Goal: Task Accomplishment & Management: Manage account settings

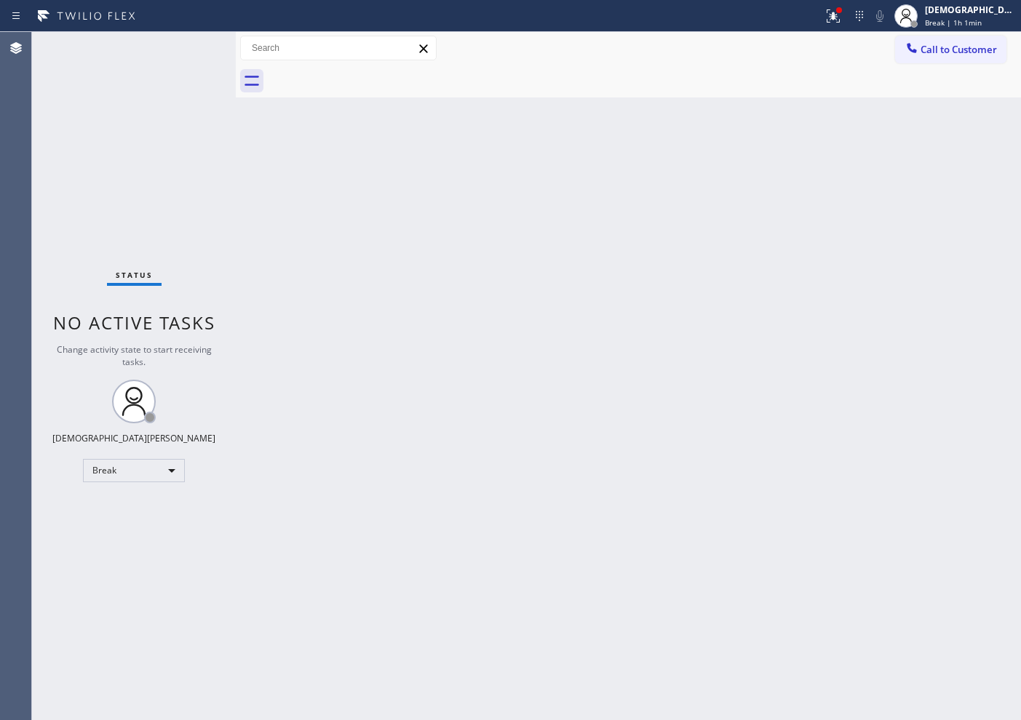
click at [882, 154] on div "Back to Dashboard Change Sender ID Customers Technicians Select a contact Outbo…" at bounding box center [628, 376] width 785 height 688
click at [97, 483] on div "Status No active tasks Change activity state to start receiving tasks. Christia…" at bounding box center [134, 376] width 204 height 688
click at [129, 462] on body "Status report Issues detected These issues could affect your workflow. Please c…" at bounding box center [510, 360] width 1021 height 720
click at [138, 507] on li "Available" at bounding box center [133, 509] width 99 height 17
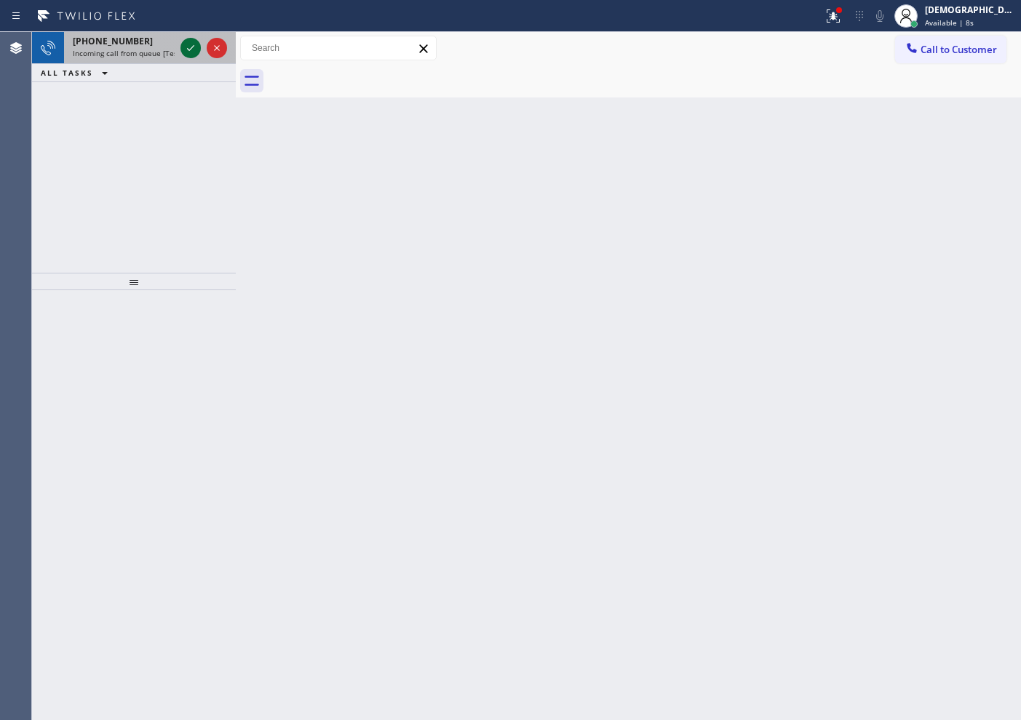
click at [188, 50] on icon at bounding box center [190, 47] width 17 height 17
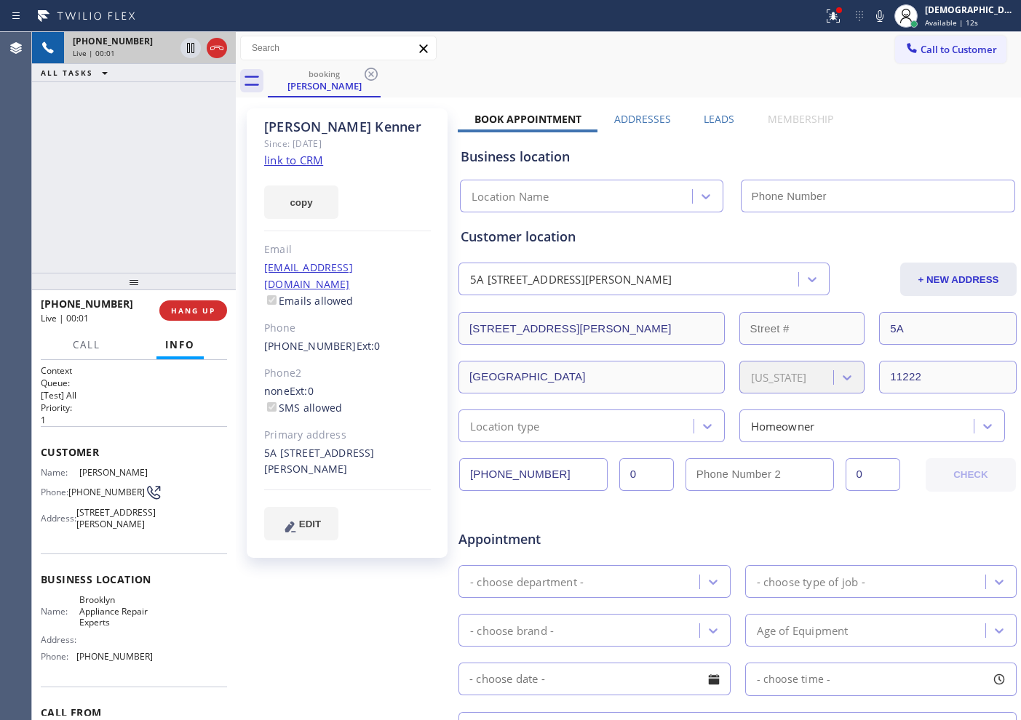
type input "[PHONE_NUMBER]"
click at [301, 158] on link "link to CRM" at bounding box center [293, 160] width 59 height 15
click at [185, 47] on icon at bounding box center [190, 47] width 17 height 17
click at [47, 161] on div "[PHONE_NUMBER] Live | 06:17 ALL TASKS ALL TASKS ACTIVE TASKS TASKS IN WRAP UP" at bounding box center [134, 152] width 204 height 241
click at [184, 47] on icon at bounding box center [190, 47] width 17 height 17
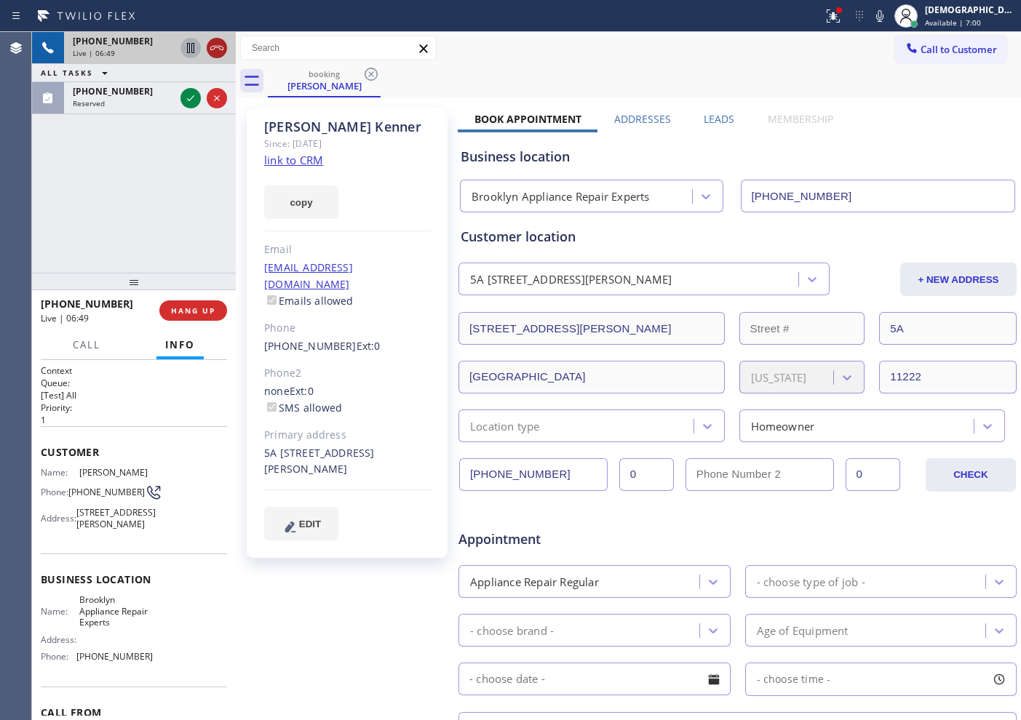
click at [220, 55] on icon at bounding box center [216, 47] width 17 height 17
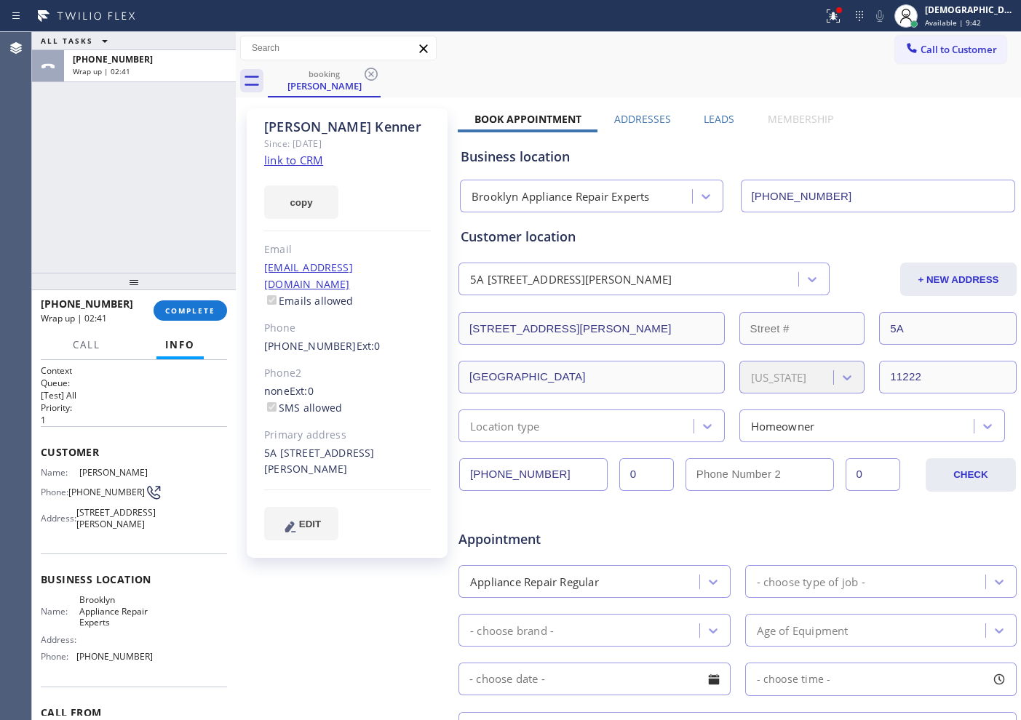
click at [147, 218] on div "ALL TASKS ALL TASKS ACTIVE TASKS TASKS IN WRAP UP [PHONE_NUMBER] Wrap up | 02:41" at bounding box center [134, 152] width 204 height 241
click at [211, 312] on span "COMPLETE" at bounding box center [190, 311] width 50 height 10
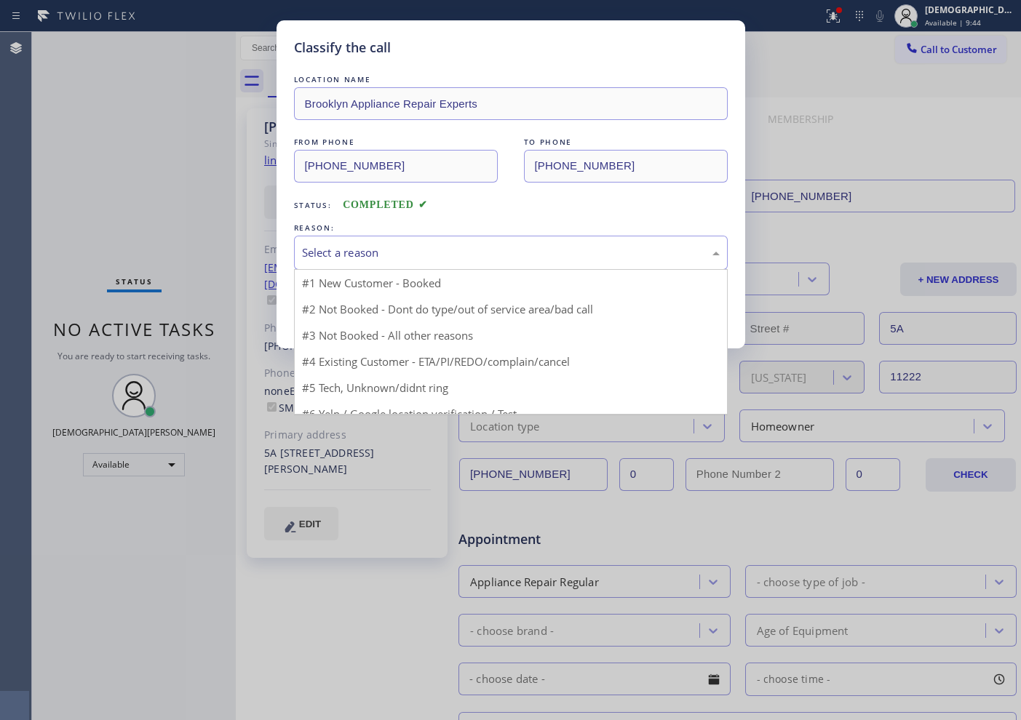
click at [335, 251] on div "Select a reason" at bounding box center [511, 253] width 418 height 17
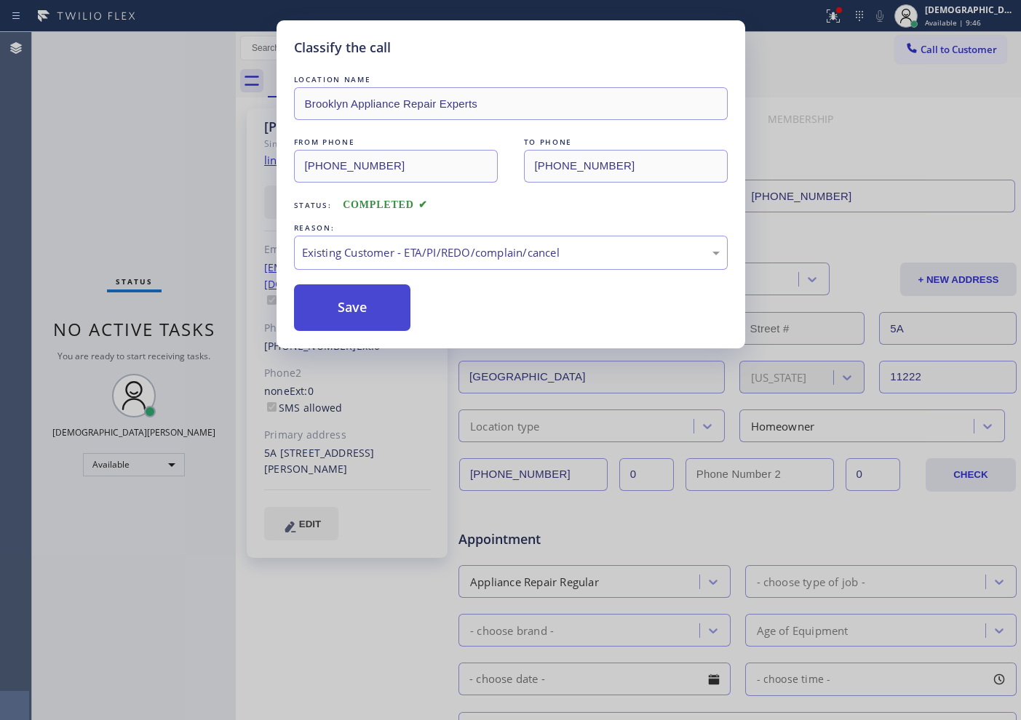
click at [346, 311] on button "Save" at bounding box center [352, 308] width 117 height 47
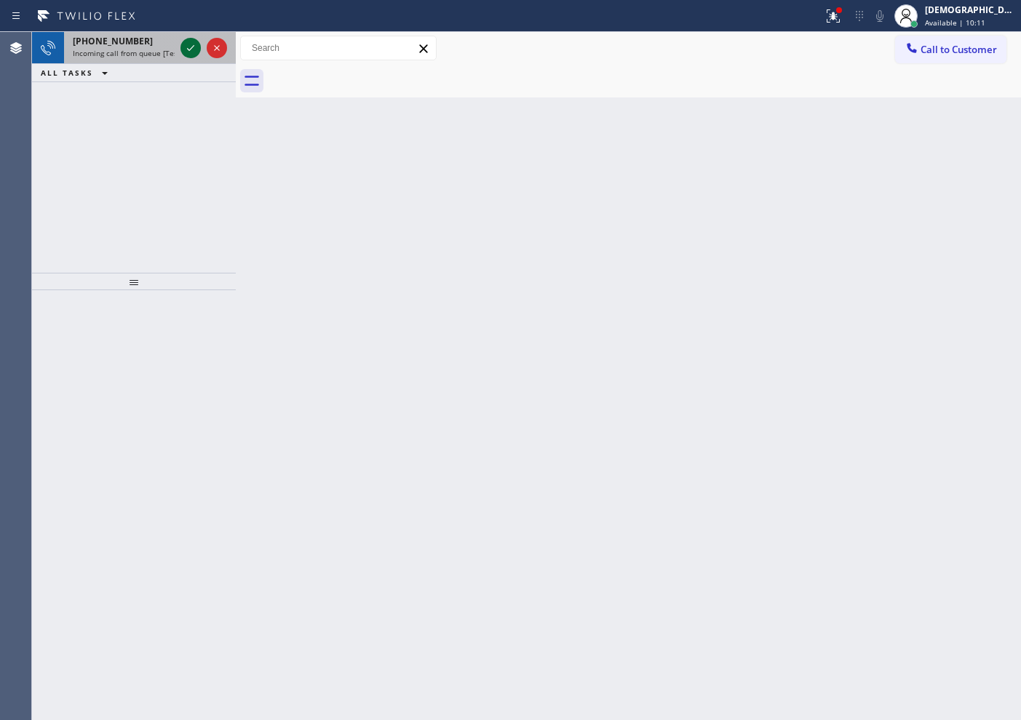
click at [186, 41] on icon at bounding box center [190, 47] width 17 height 17
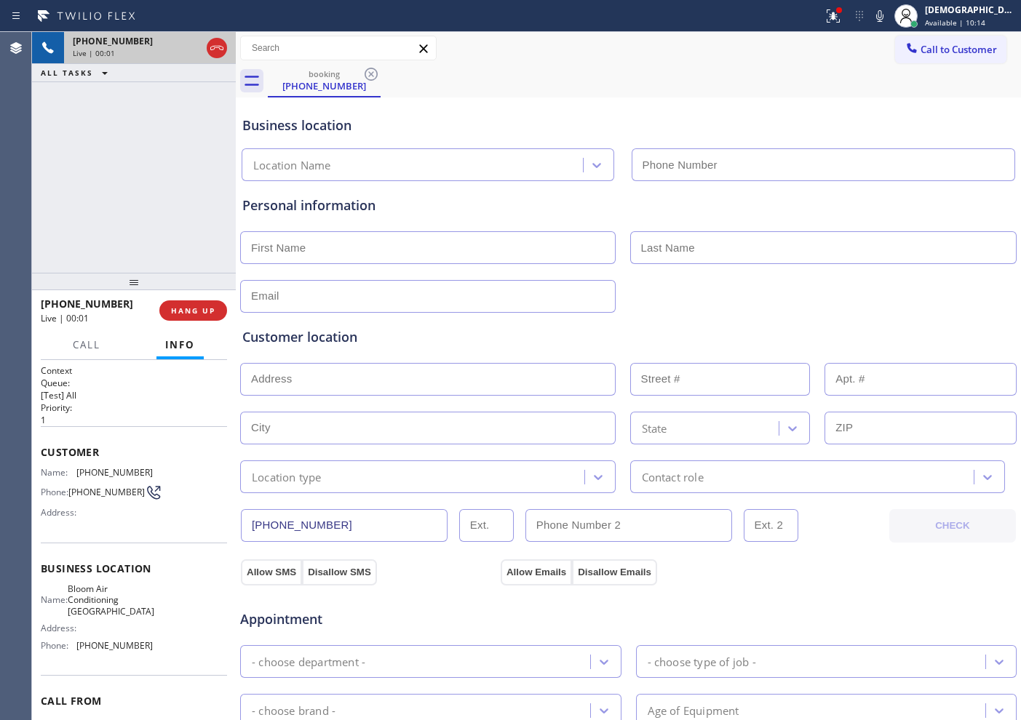
type input "[PHONE_NUMBER]"
click at [215, 48] on icon at bounding box center [216, 47] width 17 height 17
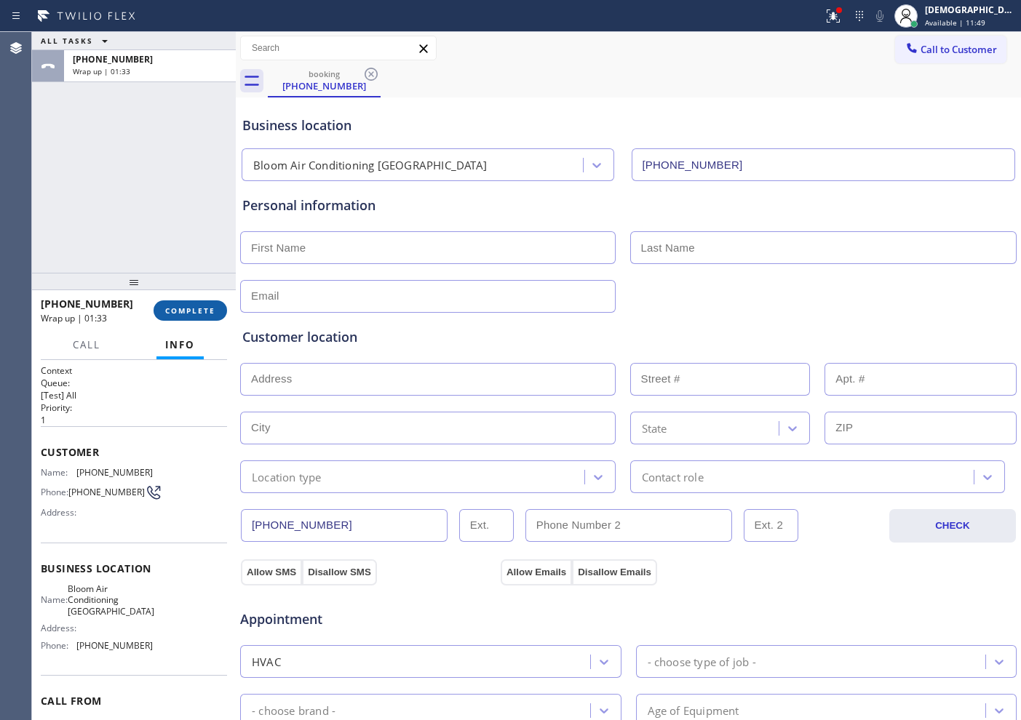
click at [196, 306] on span "COMPLETE" at bounding box center [190, 311] width 50 height 10
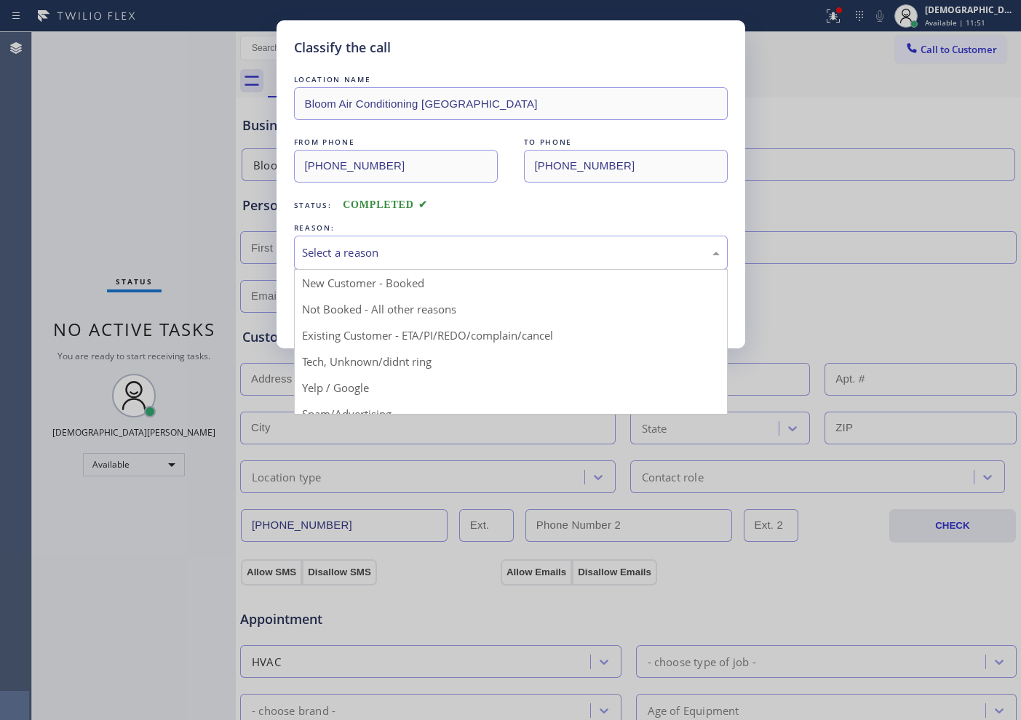
click at [416, 250] on div "Select a reason" at bounding box center [511, 253] width 418 height 17
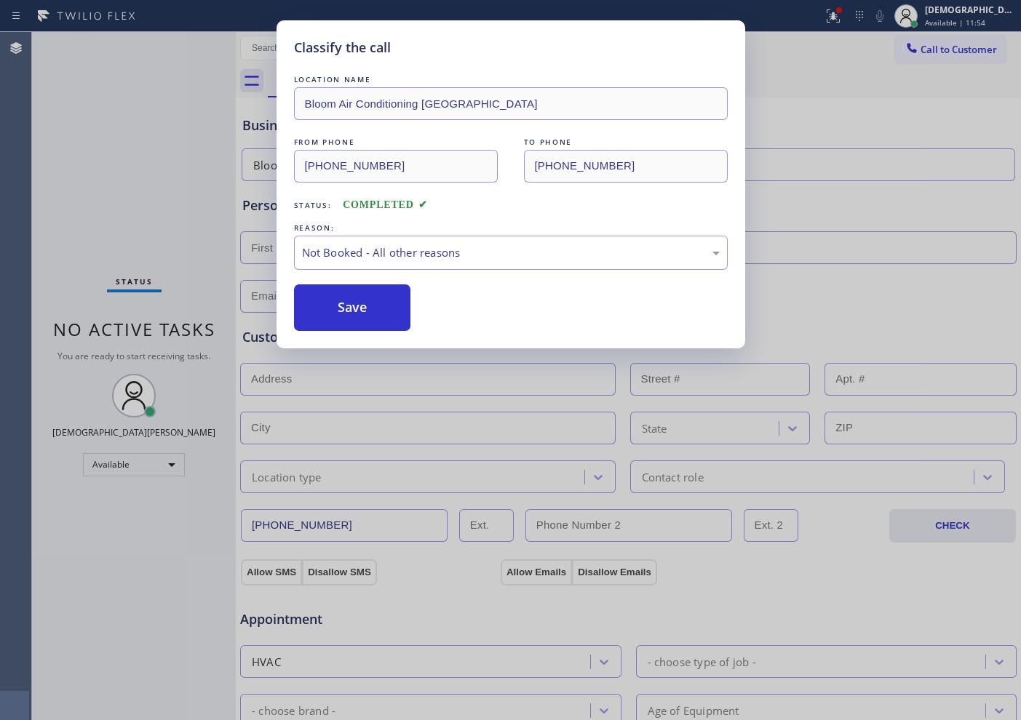
click at [403, 303] on button "Save" at bounding box center [352, 308] width 117 height 47
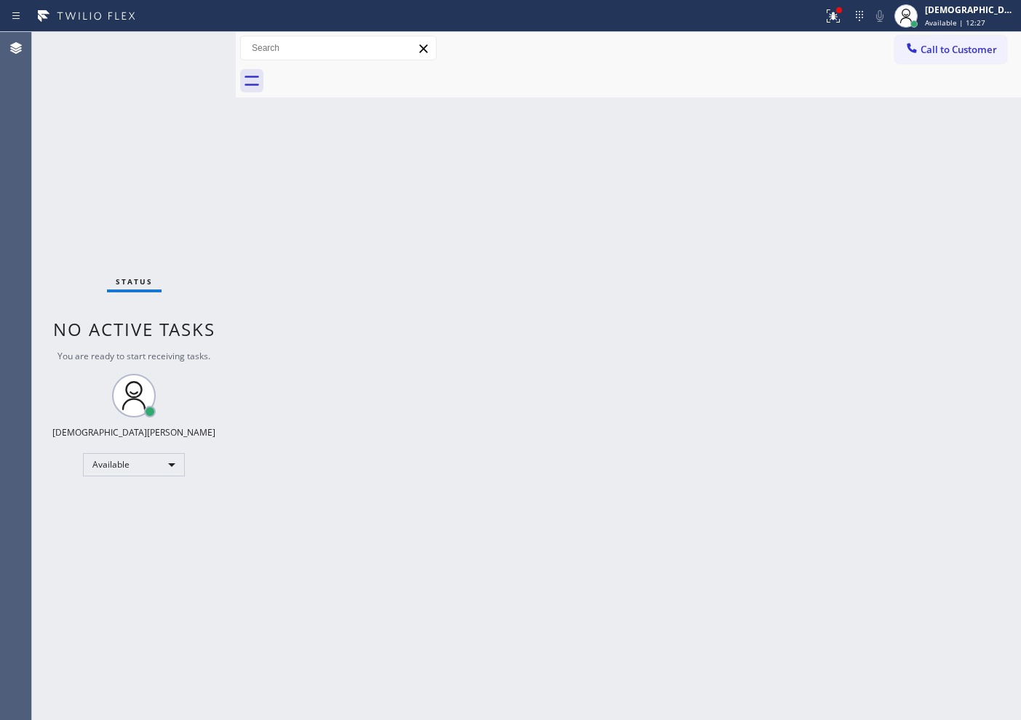
click at [188, 49] on div "Status No active tasks You are ready to start receiving tasks. Christian Cinco …" at bounding box center [134, 376] width 204 height 688
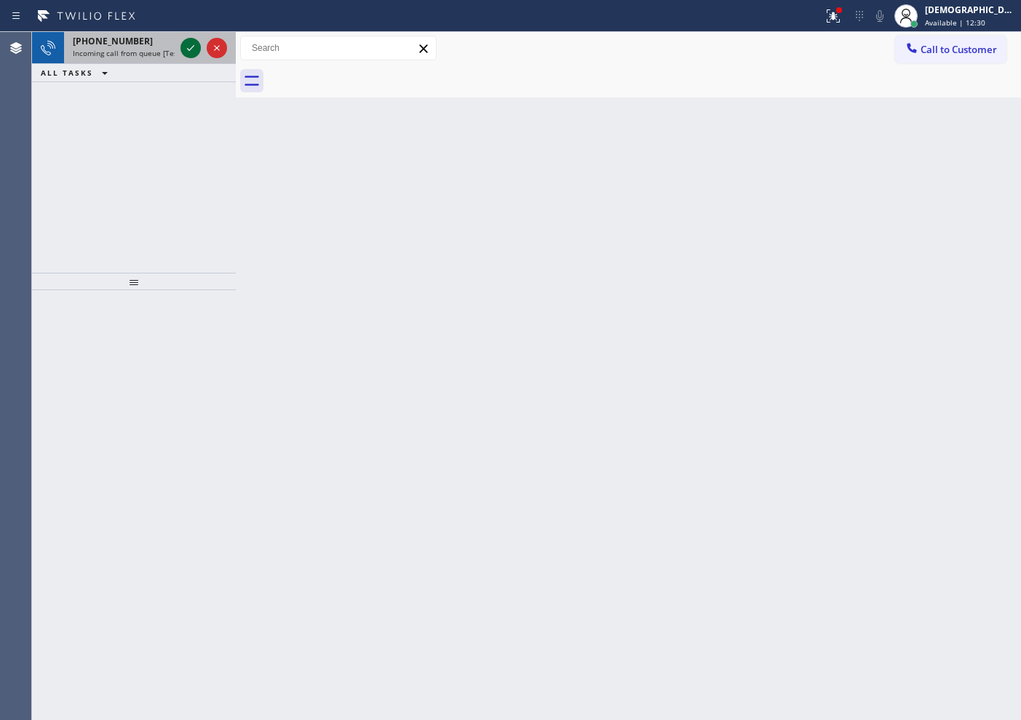
click at [188, 49] on icon at bounding box center [190, 48] width 7 height 6
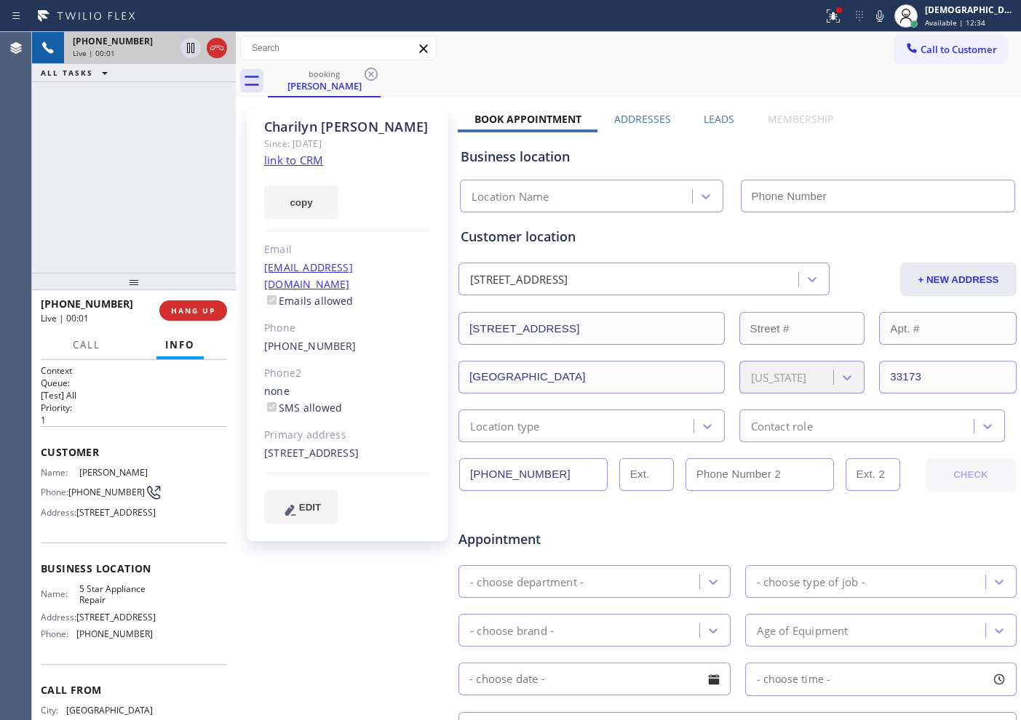
type input "[PHONE_NUMBER]"
click at [315, 157] on link "link to CRM" at bounding box center [293, 160] width 59 height 15
click at [192, 49] on icon at bounding box center [190, 48] width 7 height 10
click at [190, 52] on icon at bounding box center [191, 48] width 10 height 10
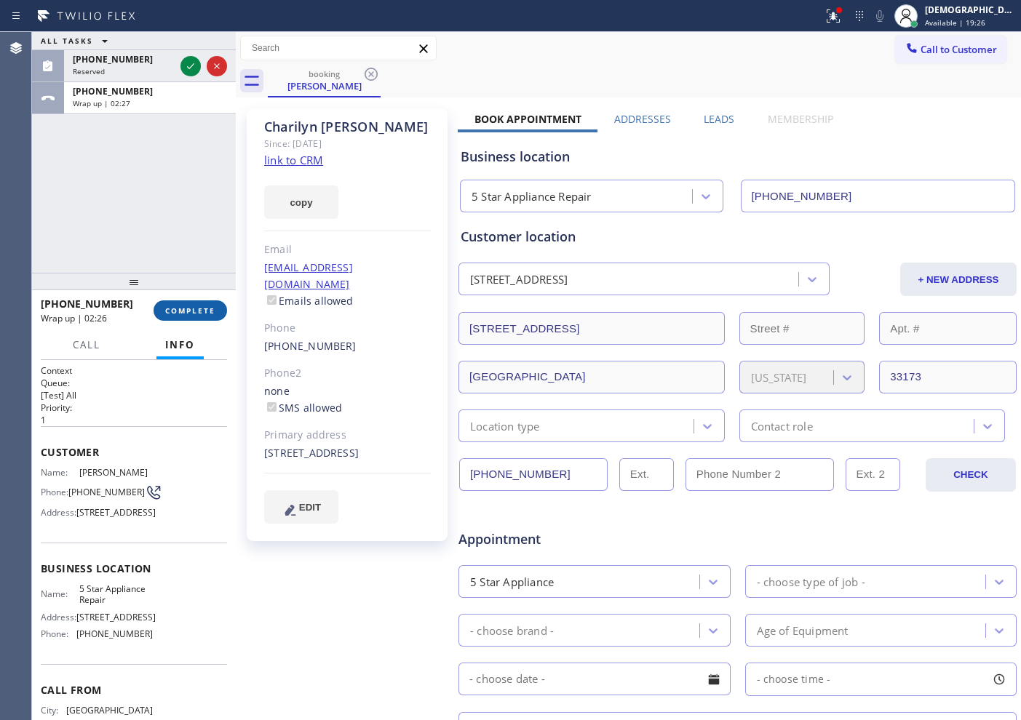
click at [188, 306] on span "COMPLETE" at bounding box center [190, 311] width 50 height 10
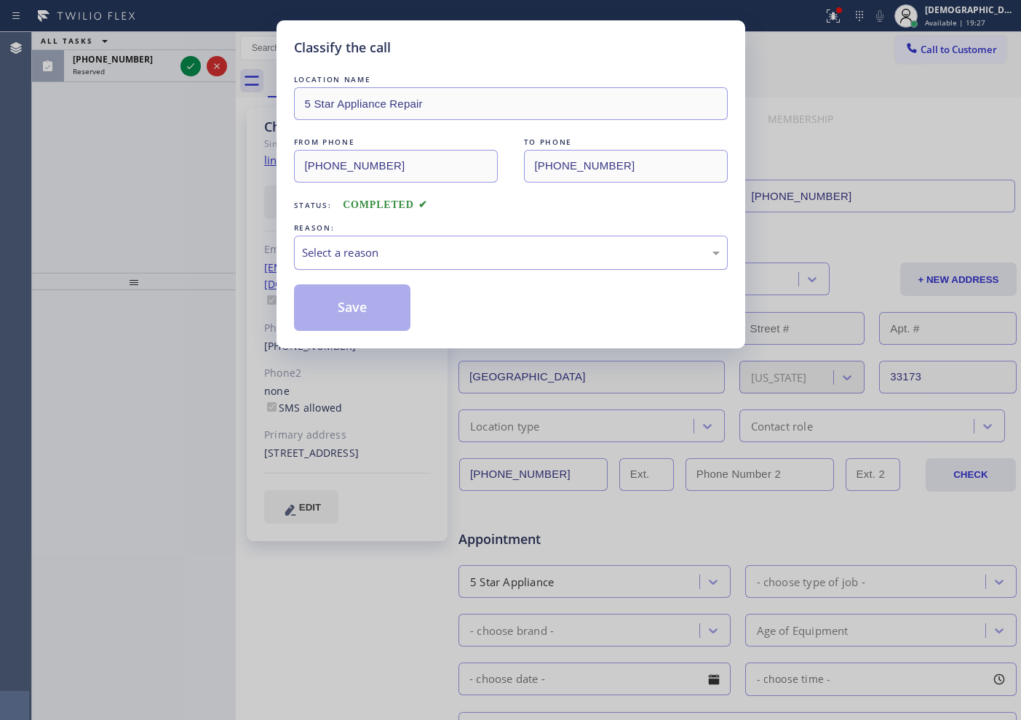
click at [488, 238] on div "Select a reason" at bounding box center [511, 253] width 434 height 34
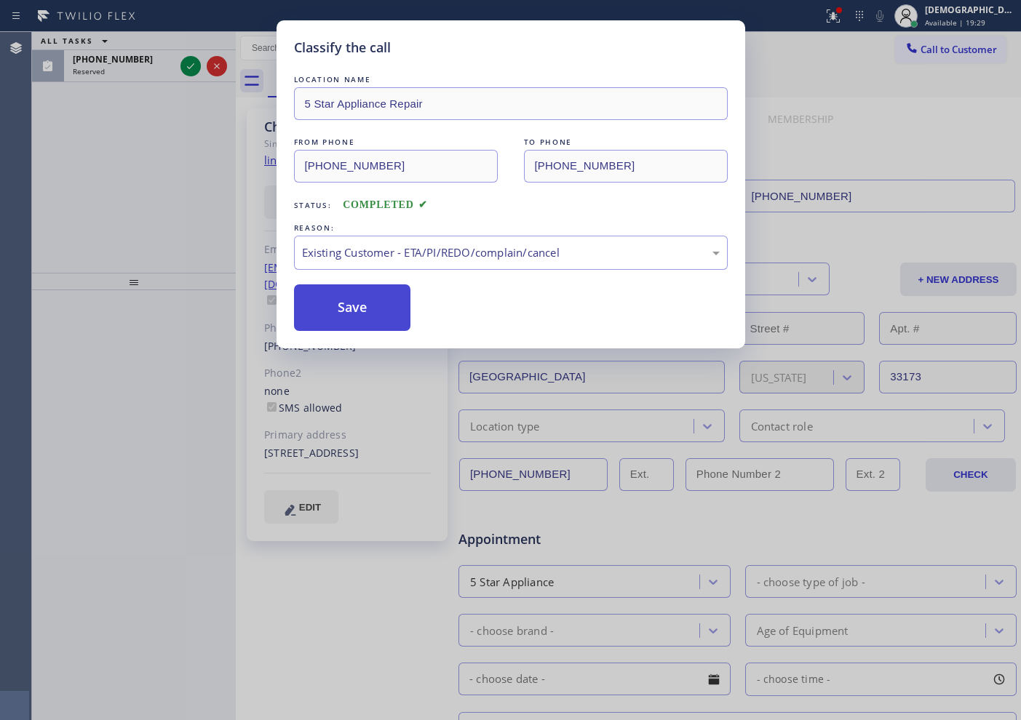
click at [354, 306] on button "Save" at bounding box center [352, 308] width 117 height 47
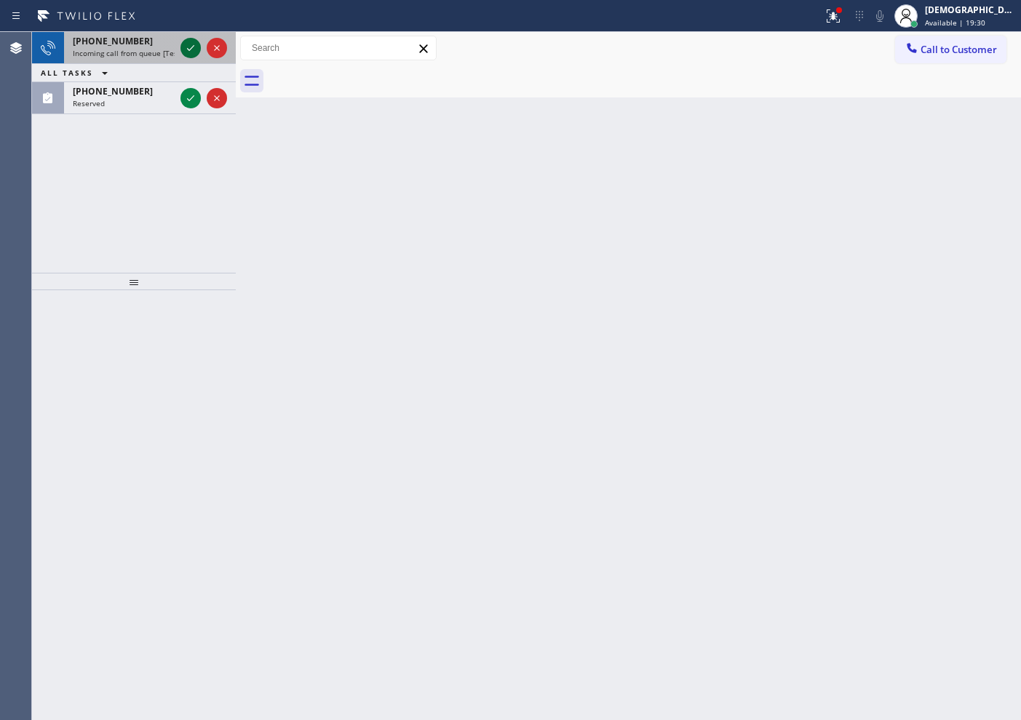
click at [188, 52] on icon at bounding box center [190, 47] width 17 height 17
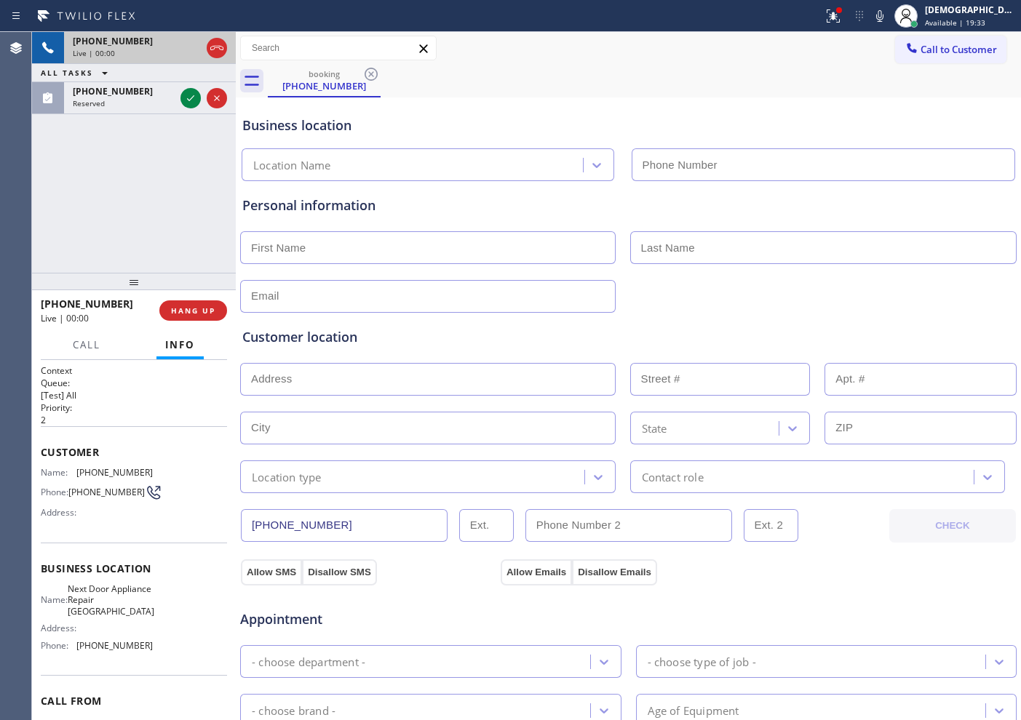
type input "[PHONE_NUMBER]"
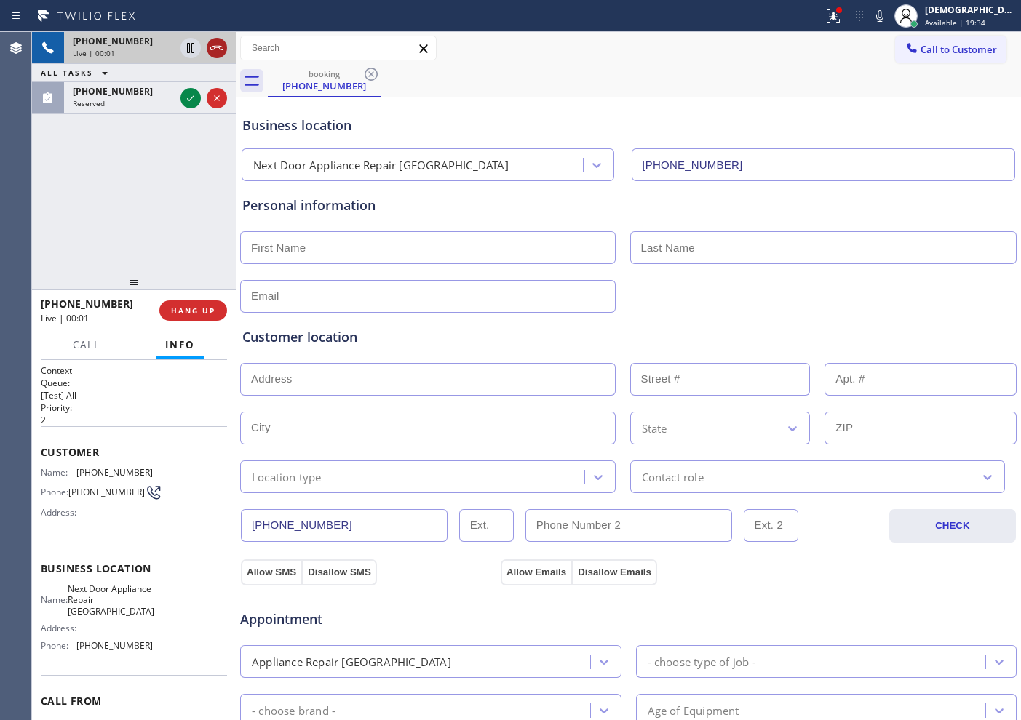
click at [216, 49] on icon at bounding box center [216, 47] width 17 height 17
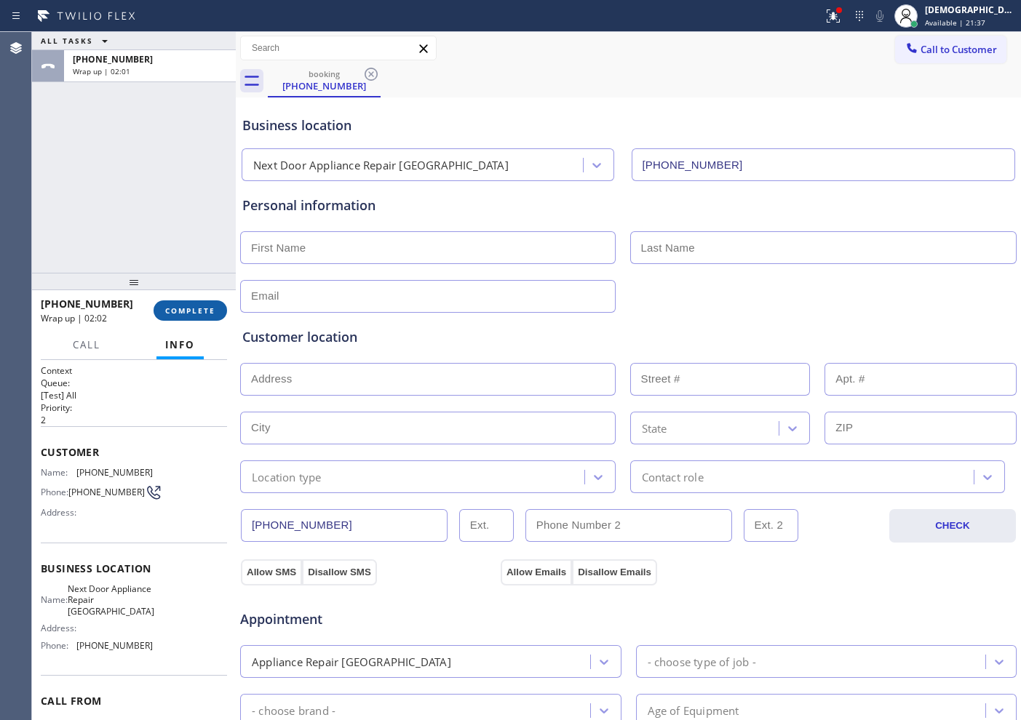
click at [189, 311] on span "COMPLETE" at bounding box center [190, 311] width 50 height 10
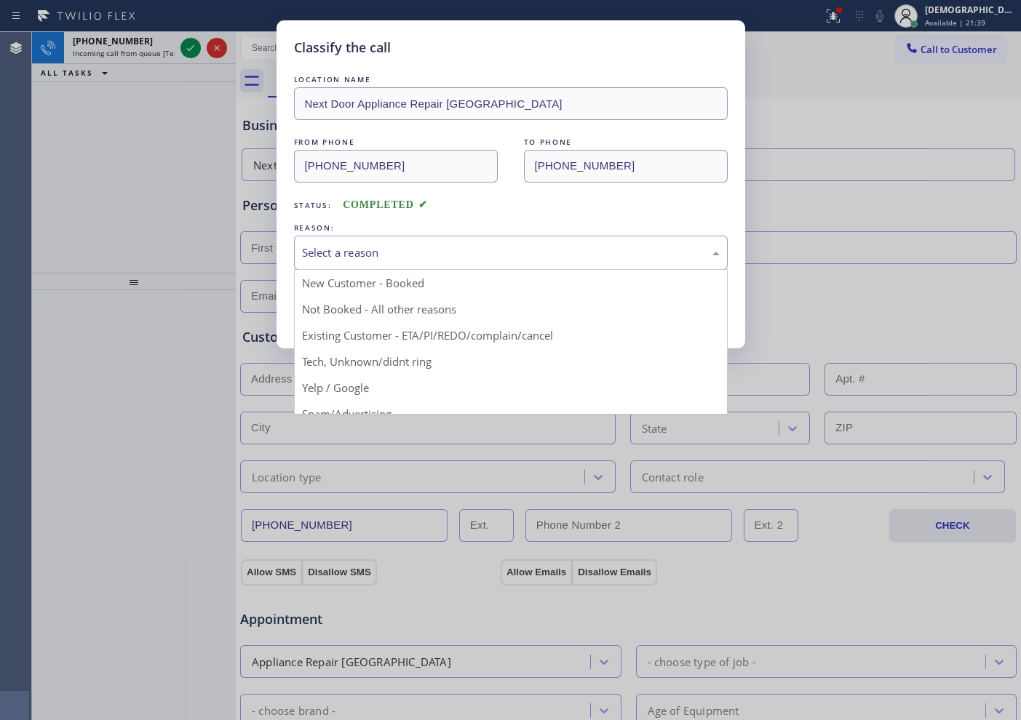
click at [317, 255] on div "Select a reason" at bounding box center [511, 253] width 418 height 17
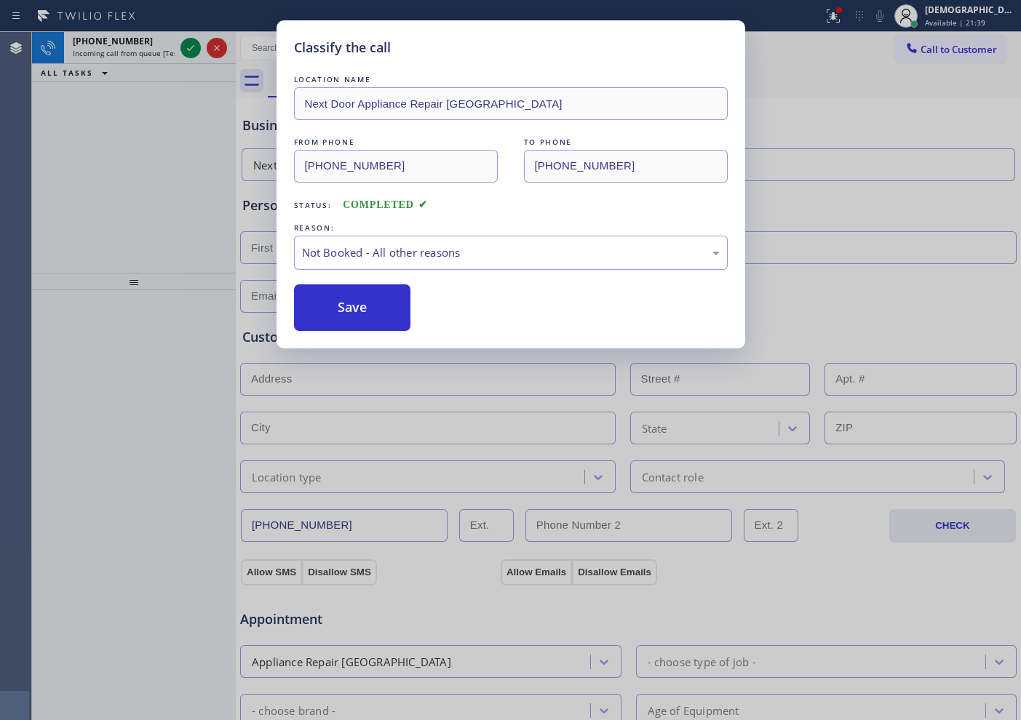
click at [313, 301] on button "Save" at bounding box center [352, 308] width 117 height 47
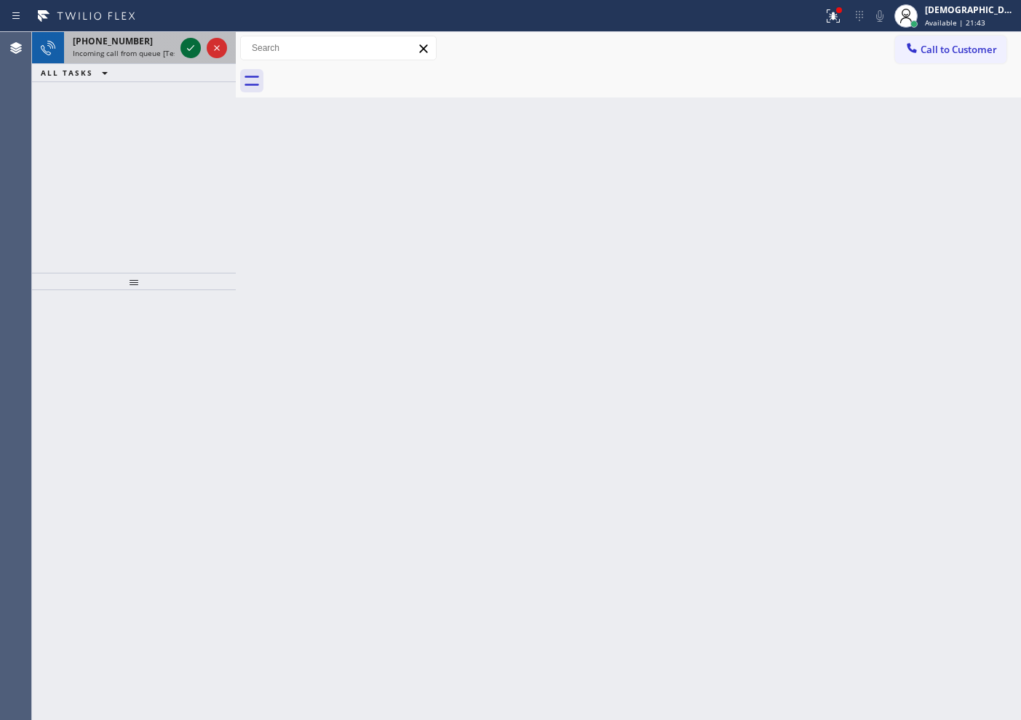
click at [187, 50] on icon at bounding box center [190, 47] width 17 height 17
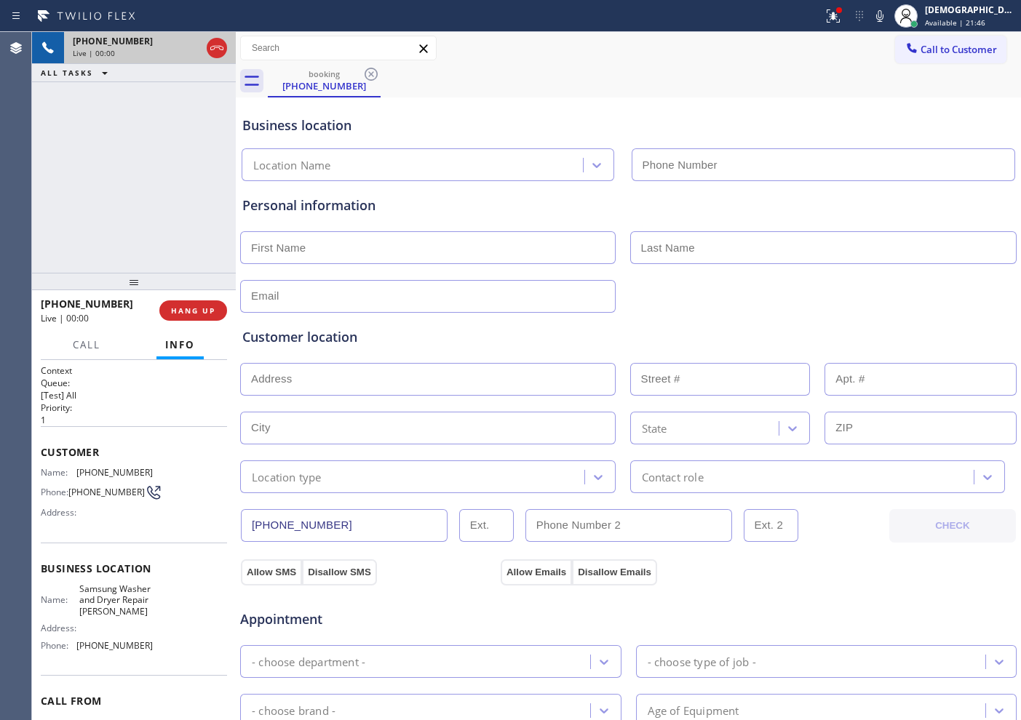
type input "[PHONE_NUMBER]"
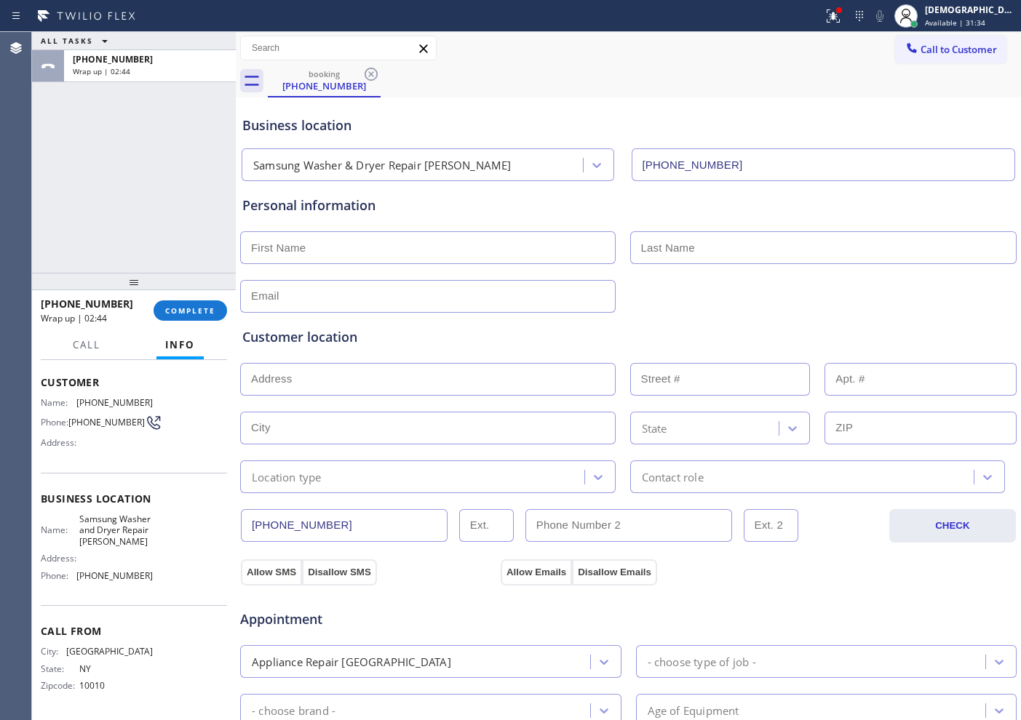
scroll to position [86, 0]
click at [156, 681] on div "City: [GEOGRAPHIC_DATA]: [US_STATE] Zipcode: 10010" at bounding box center [134, 671] width 186 height 51
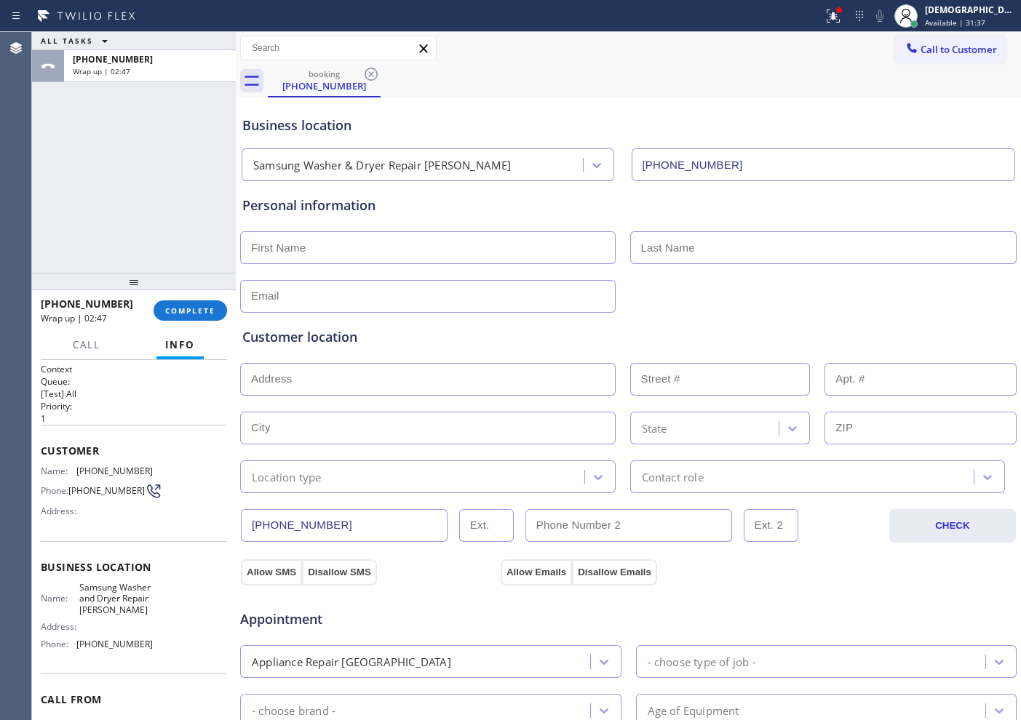
scroll to position [0, 0]
click at [164, 633] on div "Name: Samsung Washer and Dryer Repair [PERSON_NAME] Address: Phone: [PHONE_NUMB…" at bounding box center [134, 621] width 186 height 74
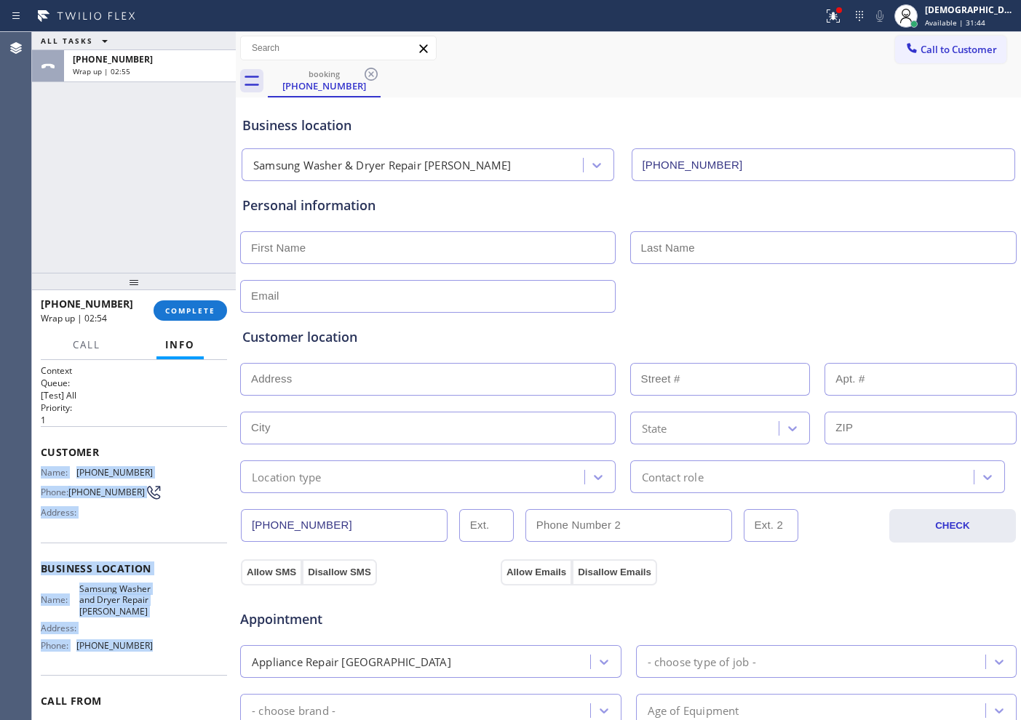
drag, startPoint x: 158, startPoint y: 659, endPoint x: 38, endPoint y: 464, distance: 229.0
click at [38, 464] on div "Context Queue: [Test] All Priority: 1 Customer Name: [PHONE_NUMBER] Phone: [PHO…" at bounding box center [134, 540] width 204 height 360
copy div "Name: [PHONE_NUMBER] Phone: [PHONE_NUMBER] Address: Business location Name: Sam…"
click at [921, 46] on span "Call to Customer" at bounding box center [959, 49] width 76 height 13
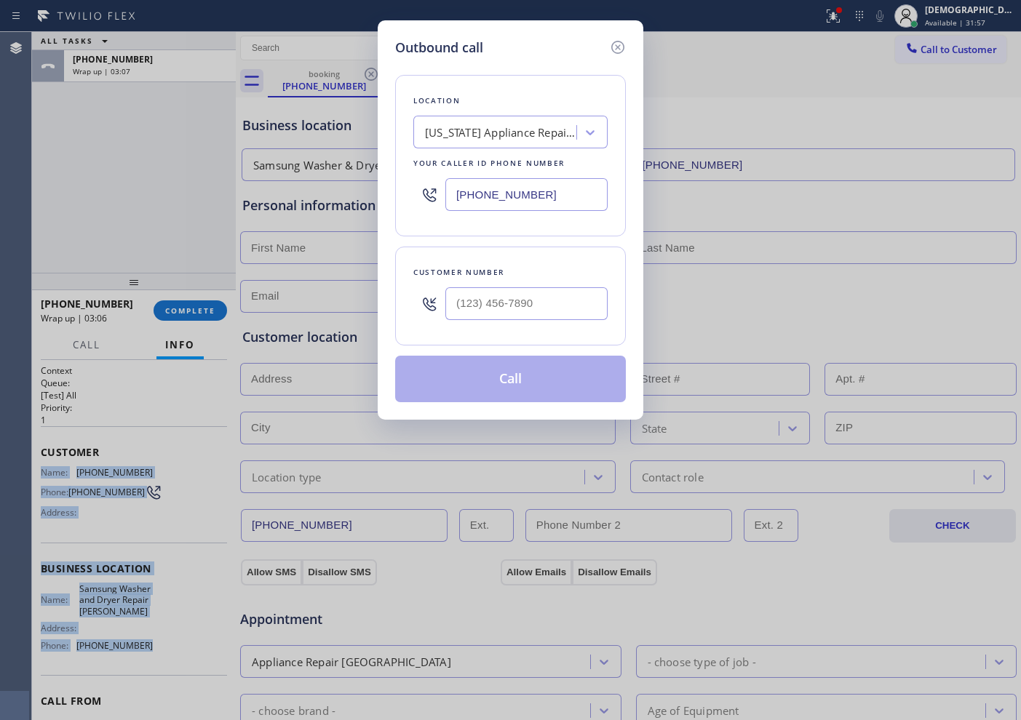
click at [515, 190] on input "[PHONE_NUMBER]" at bounding box center [526, 194] width 162 height 33
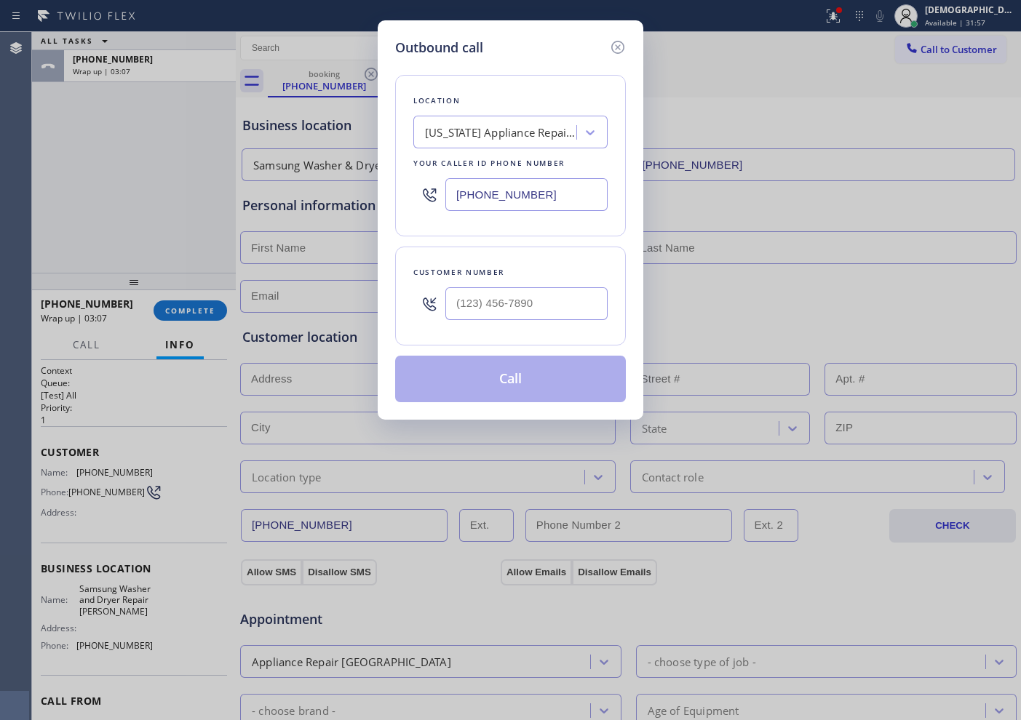
click at [515, 190] on input "[PHONE_NUMBER]" at bounding box center [526, 194] width 162 height 33
paste input "339) 888-9303"
type input "[PHONE_NUMBER]"
click at [525, 298] on input "text" at bounding box center [526, 303] width 162 height 33
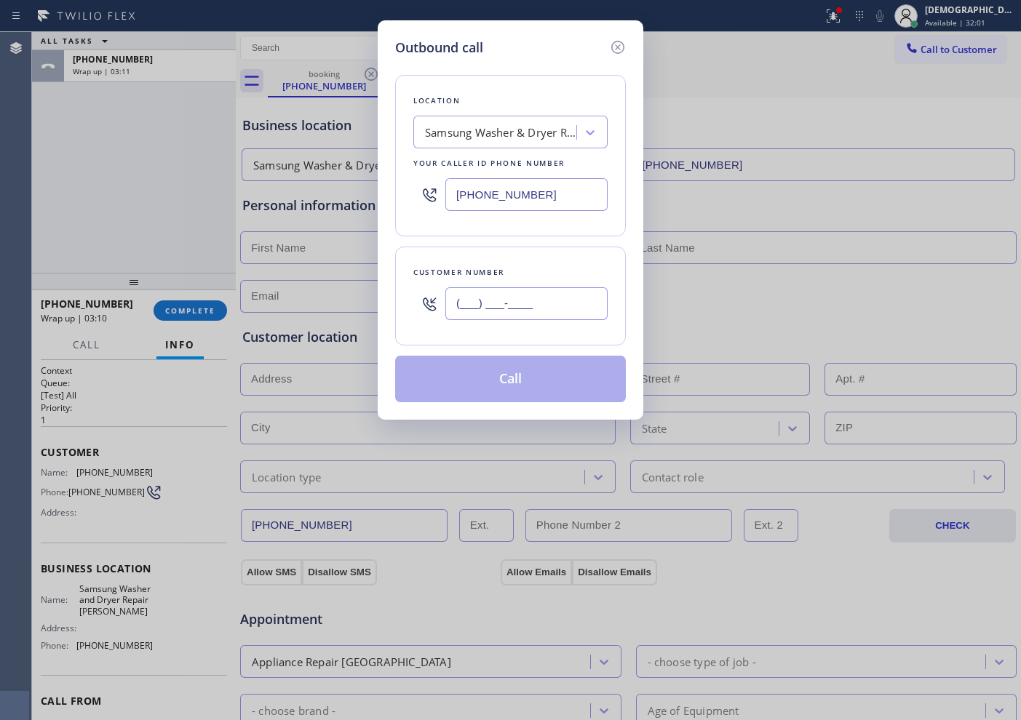
paste input "212) 671-0621"
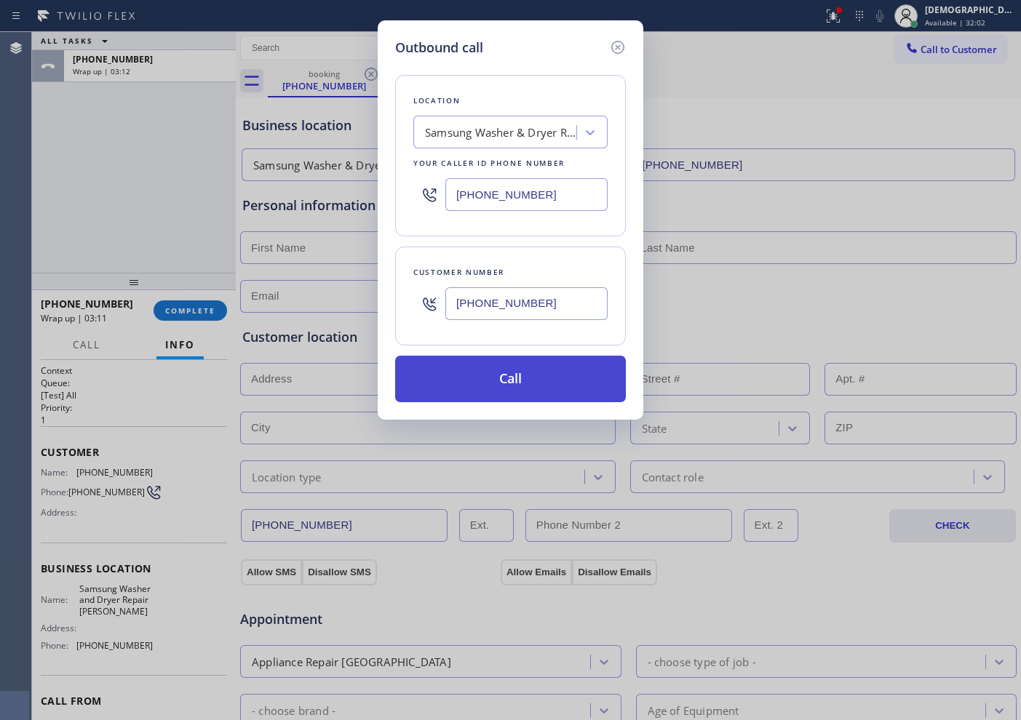
type input "[PHONE_NUMBER]"
click at [554, 378] on button "Call" at bounding box center [510, 379] width 231 height 47
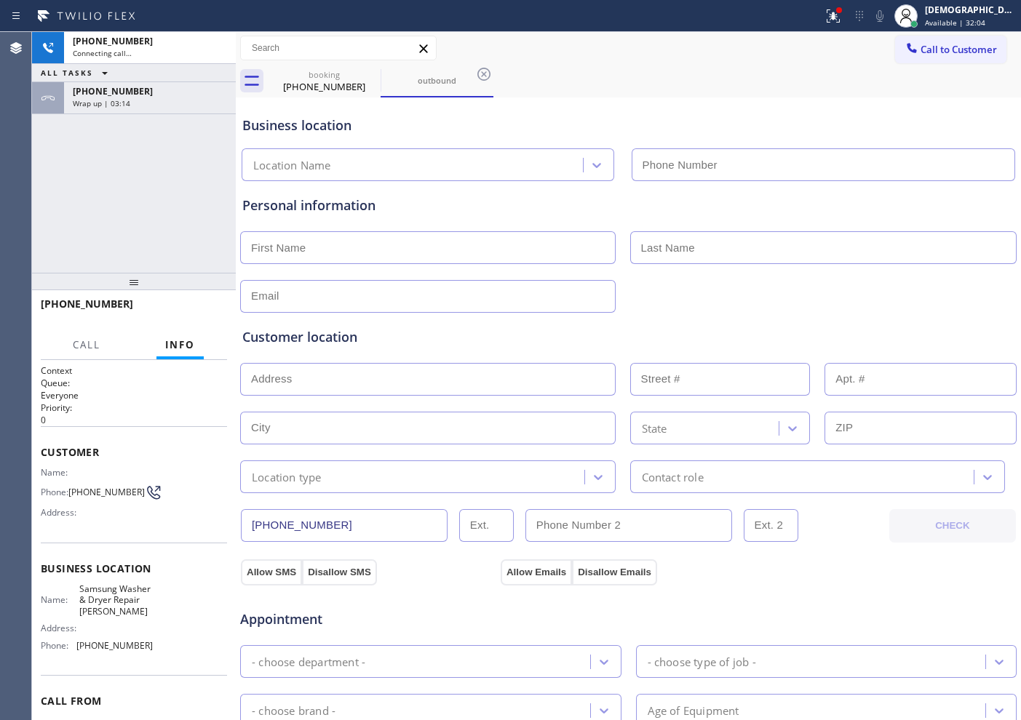
type input "[PHONE_NUMBER]"
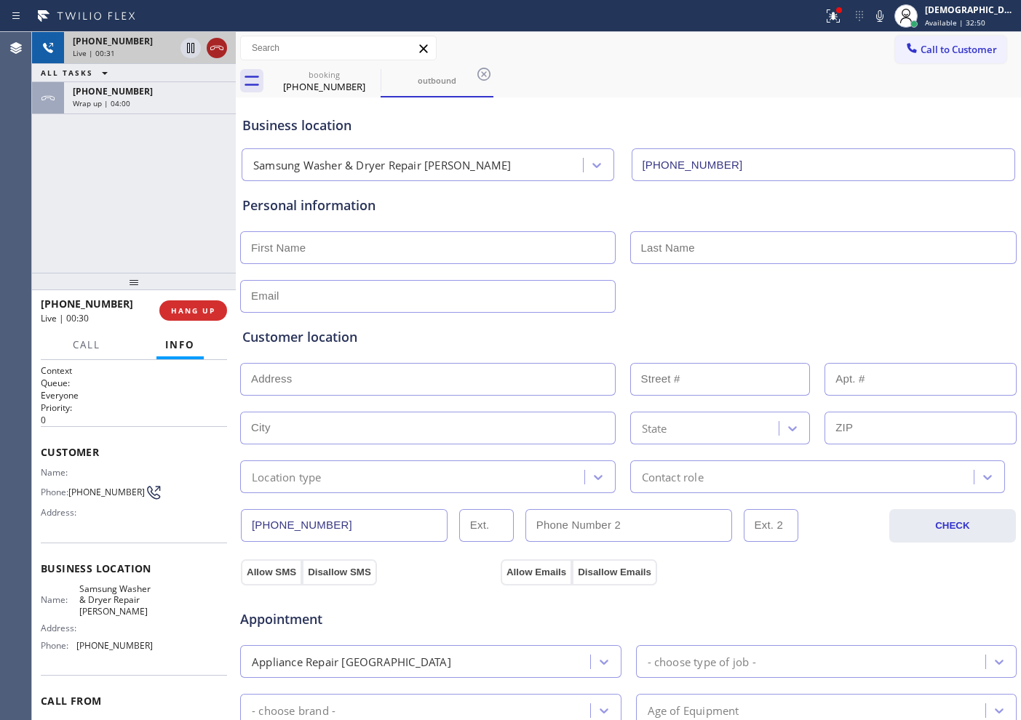
click at [210, 49] on icon at bounding box center [216, 47] width 17 height 17
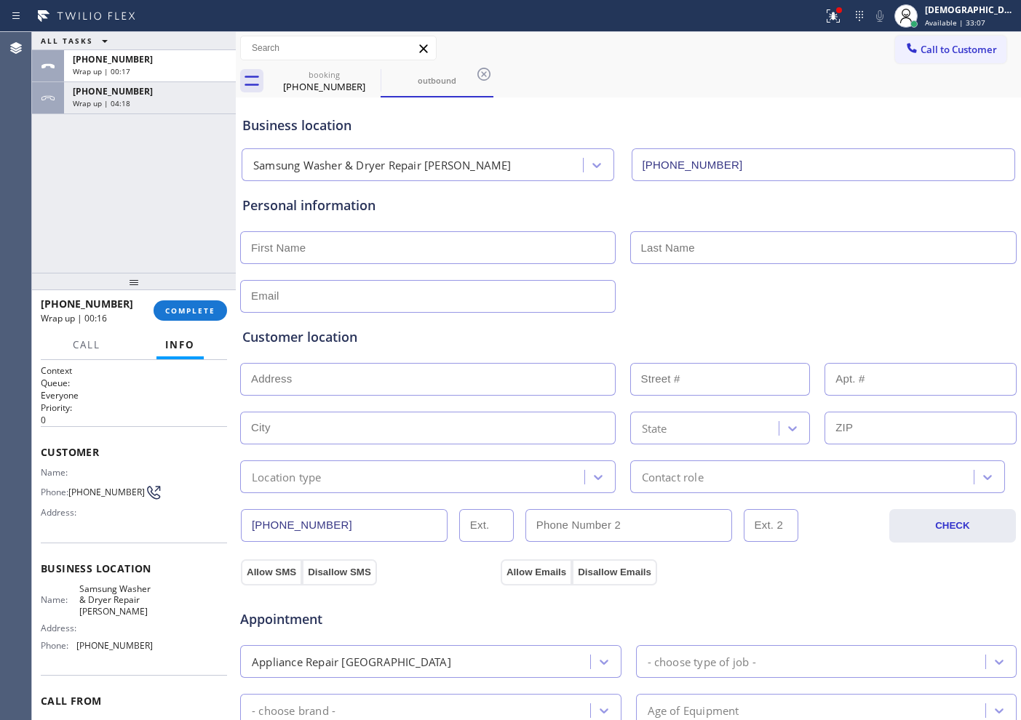
click at [349, 258] on input "text" at bounding box center [428, 247] width 376 height 33
paste input "[PERSON_NAME]"
type input "[PERSON_NAME]"
click at [777, 246] on input "text" at bounding box center [823, 247] width 387 height 33
paste input "Genesis"
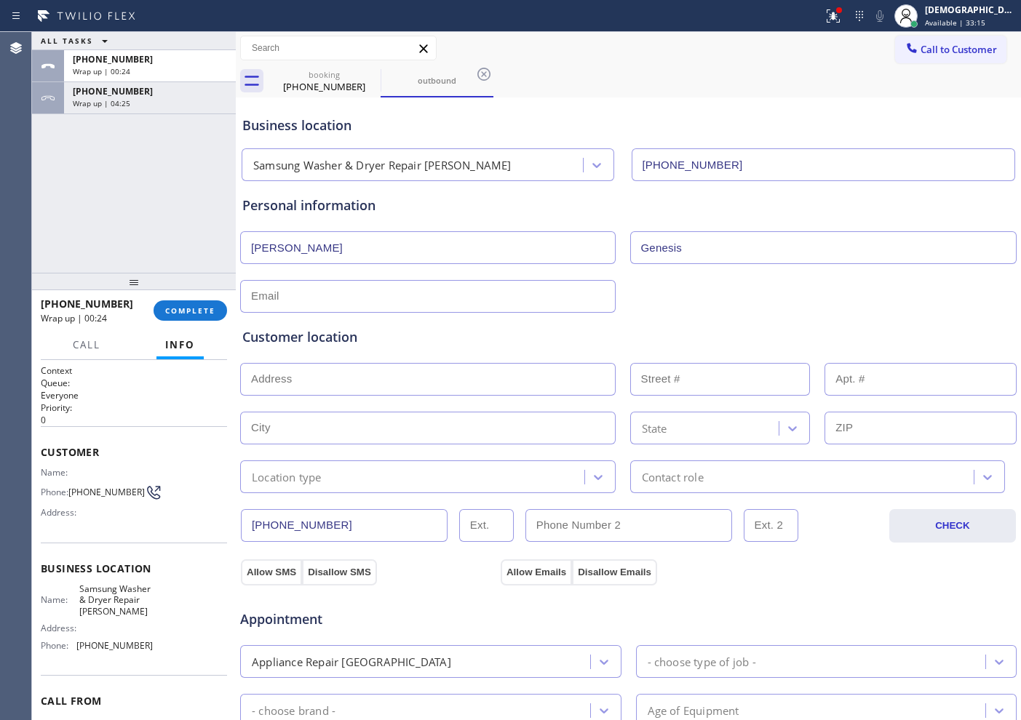
type input "Genesis"
click at [413, 296] on input "text" at bounding box center [428, 296] width 376 height 33
type input "[EMAIL_ADDRESS][DOMAIN_NAME]"
click at [393, 382] on input "text" at bounding box center [428, 379] width 376 height 33
paste input "[STREET_ADDRESS]"
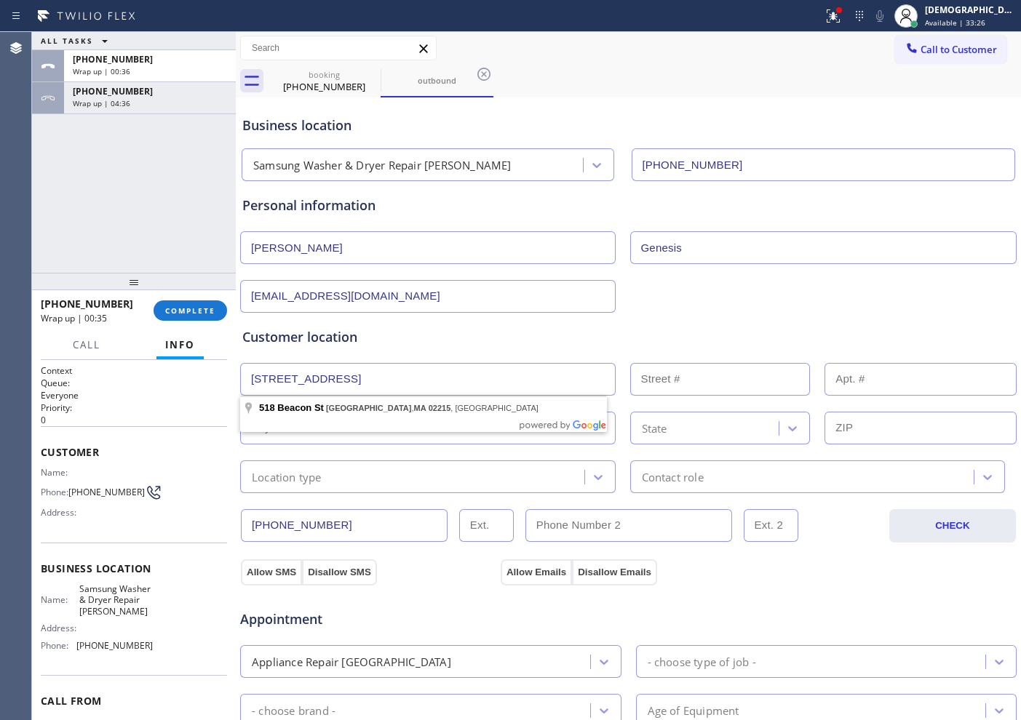
type input "[STREET_ADDRESS]"
type input "518"
type input "[GEOGRAPHIC_DATA]"
type input "02215"
click at [382, 464] on div "Location type" at bounding box center [415, 476] width 340 height 25
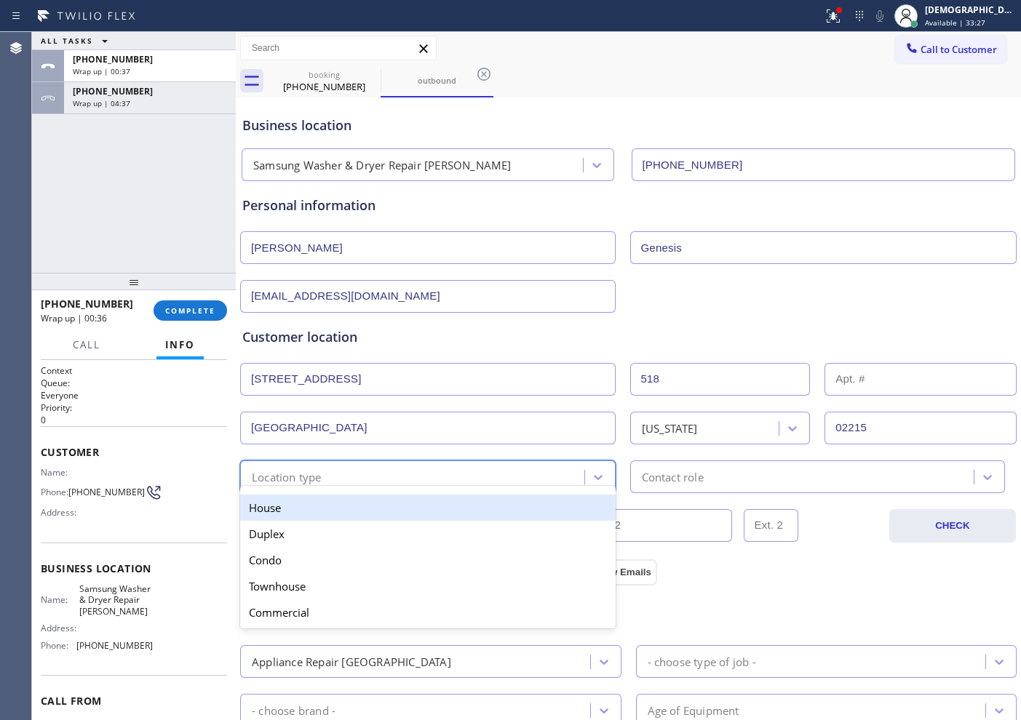
drag, startPoint x: 374, startPoint y: 508, endPoint x: 402, endPoint y: 508, distance: 28.4
click at [376, 508] on div "House" at bounding box center [428, 508] width 376 height 26
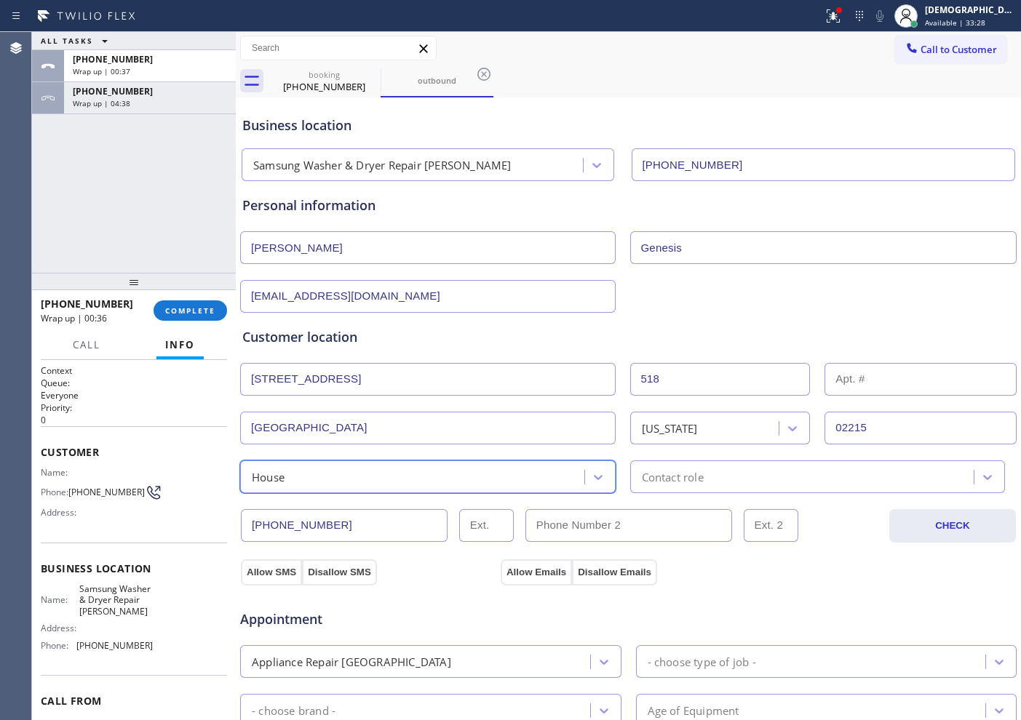
click at [656, 489] on div "Contact role" at bounding box center [818, 477] width 376 height 33
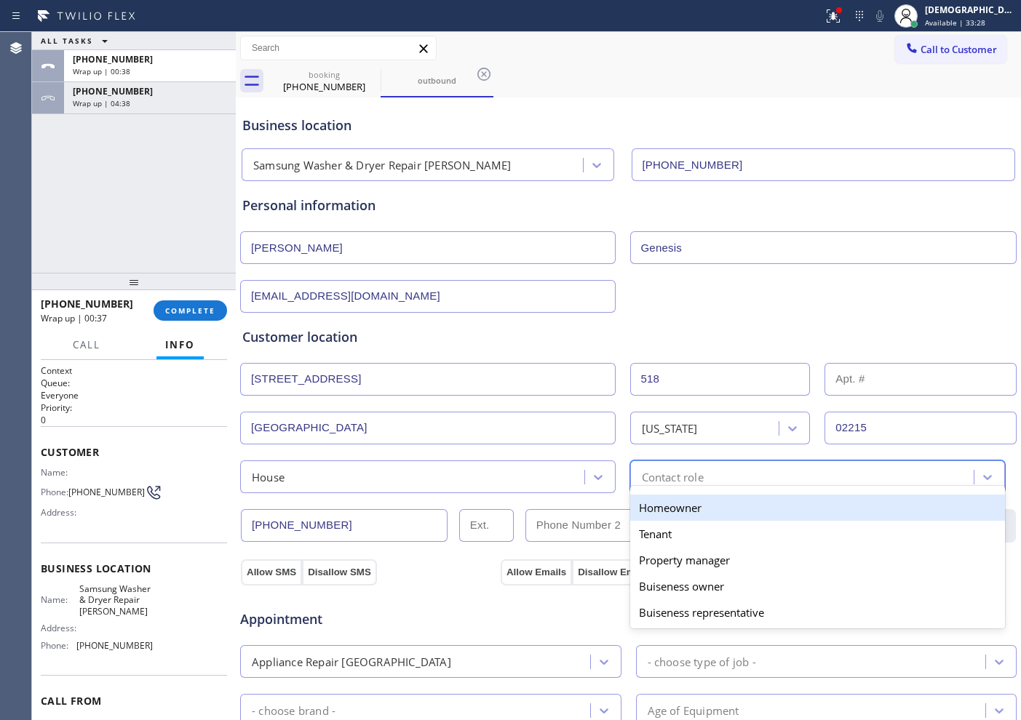
click at [655, 508] on div "Homeowner" at bounding box center [818, 508] width 376 height 26
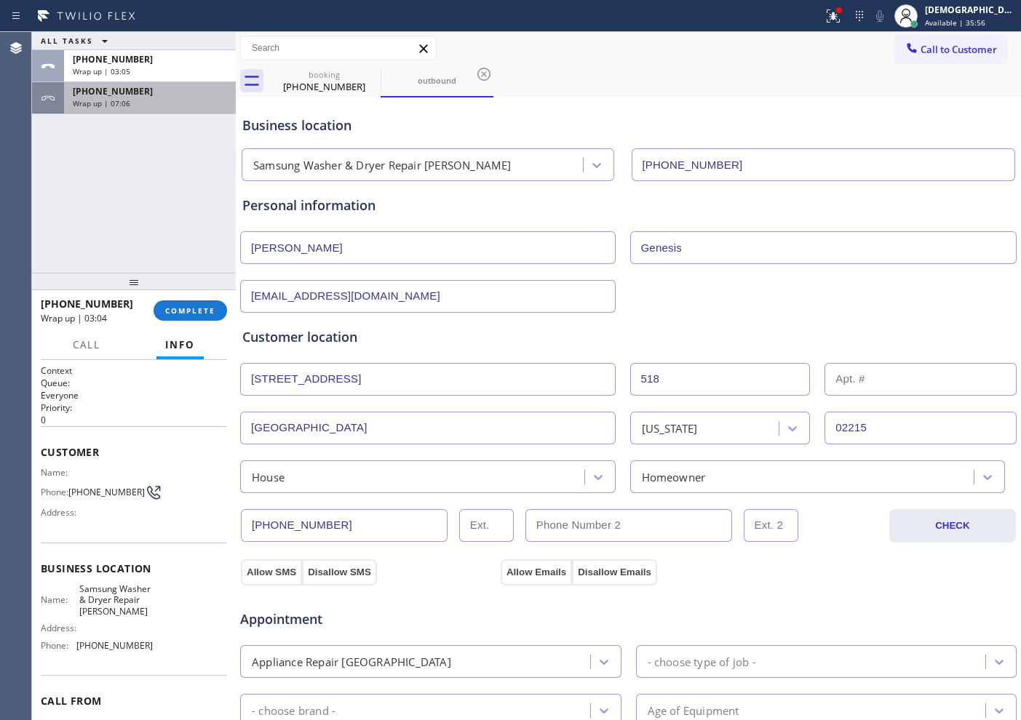
click at [151, 100] on div "Wrap up | 07:06" at bounding box center [150, 103] width 154 height 10
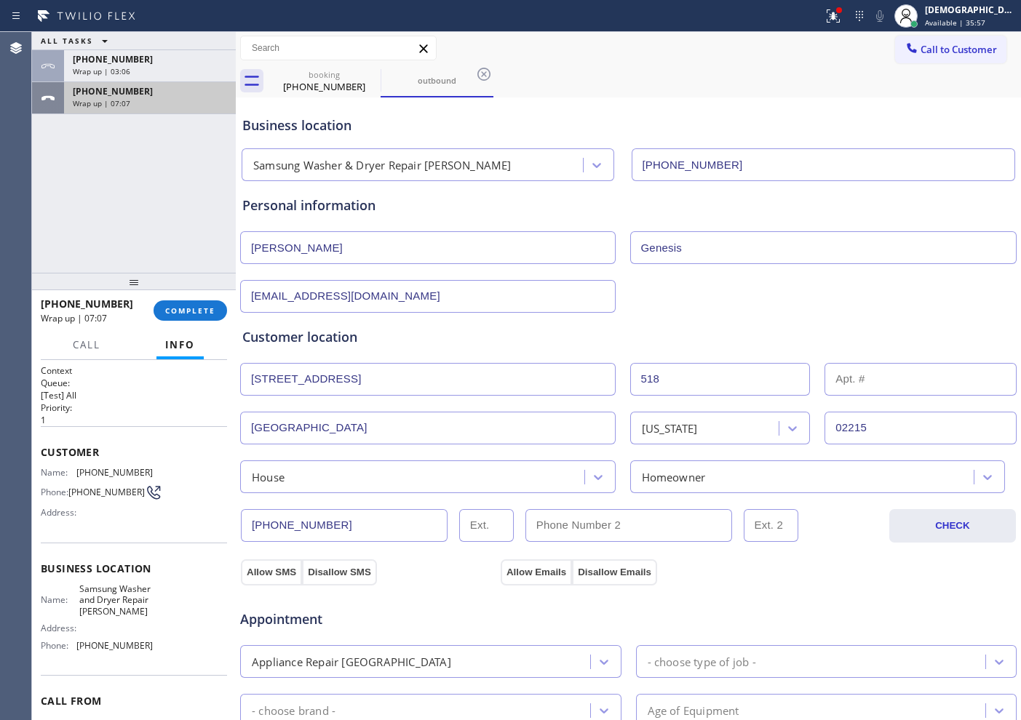
click at [185, 98] on div "Wrap up | 07:07" at bounding box center [150, 103] width 154 height 10
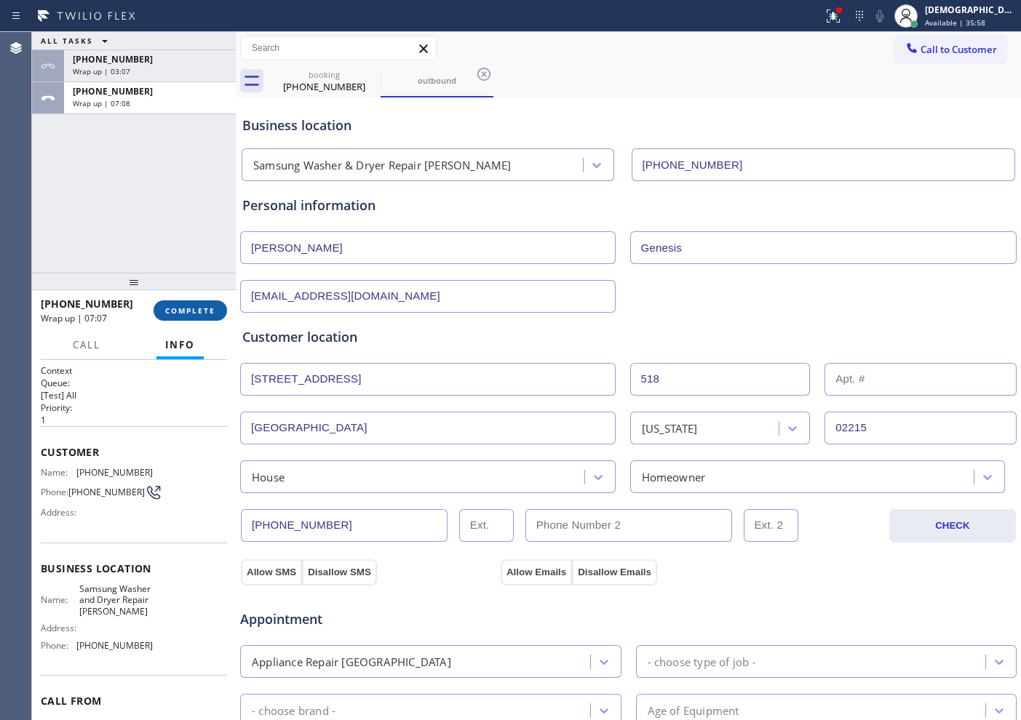
click at [188, 309] on span "COMPLETE" at bounding box center [190, 311] width 50 height 10
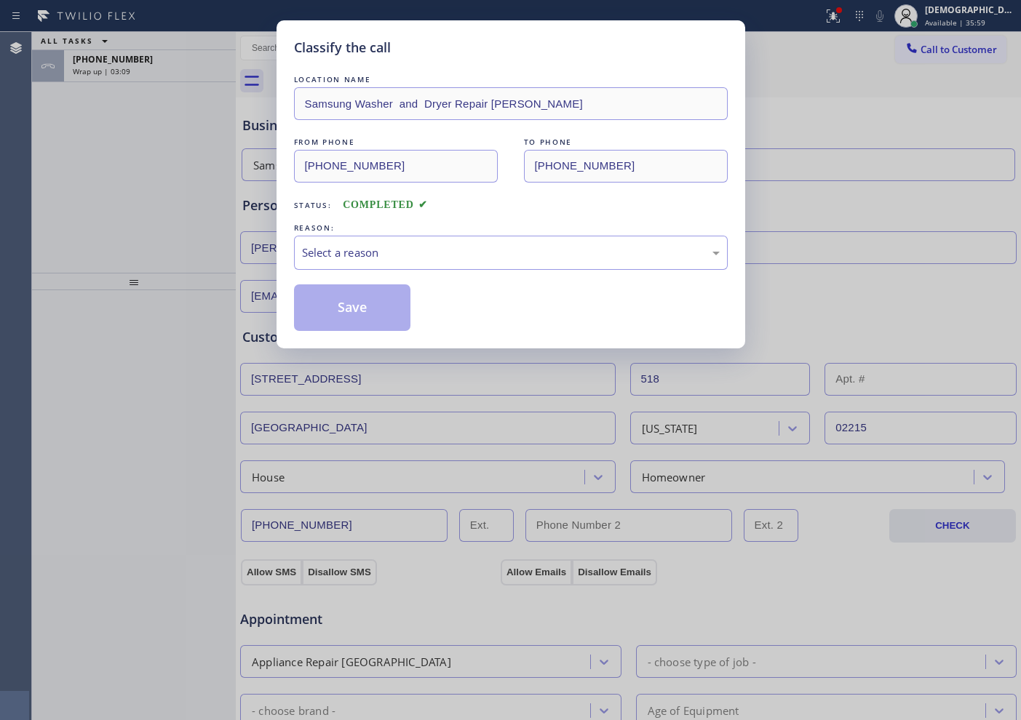
click at [446, 271] on div "LOCATION NAME Samsung Washer and Dryer Repair [PERSON_NAME] FROM PHONE [PHONE_N…" at bounding box center [511, 201] width 434 height 259
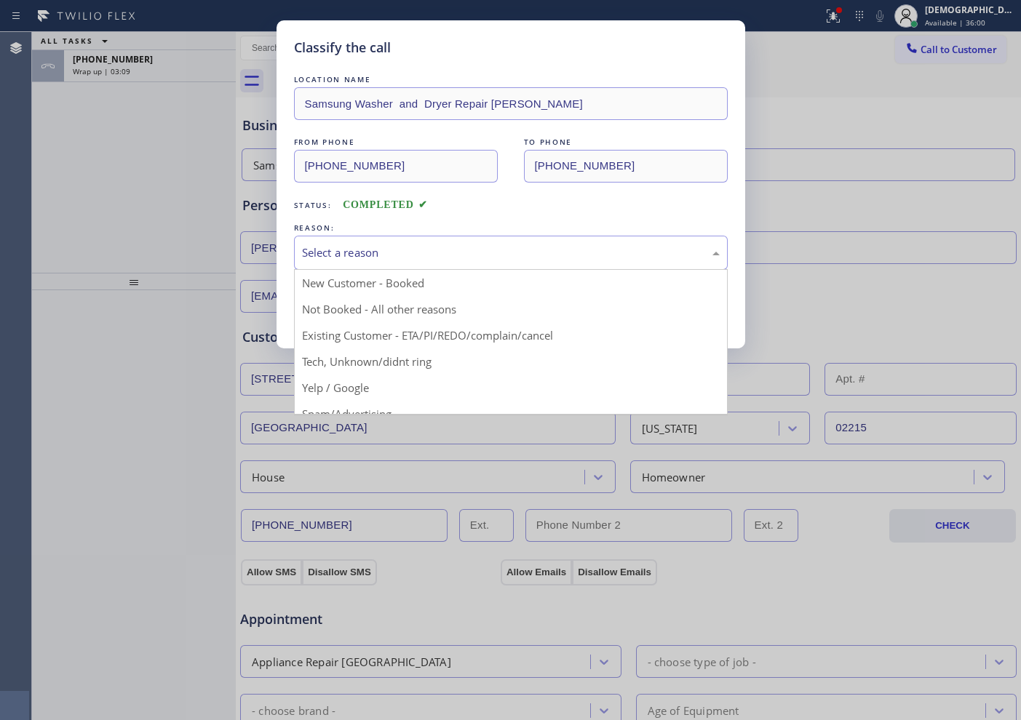
click at [445, 268] on div "Select a reason" at bounding box center [511, 253] width 434 height 34
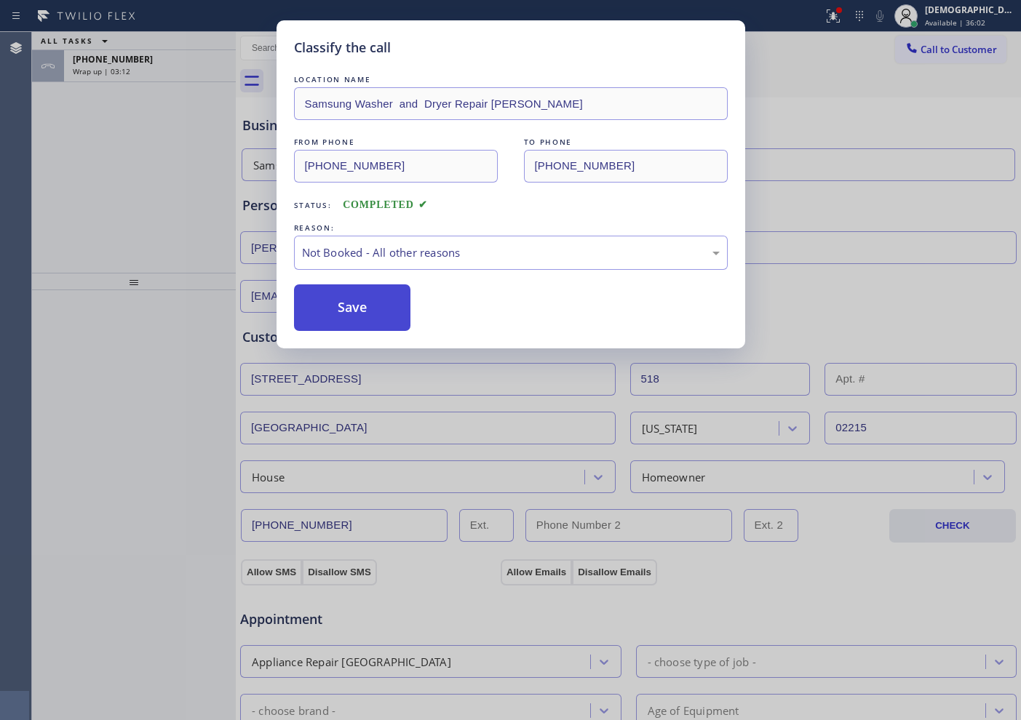
click at [384, 317] on button "Save" at bounding box center [352, 308] width 117 height 47
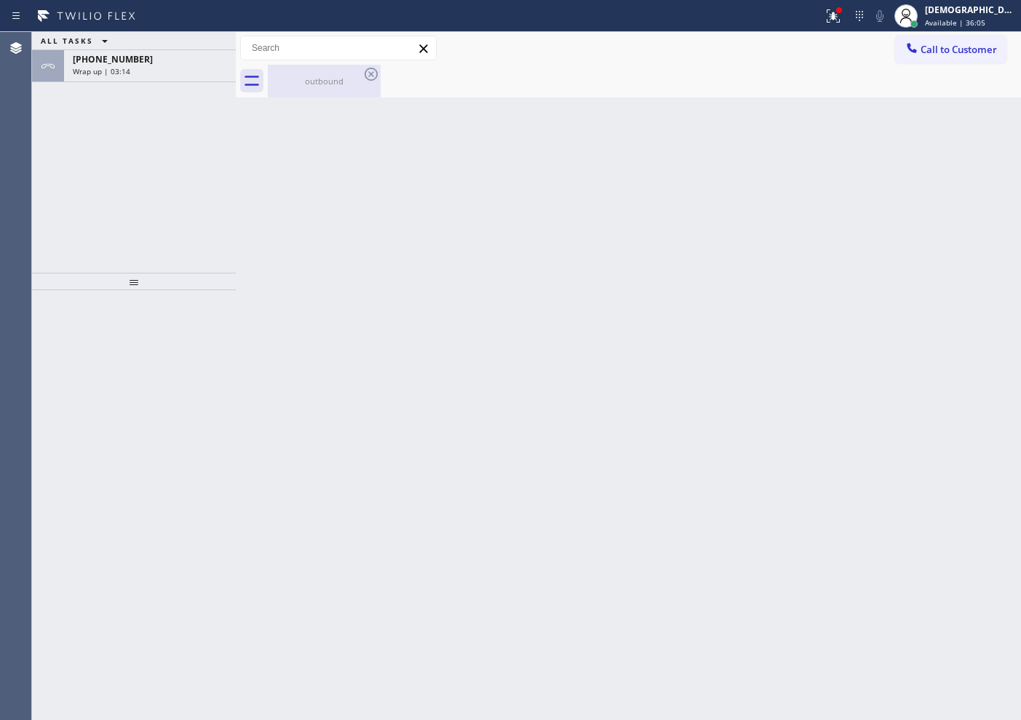
click at [322, 92] on div "outbound" at bounding box center [324, 81] width 110 height 33
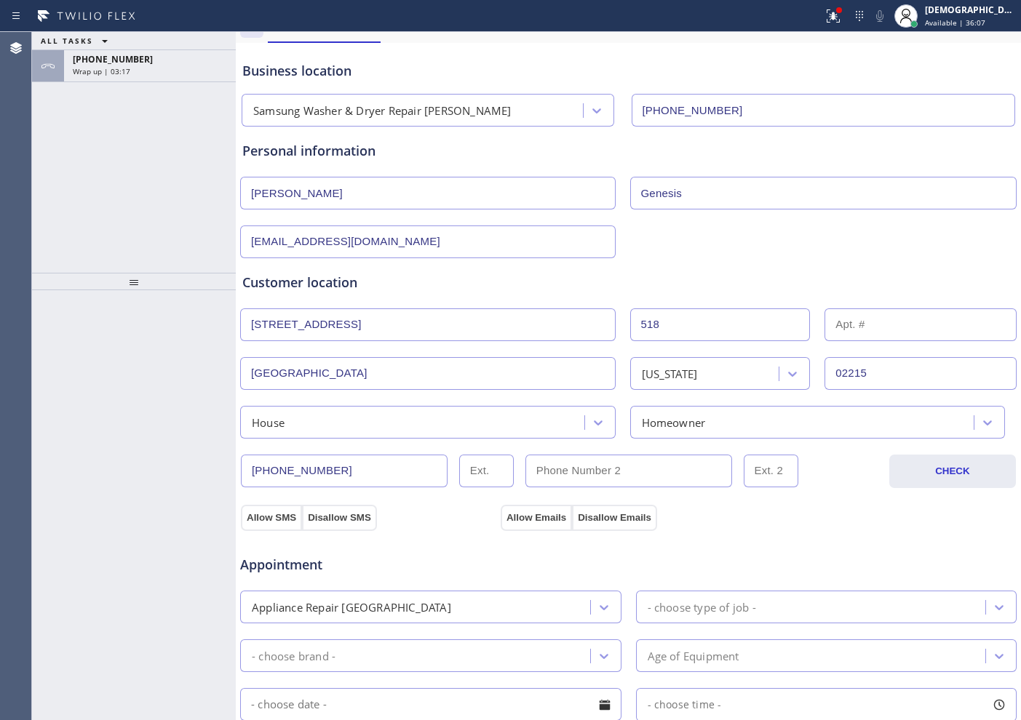
scroll to position [182, 0]
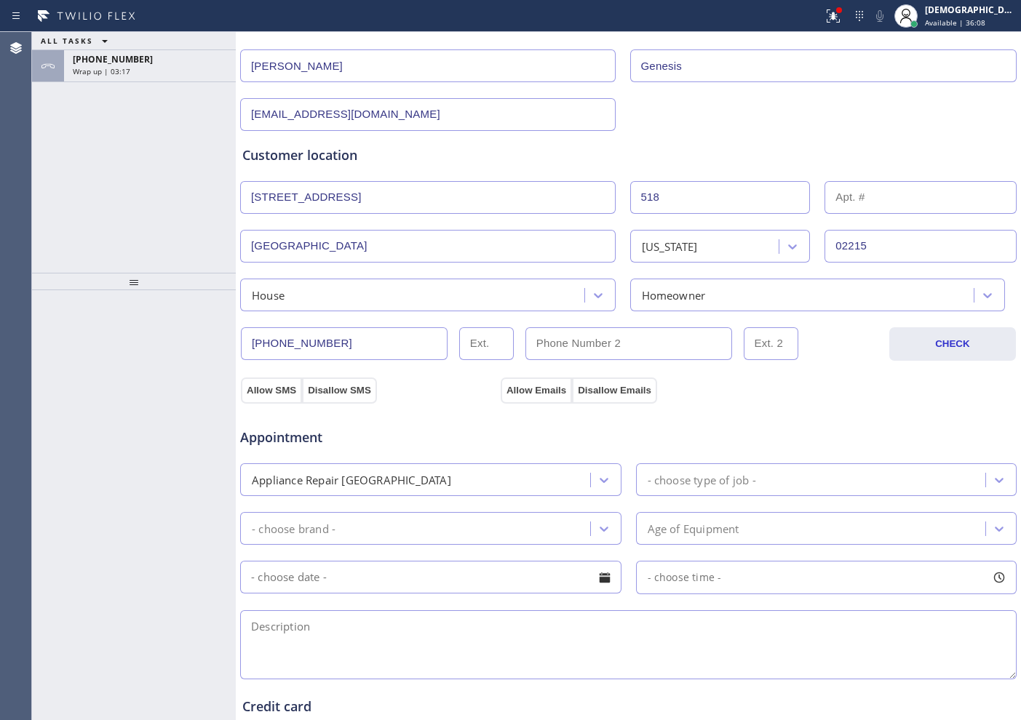
click at [261, 403] on div "Appointment Appliance Repair High End - choose type of job - - choose brand - A…" at bounding box center [628, 542] width 778 height 279
click at [260, 394] on button "Allow SMS" at bounding box center [271, 391] width 61 height 26
click at [547, 397] on div "Appointment Appliance Repair High End - choose type of job - - choose brand - A…" at bounding box center [628, 539] width 778 height 285
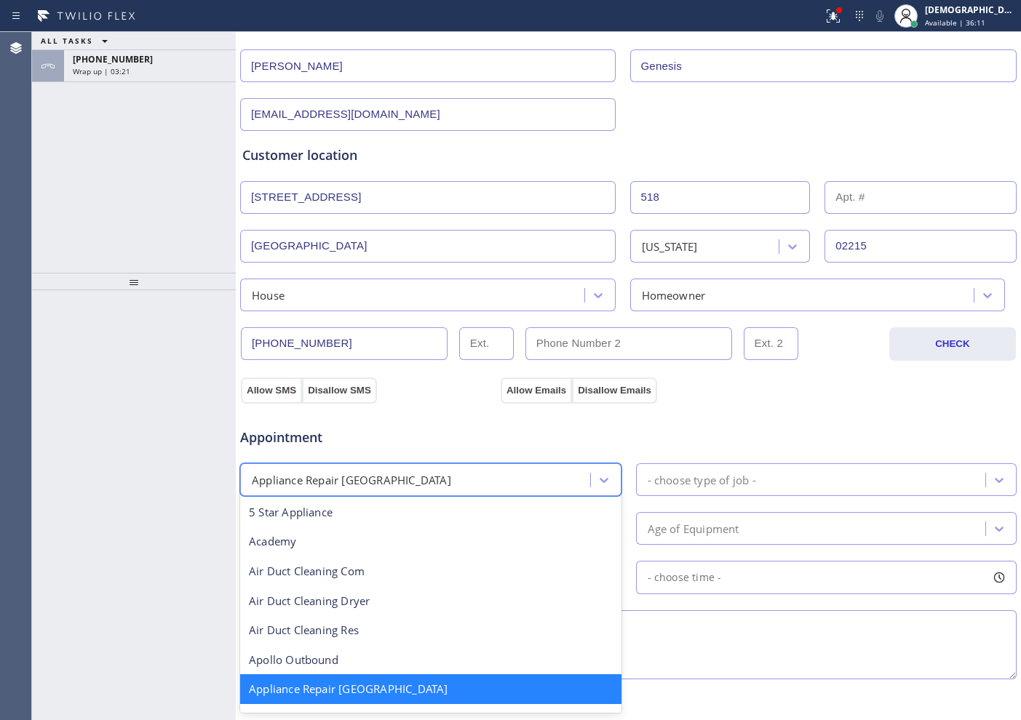
click at [453, 467] on div "Appliance Repair [GEOGRAPHIC_DATA]" at bounding box center [418, 479] width 346 height 25
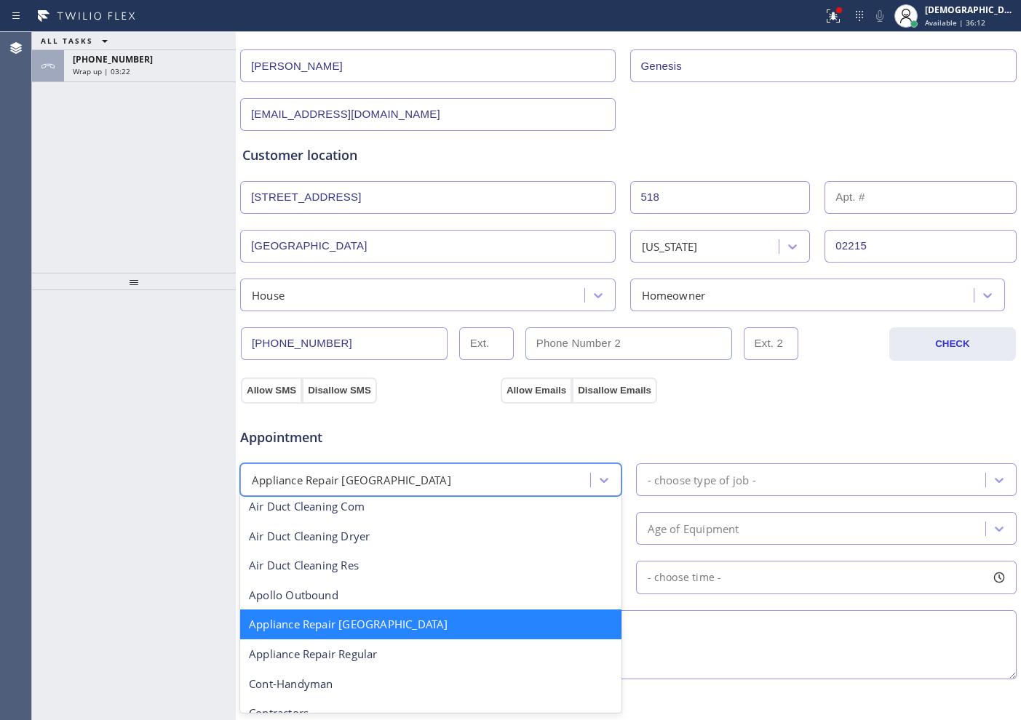
scroll to position [93, 0]
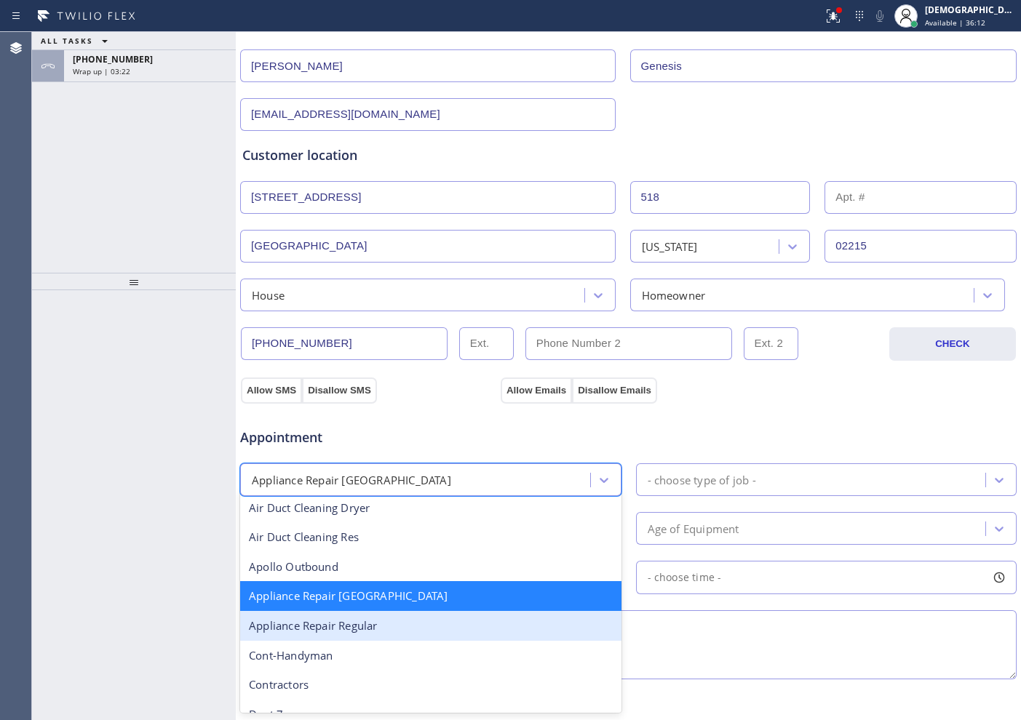
click at [409, 624] on div "Appliance Repair Regular" at bounding box center [430, 626] width 381 height 30
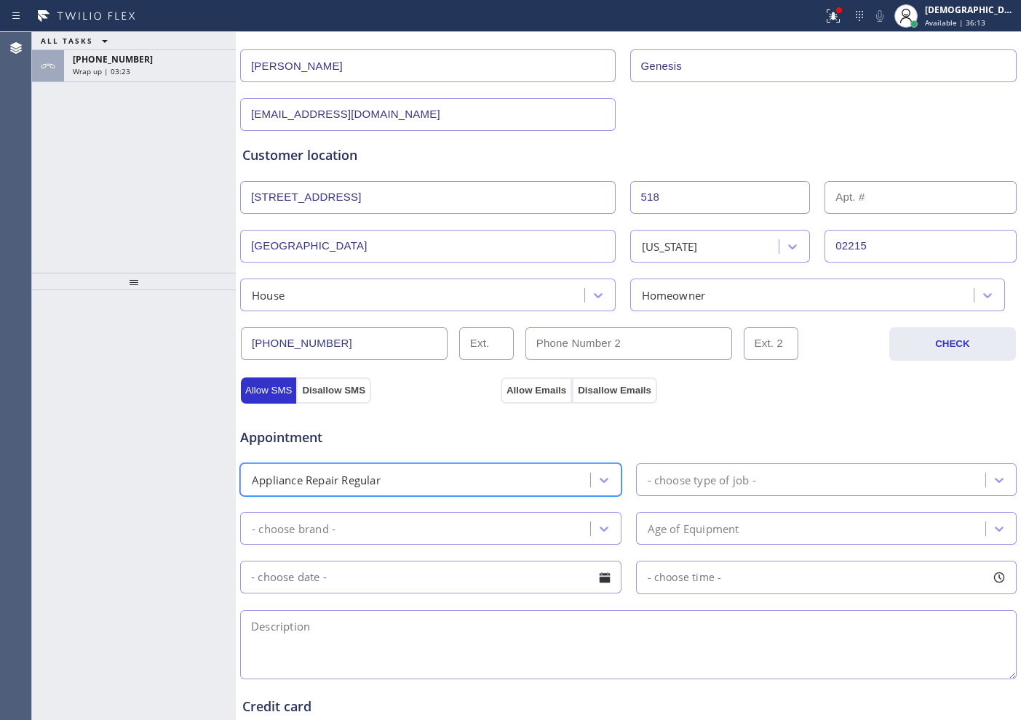
click at [709, 482] on div "- choose type of job -" at bounding box center [702, 480] width 108 height 17
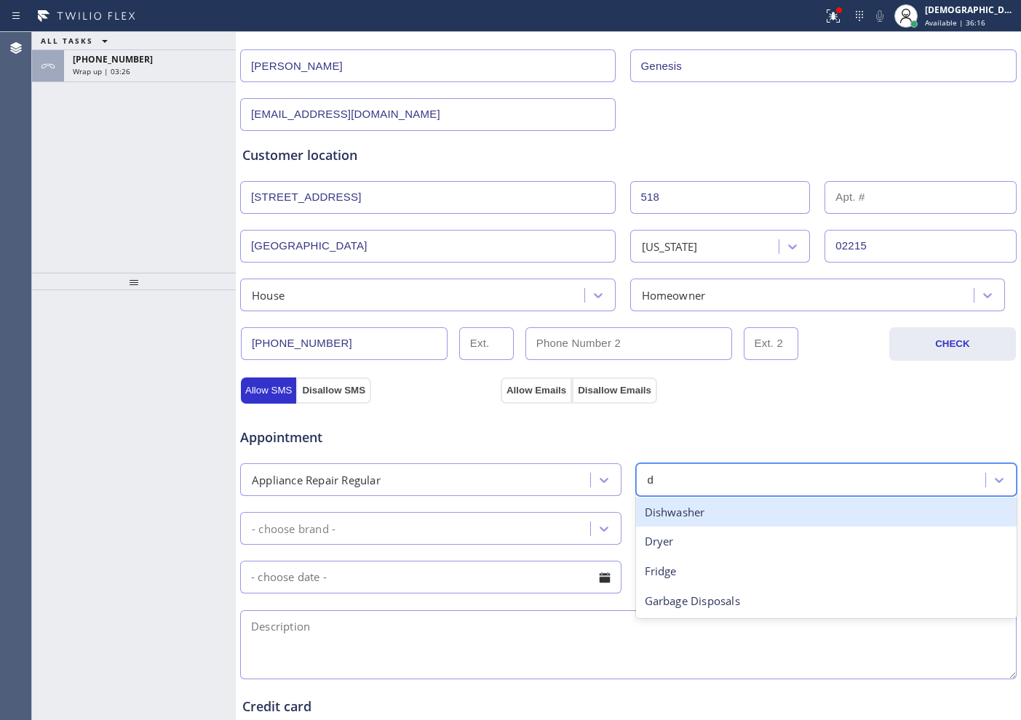
type input "di"
click at [720, 510] on div "Dishwasher" at bounding box center [826, 513] width 381 height 30
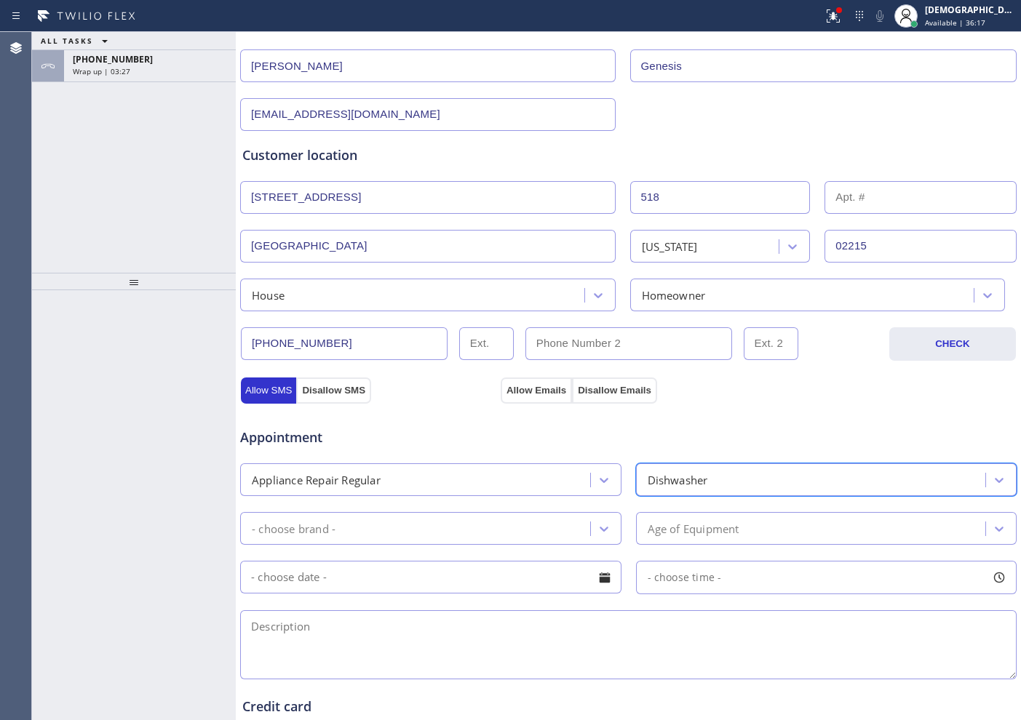
click at [501, 533] on div "- choose brand -" at bounding box center [418, 528] width 346 height 25
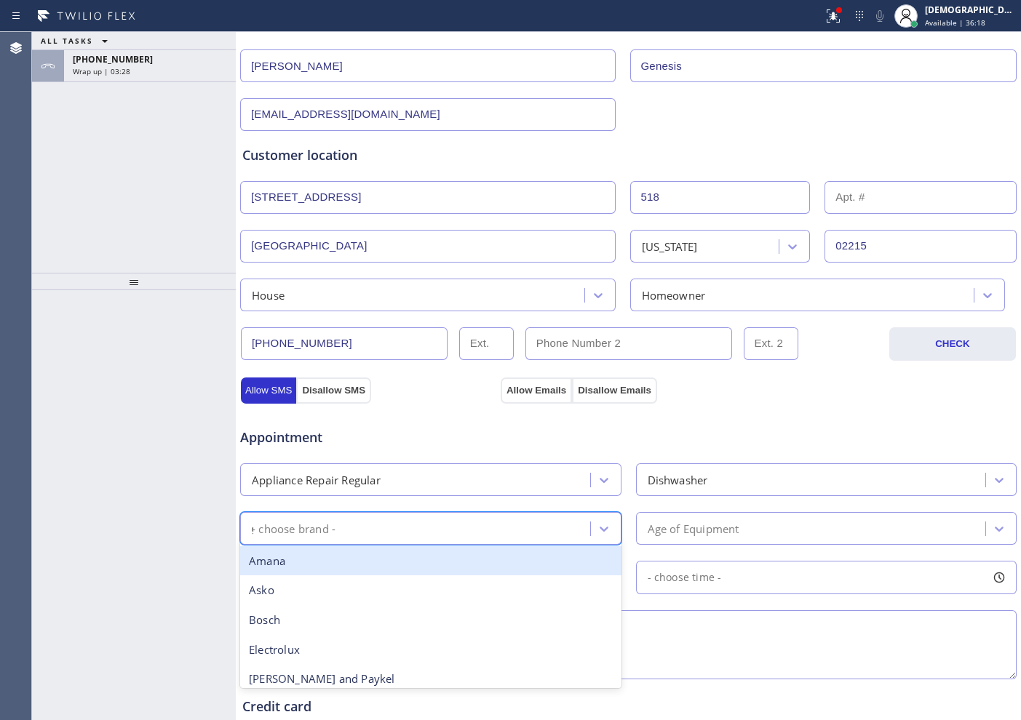
type input "ge"
click at [479, 571] on div "GE" at bounding box center [430, 562] width 381 height 30
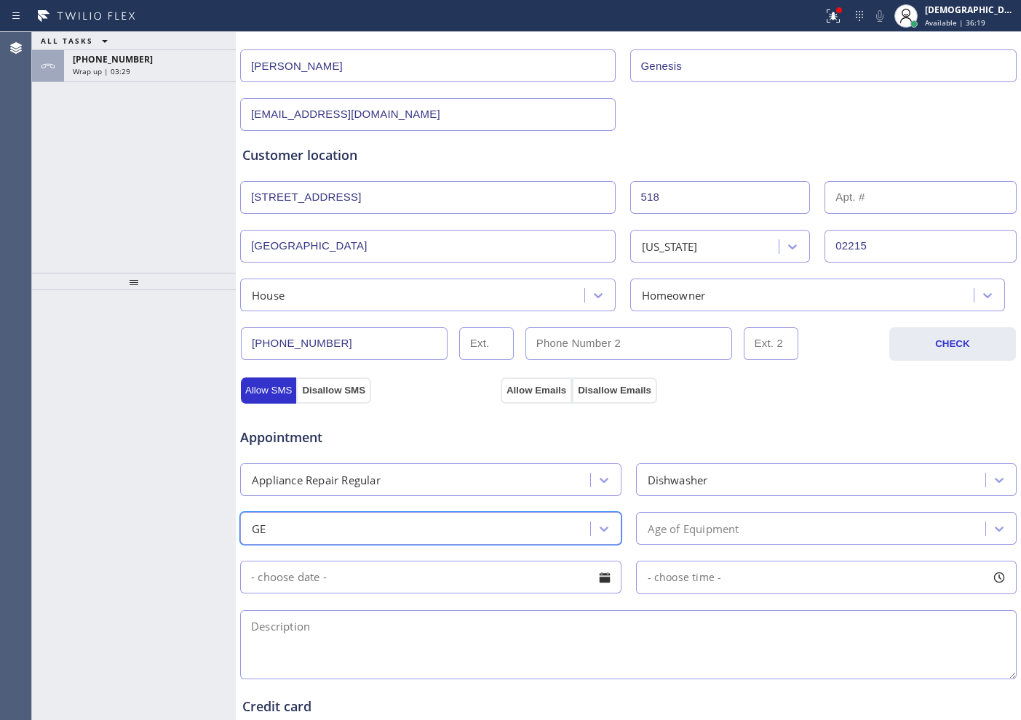
click at [742, 531] on div "Age of Equipment" at bounding box center [813, 528] width 346 height 25
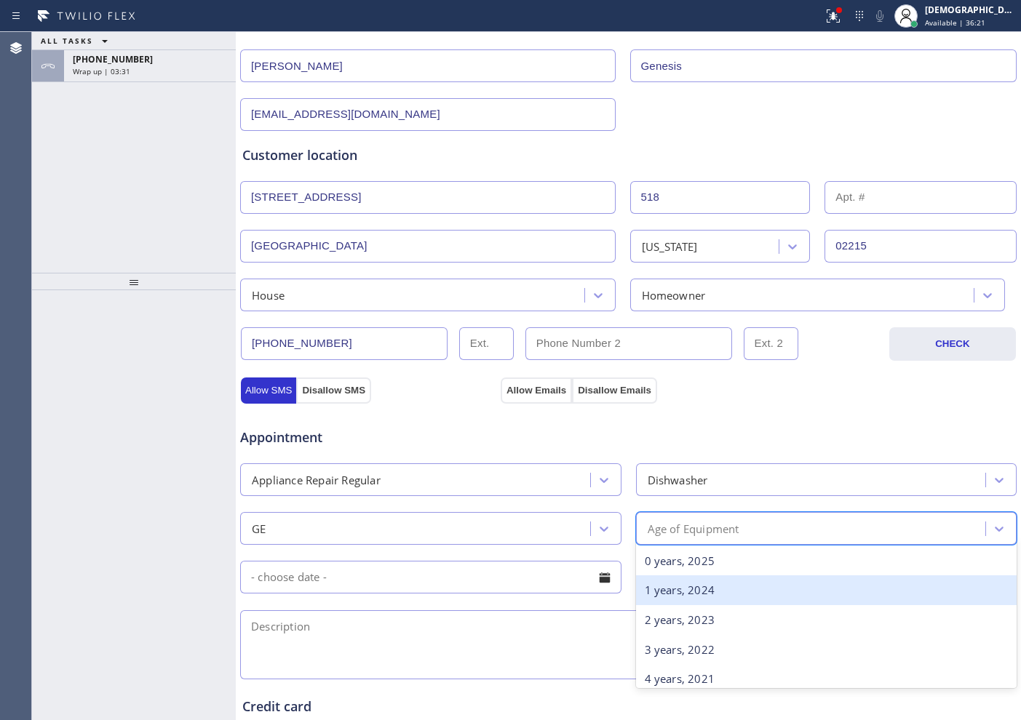
click at [723, 582] on div "1 years, 2024" at bounding box center [826, 591] width 381 height 30
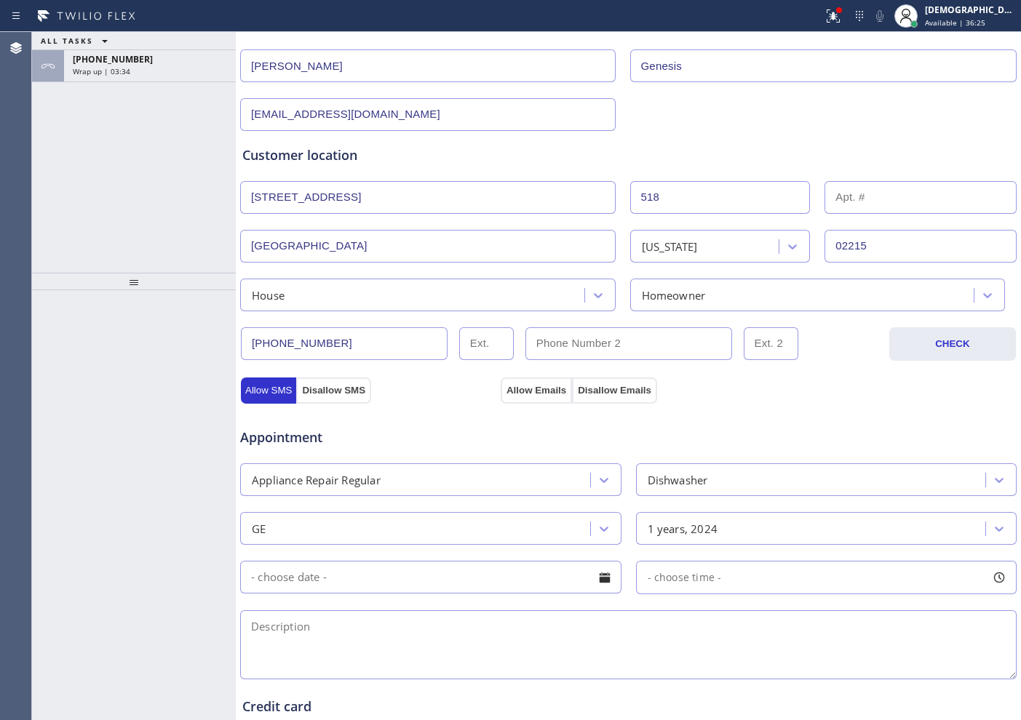
click at [336, 636] on textarea at bounding box center [628, 645] width 777 height 69
paste textarea "GE/Dishwasher / the motor went bad / it wont clean properly / / GDP550EYR0SS / …"
click at [466, 477] on div "Appliance Repair Regular" at bounding box center [418, 479] width 346 height 25
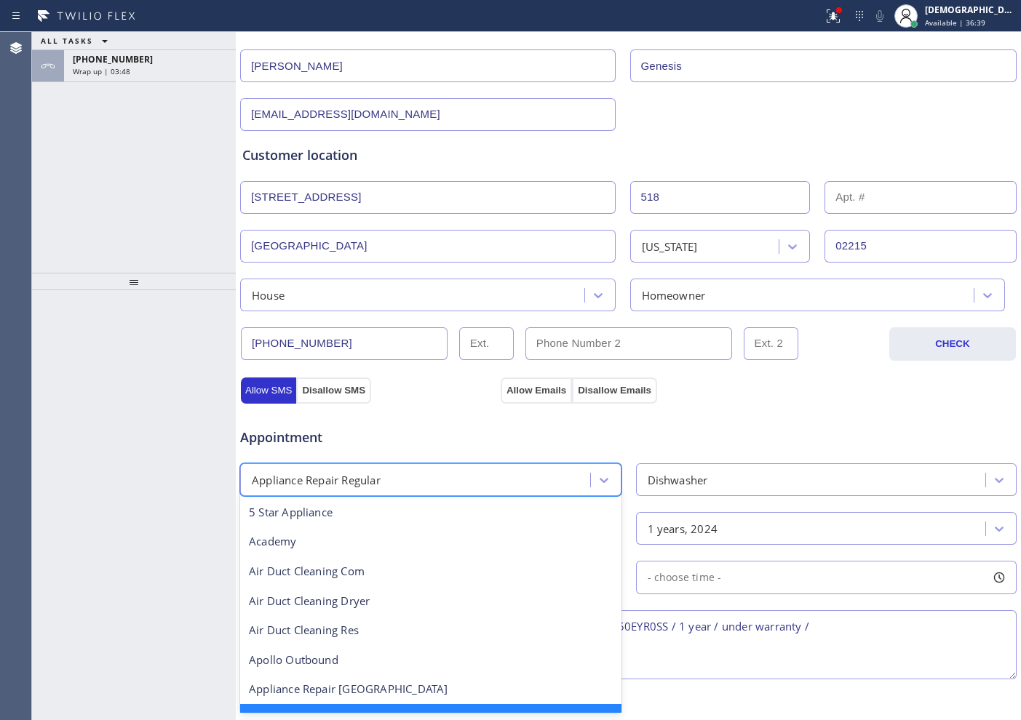
scroll to position [31, 0]
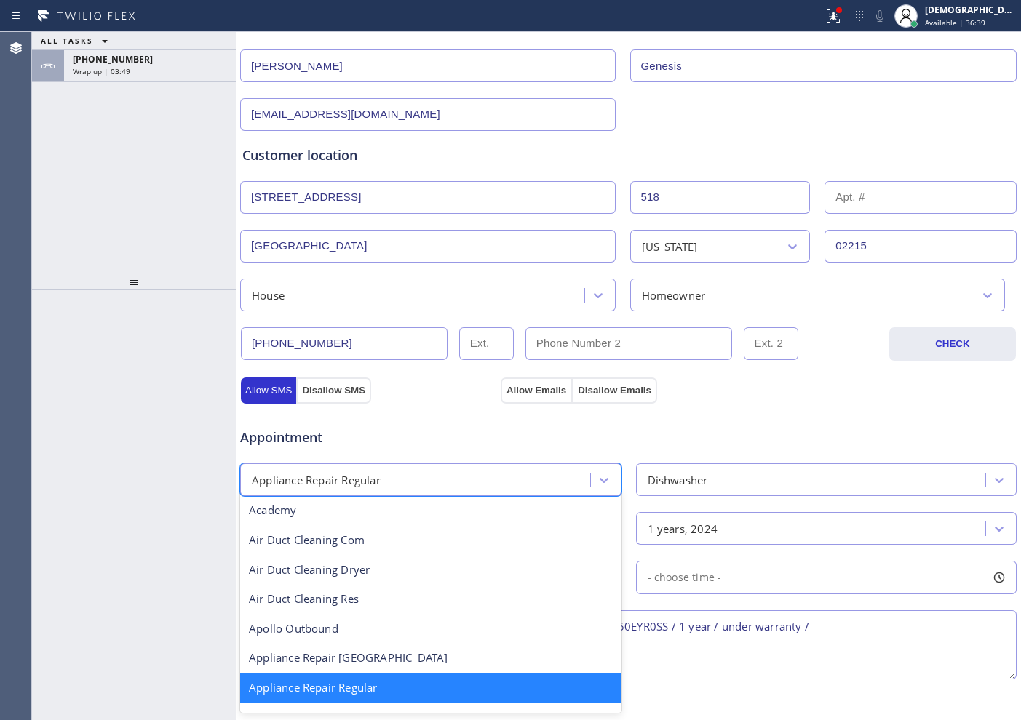
click at [447, 686] on div "Appliance Repair Regular" at bounding box center [430, 688] width 381 height 30
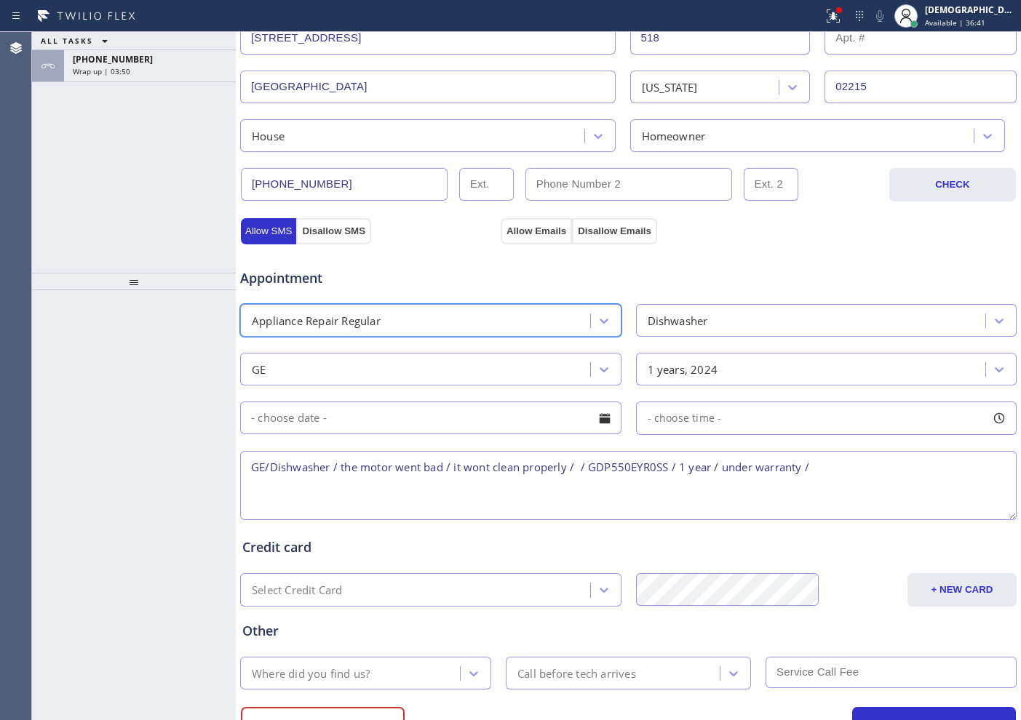
scroll to position [408, 0]
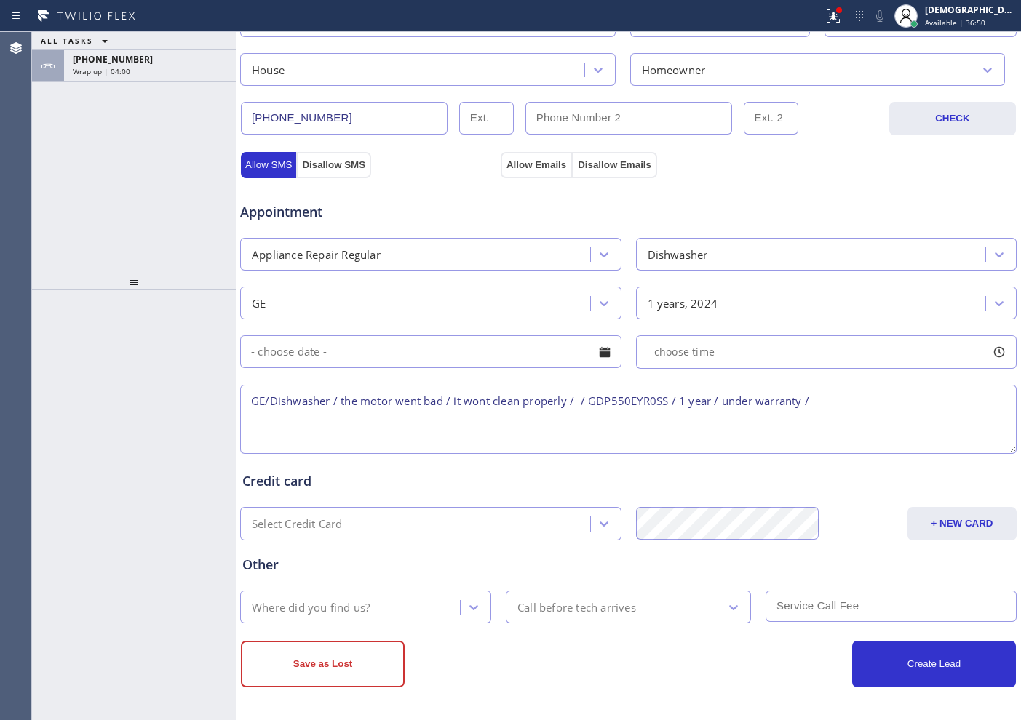
click at [844, 397] on textarea "GE/Dishwasher / the motor went bad / it wont clean properly / / GDP550EYR0SS / …" at bounding box center [628, 419] width 777 height 69
paste textarea "[STREET_ADDRESS]"
click at [884, 401] on textarea "GE/Dishwasher / the motor went bad / it wont clean properly / / GDP550EYR0SS / …" at bounding box center [628, 419] width 777 height 69
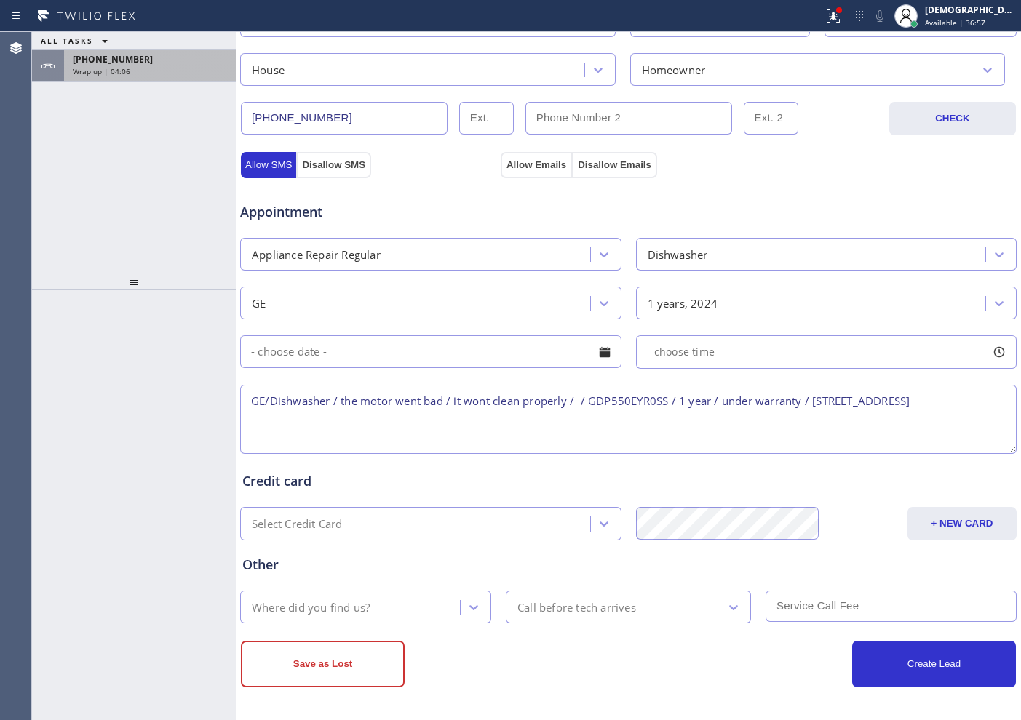
click at [178, 57] on div "[PHONE_NUMBER]" at bounding box center [150, 59] width 154 height 12
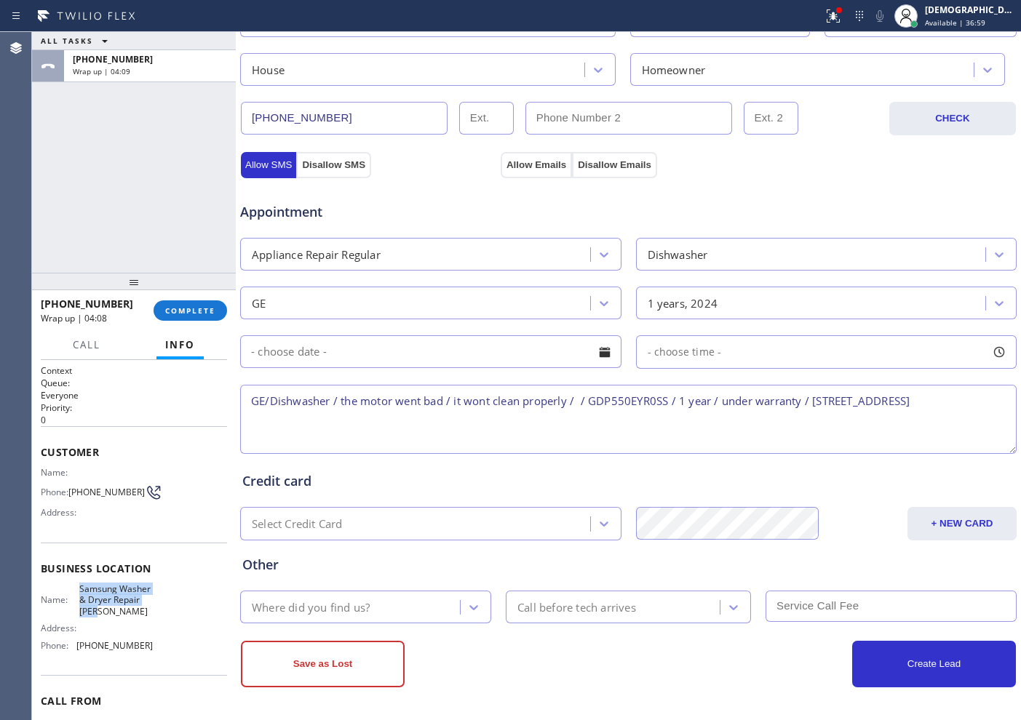
drag, startPoint x: 126, startPoint y: 622, endPoint x: 76, endPoint y: 597, distance: 55.3
click at [76, 597] on div "Name: Samsung Washer & Dryer Repair [PERSON_NAME] Address: Phone: [PHONE_NUMBER]" at bounding box center [97, 621] width 112 height 74
click at [985, 404] on textarea "GE/Dishwasher / the motor went bad / it wont clean properly / / GDP550EYR0SS / …" at bounding box center [628, 419] width 777 height 69
paste textarea "Samsung Washer & Dryer Repair [PERSON_NAME]"
click at [622, 434] on textarea "GE/Dishwasher / the motor went bad / it wont clean properly / / GDP550EYR0SS / …" at bounding box center [628, 419] width 777 height 69
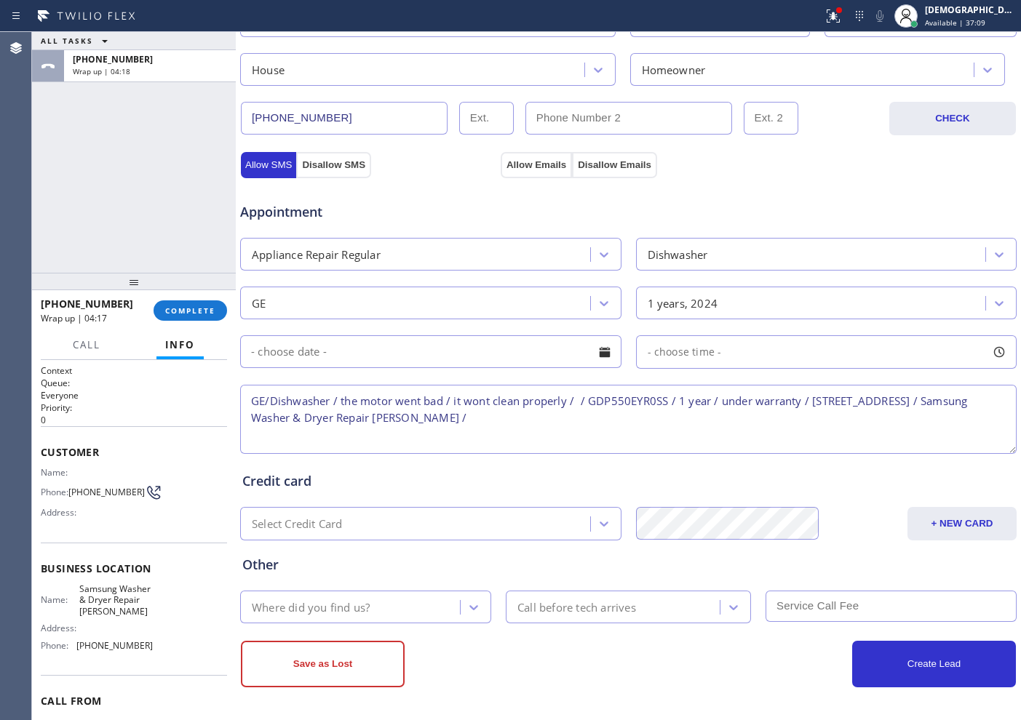
paste textarea "Please call customer 30 minutes prior to arrival"
type textarea "GE/Dishwasher / the motor went bad / it wont clean properly / / GDP550EYR0SS / …"
click at [364, 610] on div "Where did you find us?" at bounding box center [311, 607] width 118 height 17
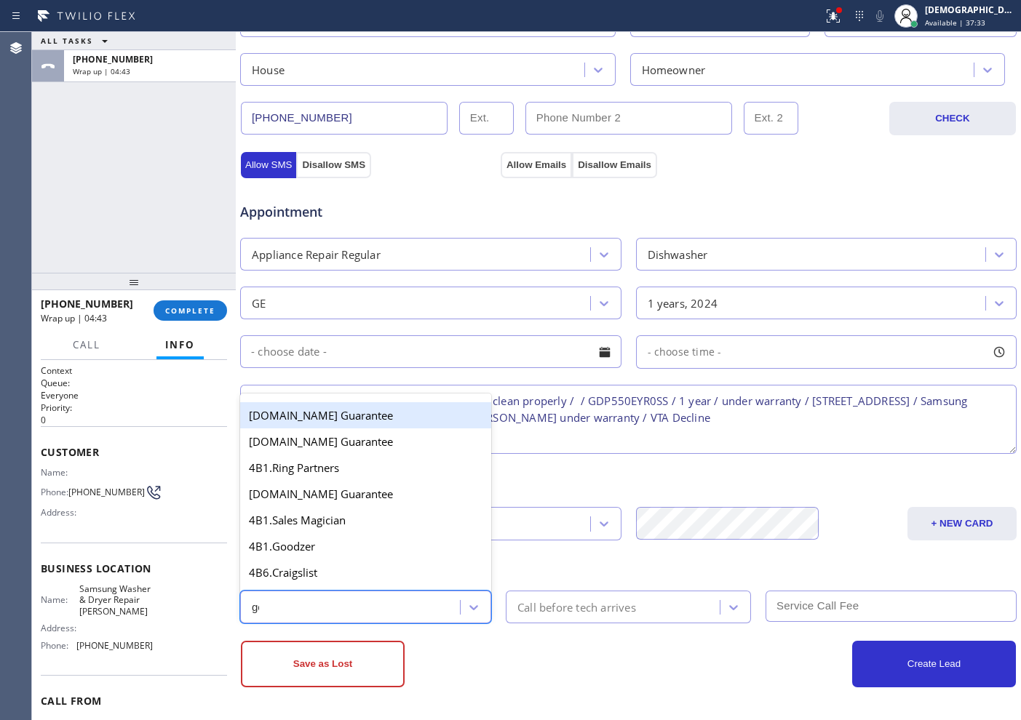
type input "goo"
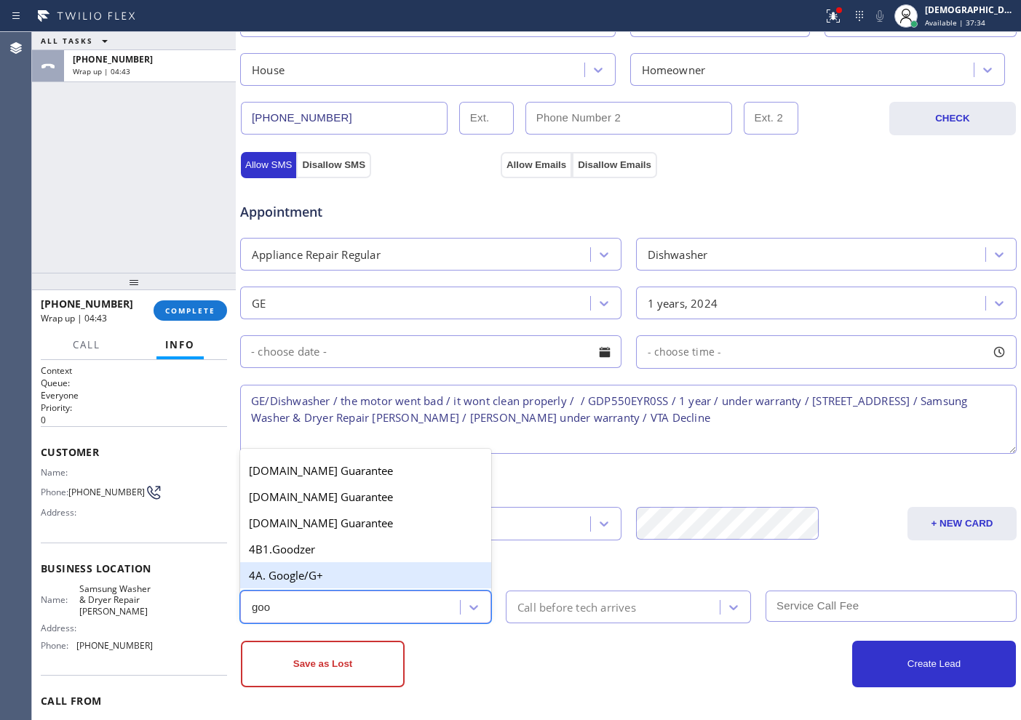
drag, startPoint x: 339, startPoint y: 583, endPoint x: 402, endPoint y: 576, distance: 62.9
click at [339, 582] on div "4A. Google/G+" at bounding box center [365, 576] width 251 height 26
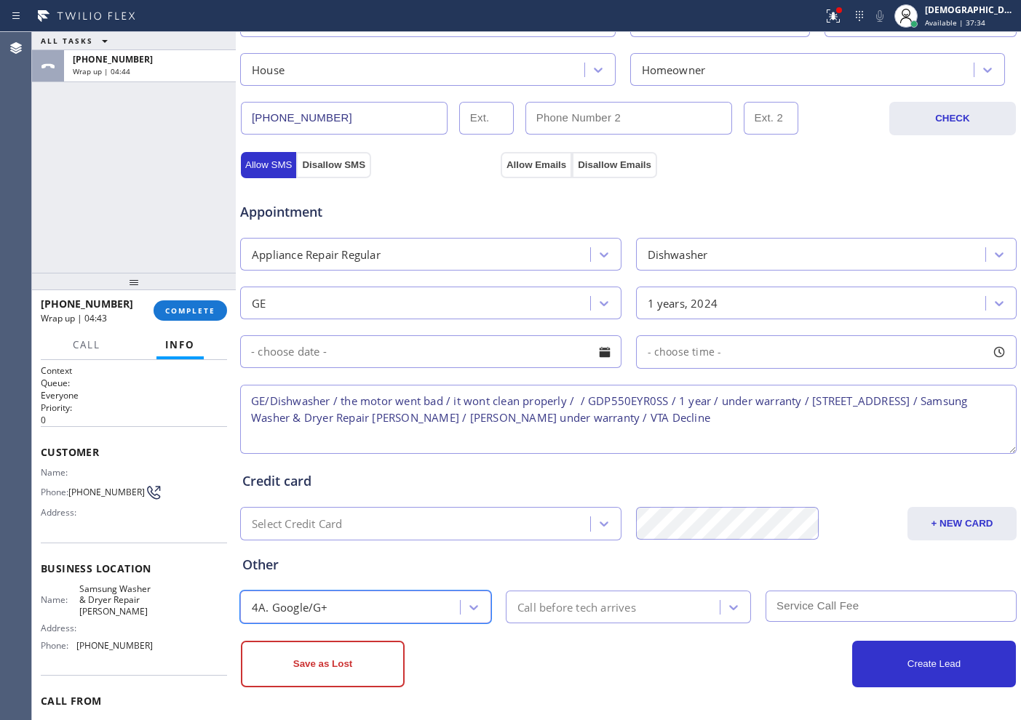
click at [569, 603] on div "Call before tech arrives" at bounding box center [576, 607] width 119 height 17
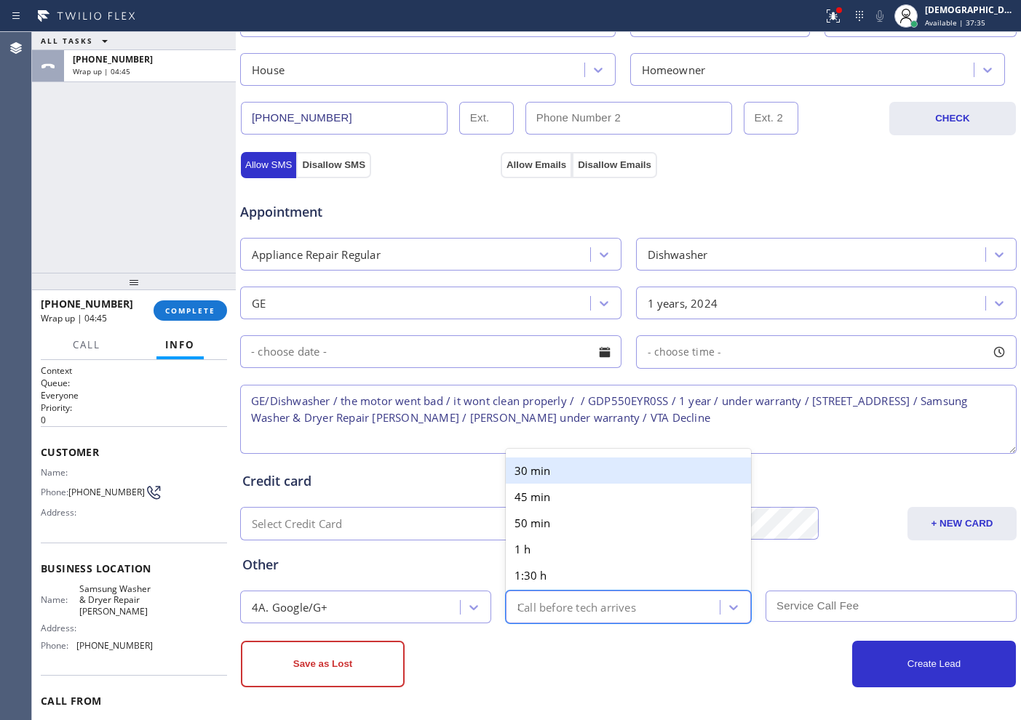
type input "30"
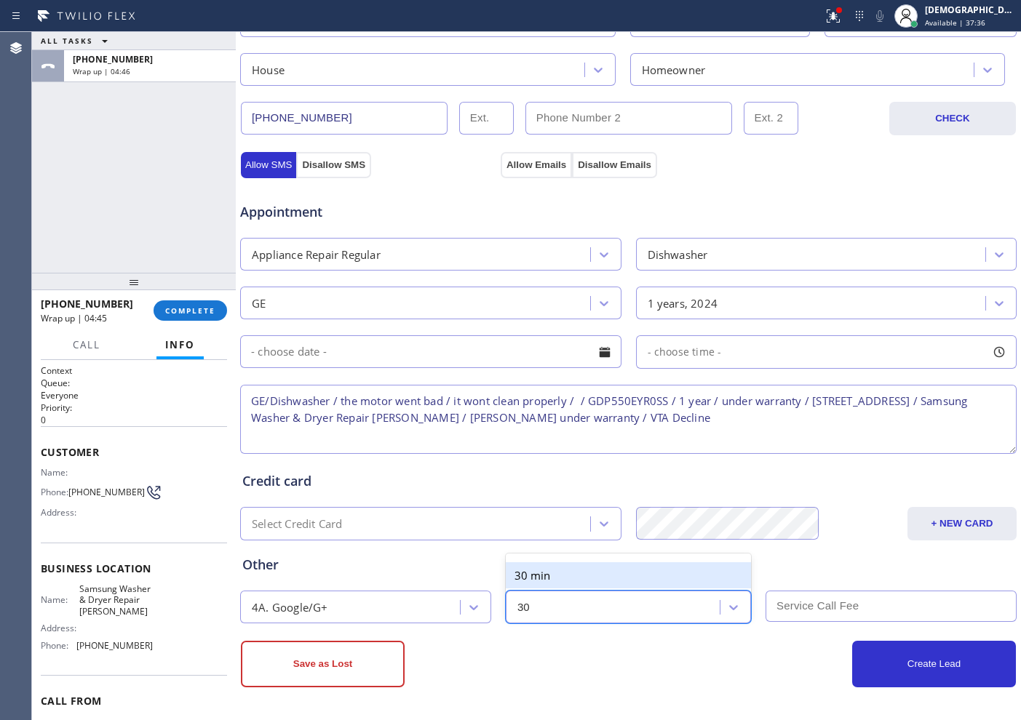
drag, startPoint x: 576, startPoint y: 569, endPoint x: 674, endPoint y: 566, distance: 97.6
click at [577, 569] on div "30 min" at bounding box center [628, 576] width 245 height 26
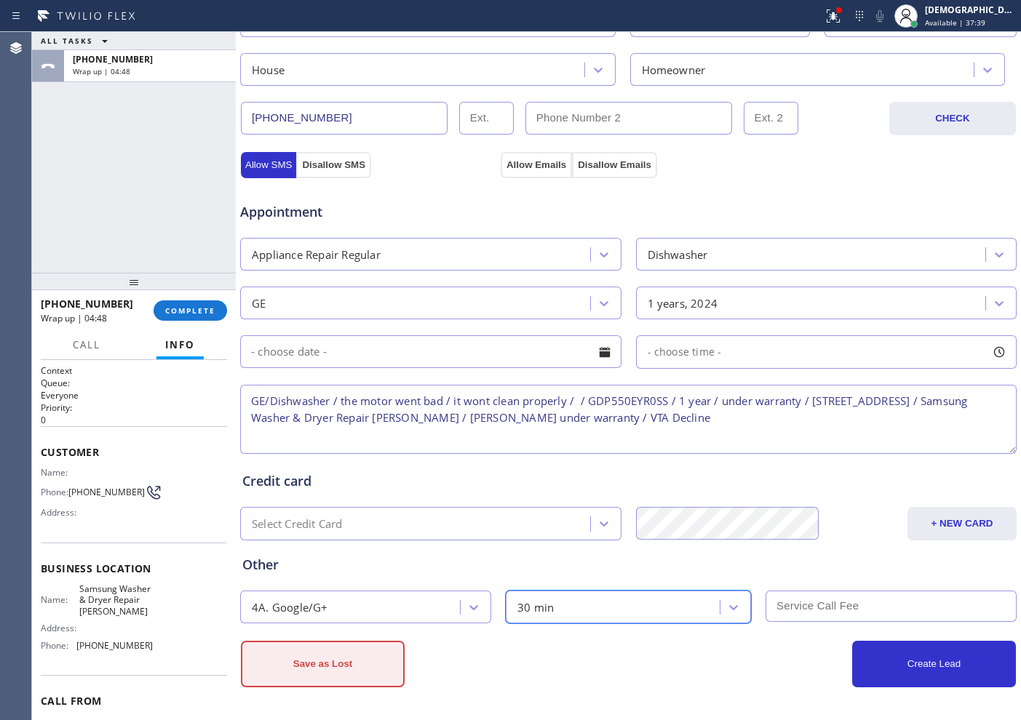
click at [301, 648] on button "Save as Lost" at bounding box center [323, 664] width 164 height 47
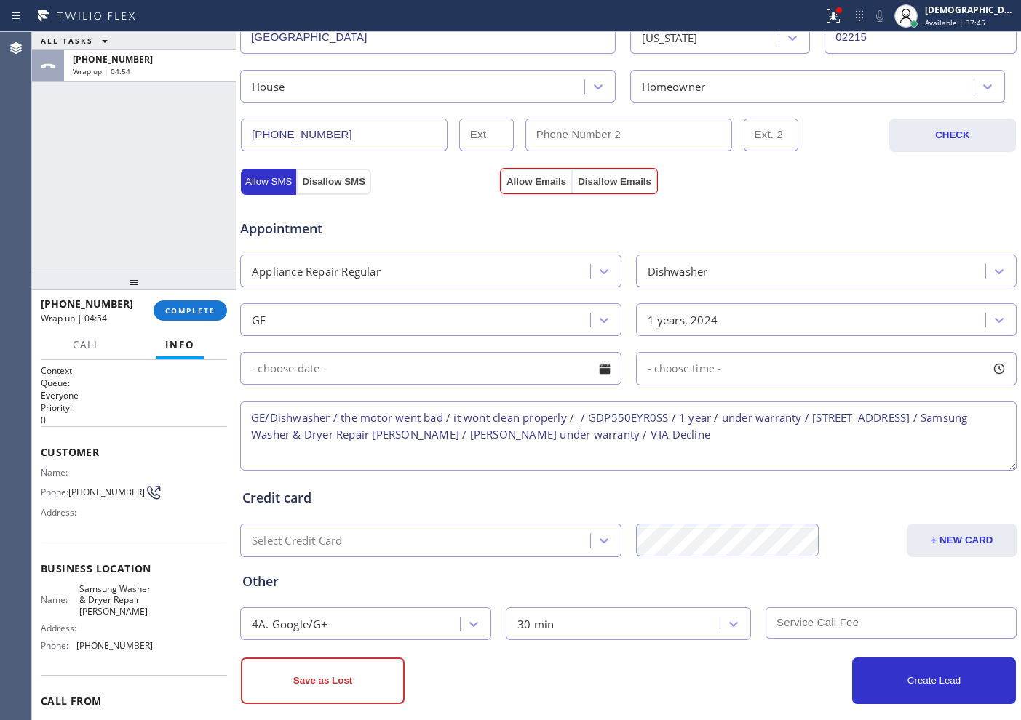
scroll to position [457, 0]
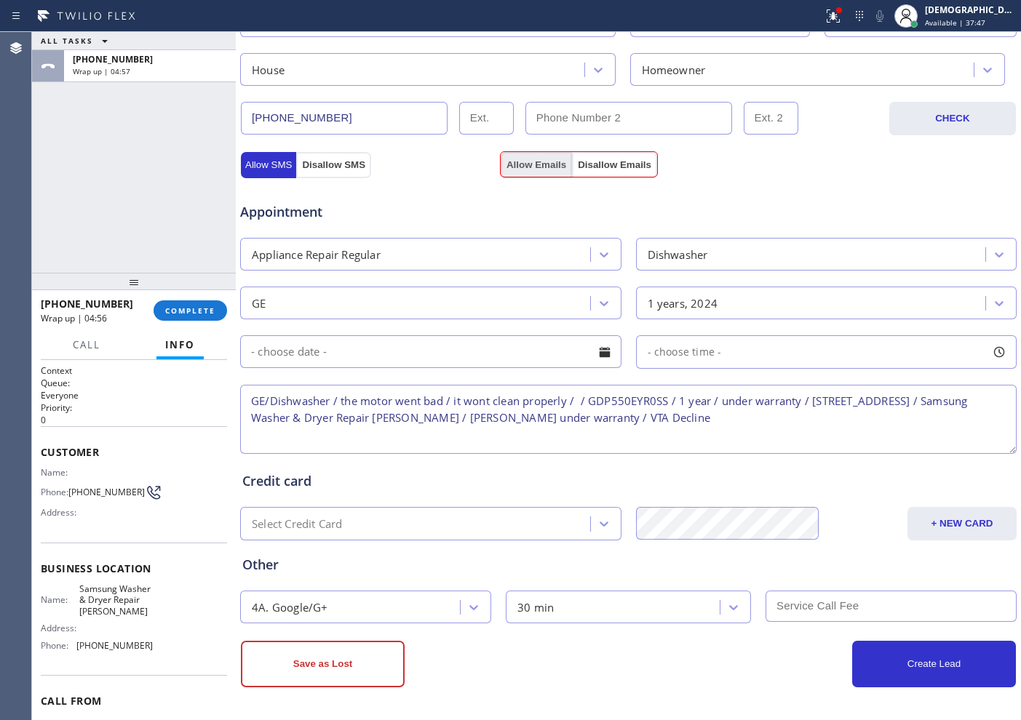
click at [531, 164] on button "Allow Emails" at bounding box center [536, 165] width 71 height 26
click at [337, 656] on button "Save as Lost" at bounding box center [323, 664] width 164 height 47
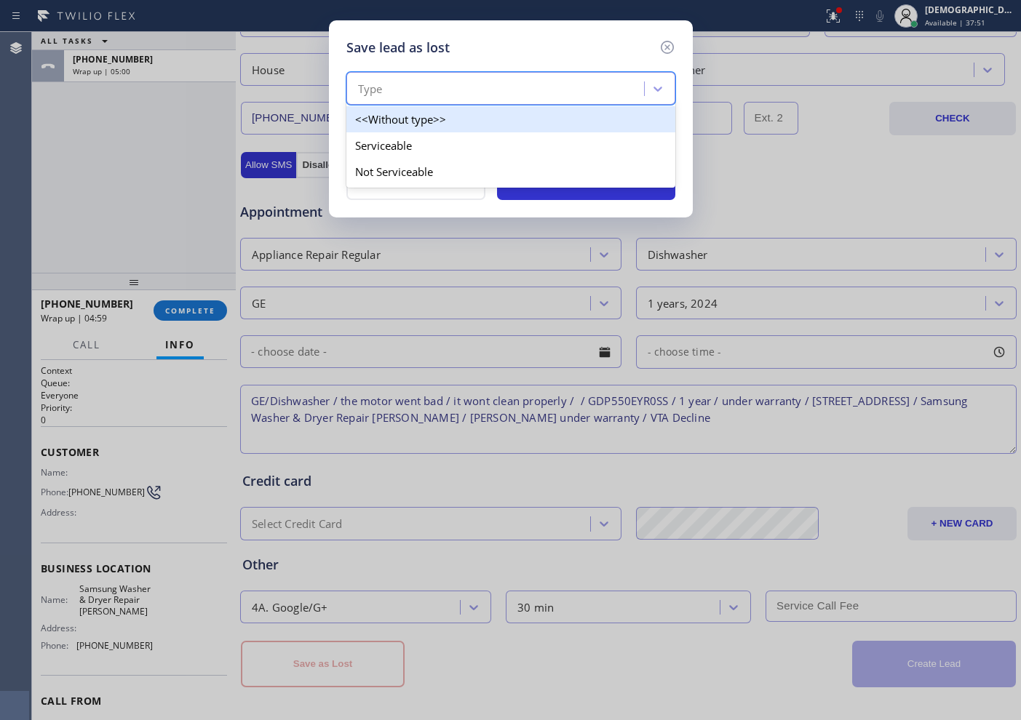
drag, startPoint x: 450, startPoint y: 84, endPoint x: 453, endPoint y: 96, distance: 11.8
click at [450, 87] on div "Type" at bounding box center [497, 88] width 293 height 25
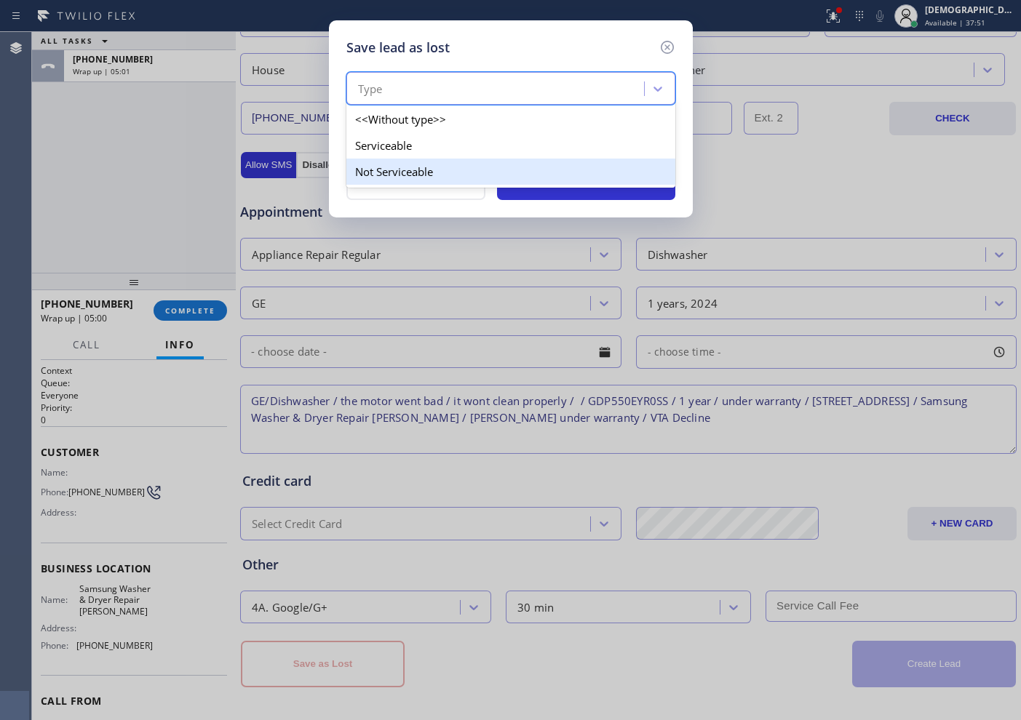
click at [446, 179] on div "Not Serviceable" at bounding box center [510, 172] width 329 height 26
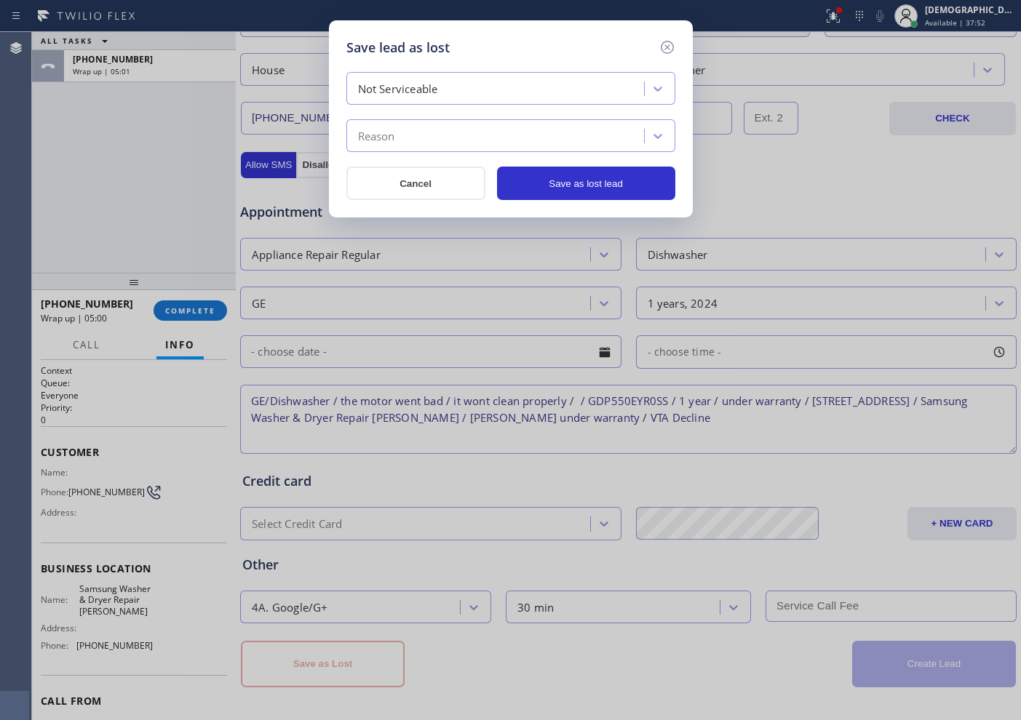
click at [439, 142] on div "Reason" at bounding box center [497, 136] width 293 height 25
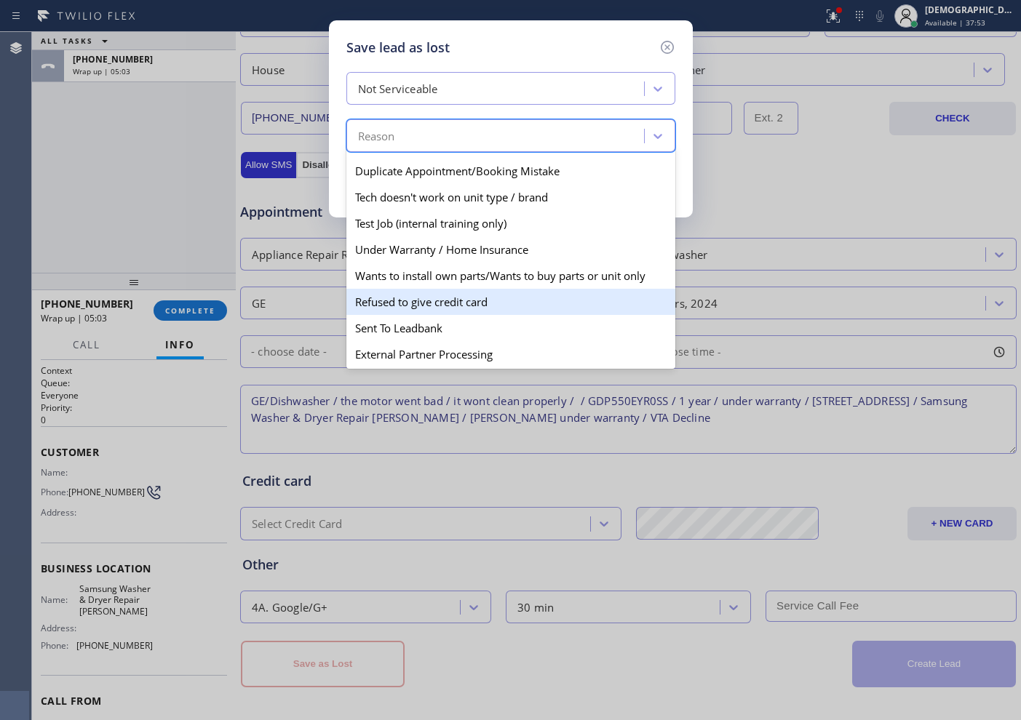
scroll to position [128, 0]
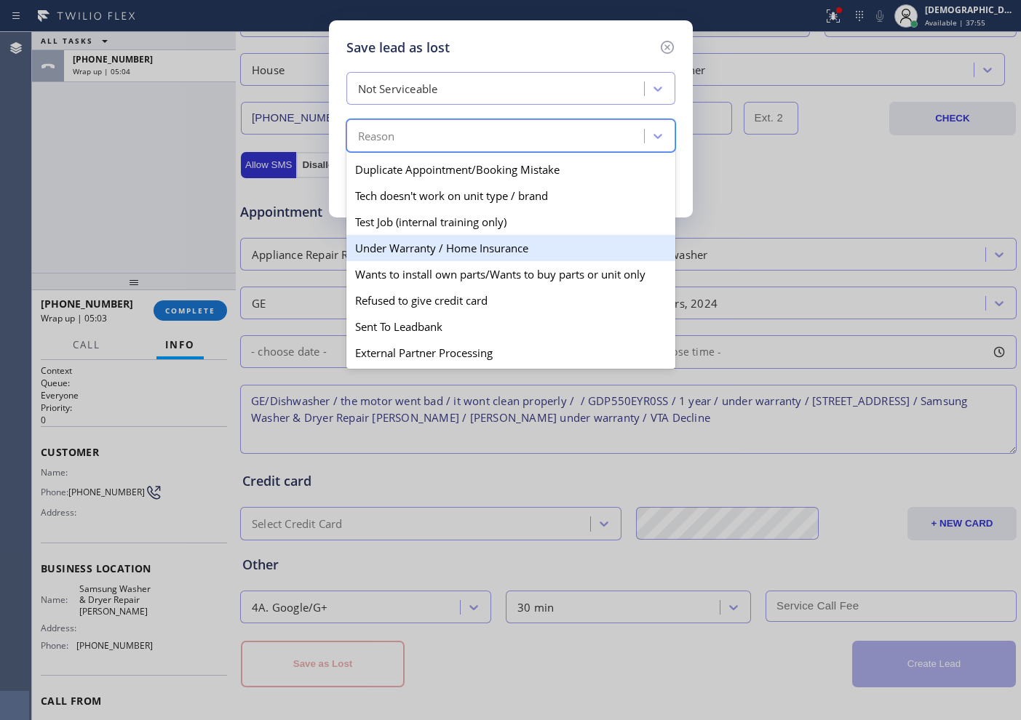
click at [464, 246] on div "Under Warranty / Home Insurance" at bounding box center [510, 248] width 329 height 26
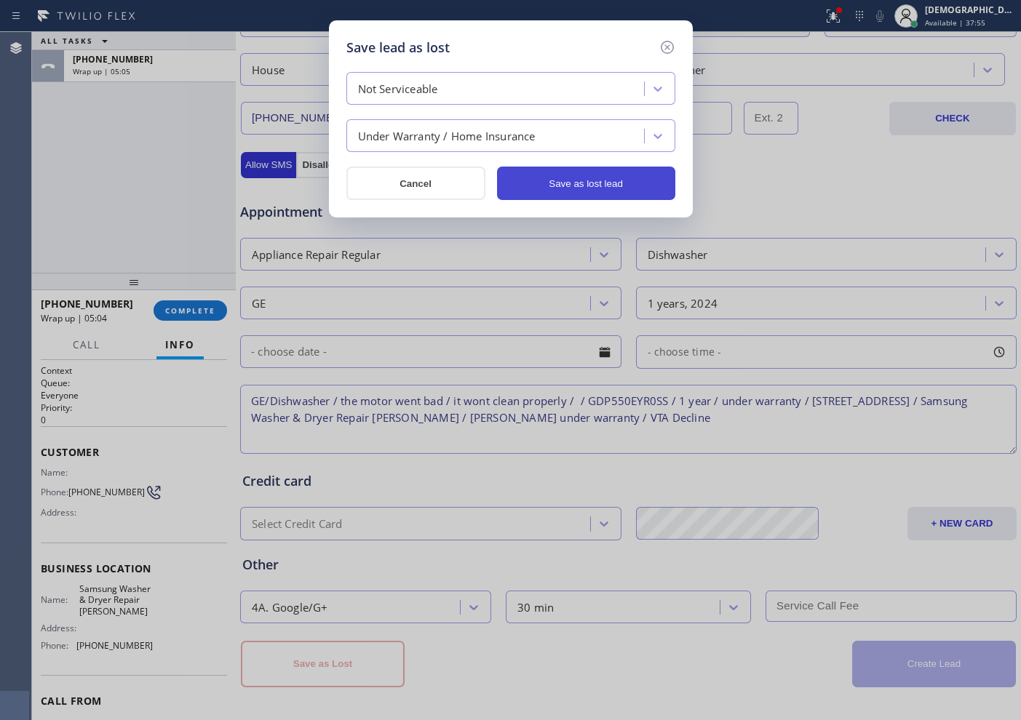
click at [525, 180] on button "Save as lost lead" at bounding box center [586, 183] width 178 height 33
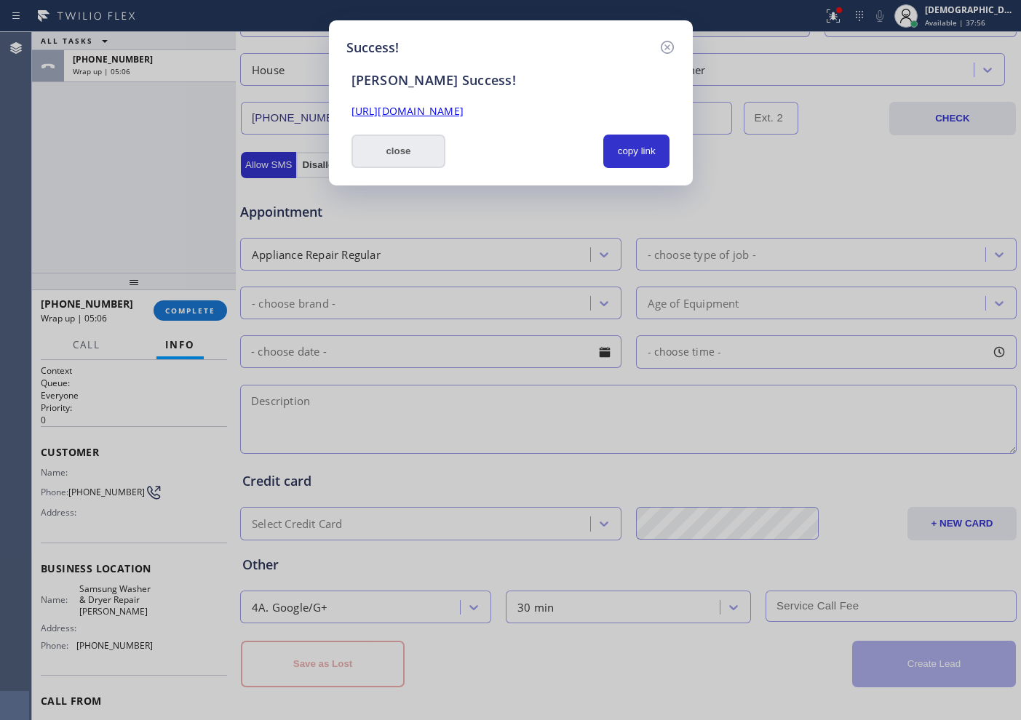
click at [420, 153] on button "close" at bounding box center [399, 151] width 95 height 33
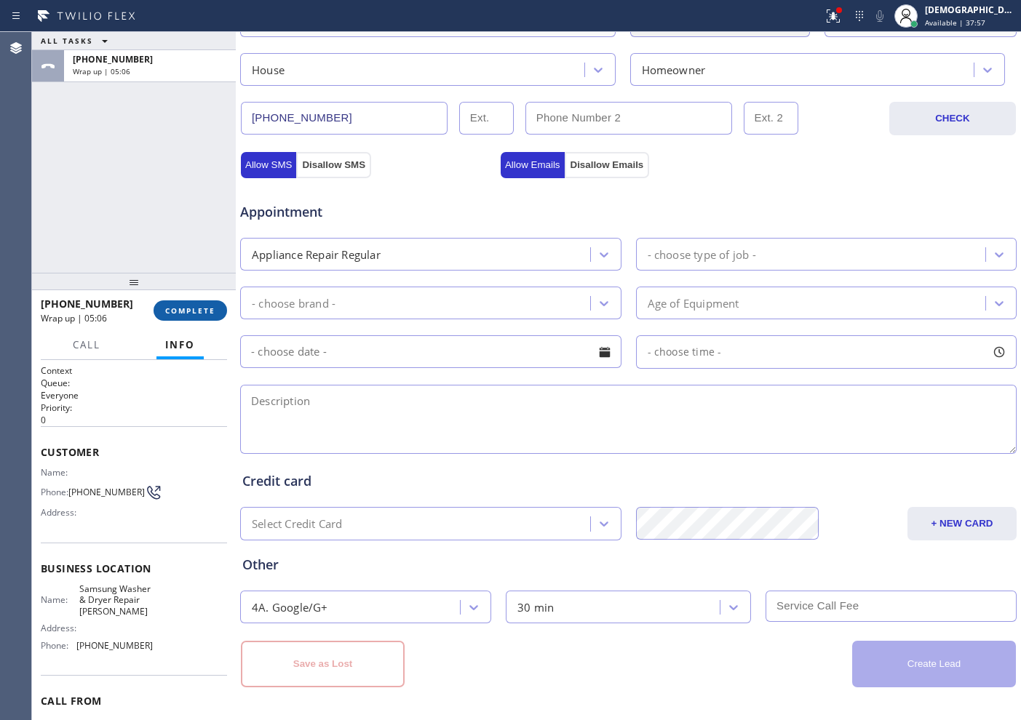
click at [199, 306] on span "COMPLETE" at bounding box center [190, 311] width 50 height 10
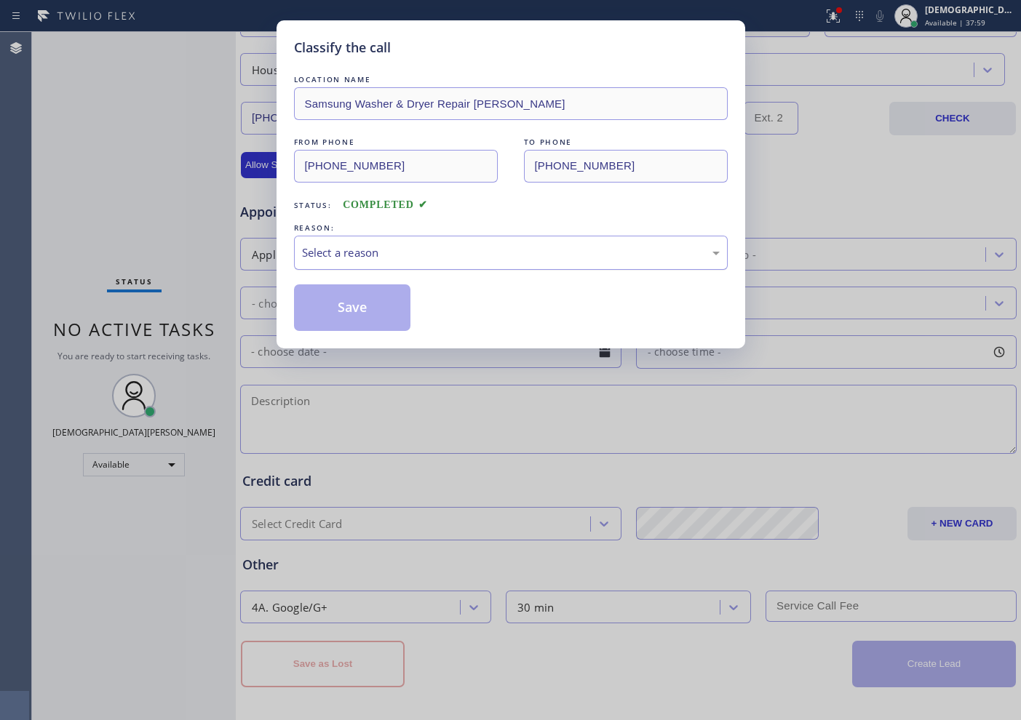
click at [429, 260] on div "Select a reason" at bounding box center [511, 253] width 418 height 17
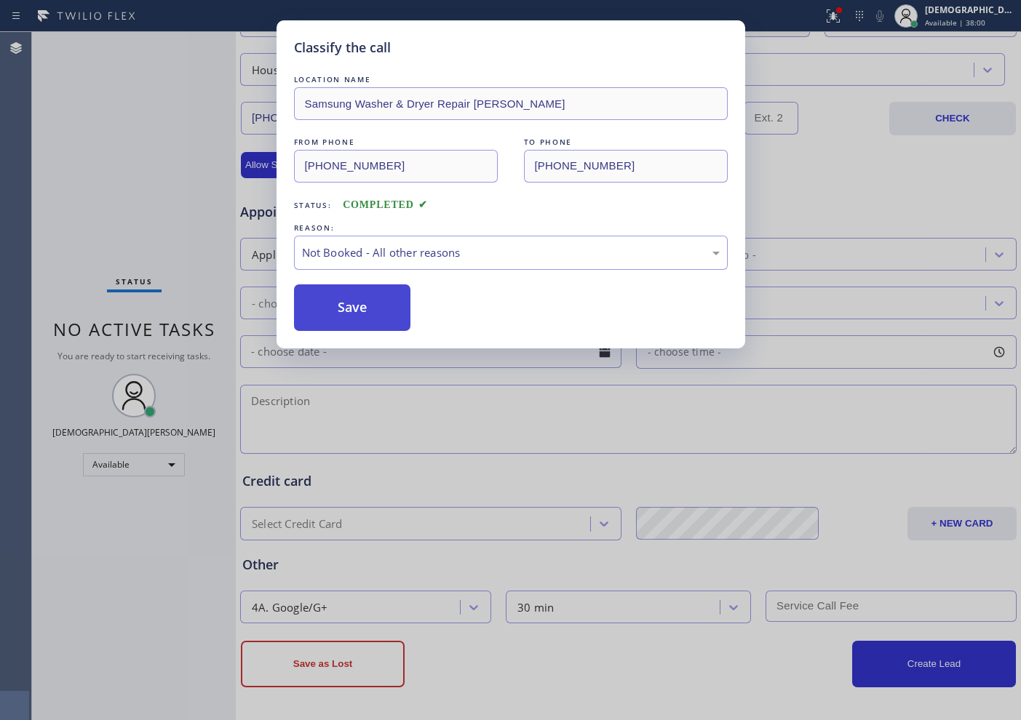
click at [392, 308] on button "Save" at bounding box center [352, 308] width 117 height 47
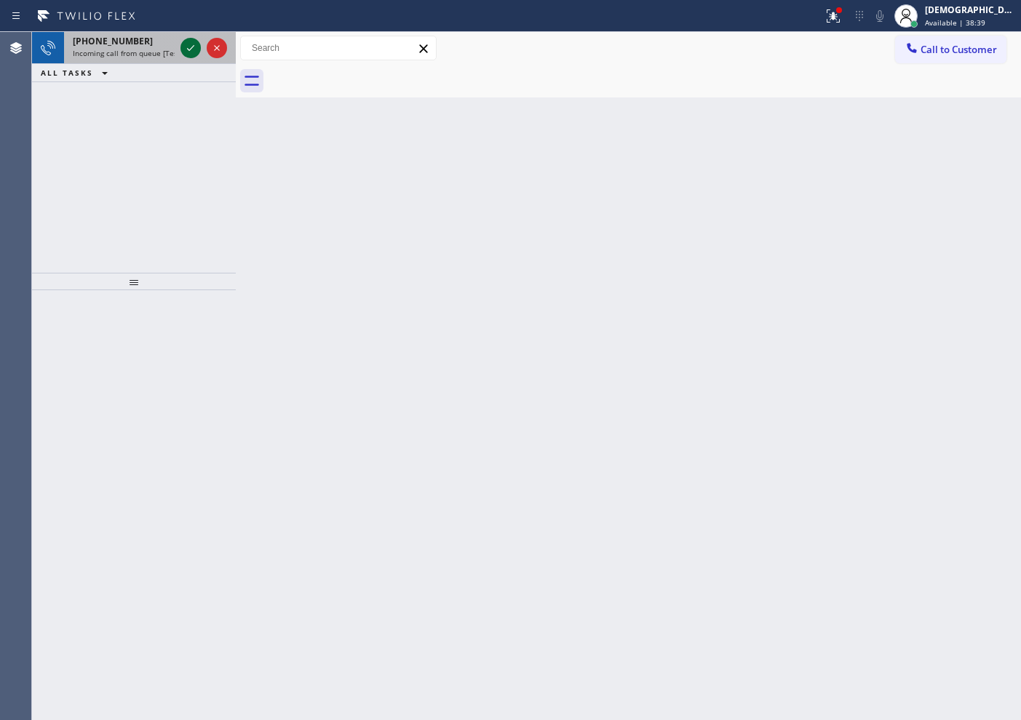
click at [189, 47] on icon at bounding box center [190, 47] width 17 height 17
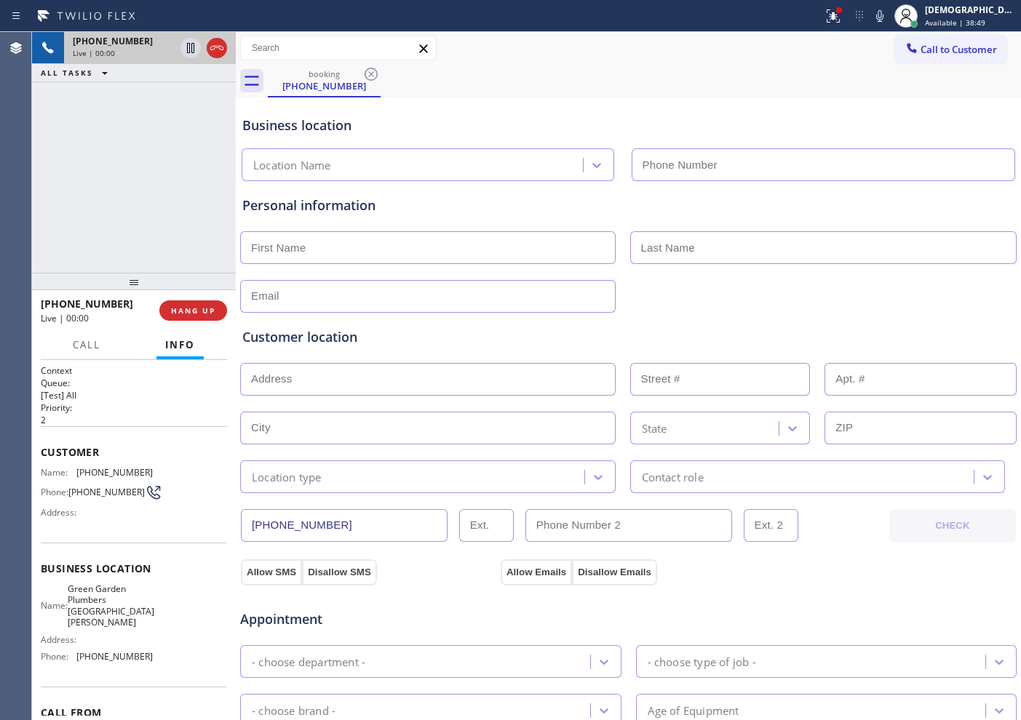
type input "[PHONE_NUMBER]"
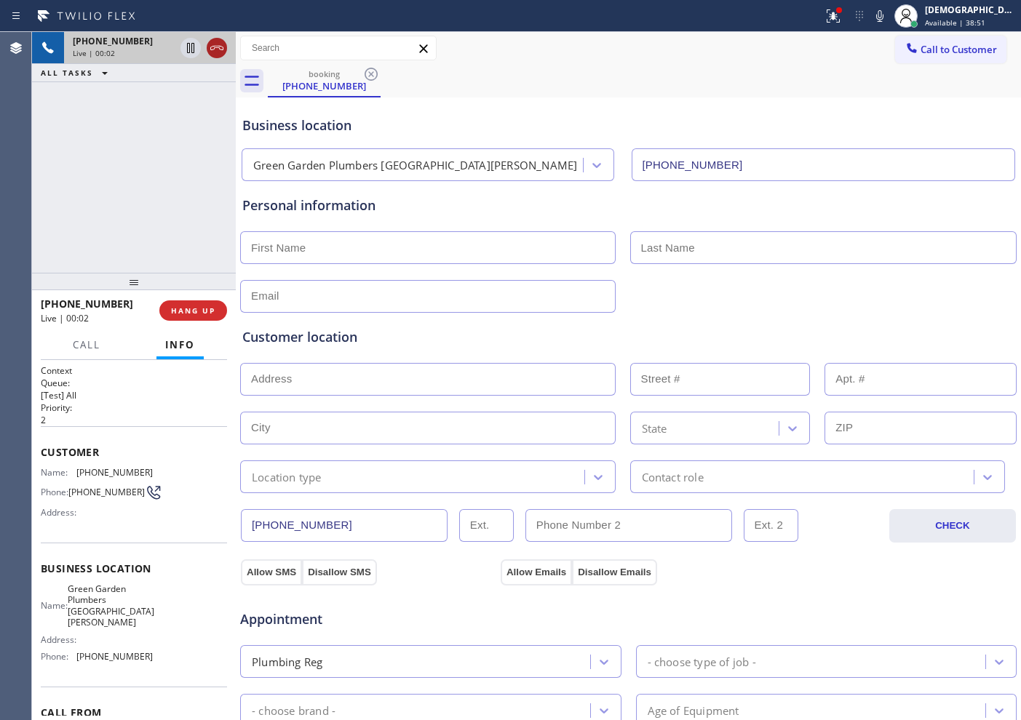
click at [219, 40] on icon at bounding box center [216, 47] width 17 height 17
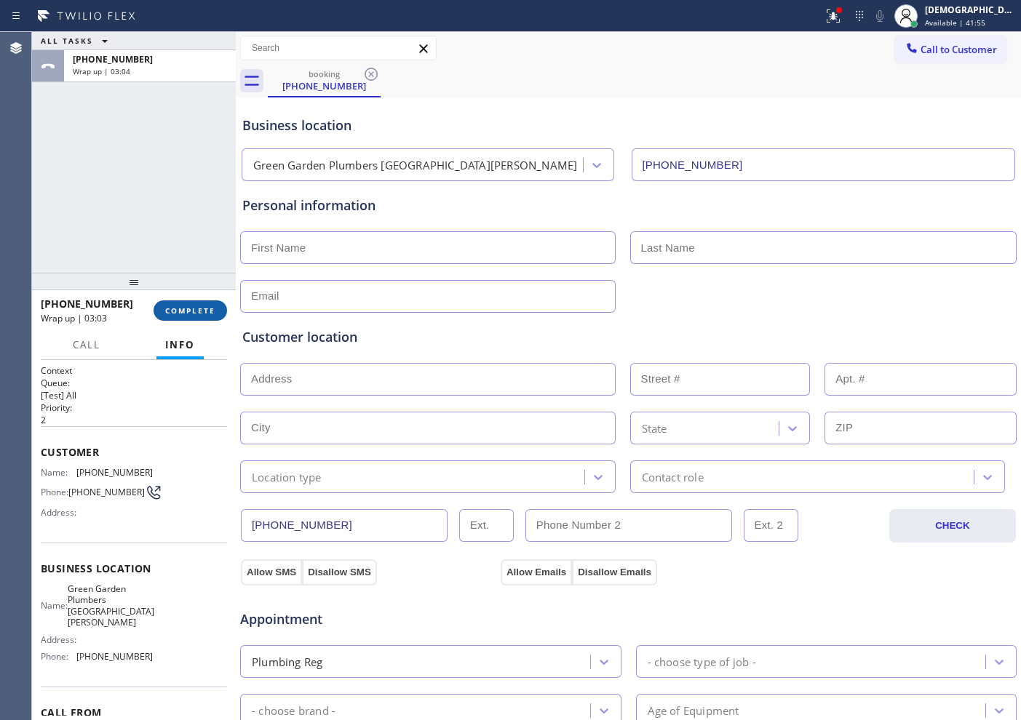
click at [180, 304] on button "COMPLETE" at bounding box center [191, 311] width 74 height 20
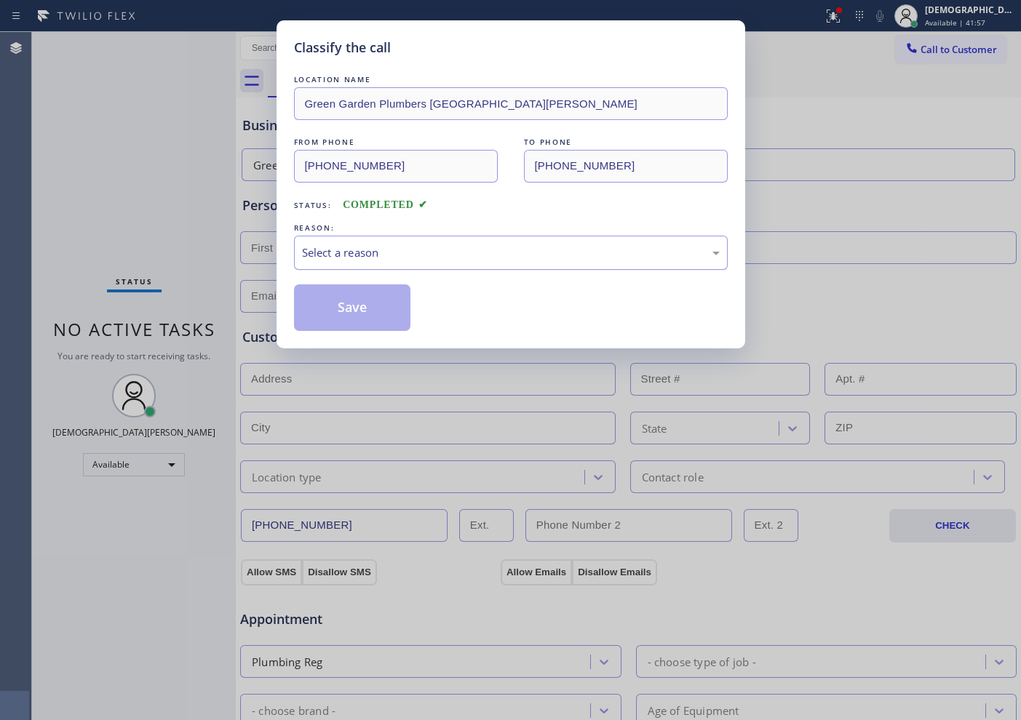
click at [318, 243] on div "Select a reason" at bounding box center [511, 253] width 434 height 34
click at [330, 298] on button "Save" at bounding box center [352, 308] width 117 height 47
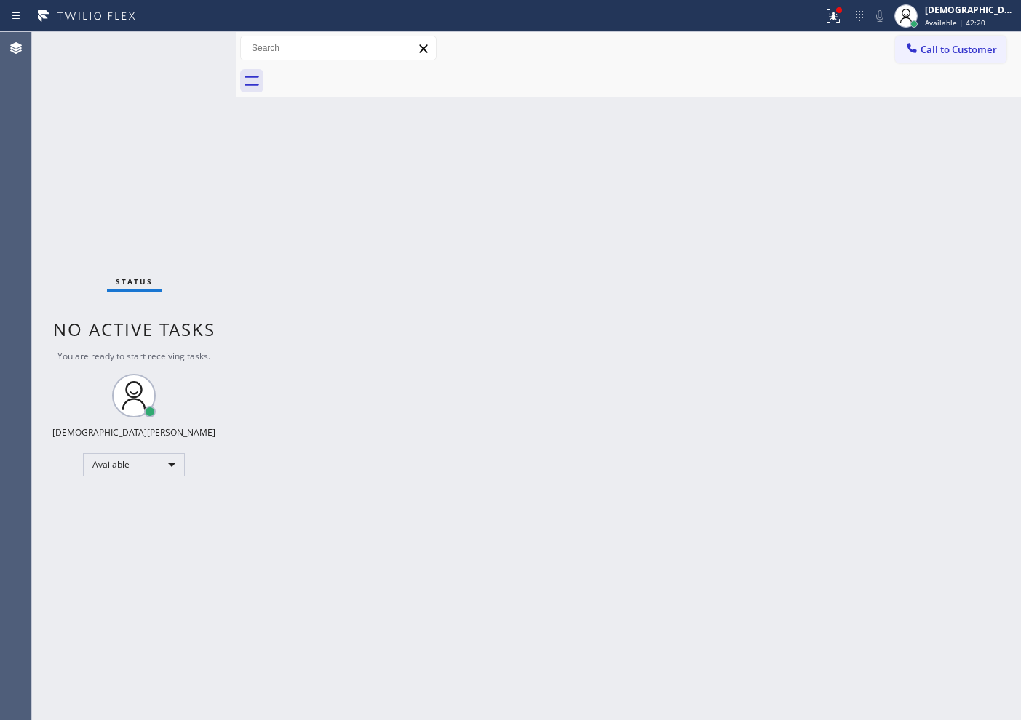
click at [183, 49] on div "Status No active tasks You are ready to start receiving tasks. Christian Cinco …" at bounding box center [134, 376] width 204 height 688
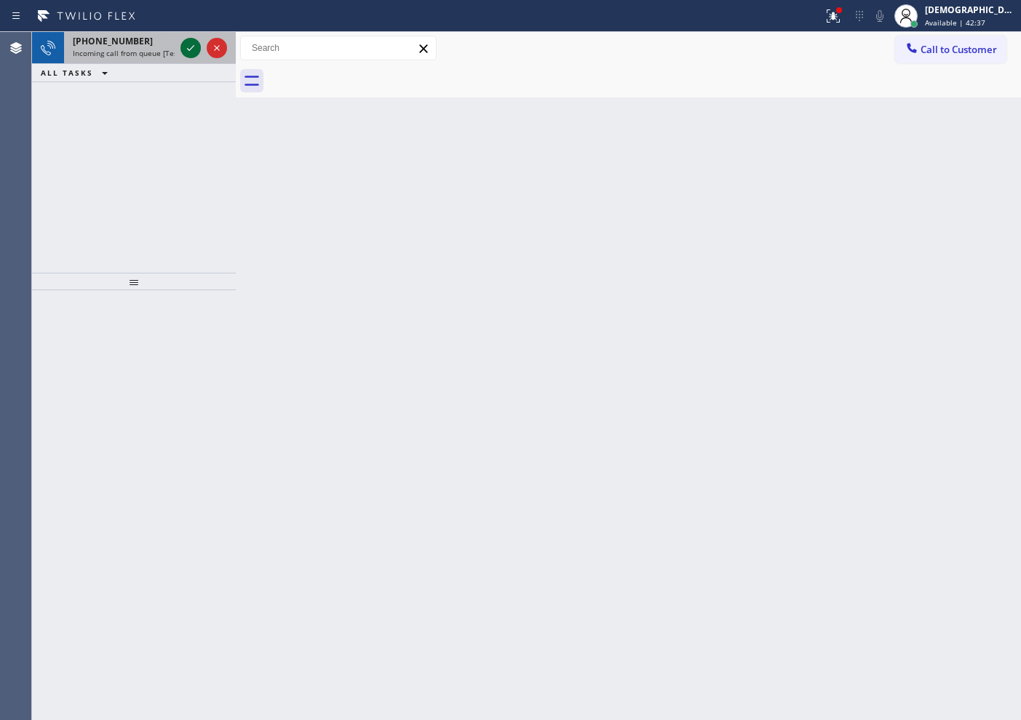
click at [182, 49] on icon at bounding box center [190, 47] width 17 height 17
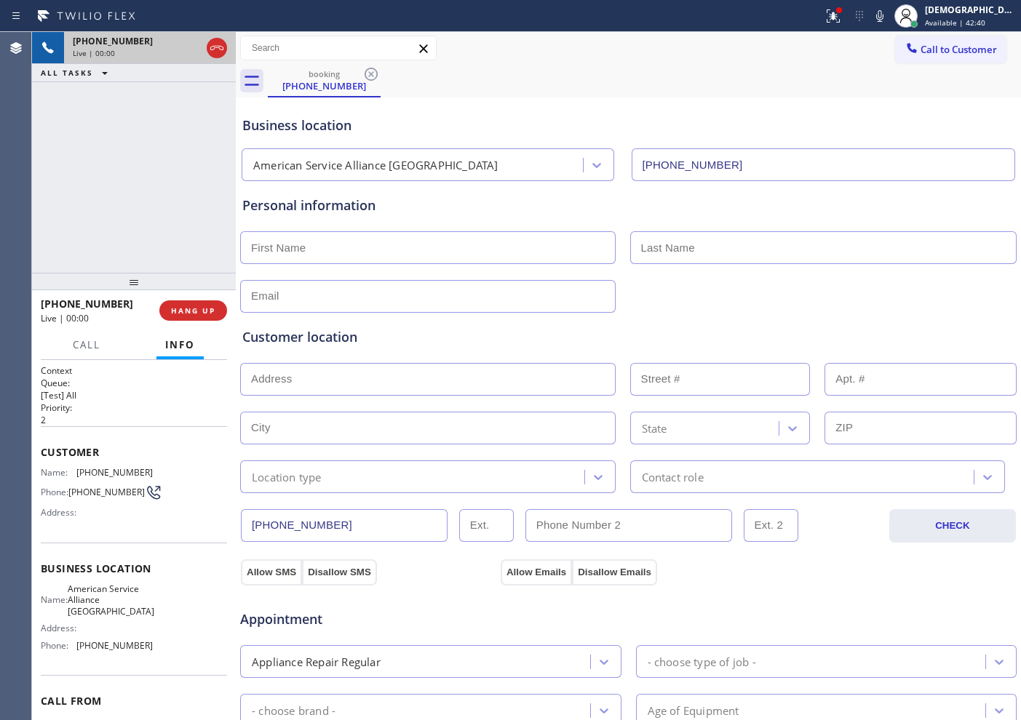
type input "[PHONE_NUMBER]"
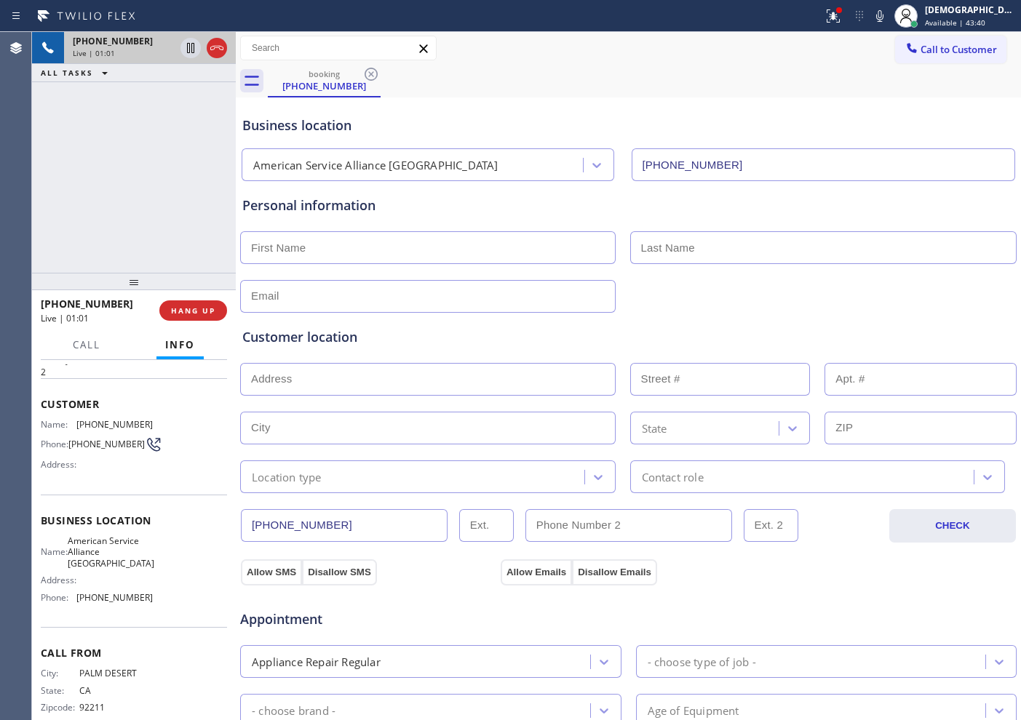
scroll to position [74, 0]
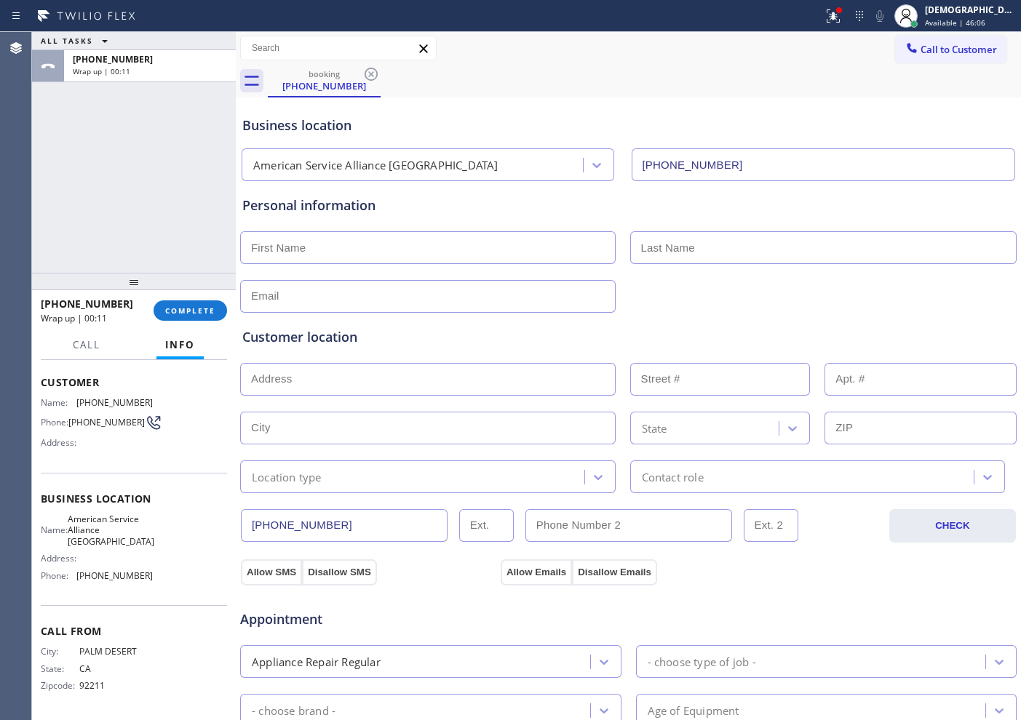
click at [548, 250] on input "text" at bounding box center [428, 247] width 376 height 33
type input "Ms"
click at [681, 248] on input "text" at bounding box center [823, 247] width 387 height 33
type input "...."
click at [483, 297] on input "text" at bounding box center [428, 296] width 376 height 33
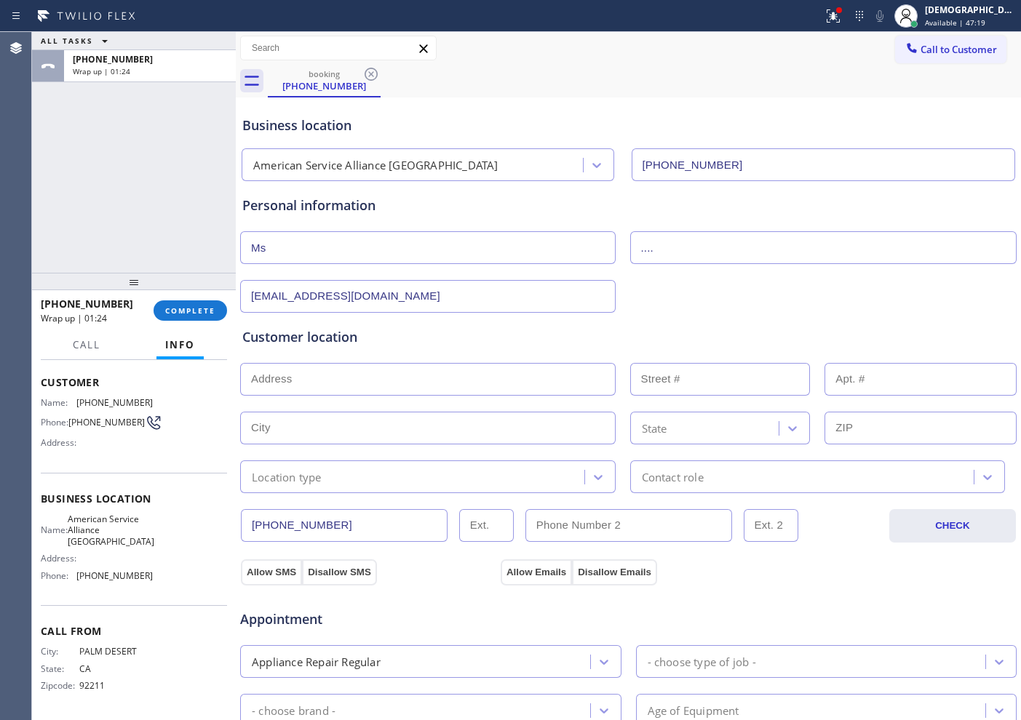
type input "[EMAIL_ADDRESS][DOMAIN_NAME]"
click at [461, 383] on input "text" at bounding box center [428, 379] width 376 height 33
paste input "[STREET_ADDRESS][PERSON_NAME]"
type input "44791 Warner Trail"
type input "44791"
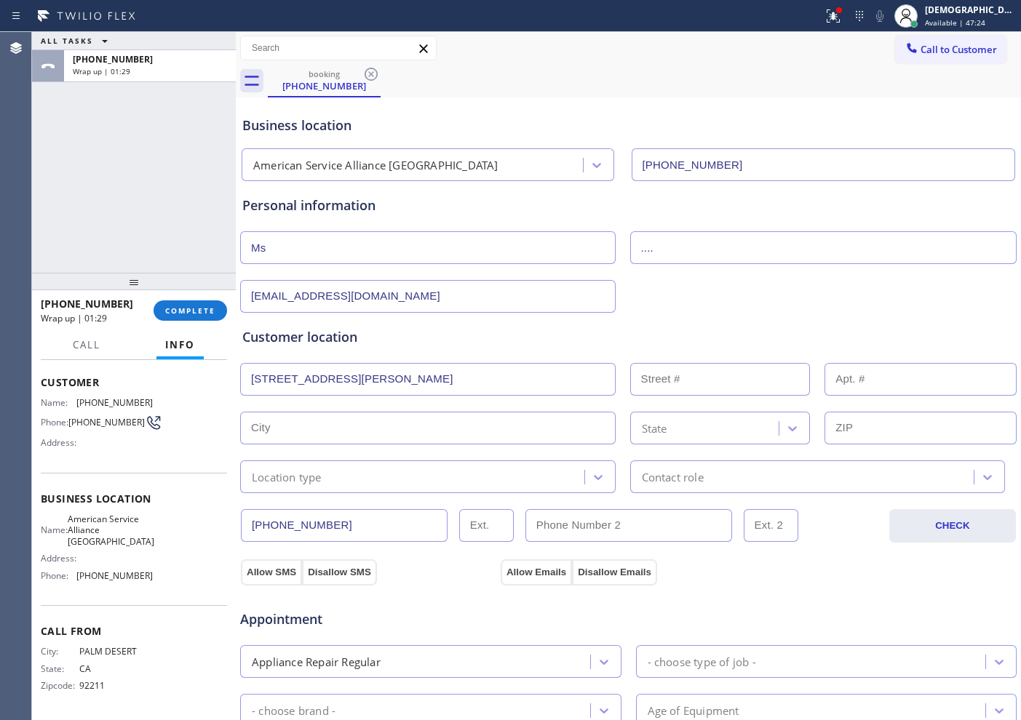
type input "Indian [PERSON_NAME]"
type input "92210"
click at [389, 486] on div "Location type" at bounding box center [428, 477] width 376 height 33
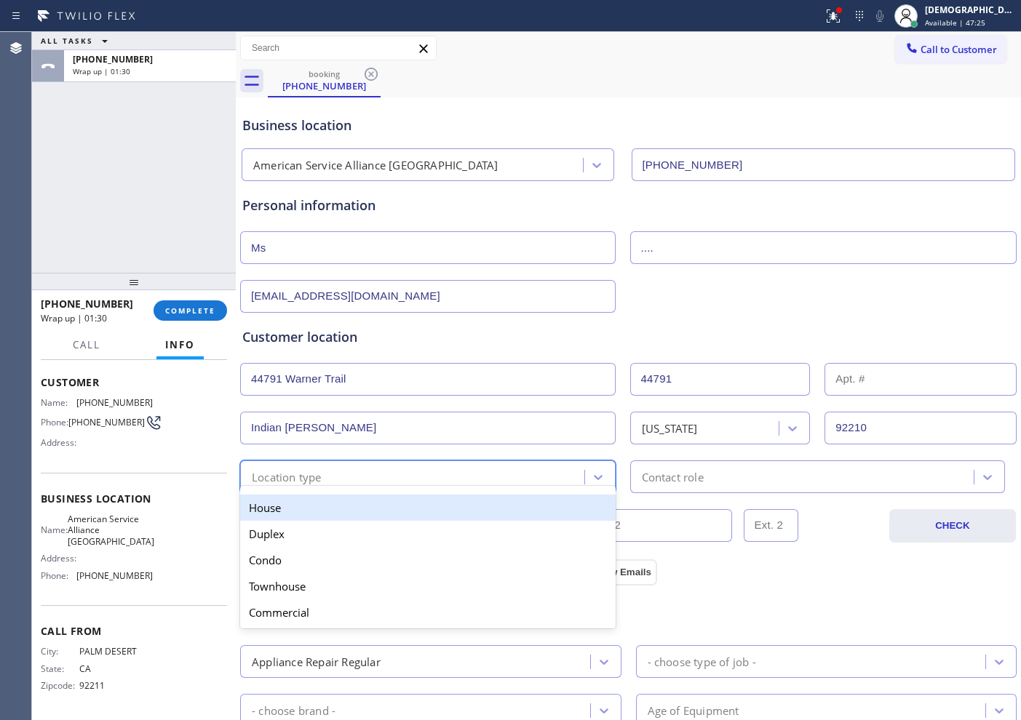
drag, startPoint x: 373, startPoint y: 507, endPoint x: 411, endPoint y: 504, distance: 38.7
click at [375, 507] on div "House" at bounding box center [428, 508] width 376 height 26
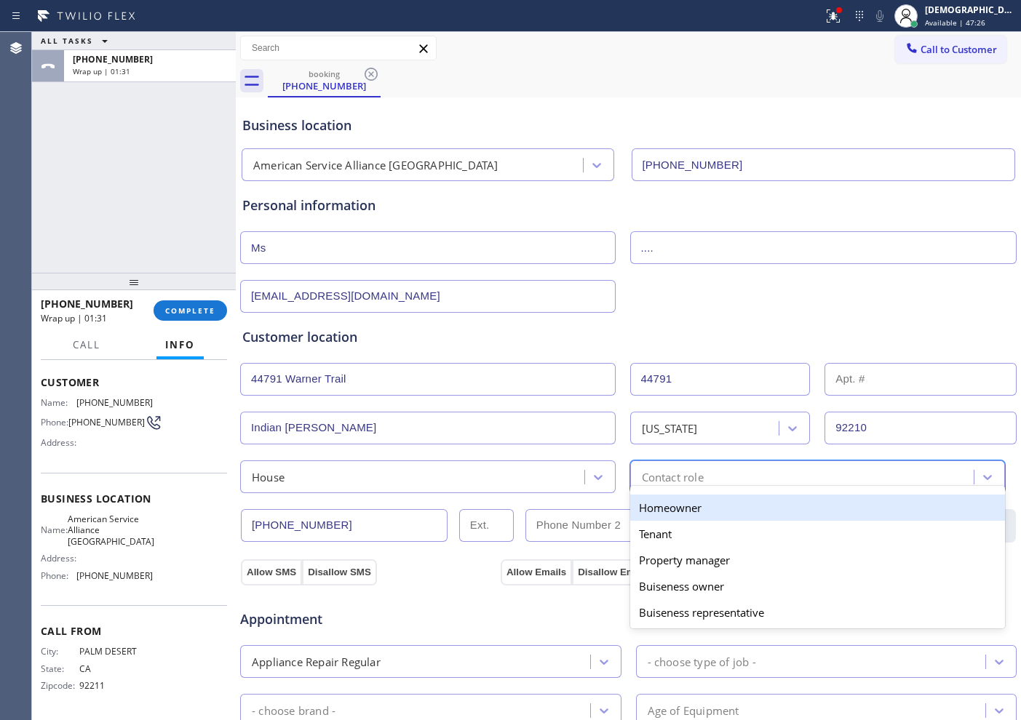
click at [635, 476] on div "Contact role" at bounding box center [805, 476] width 340 height 25
click at [645, 509] on div "Homeowner" at bounding box center [818, 508] width 376 height 26
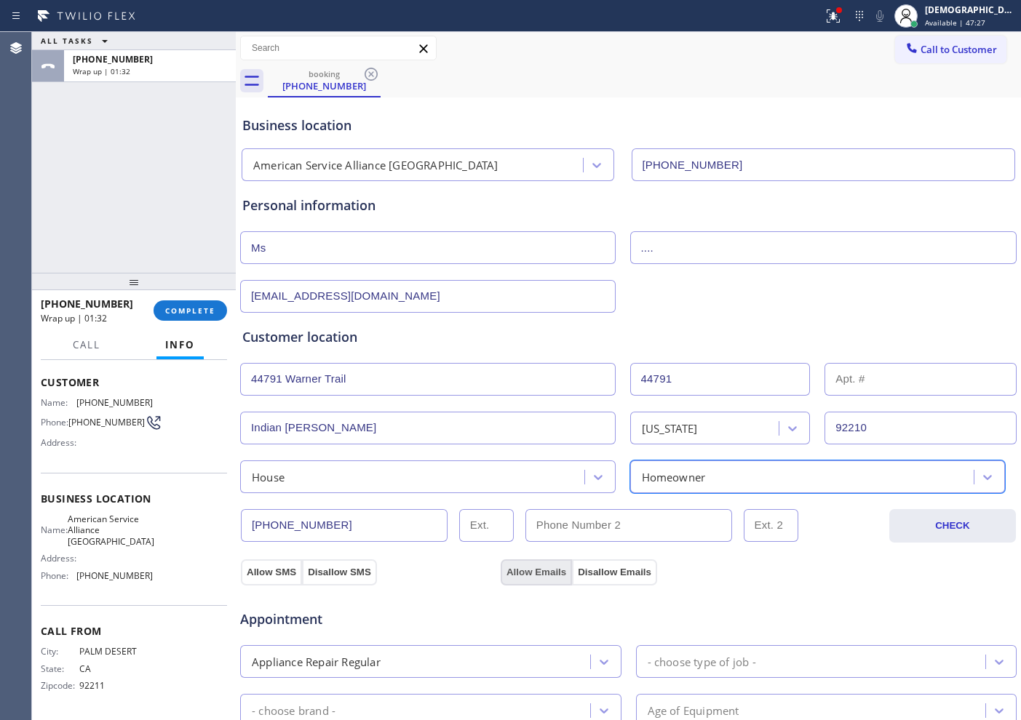
drag, startPoint x: 278, startPoint y: 569, endPoint x: 513, endPoint y: 569, distance: 235.1
click at [290, 569] on button "Allow SMS" at bounding box center [271, 573] width 61 height 26
click at [517, 569] on button "Allow Emails" at bounding box center [536, 573] width 71 height 26
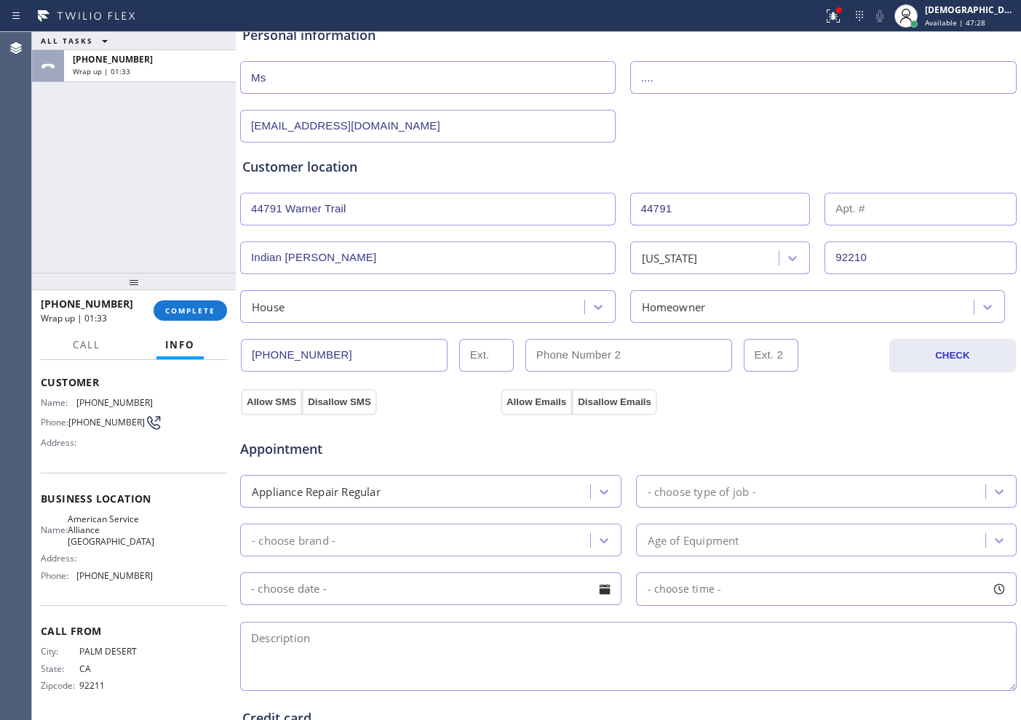
scroll to position [182, 0]
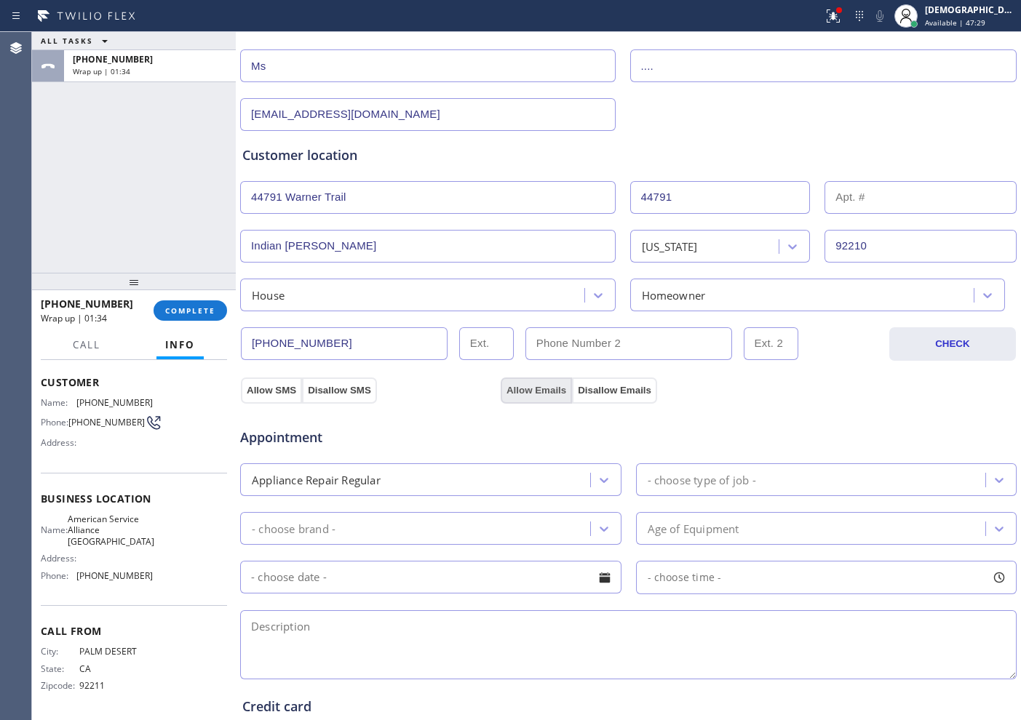
drag, startPoint x: 274, startPoint y: 380, endPoint x: 551, endPoint y: 384, distance: 276.6
click at [275, 380] on button "Allow SMS" at bounding box center [271, 391] width 61 height 26
click at [559, 384] on button "Allow Emails" at bounding box center [536, 391] width 71 height 26
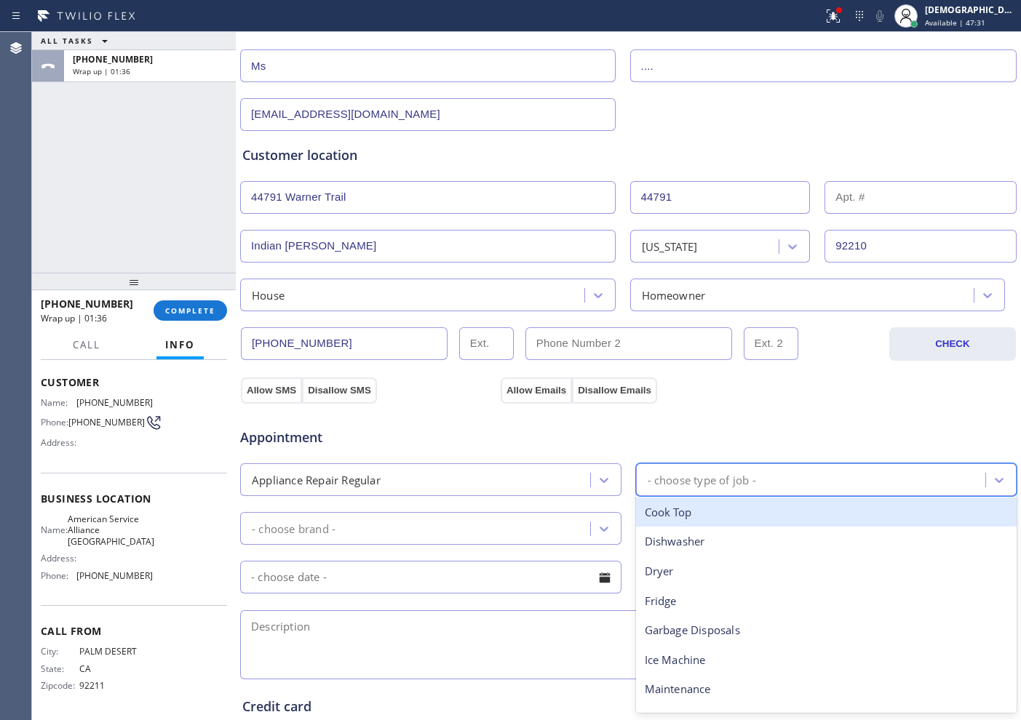
click at [742, 485] on div "- choose type of job -" at bounding box center [702, 480] width 108 height 17
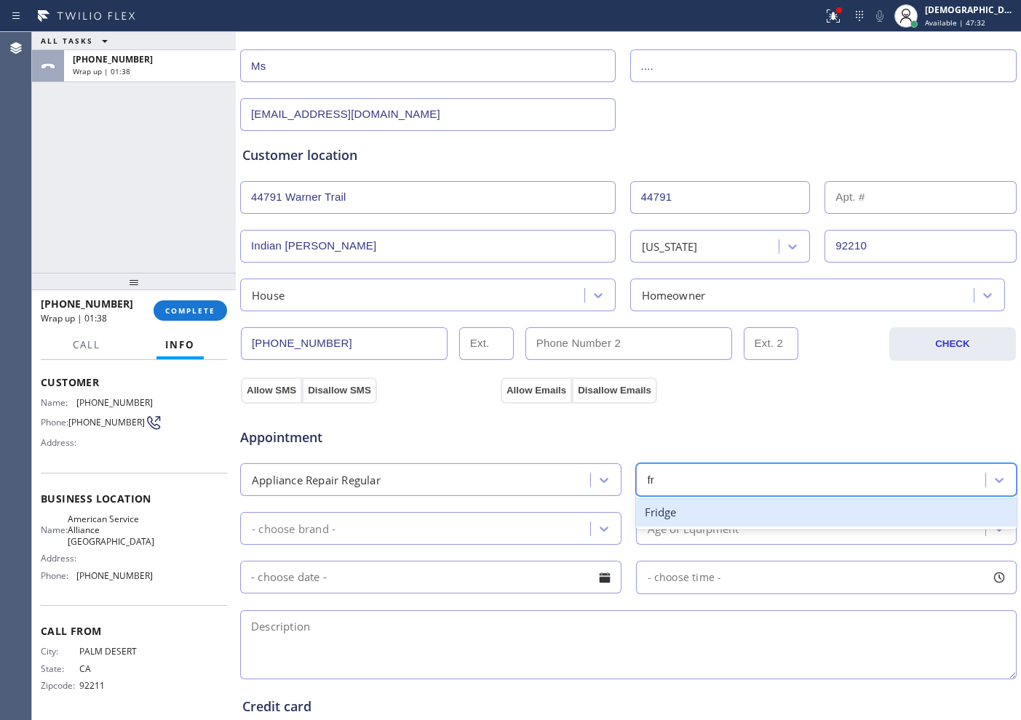
type input "fri"
click at [683, 509] on div "Fridge" at bounding box center [826, 513] width 381 height 30
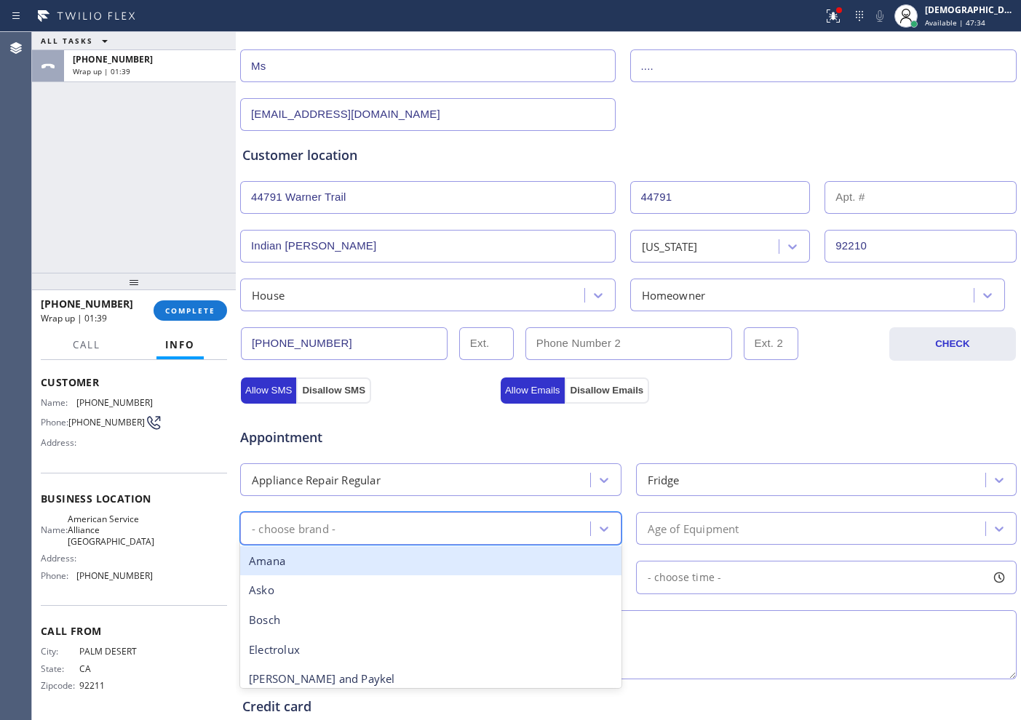
click at [496, 520] on div "- choose brand -" at bounding box center [418, 528] width 346 height 25
type input "ge"
click at [437, 568] on div "GE" at bounding box center [430, 562] width 381 height 30
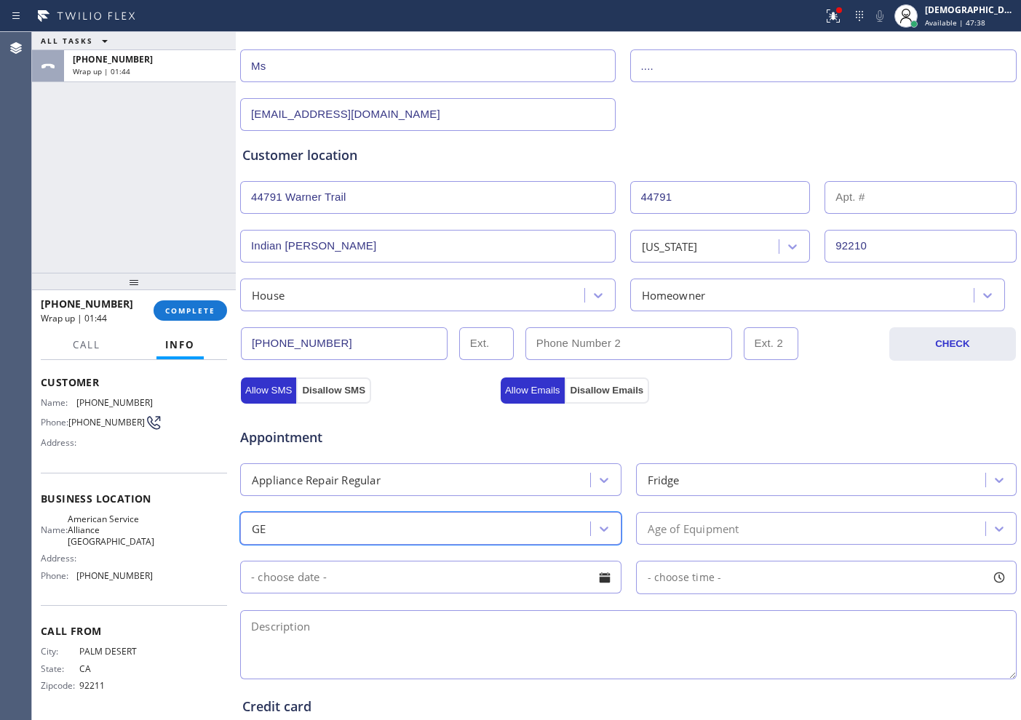
click at [738, 527] on div "Age of Equipment" at bounding box center [813, 528] width 346 height 25
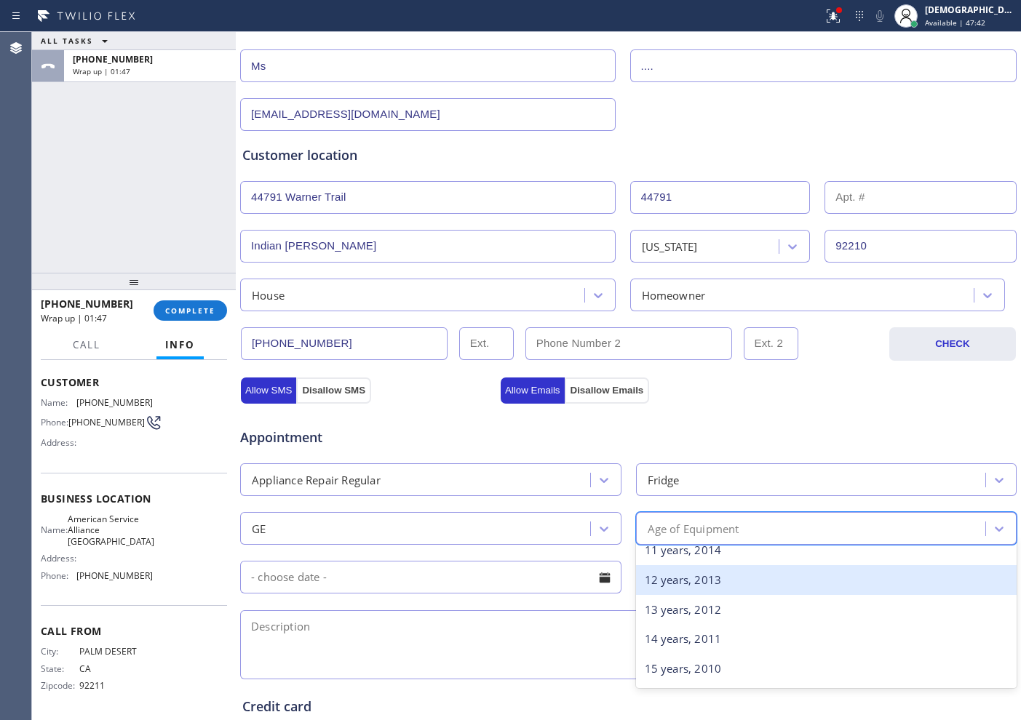
scroll to position [364, 0]
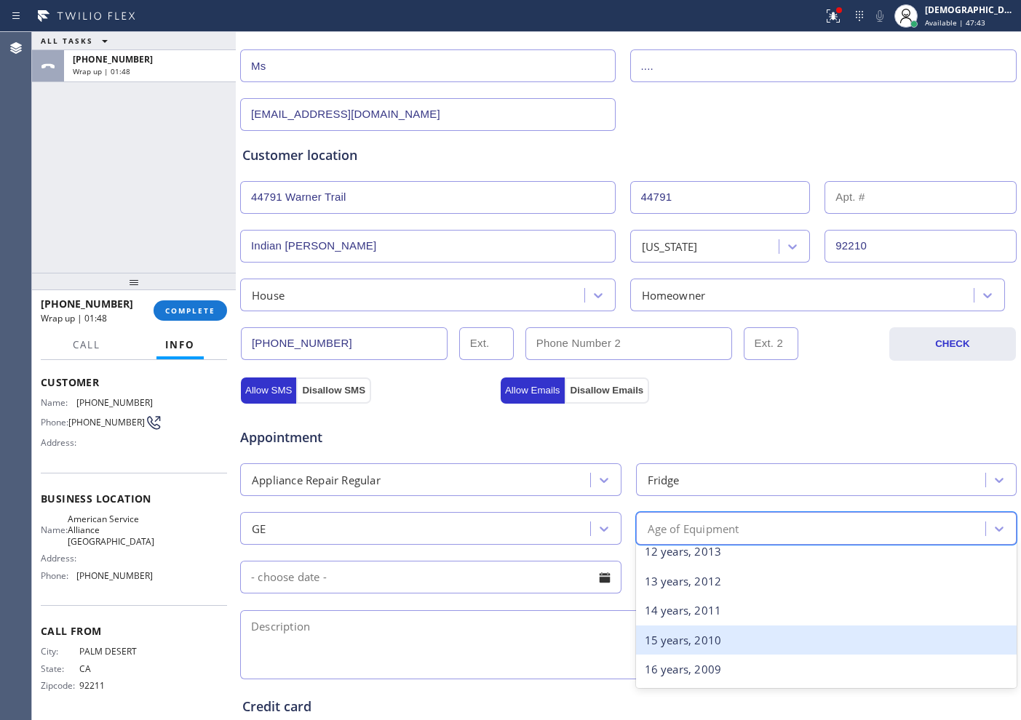
click at [680, 646] on div "15 years, 2010" at bounding box center [826, 641] width 381 height 30
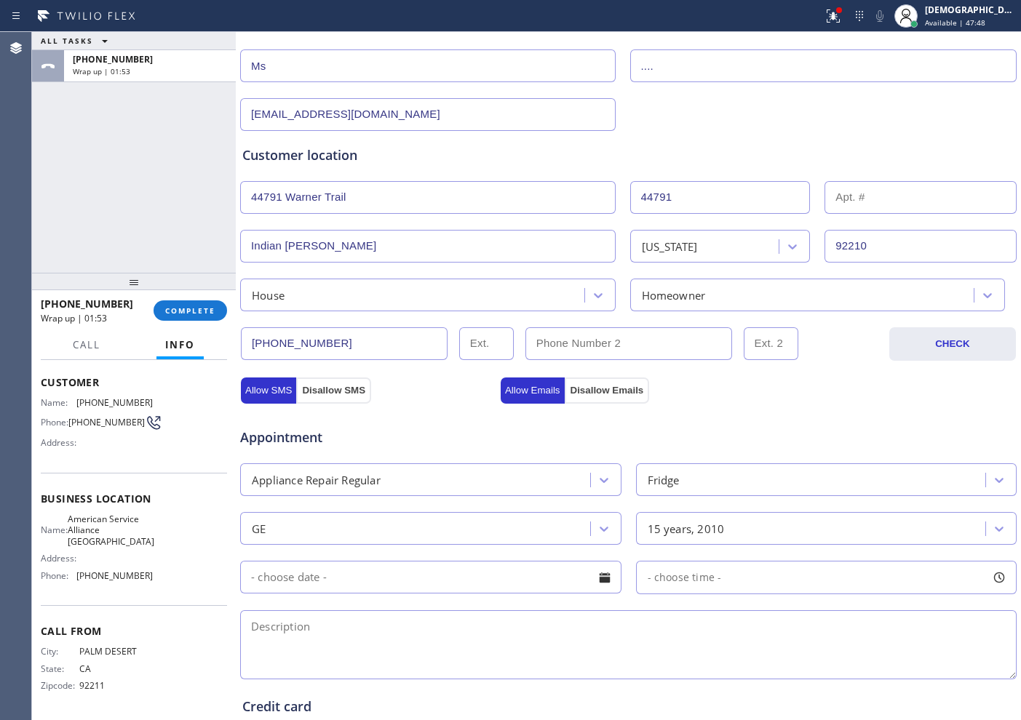
click at [357, 628] on textarea at bounding box center [628, 645] width 777 height 69
paste textarea "GE profile /Fridge / not cooling / both fridge and freezer / 15 years"
click at [628, 624] on textarea "GE profile /Fridge / not cooling / both fridge and freezer / 15 years" at bounding box center [628, 645] width 777 height 69
type textarea "GE profile /Fridge / not cooling / both fridge and freezer / 15 years / House H…"
click at [456, 578] on input "text" at bounding box center [430, 577] width 381 height 33
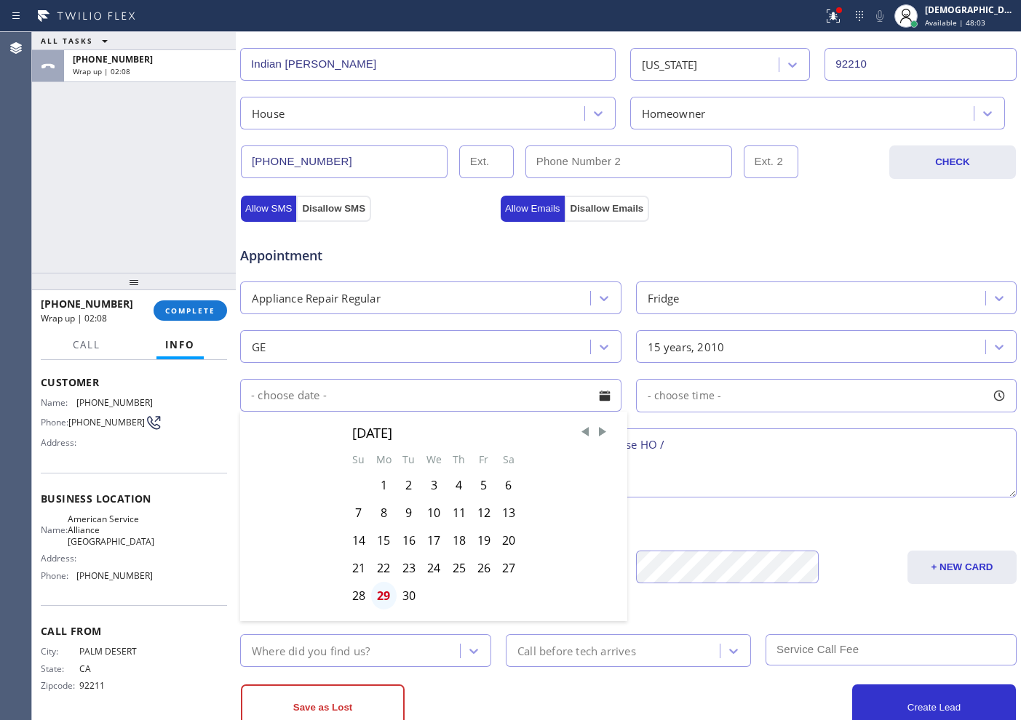
click at [385, 595] on div "29" at bounding box center [383, 596] width 25 height 28
type input "[DATE]"
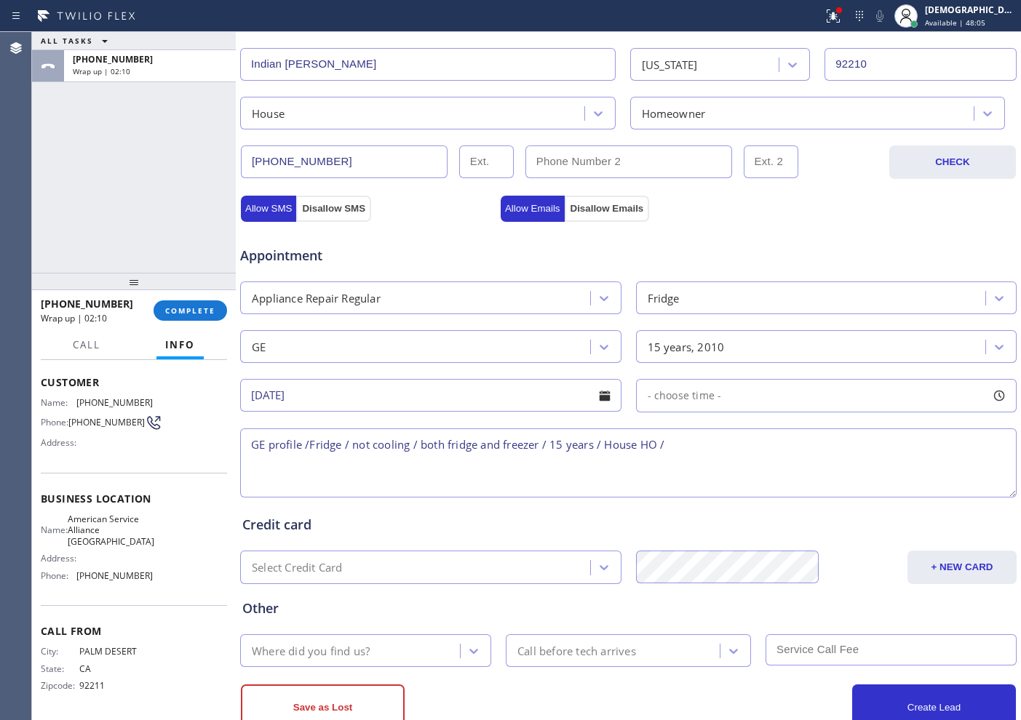
click at [670, 394] on span "- choose time -" at bounding box center [685, 396] width 74 height 14
click at [506, 492] on textarea "GE profile /Fridge / not cooling / both fridge and freezer / 15 years / House H…" at bounding box center [628, 463] width 777 height 69
click at [755, 453] on textarea "GE profile /Fridge / not cooling / both fridge and freezer / 15 years / House H…" at bounding box center [628, 463] width 777 height 69
paste textarea "[STREET_ADDRESS][PERSON_NAME]"
click at [921, 446] on textarea "GE profile /Fridge / not cooling / both fridge and freezer / 15 years / House H…" at bounding box center [628, 463] width 777 height 69
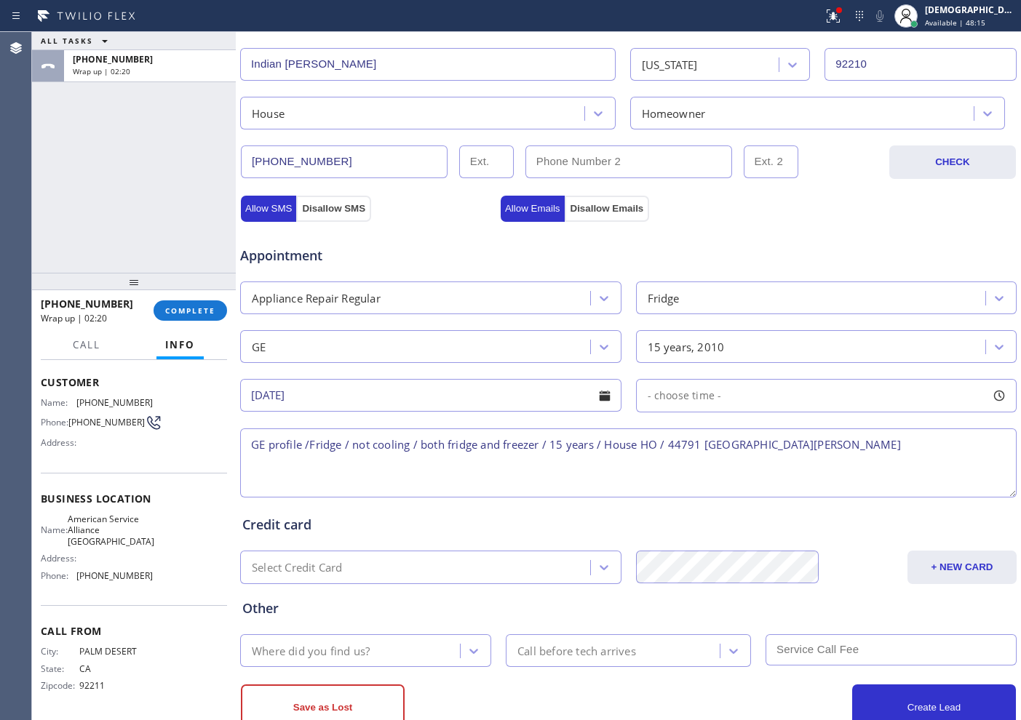
click at [135, 654] on span "PALM DESERT" at bounding box center [115, 651] width 73 height 11
drag, startPoint x: 126, startPoint y: 546, endPoint x: 75, endPoint y: 524, distance: 55.4
click at [75, 524] on div "Name: American Service Alliance Palm Desert Address: Phone: [PHONE_NUMBER]" at bounding box center [97, 551] width 112 height 74
copy div "American Service Alliance [GEOGRAPHIC_DATA]"
click at [921, 452] on textarea "GE profile /Fridge / not cooling / both fridge and freezer / 15 years / House H…" at bounding box center [628, 463] width 777 height 69
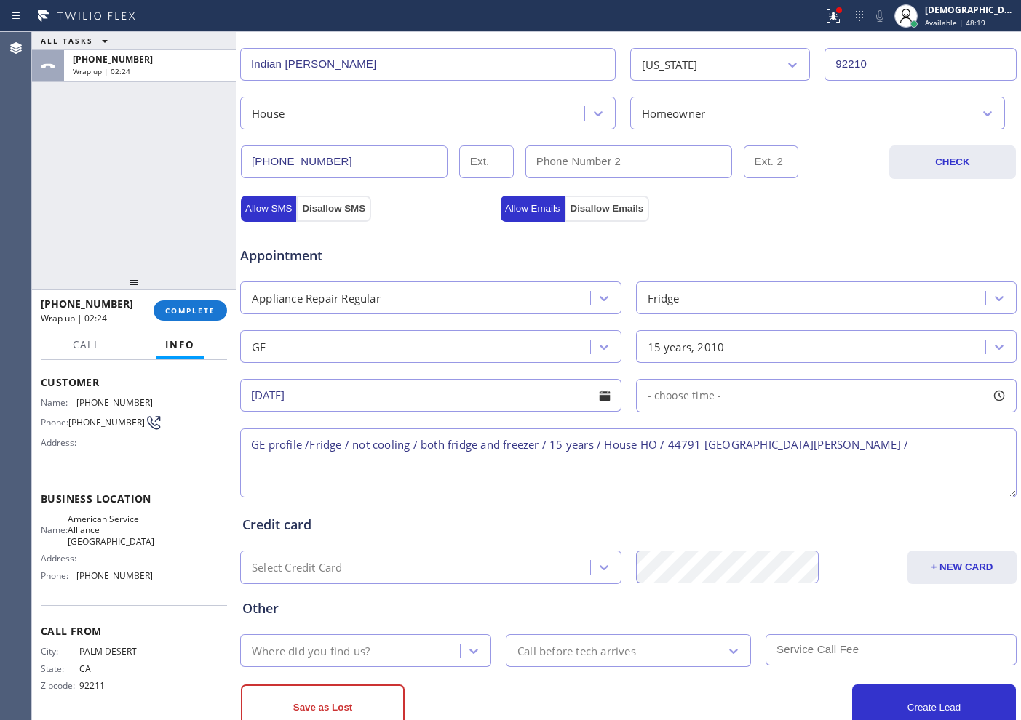
paste textarea "American Service Alliance [GEOGRAPHIC_DATA]"
click at [642, 456] on textarea "GE profile /Fridge / not cooling / both fridge and freezer / 15 years / House H…" at bounding box center [628, 463] width 777 height 69
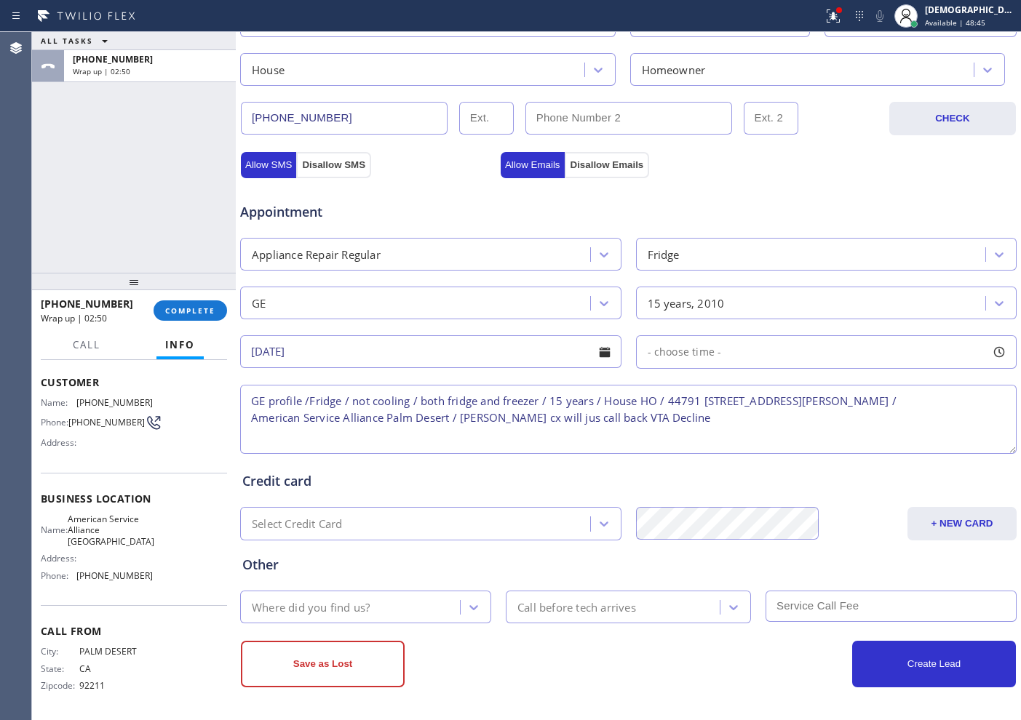
type textarea "GE profile /Fridge / not cooling / both fridge and freezer / 15 years / House H…"
click at [411, 605] on div "Where did you find us?" at bounding box center [352, 607] width 215 height 25
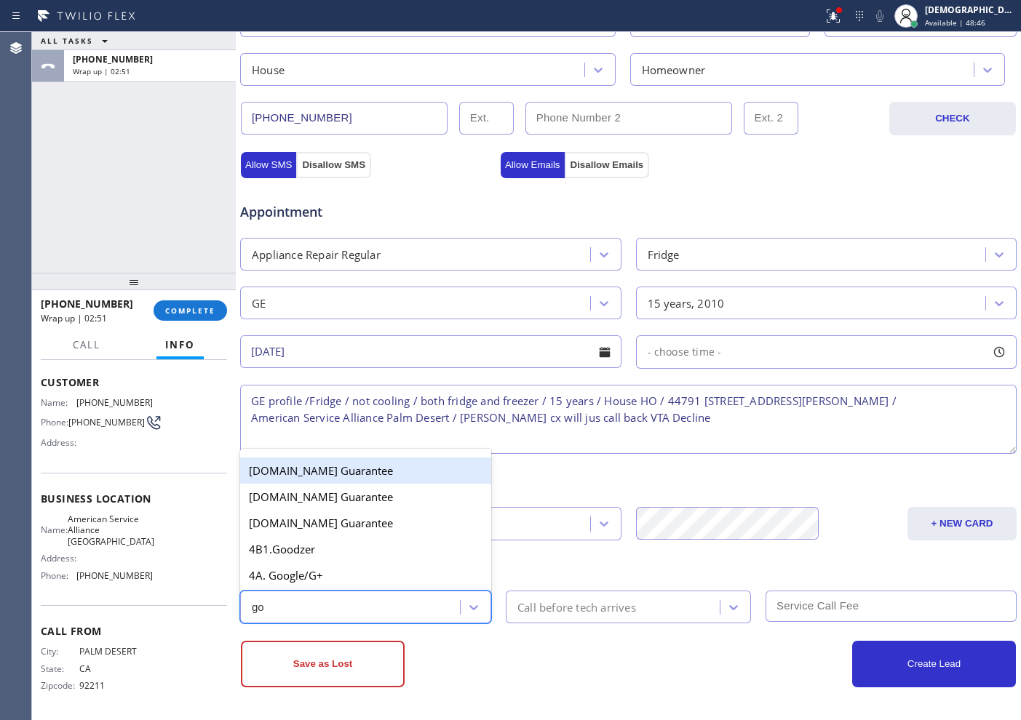
type input "goo"
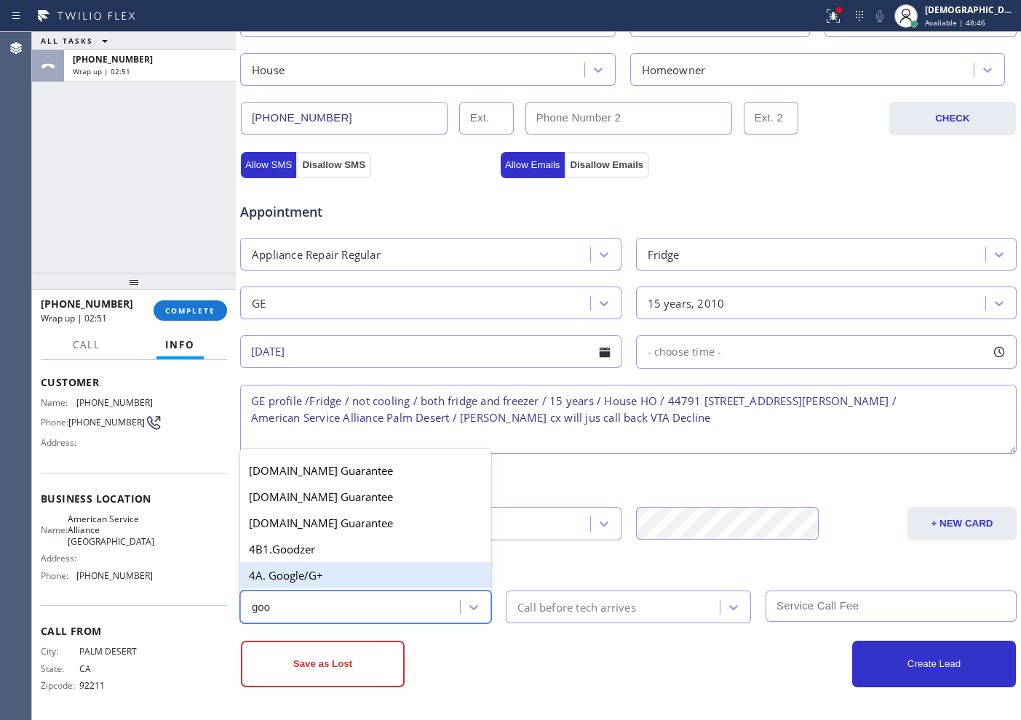
click at [380, 582] on div "4A. Google/G+" at bounding box center [365, 576] width 251 height 26
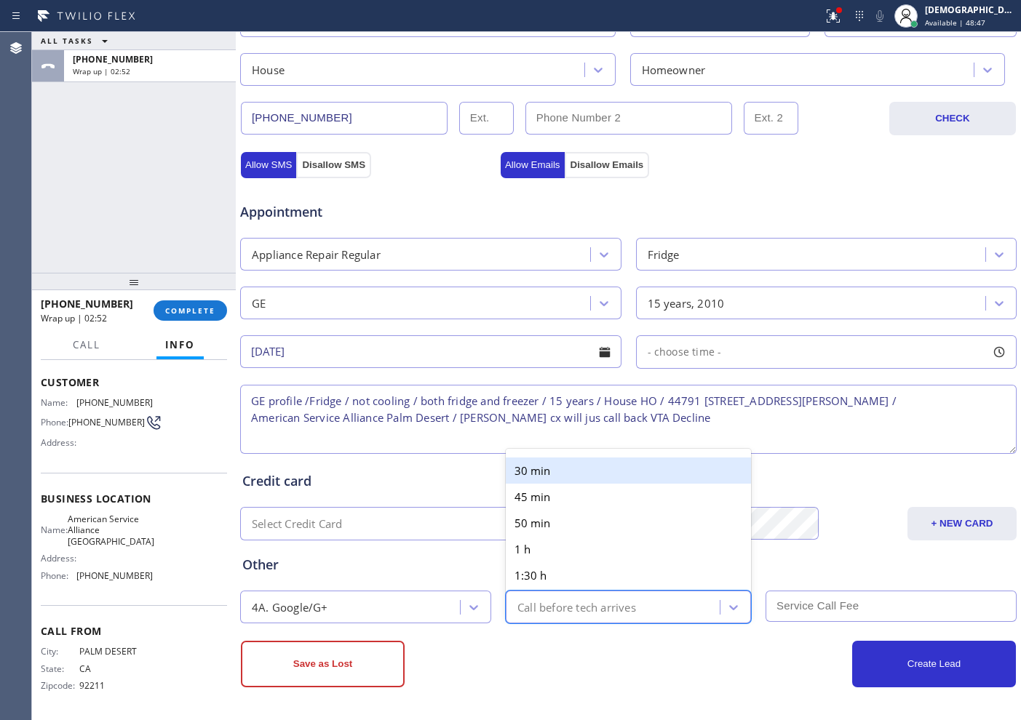
click at [571, 608] on div "Call before tech arrives" at bounding box center [576, 607] width 119 height 17
type input "30"
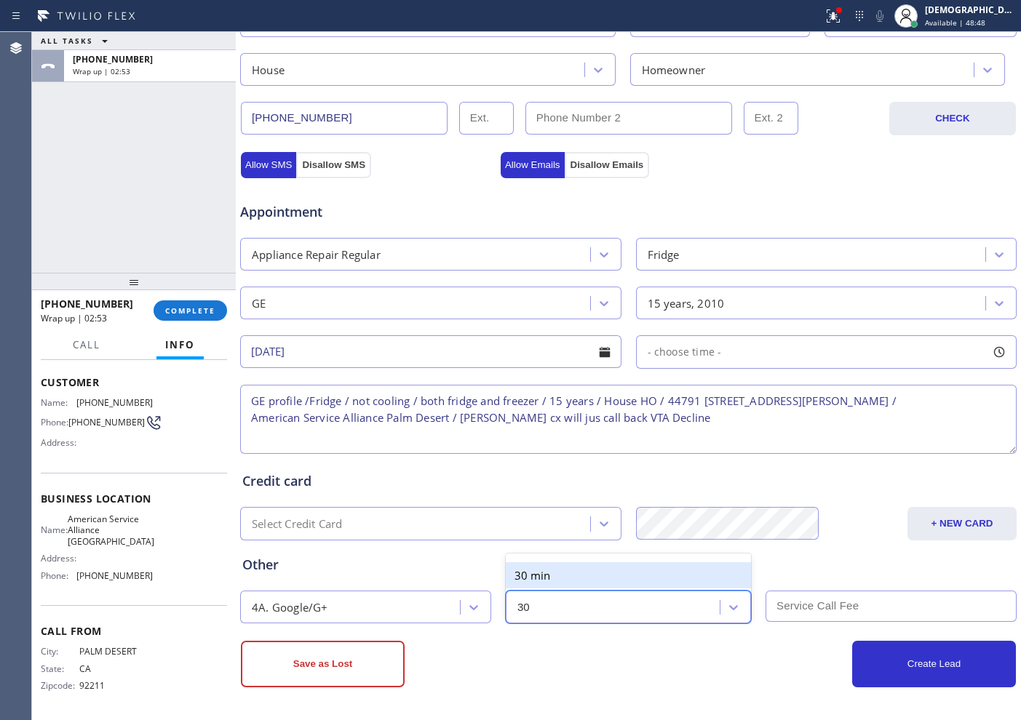
click at [571, 572] on div "30 min" at bounding box center [628, 576] width 245 height 26
click at [409, 384] on div "GE profile /Fridge / not cooling / both fridge and freezer / 15 years / House H…" at bounding box center [628, 419] width 779 height 75
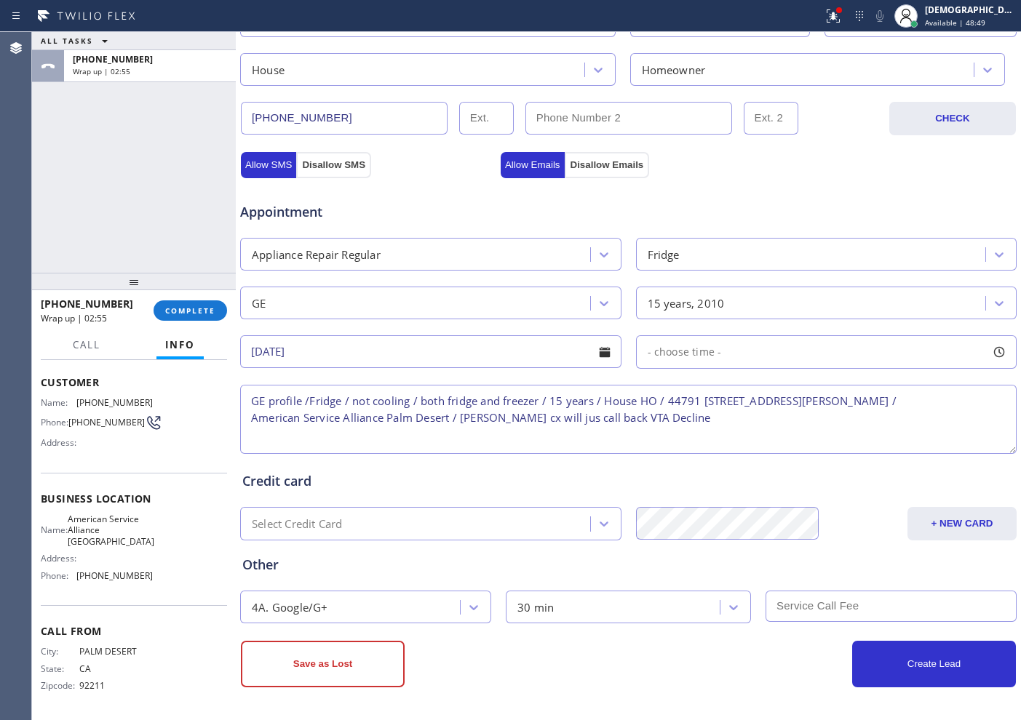
click at [403, 413] on textarea "GE profile /Fridge / not cooling / both fridge and freezer / 15 years / House H…" at bounding box center [628, 419] width 777 height 69
click at [364, 679] on button "Save as Lost" at bounding box center [323, 664] width 164 height 47
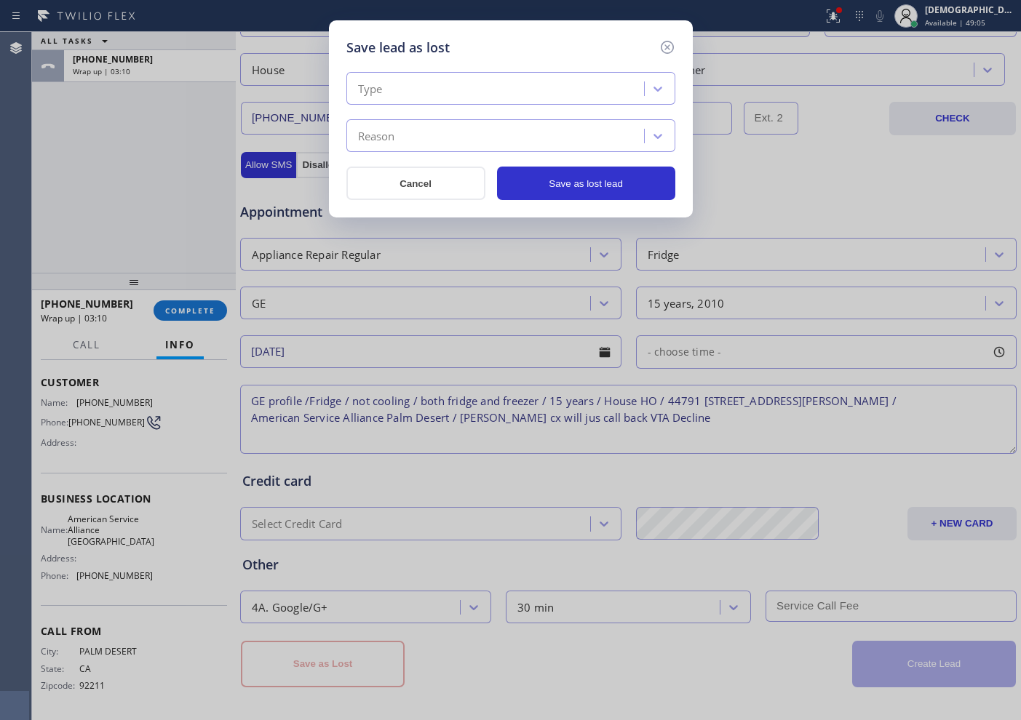
click at [389, 92] on div "Type" at bounding box center [497, 88] width 293 height 25
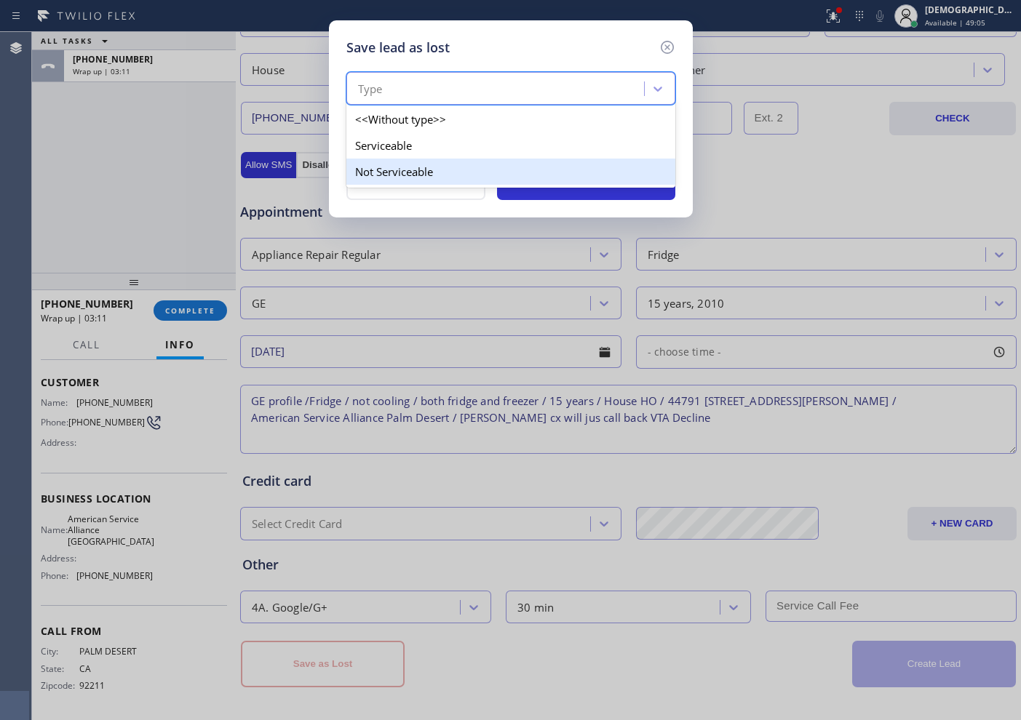
click at [397, 160] on div "Not Serviceable" at bounding box center [510, 172] width 329 height 26
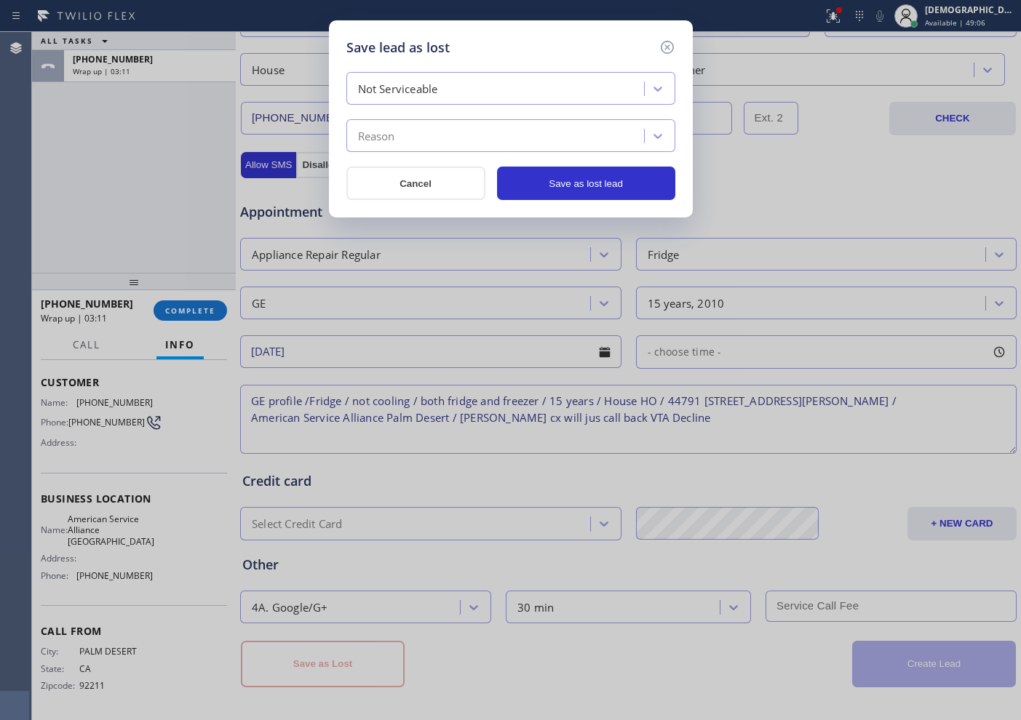
click at [399, 138] on div "Reason" at bounding box center [497, 136] width 293 height 25
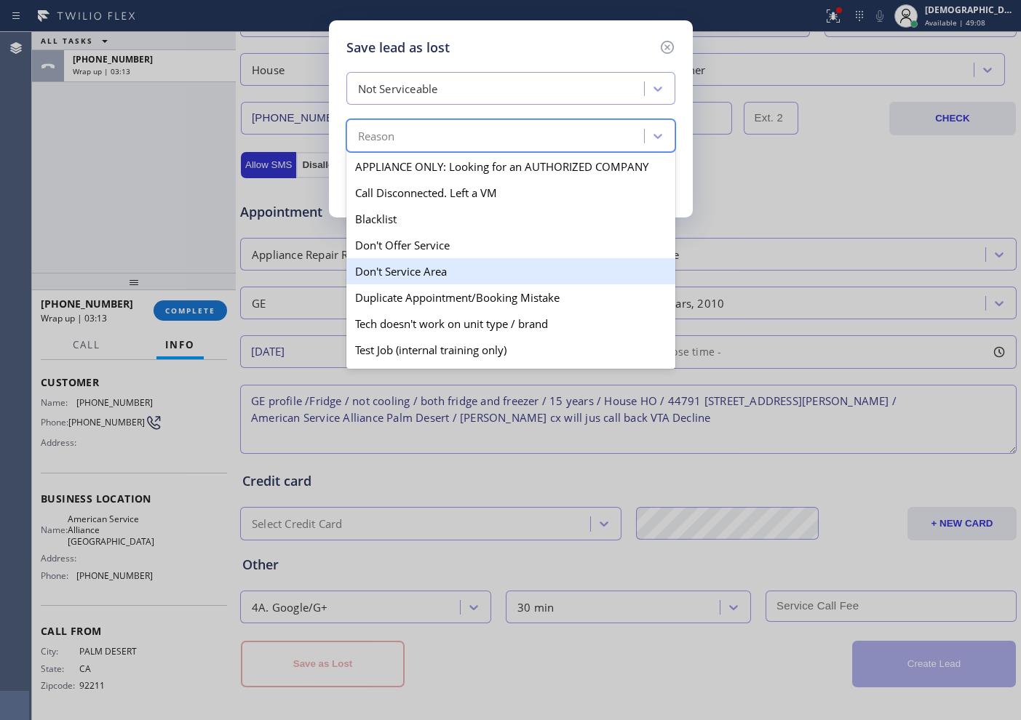
click at [421, 263] on div "Don't Service Area" at bounding box center [510, 271] width 329 height 26
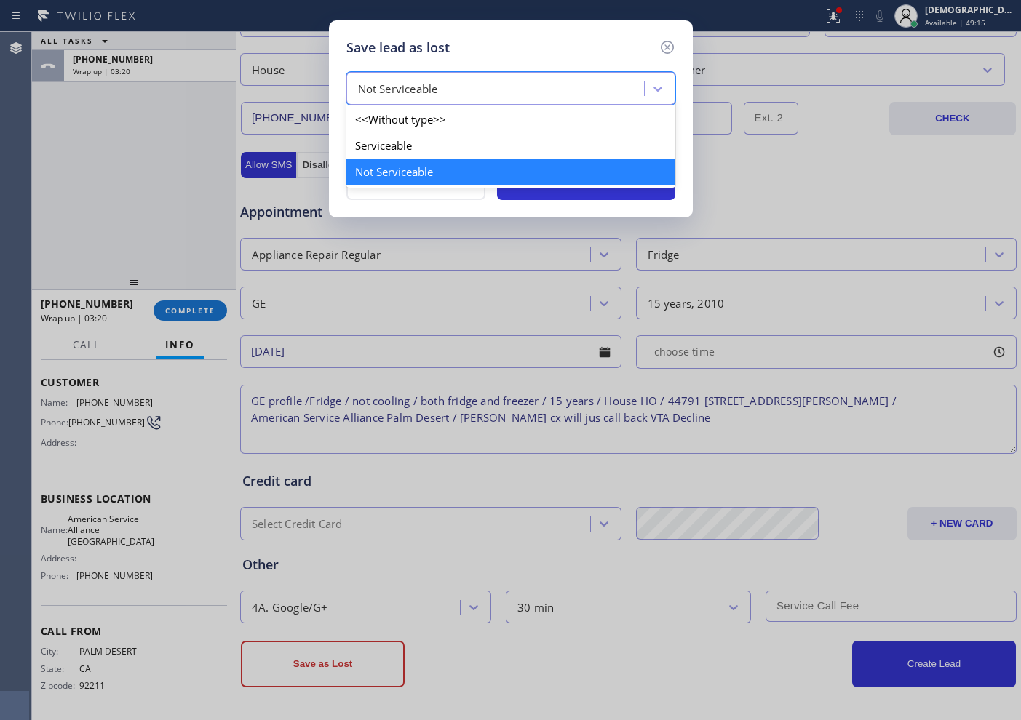
click at [474, 92] on div "Not Serviceable" at bounding box center [497, 88] width 293 height 25
click at [442, 140] on div "Serviceable" at bounding box center [510, 145] width 329 height 26
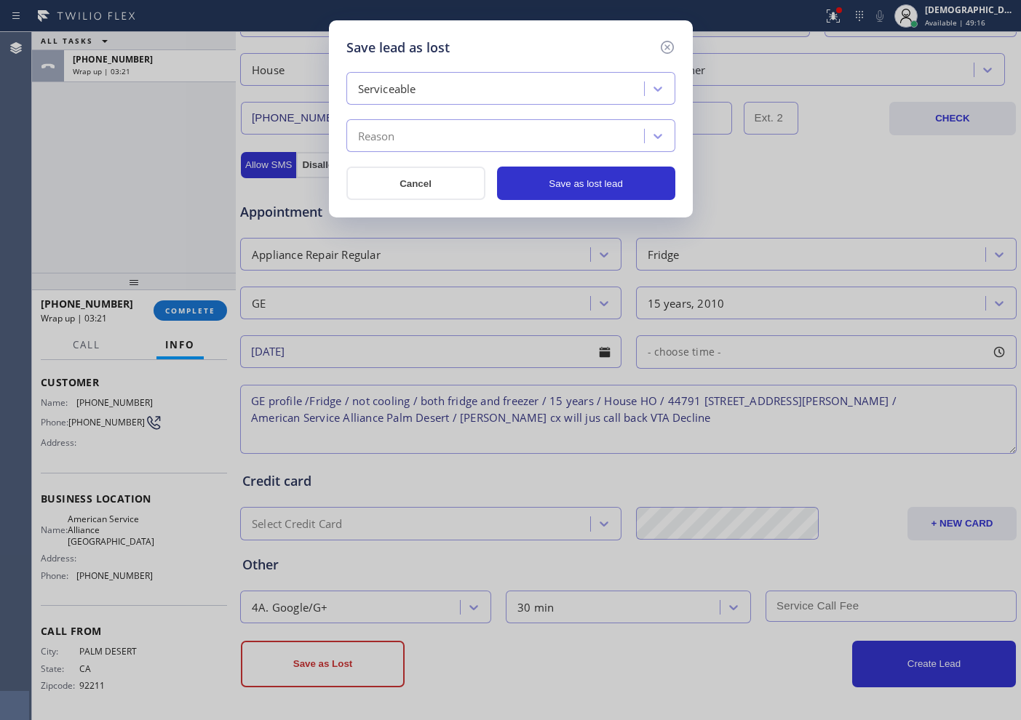
click at [437, 121] on div "Reason" at bounding box center [510, 135] width 329 height 33
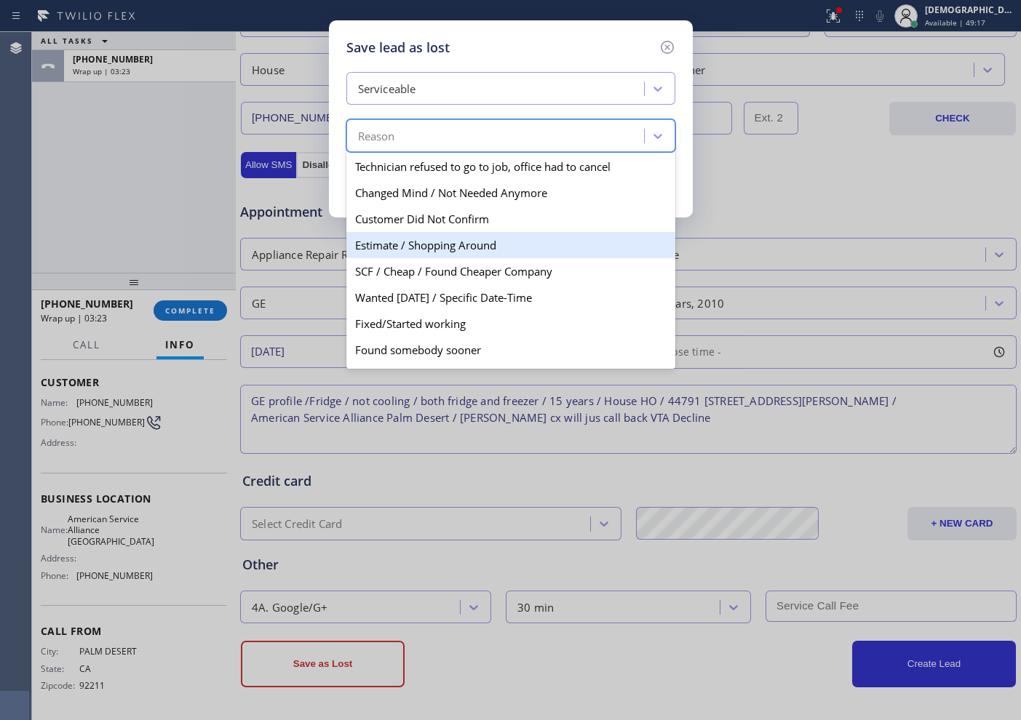
click at [444, 239] on div "Estimate / Shopping Around" at bounding box center [510, 245] width 329 height 26
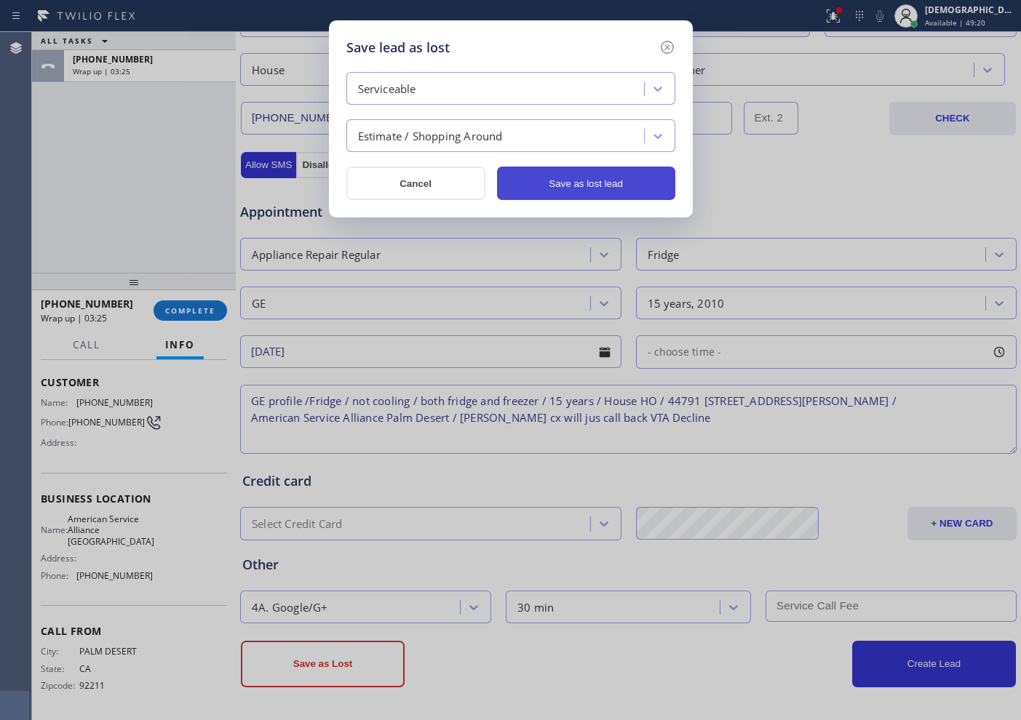
click at [548, 183] on button "Save as lost lead" at bounding box center [586, 183] width 178 height 33
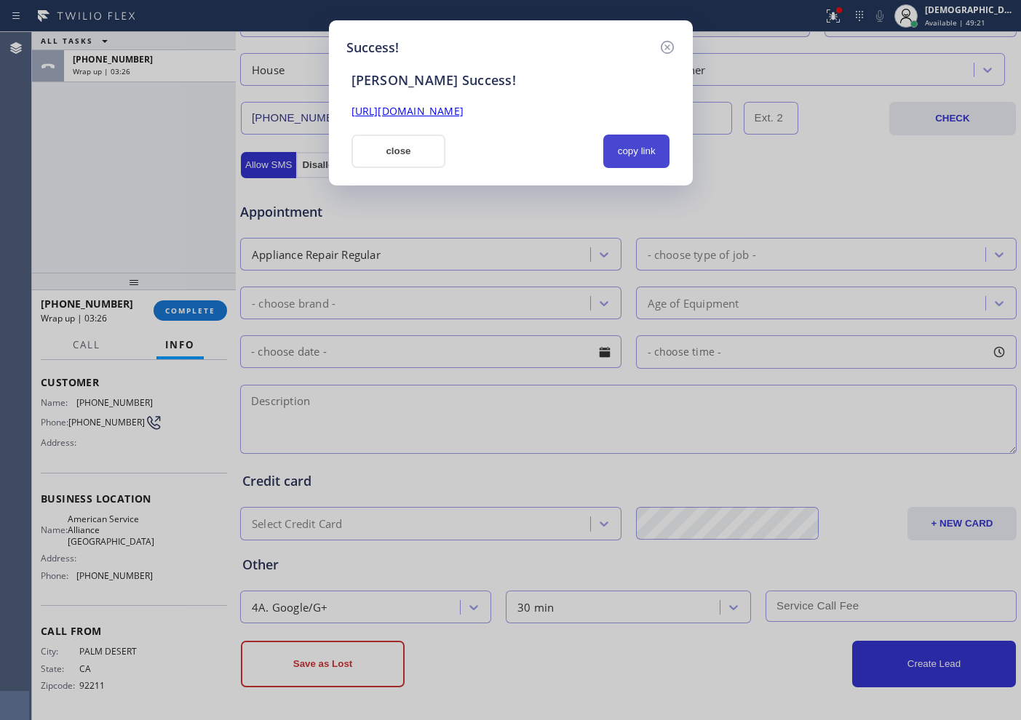
click at [670, 153] on button "copy link" at bounding box center [636, 151] width 67 height 33
click at [464, 110] on link "[URL][DOMAIN_NAME]" at bounding box center [408, 111] width 112 height 14
click at [392, 164] on button "close" at bounding box center [399, 151] width 95 height 33
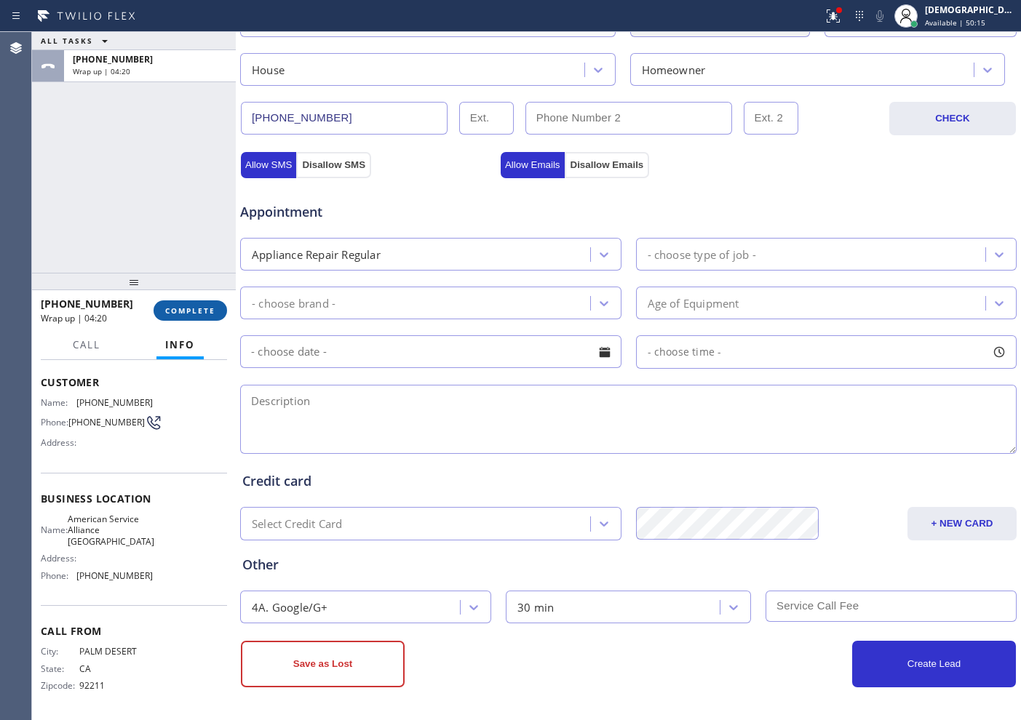
click at [174, 318] on button "COMPLETE" at bounding box center [191, 311] width 74 height 20
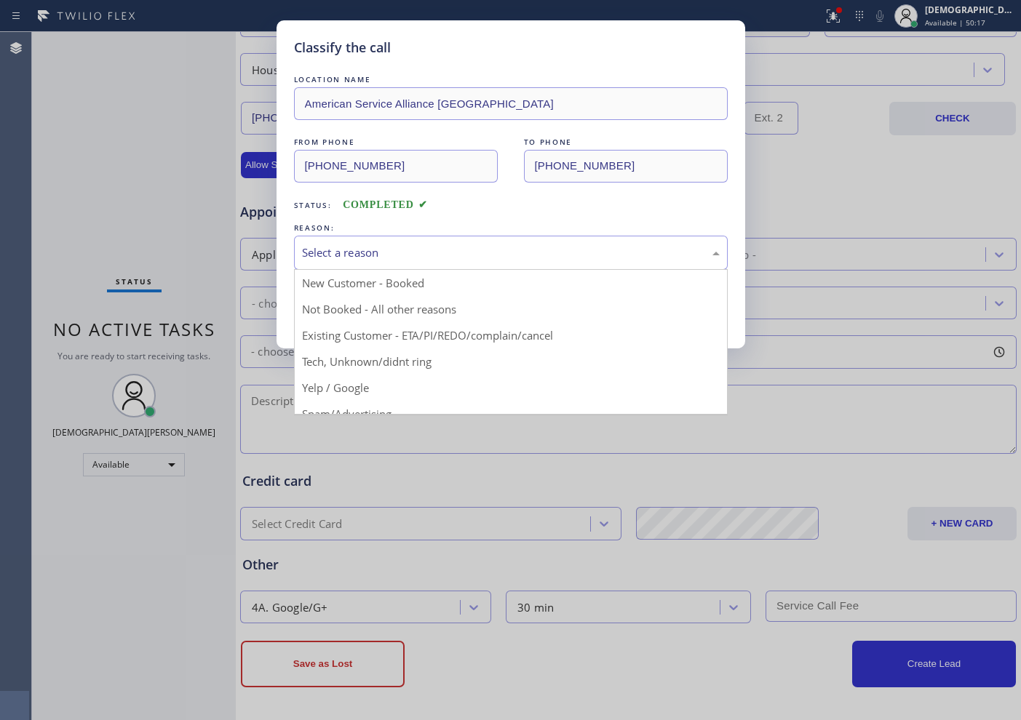
click at [350, 252] on div "Select a reason" at bounding box center [511, 253] width 418 height 17
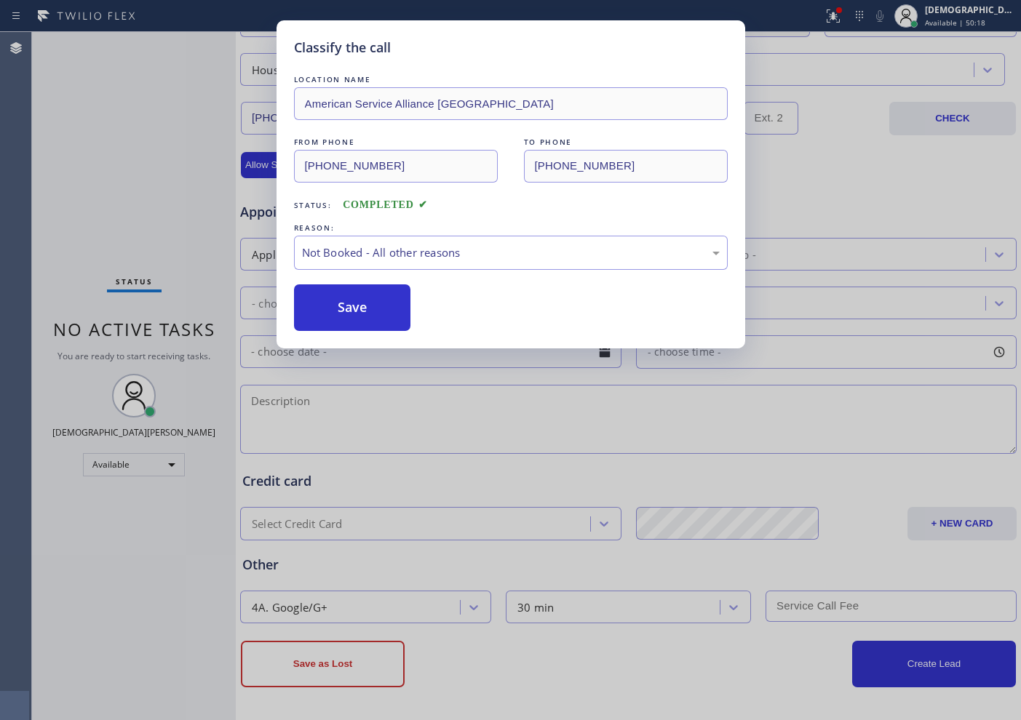
click at [337, 308] on button "Save" at bounding box center [352, 308] width 117 height 47
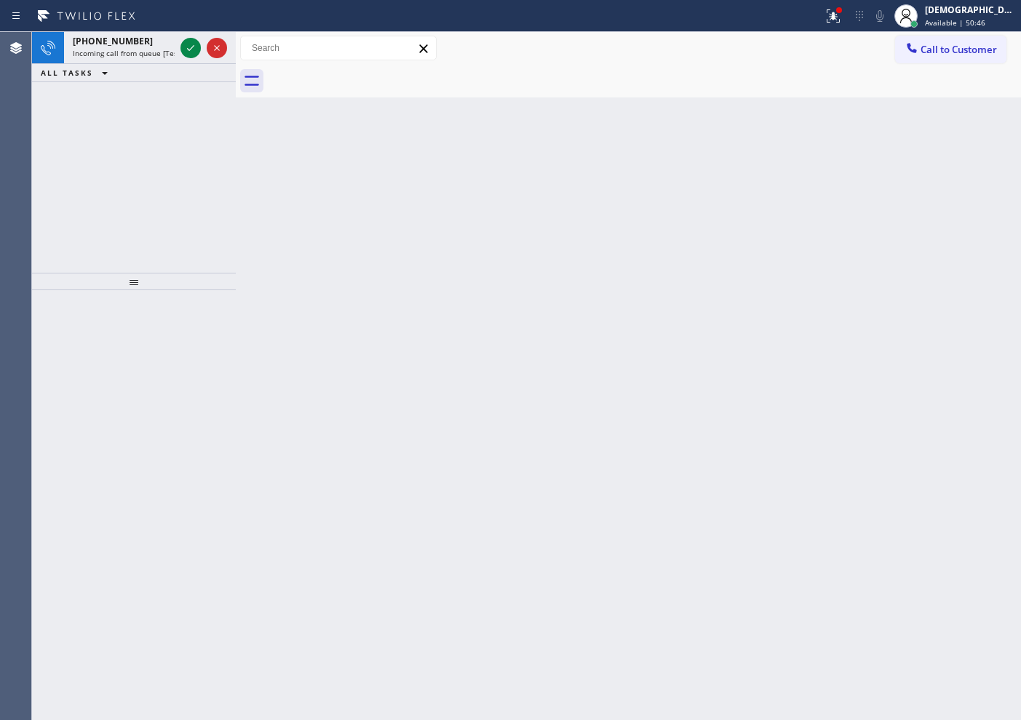
drag, startPoint x: 102, startPoint y: 106, endPoint x: 111, endPoint y: 94, distance: 15.1
click at [102, 106] on div "[PHONE_NUMBER] Incoming call from queue [Test] All ALL TASKS ALL TASKS ACTIVE T…" at bounding box center [134, 152] width 204 height 241
click at [191, 50] on icon at bounding box center [190, 47] width 17 height 17
click at [192, 55] on icon at bounding box center [190, 47] width 17 height 17
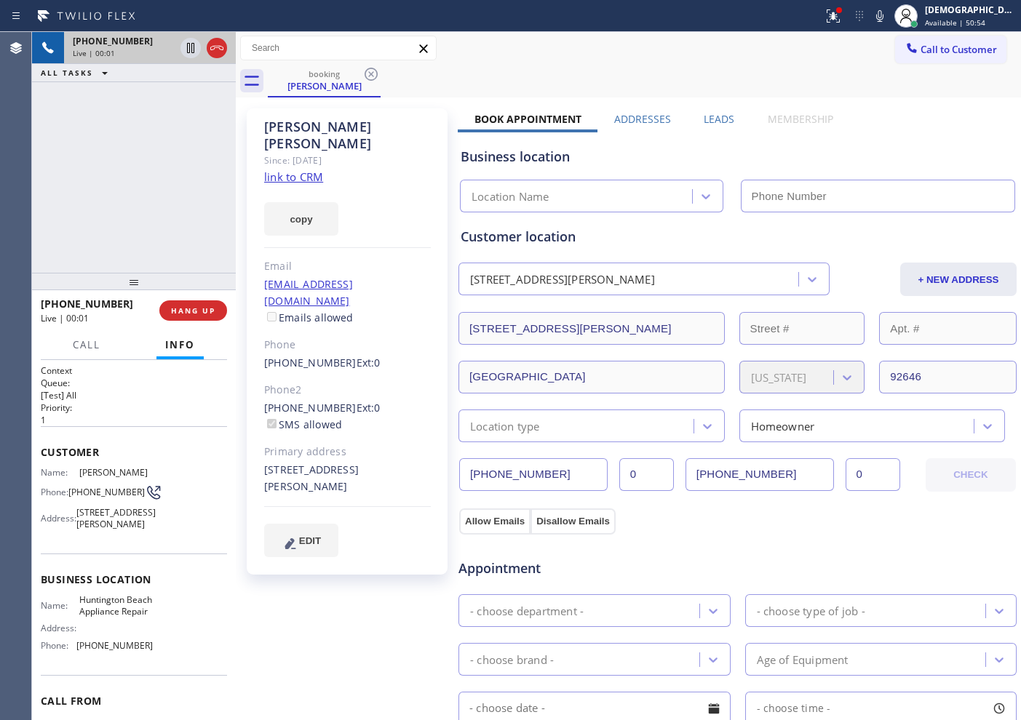
type input "[PHONE_NUMBER]"
click at [305, 170] on link "link to CRM" at bounding box center [293, 177] width 59 height 15
click at [188, 40] on icon at bounding box center [190, 47] width 17 height 17
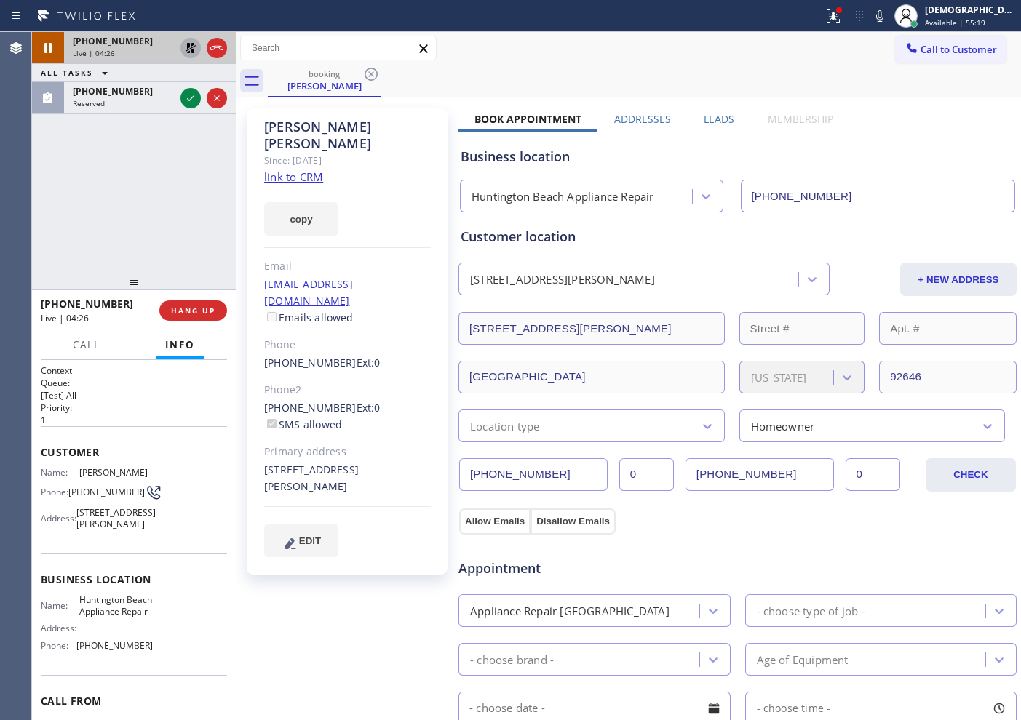
click at [191, 47] on icon at bounding box center [190, 47] width 17 height 17
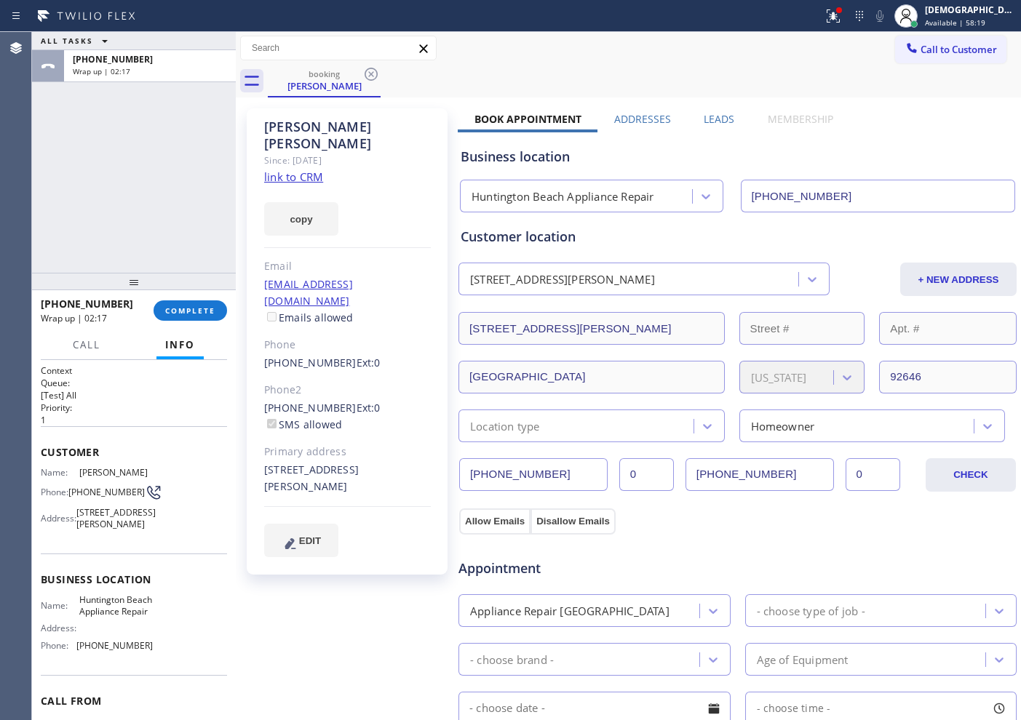
drag, startPoint x: 74, startPoint y: 215, endPoint x: 89, endPoint y: 223, distance: 17.3
click at [74, 215] on div "ALL TASKS ALL TASKS ACTIVE TASKS TASKS IN WRAP UP [PHONE_NUMBER] Wrap up | 02:17" at bounding box center [134, 152] width 204 height 241
click at [178, 314] on span "COMPLETE" at bounding box center [190, 311] width 50 height 10
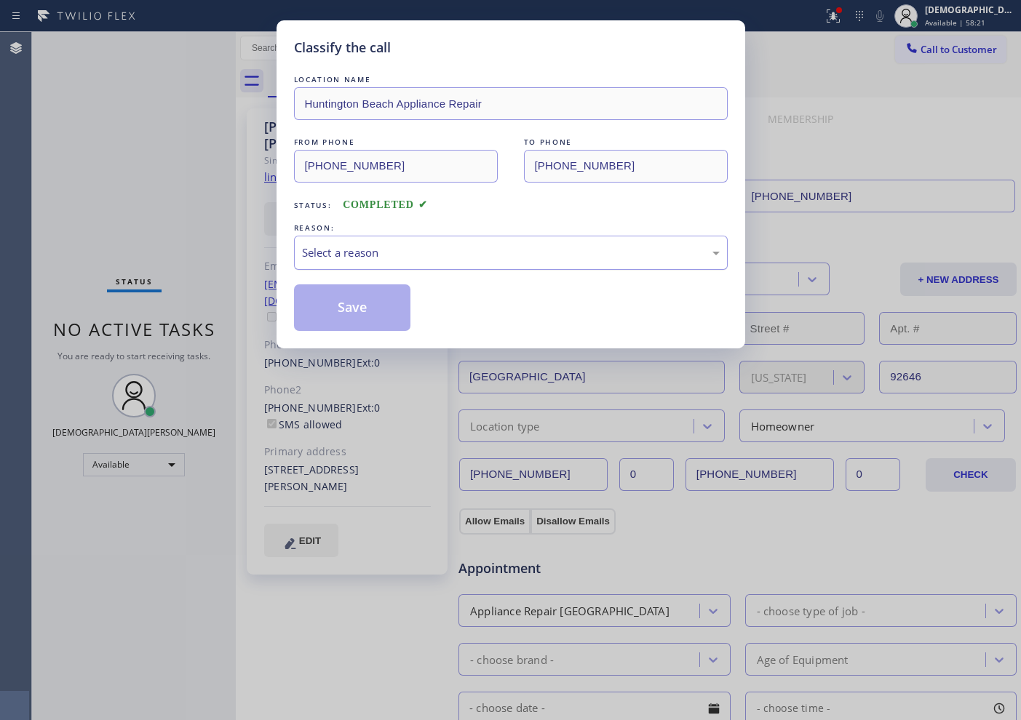
click at [391, 249] on div "Select a reason" at bounding box center [511, 253] width 418 height 17
click at [377, 309] on button "Save" at bounding box center [352, 308] width 117 height 47
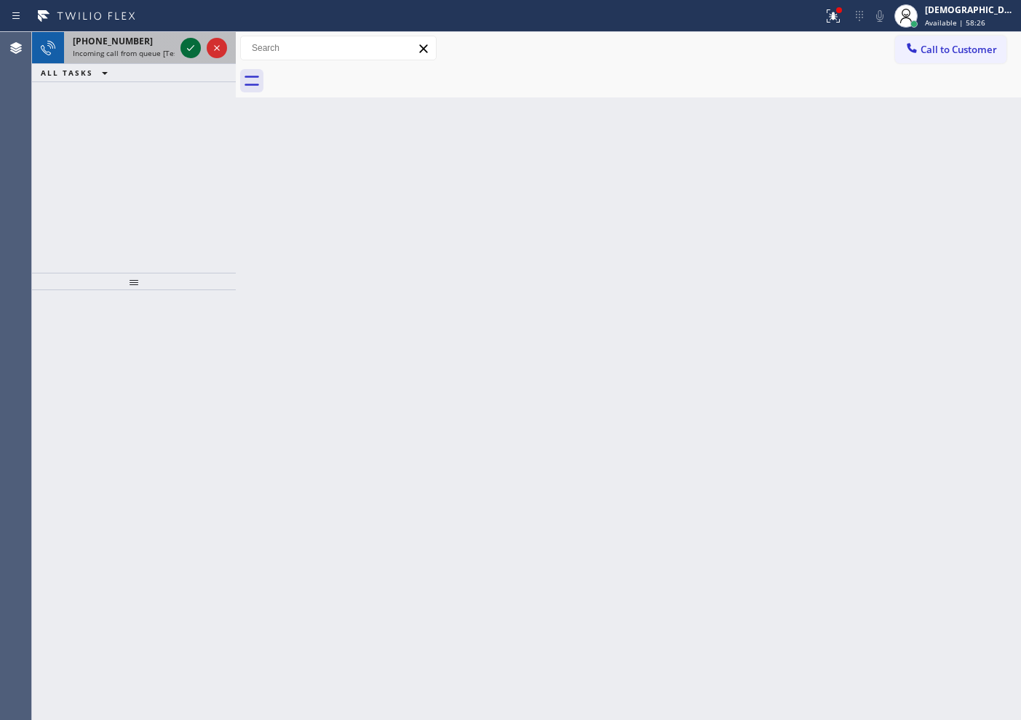
click at [188, 44] on icon at bounding box center [190, 47] width 17 height 17
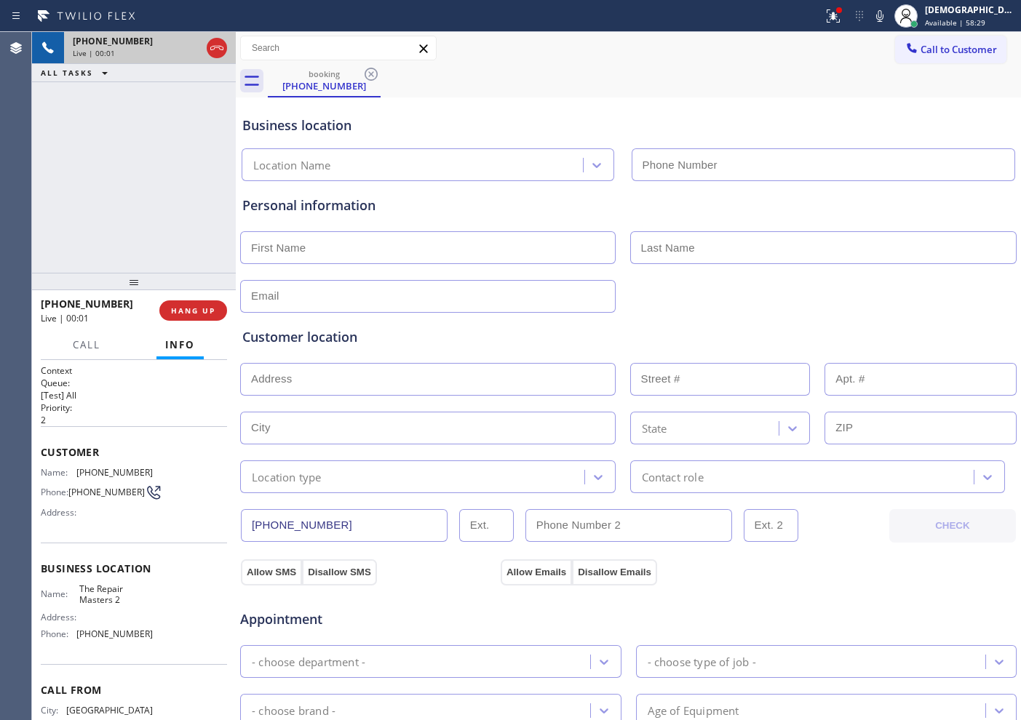
type input "[PHONE_NUMBER]"
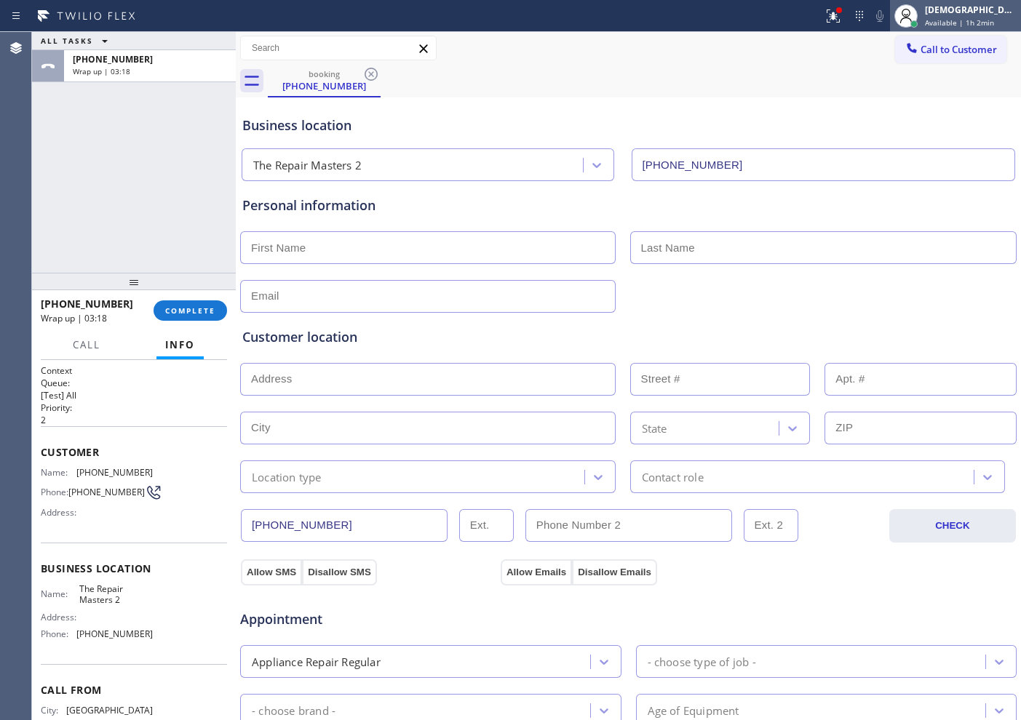
click at [990, 13] on div "[DEMOGRAPHIC_DATA][PERSON_NAME]" at bounding box center [971, 10] width 92 height 12
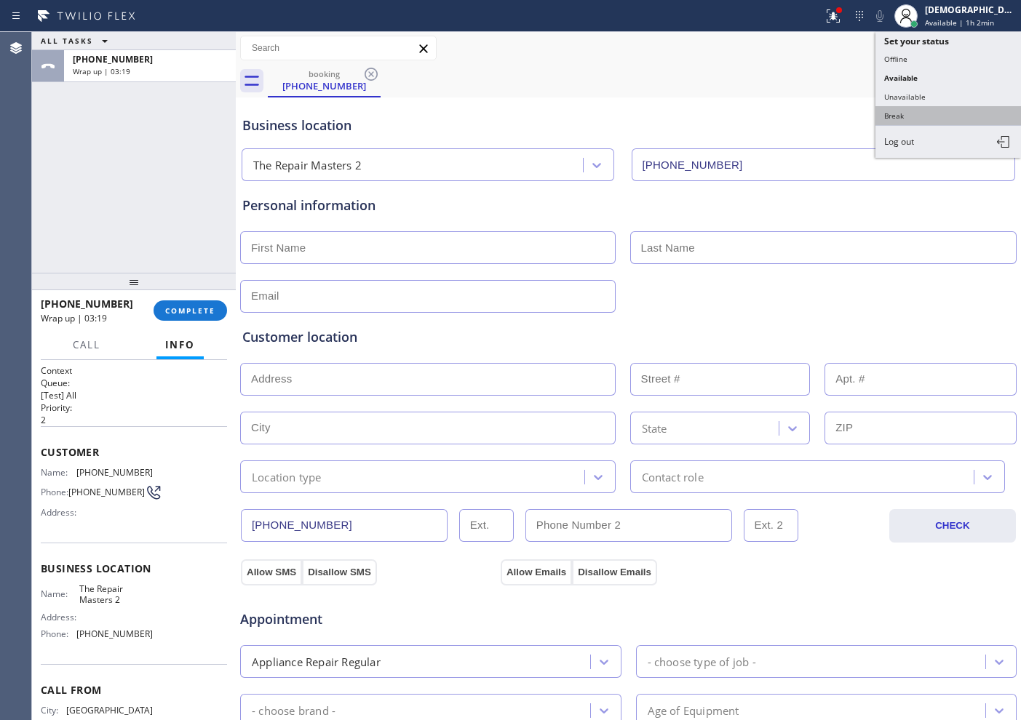
click at [953, 111] on button "Break" at bounding box center [948, 115] width 146 height 19
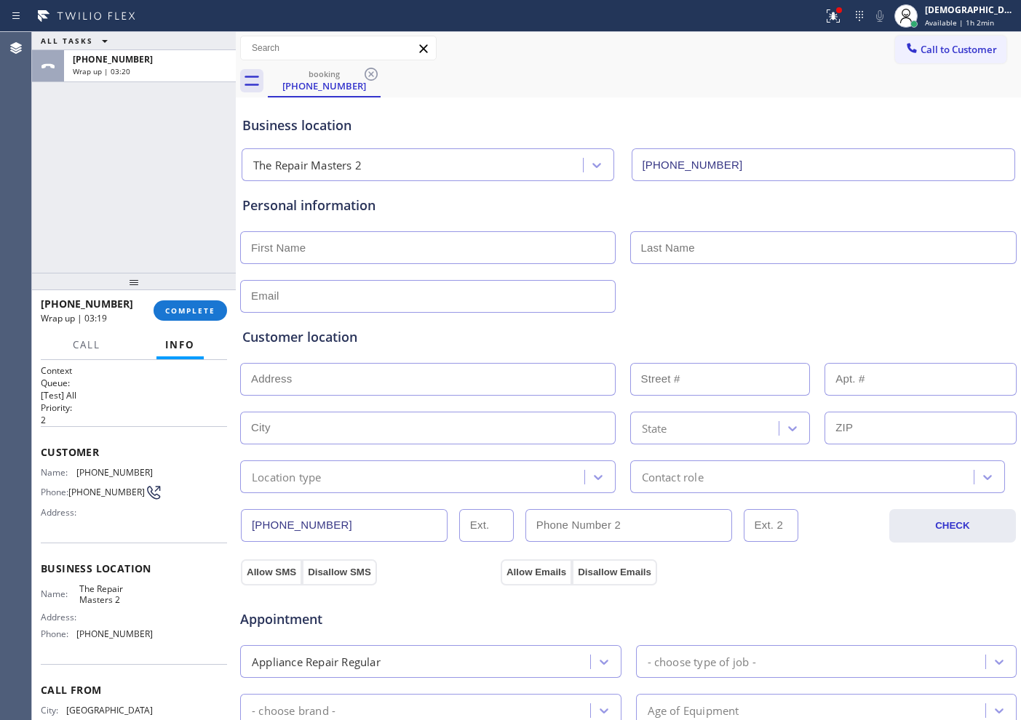
click at [200, 299] on div "[PHONE_NUMBER] Wrap up | 03:19 COMPLETE" at bounding box center [134, 311] width 186 height 38
click at [205, 309] on span "COMPLETE" at bounding box center [190, 311] width 50 height 10
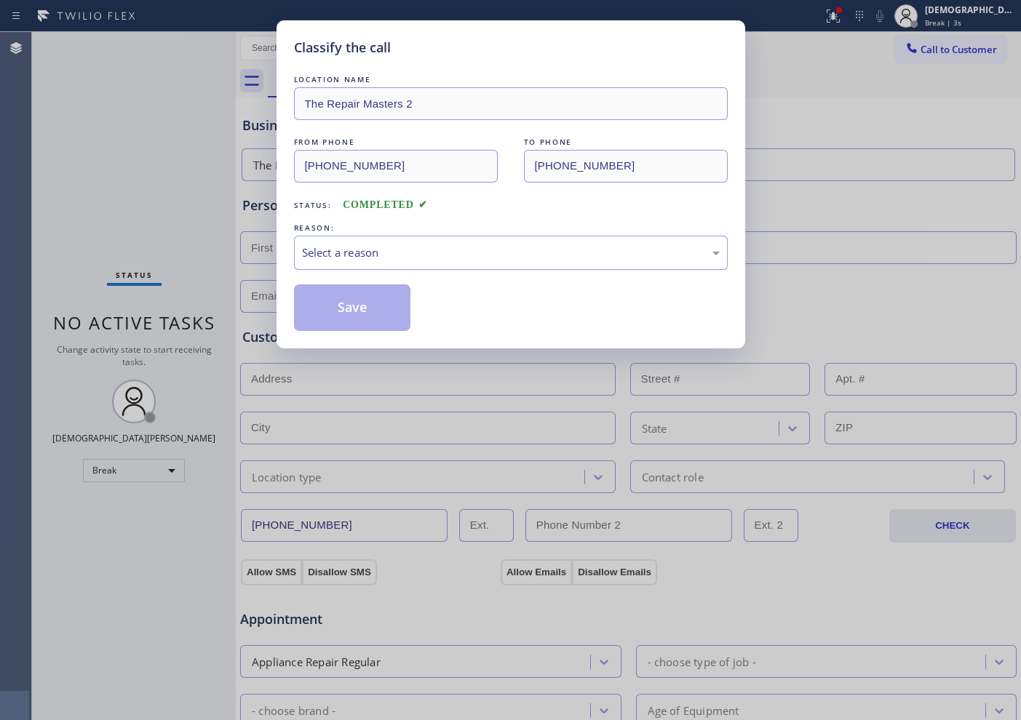
click at [400, 253] on div "Select a reason" at bounding box center [511, 253] width 418 height 17
drag, startPoint x: 394, startPoint y: 300, endPoint x: 442, endPoint y: 287, distance: 49.6
click at [355, 317] on button "Save" at bounding box center [352, 308] width 117 height 47
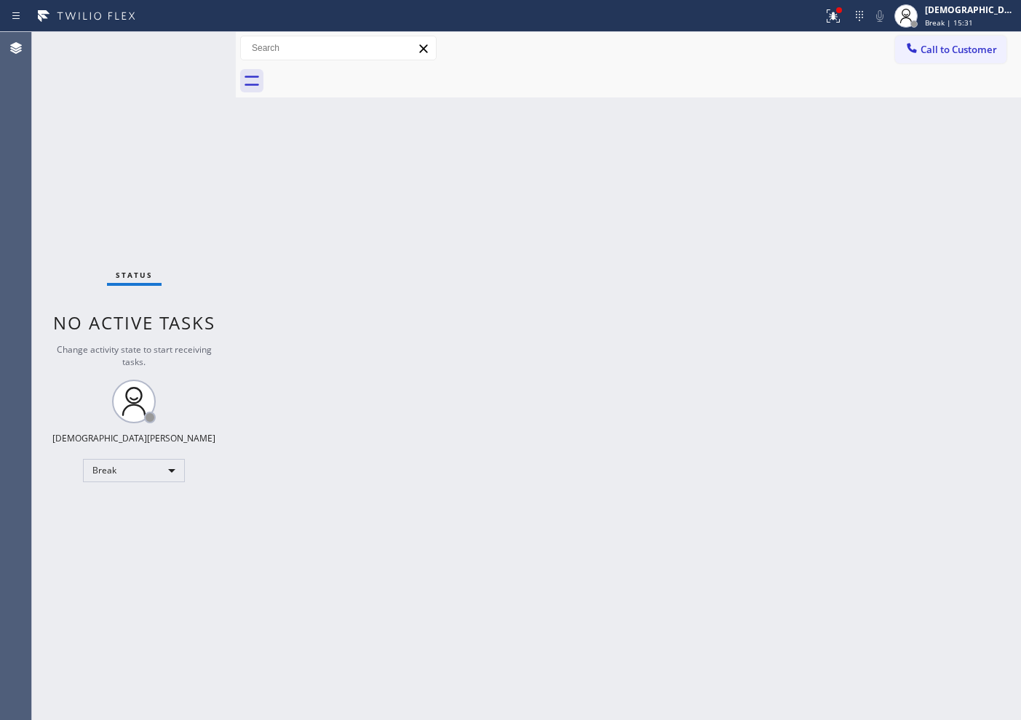
drag, startPoint x: 100, startPoint y: 202, endPoint x: 100, endPoint y: 228, distance: 25.5
click at [100, 202] on div "Status No active tasks Change activity state to start receiving tasks. Christia…" at bounding box center [134, 376] width 204 height 688
click at [113, 464] on div "Break" at bounding box center [134, 470] width 102 height 23
click at [146, 504] on li "Available" at bounding box center [133, 509] width 99 height 17
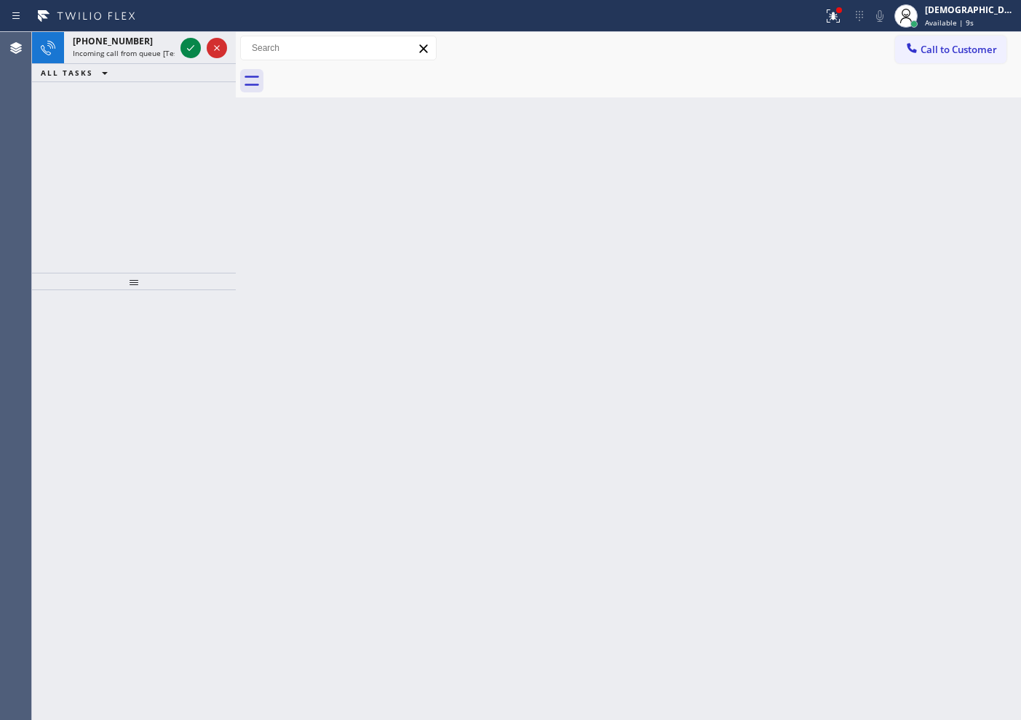
click at [106, 125] on div "[PHONE_NUMBER] Incoming call from queue [Test] All ALL TASKS ALL TASKS ACTIVE T…" at bounding box center [134, 152] width 204 height 241
click at [187, 46] on icon at bounding box center [190, 47] width 17 height 17
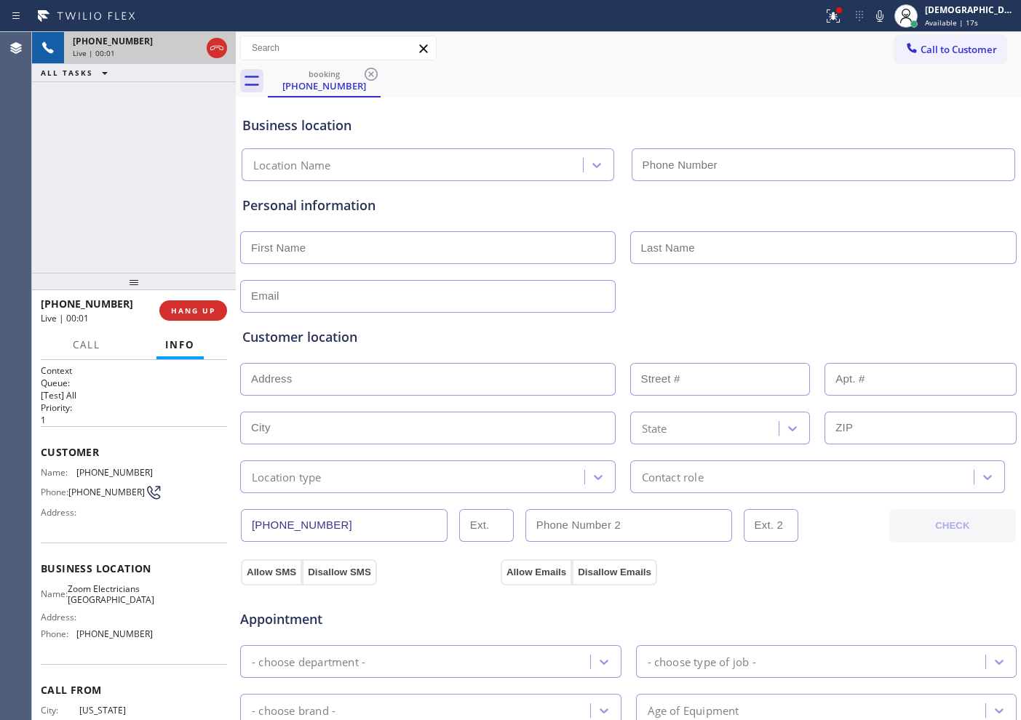
type input "[PHONE_NUMBER]"
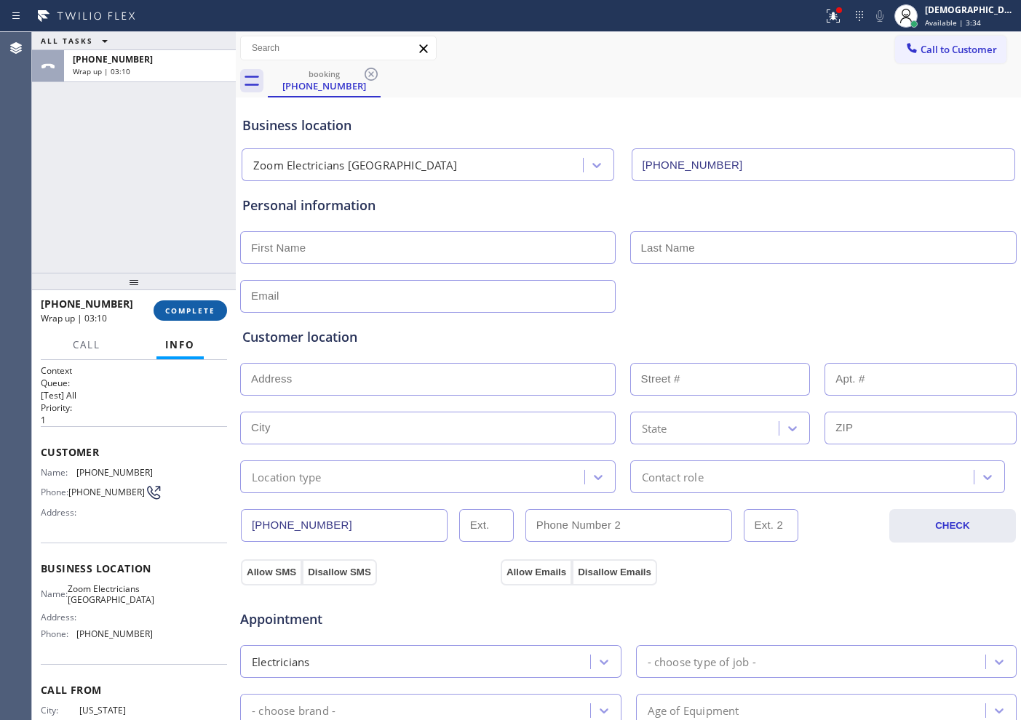
click at [189, 306] on span "COMPLETE" at bounding box center [190, 311] width 50 height 10
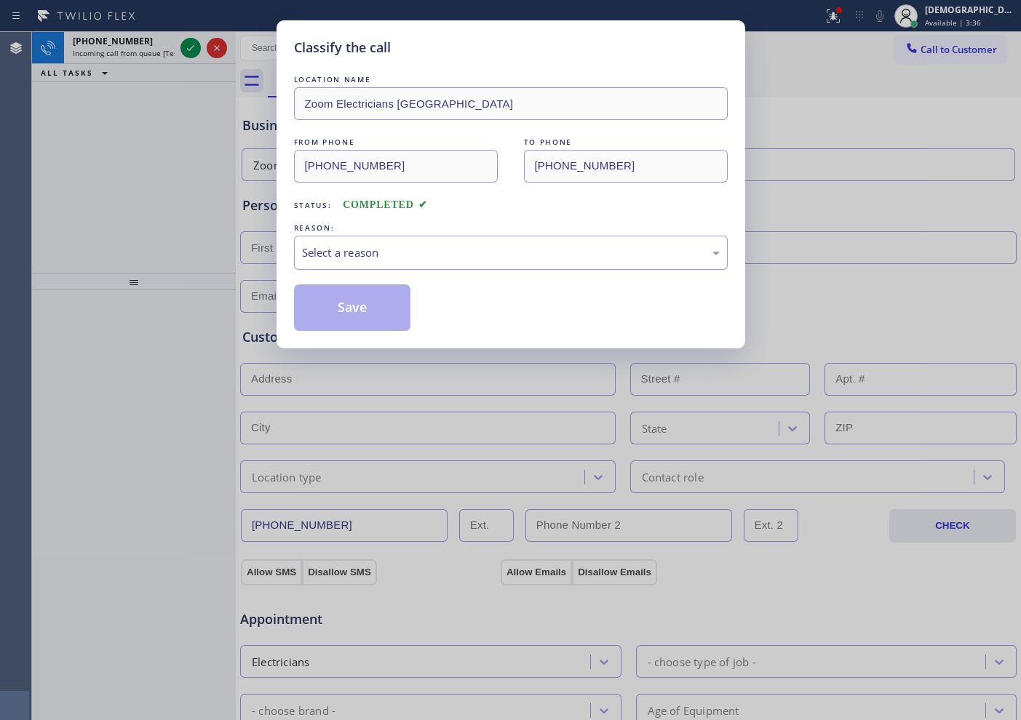
click at [373, 261] on div "Select a reason" at bounding box center [511, 253] width 434 height 34
click at [359, 311] on button "Save" at bounding box center [352, 308] width 117 height 47
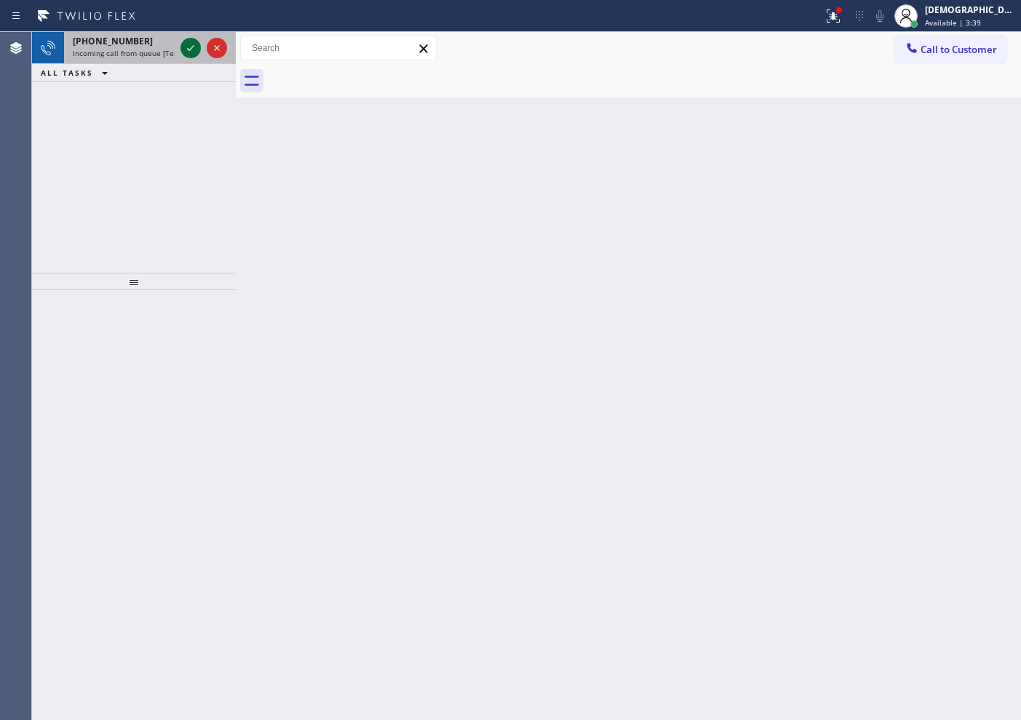
click at [186, 48] on icon at bounding box center [190, 47] width 17 height 17
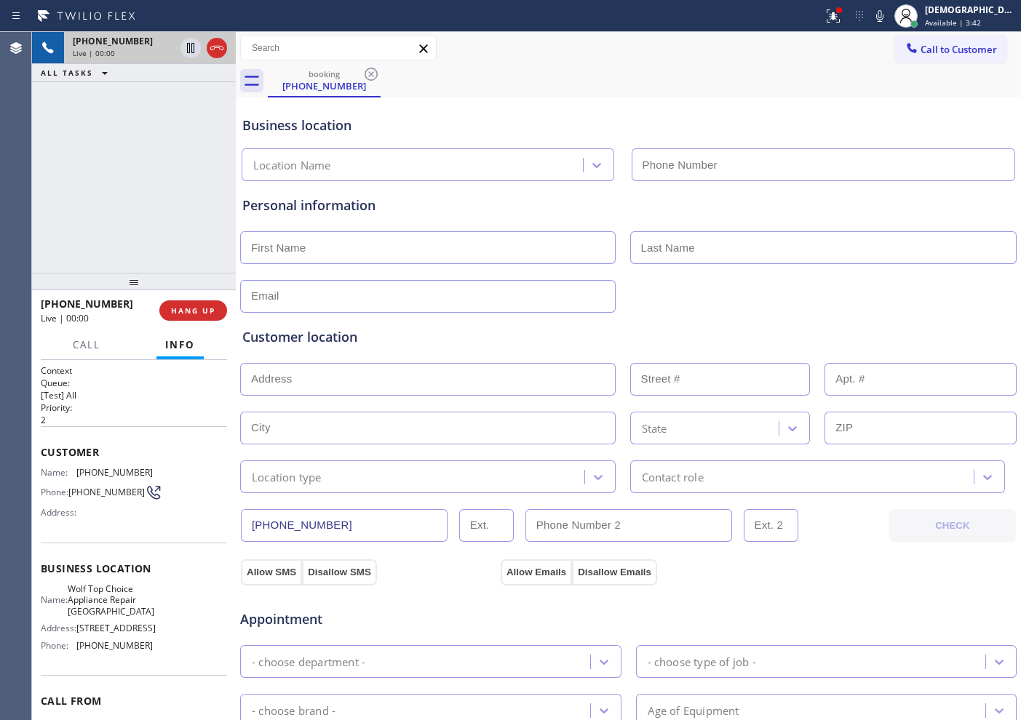
type input "[PHONE_NUMBER]"
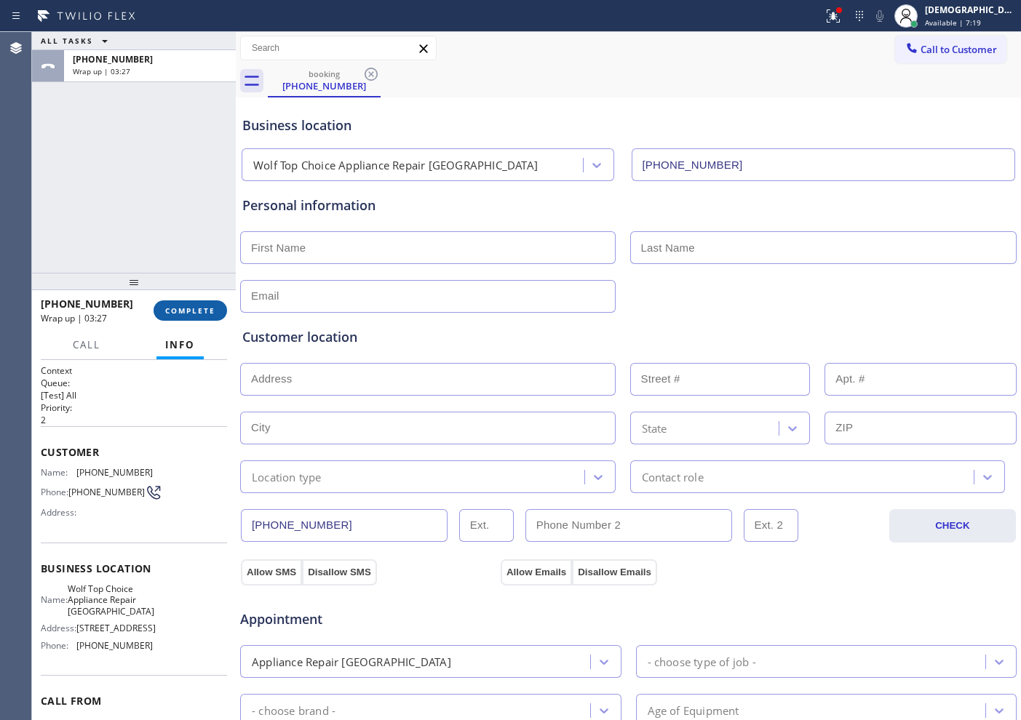
click at [175, 311] on span "COMPLETE" at bounding box center [190, 311] width 50 height 10
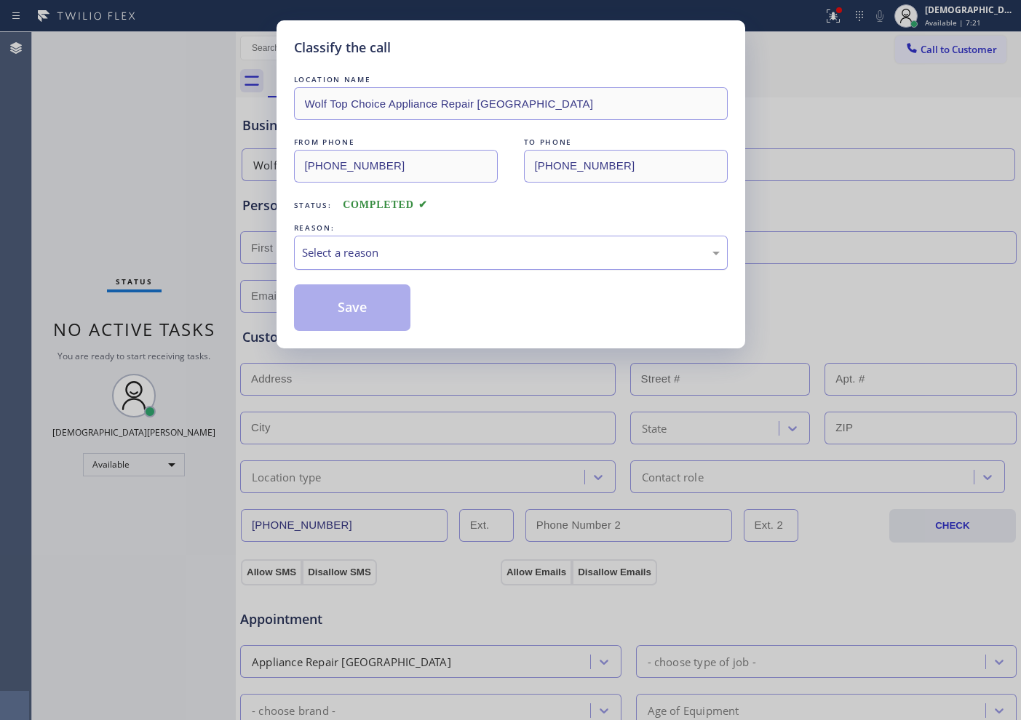
click at [305, 247] on div "Select a reason" at bounding box center [511, 253] width 418 height 17
click at [319, 306] on button "Save" at bounding box center [352, 308] width 117 height 47
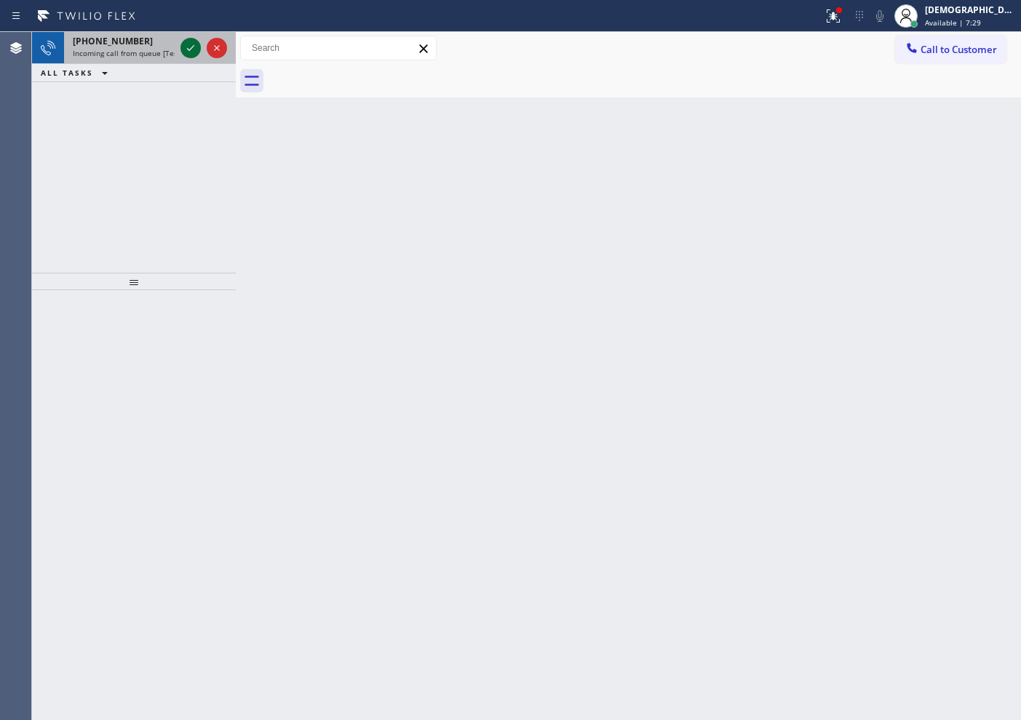
click at [191, 52] on icon at bounding box center [190, 47] width 17 height 17
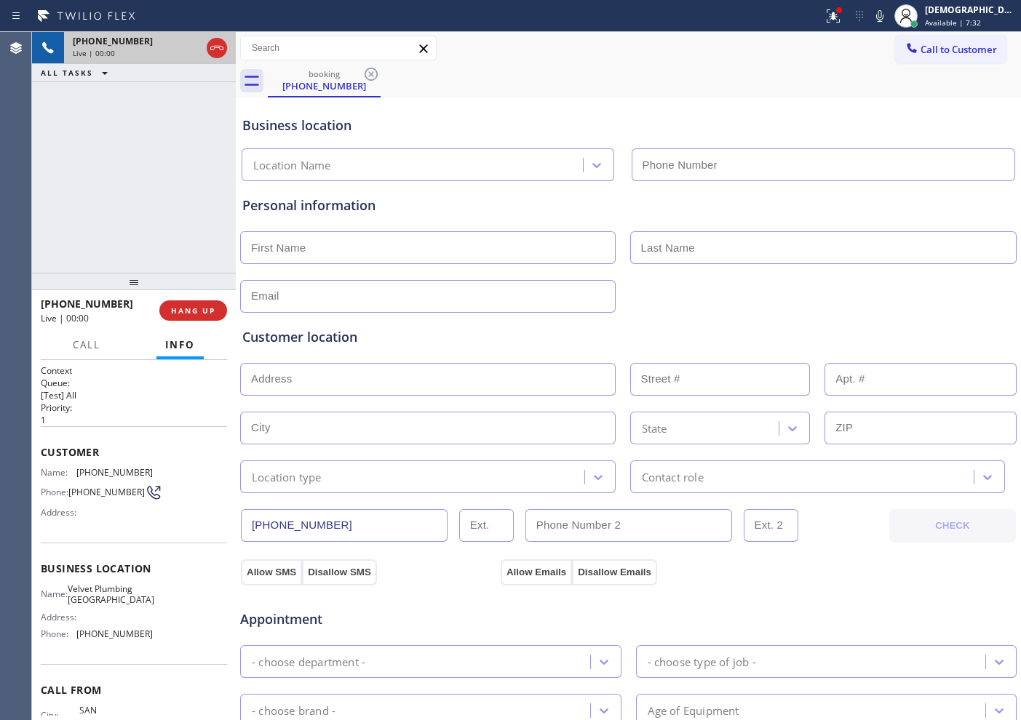
type input "[PHONE_NUMBER]"
click at [214, 47] on icon at bounding box center [216, 47] width 17 height 17
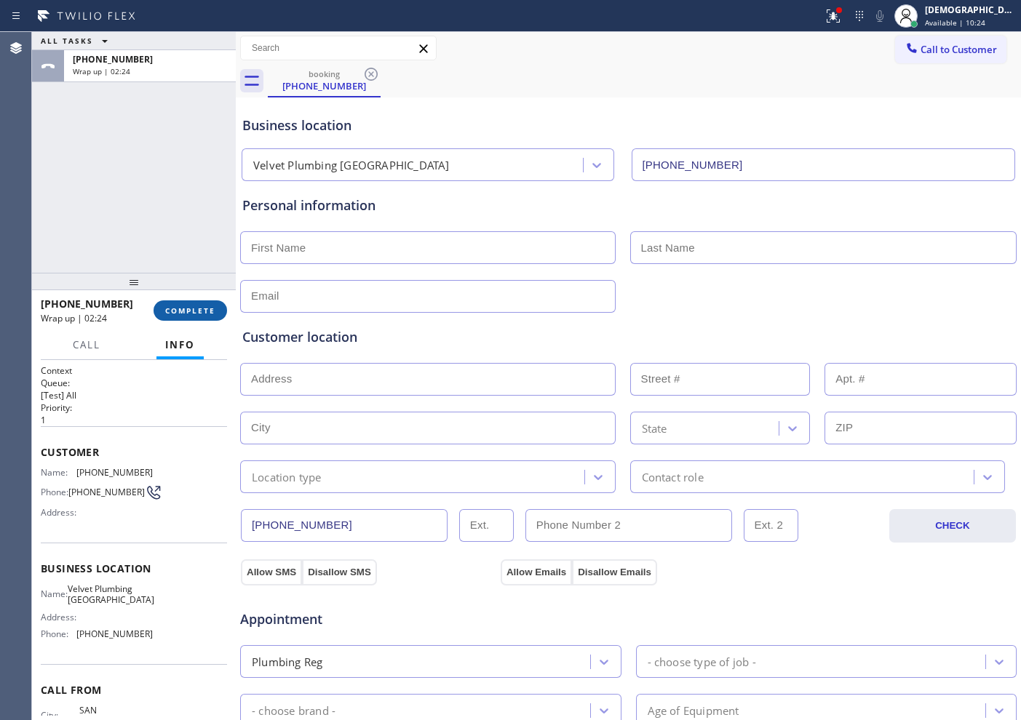
click at [189, 311] on span "COMPLETE" at bounding box center [190, 311] width 50 height 10
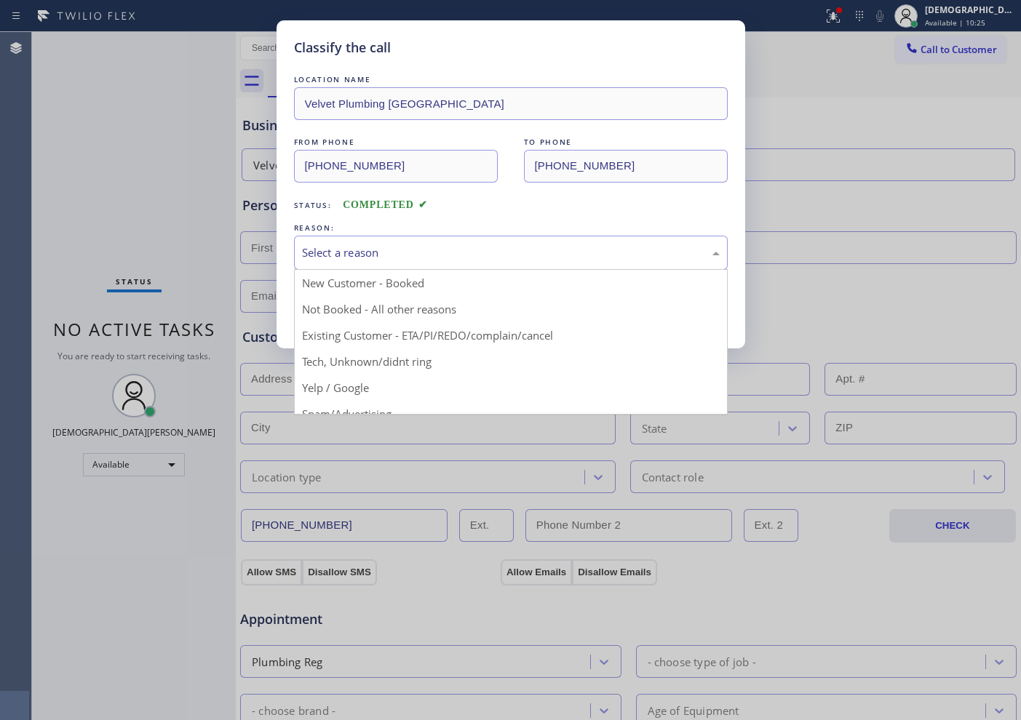
click at [341, 252] on div "Select a reason" at bounding box center [511, 253] width 418 height 17
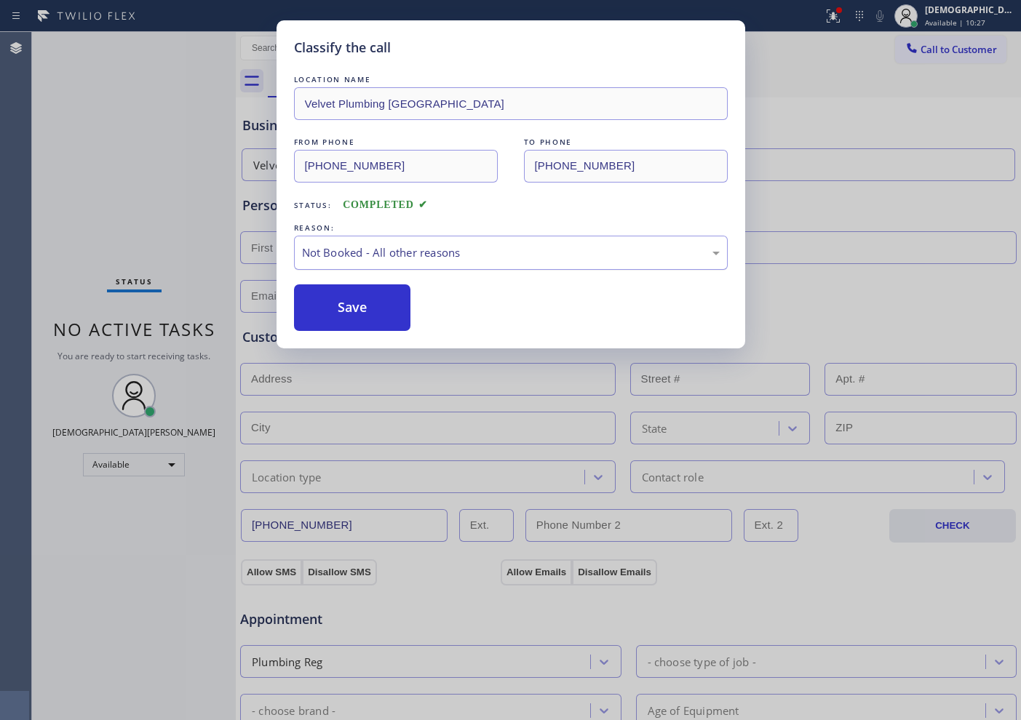
click at [352, 255] on div "Not Booked - All other reasons" at bounding box center [511, 253] width 418 height 17
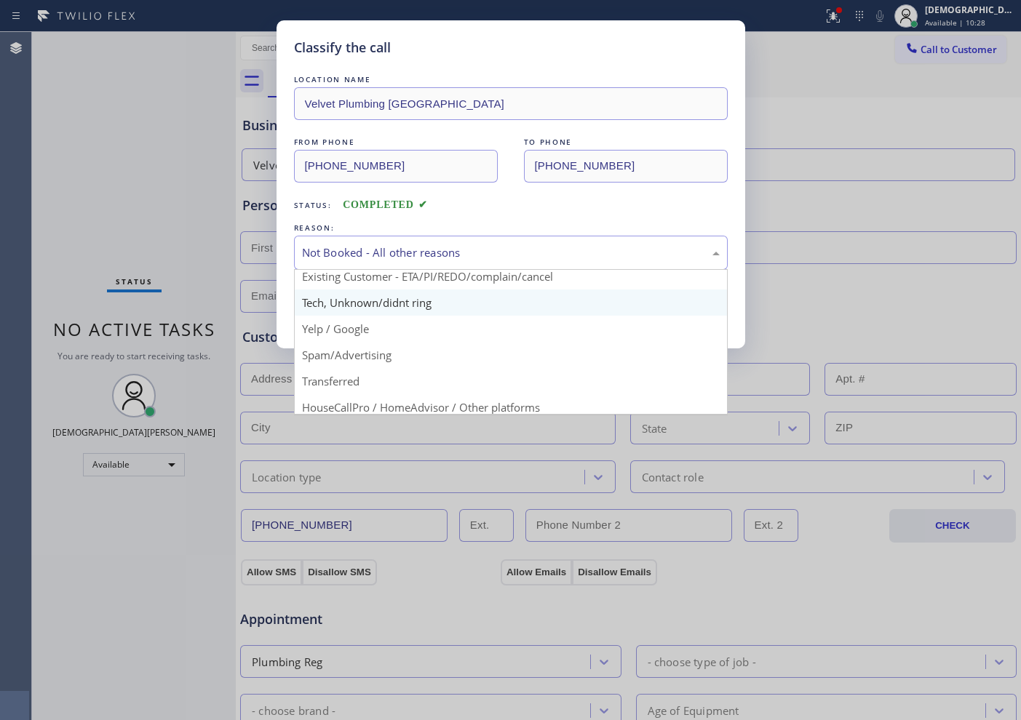
scroll to position [91, 0]
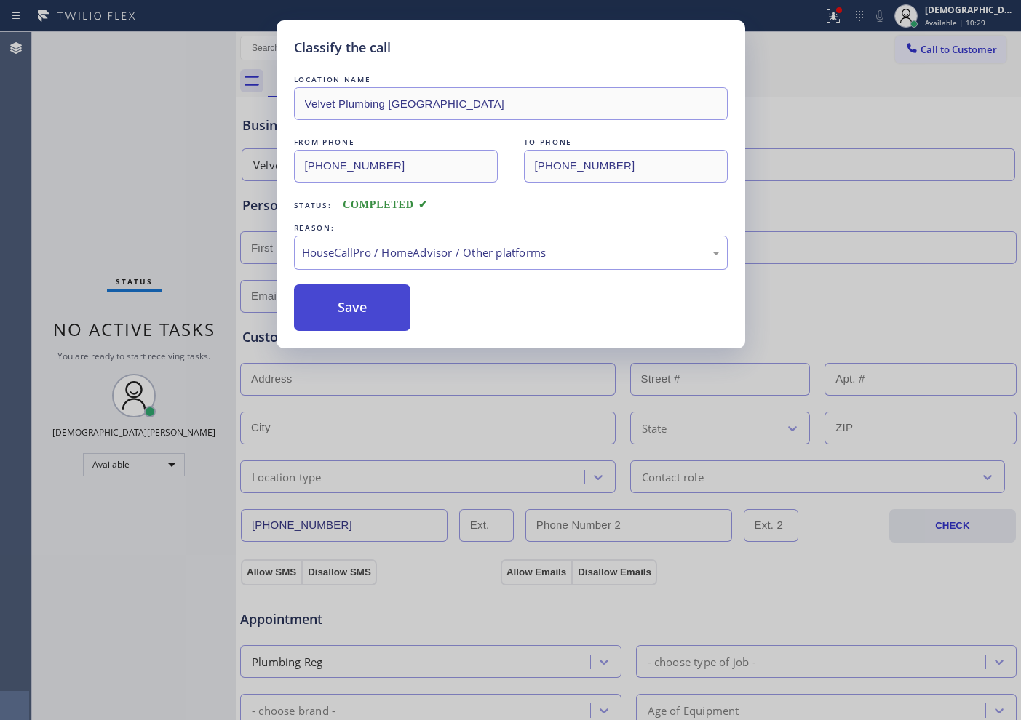
click at [352, 306] on button "Save" at bounding box center [352, 308] width 117 height 47
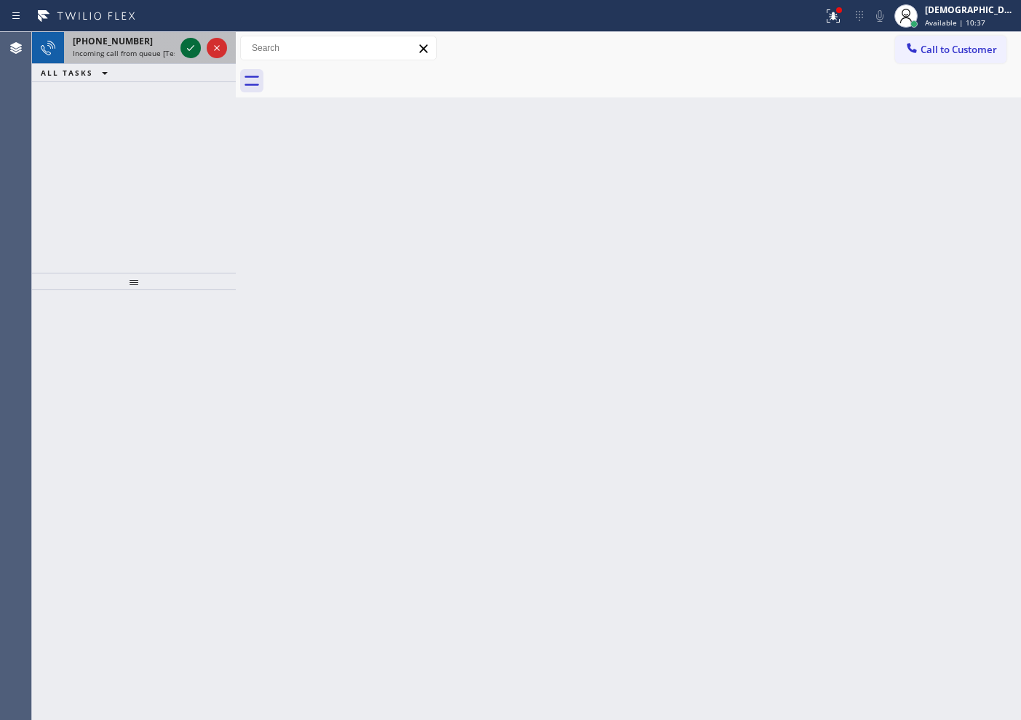
click at [188, 42] on icon at bounding box center [190, 47] width 17 height 17
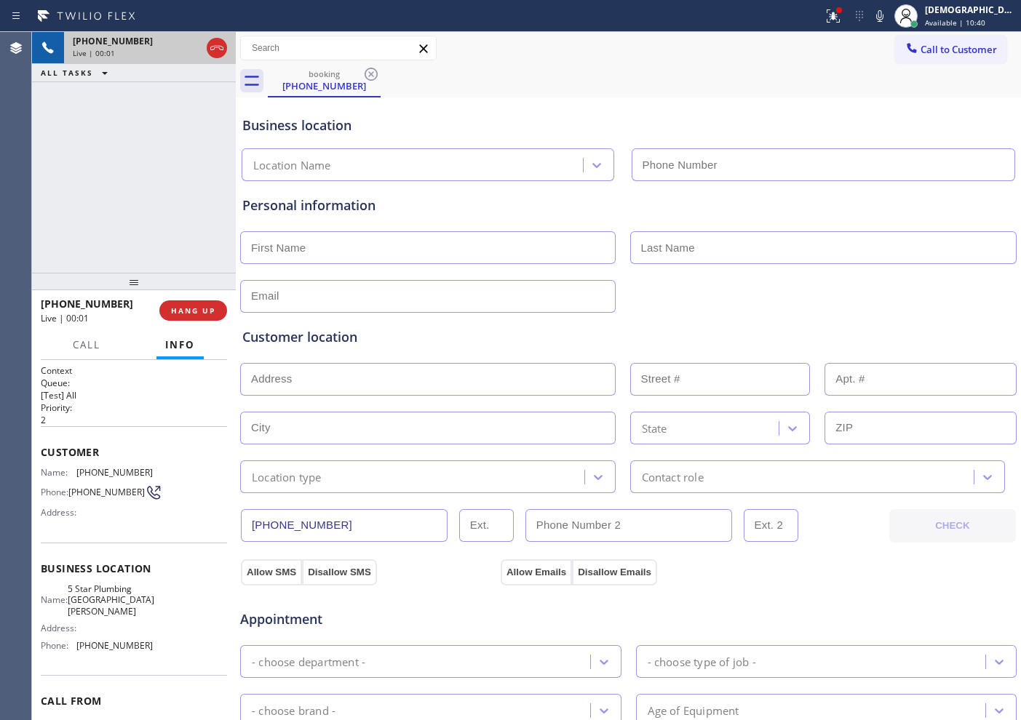
type input "[PHONE_NUMBER]"
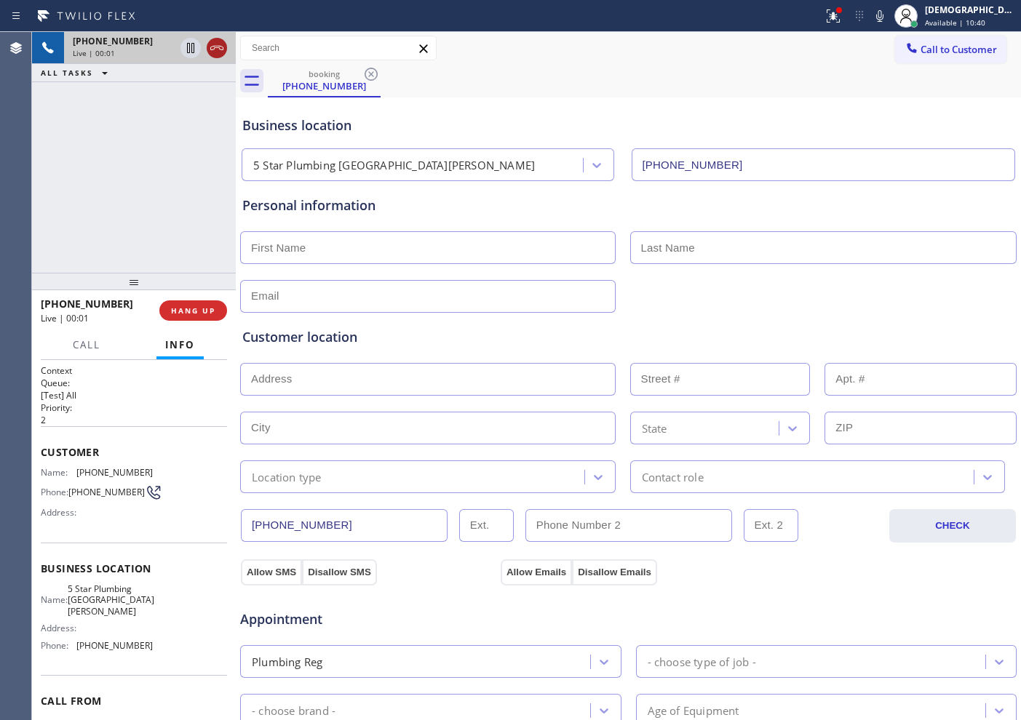
click at [219, 43] on icon at bounding box center [216, 47] width 17 height 17
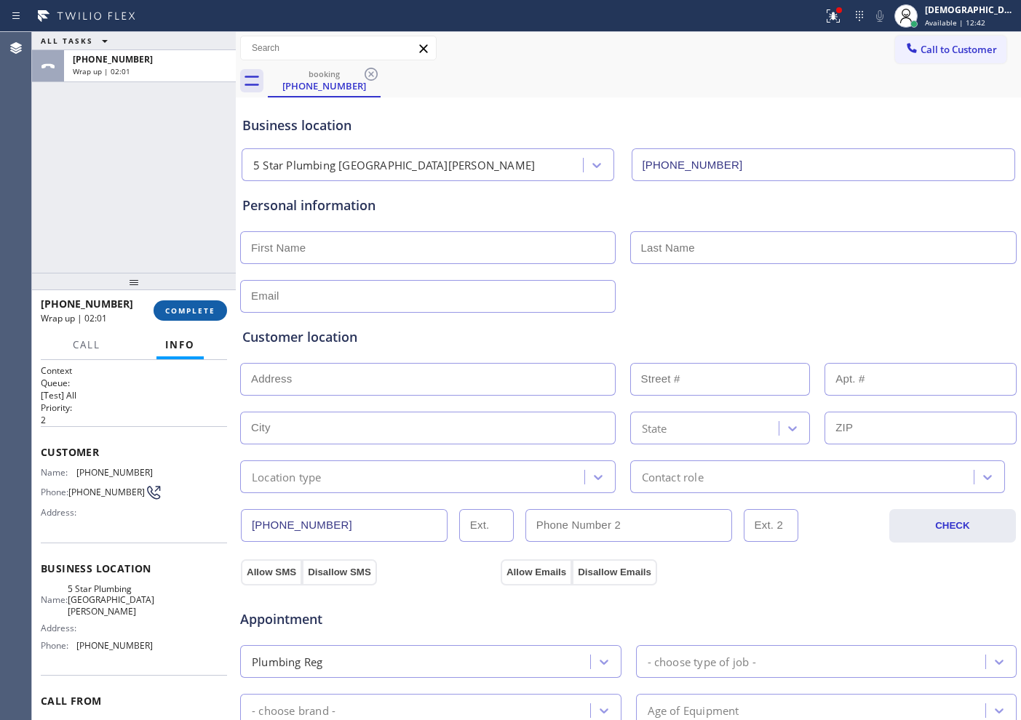
click at [197, 309] on span "COMPLETE" at bounding box center [190, 311] width 50 height 10
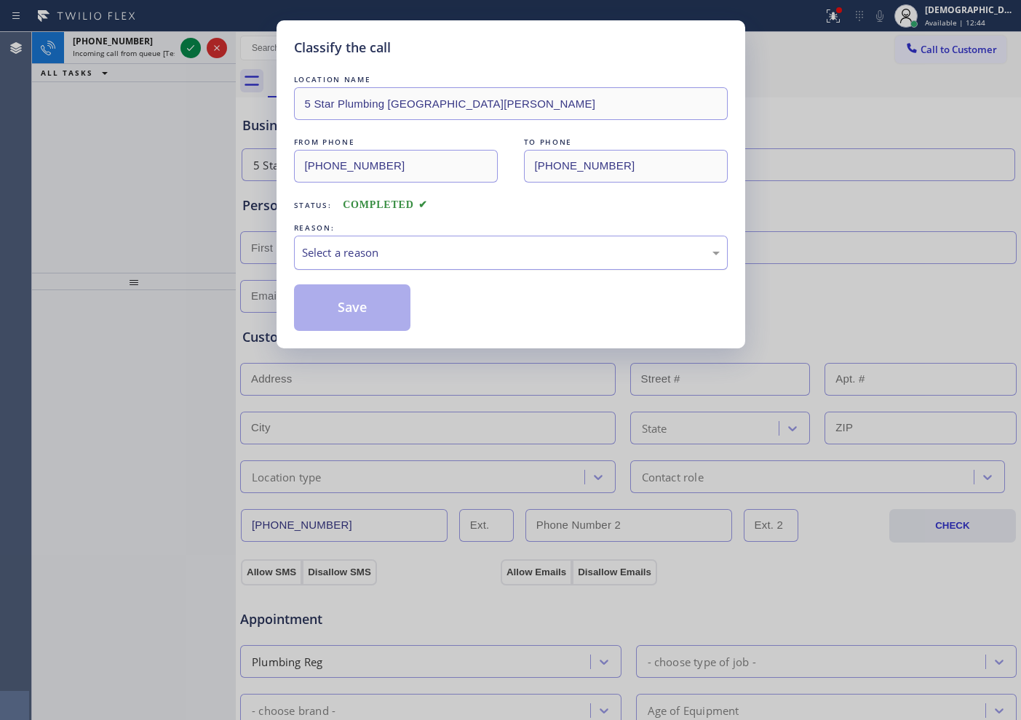
click at [338, 245] on div "Select a reason" at bounding box center [511, 253] width 418 height 17
click at [342, 310] on button "Save" at bounding box center [352, 308] width 117 height 47
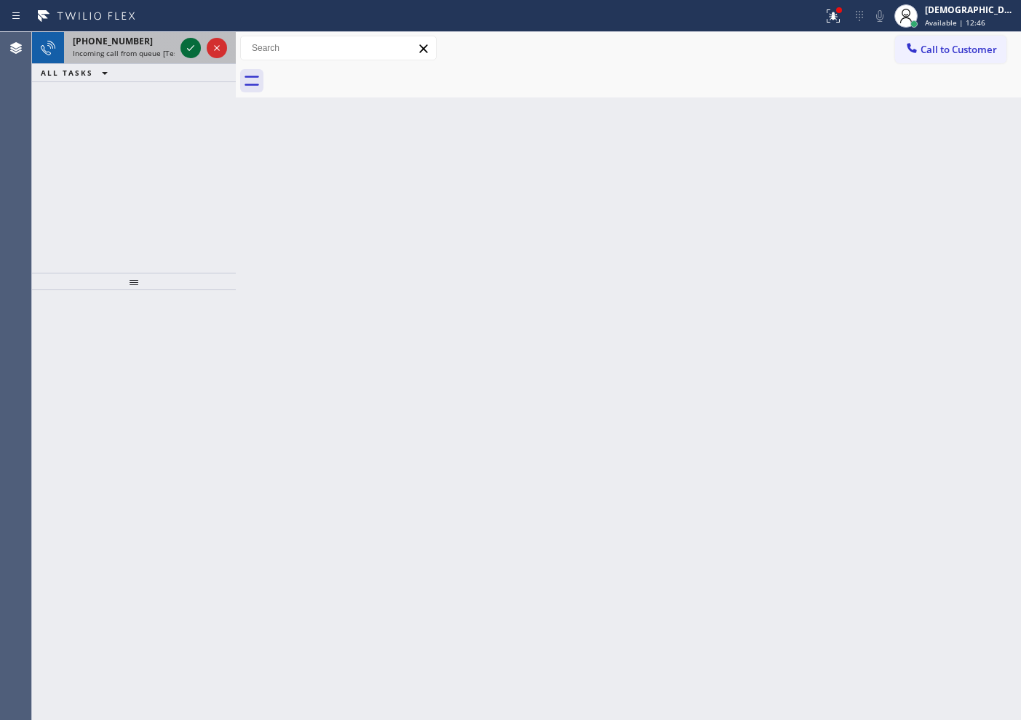
click at [186, 49] on icon at bounding box center [190, 47] width 17 height 17
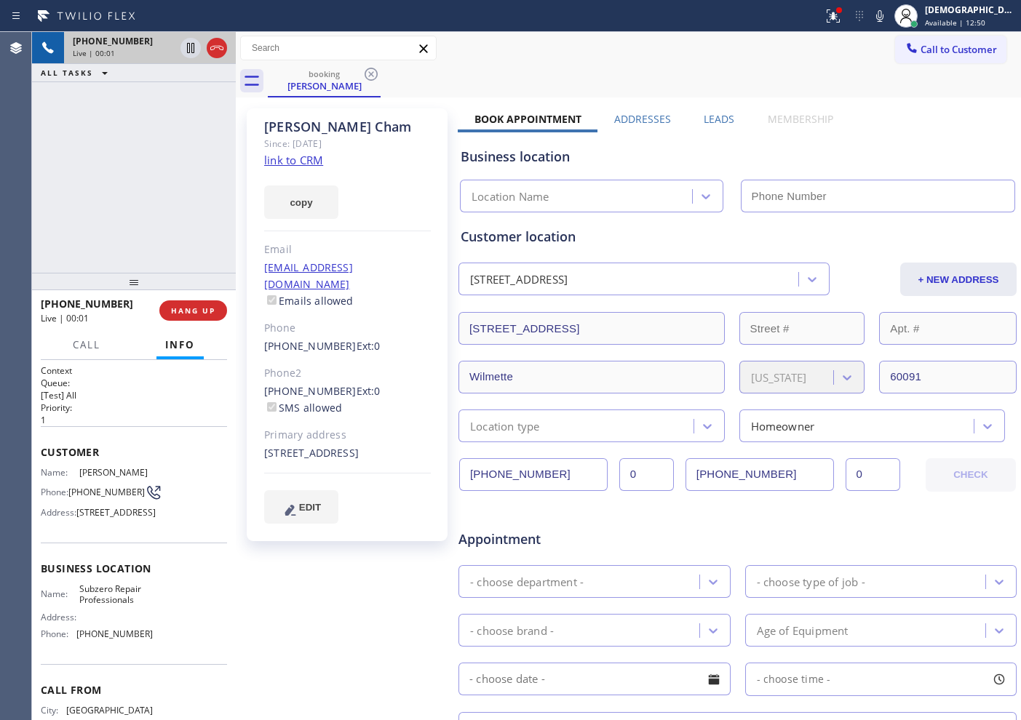
type input "[PHONE_NUMBER]"
click at [306, 154] on link "link to CRM" at bounding box center [293, 160] width 59 height 15
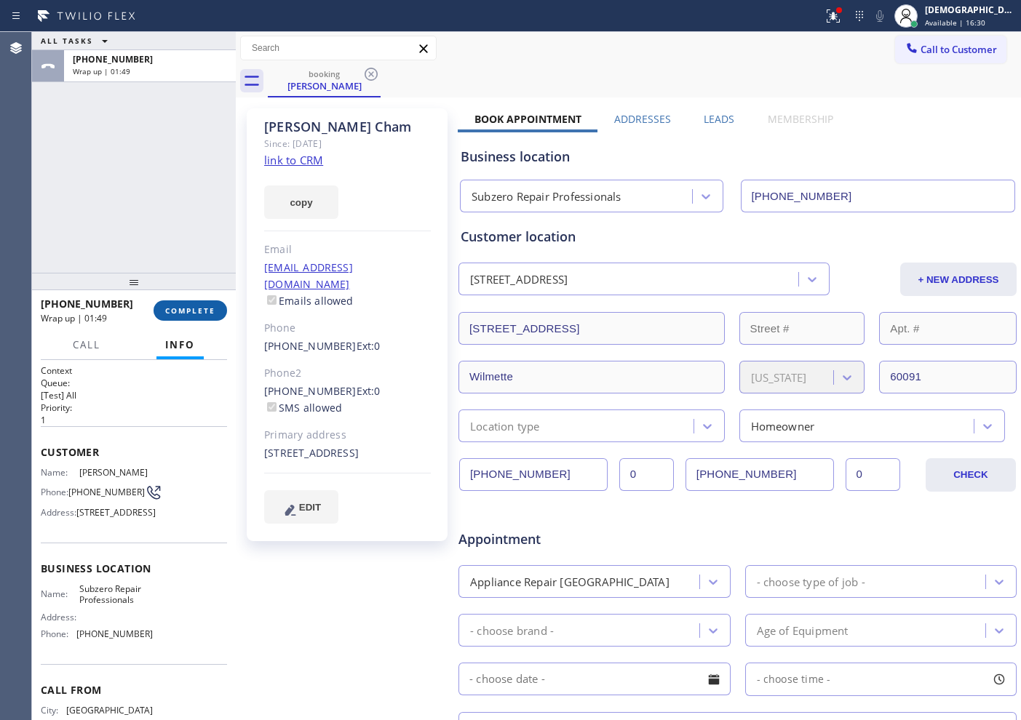
click at [192, 308] on span "COMPLETE" at bounding box center [190, 311] width 50 height 10
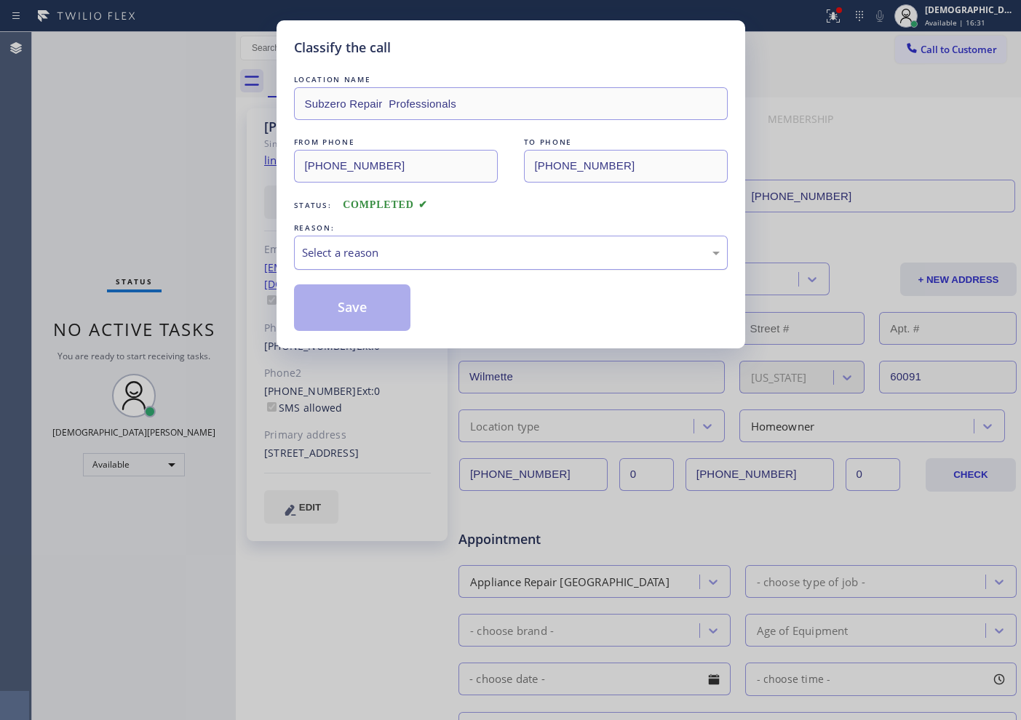
click at [393, 247] on div "Select a reason" at bounding box center [511, 253] width 418 height 17
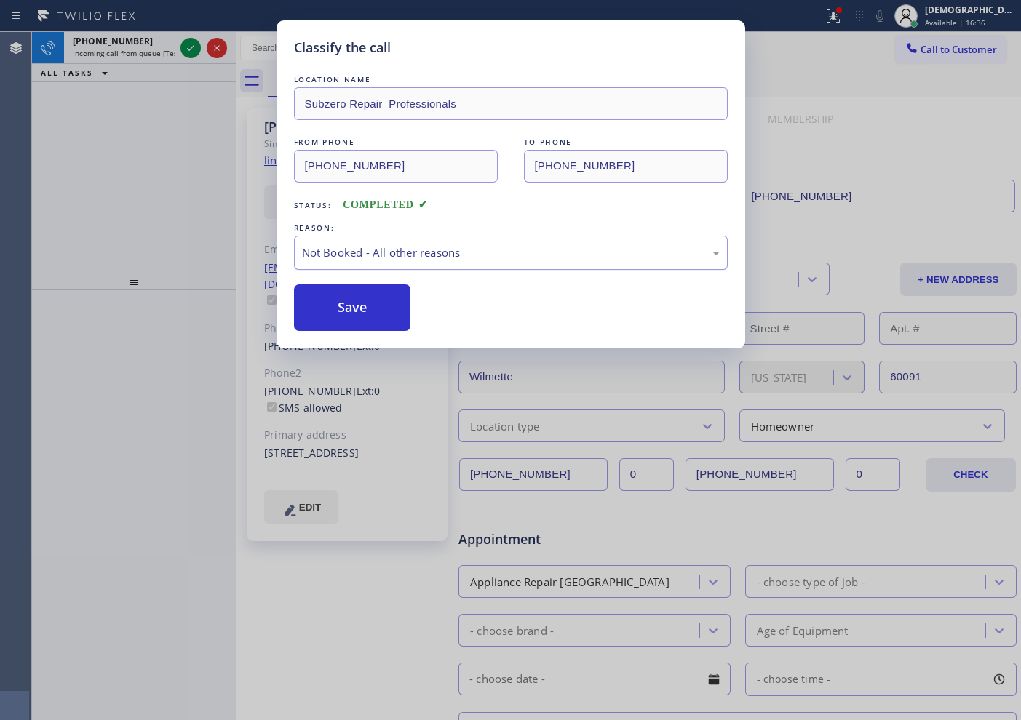
click at [412, 243] on div "Not Booked - All other reasons" at bounding box center [511, 253] width 434 height 34
click at [355, 303] on button "Save" at bounding box center [352, 308] width 117 height 47
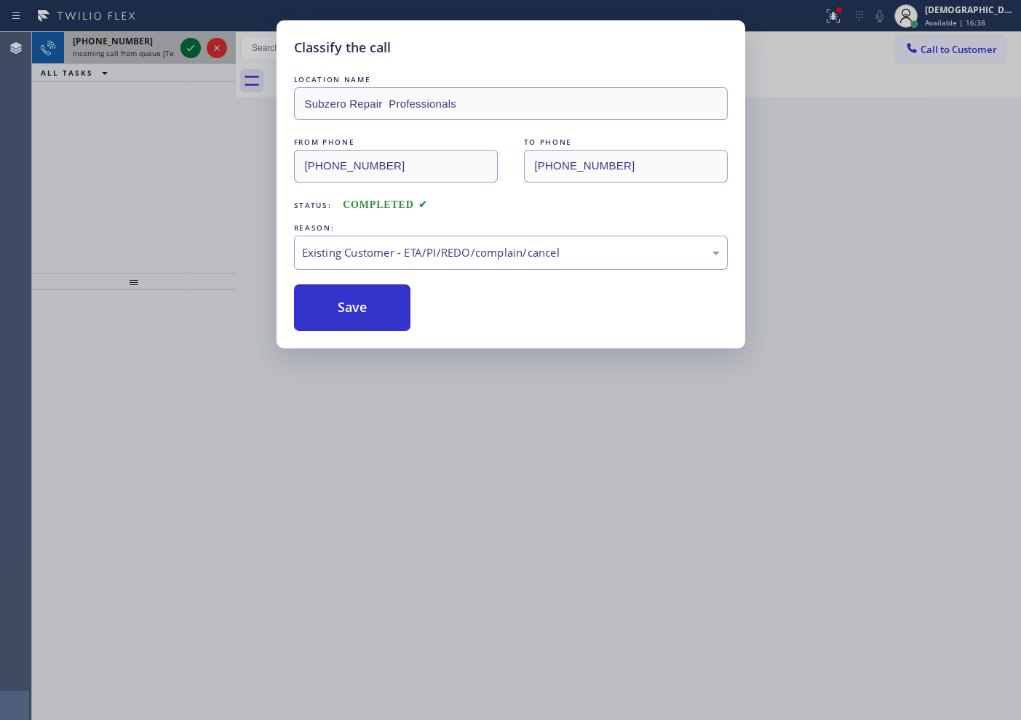
click at [188, 56] on icon at bounding box center [190, 47] width 17 height 17
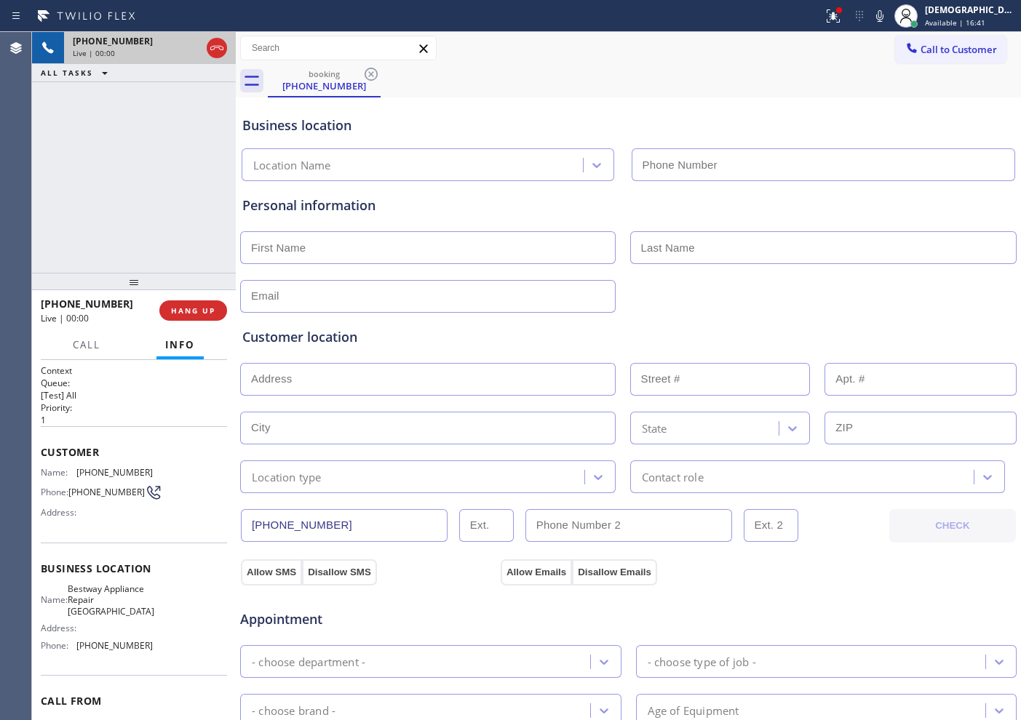
type input "[PHONE_NUMBER]"
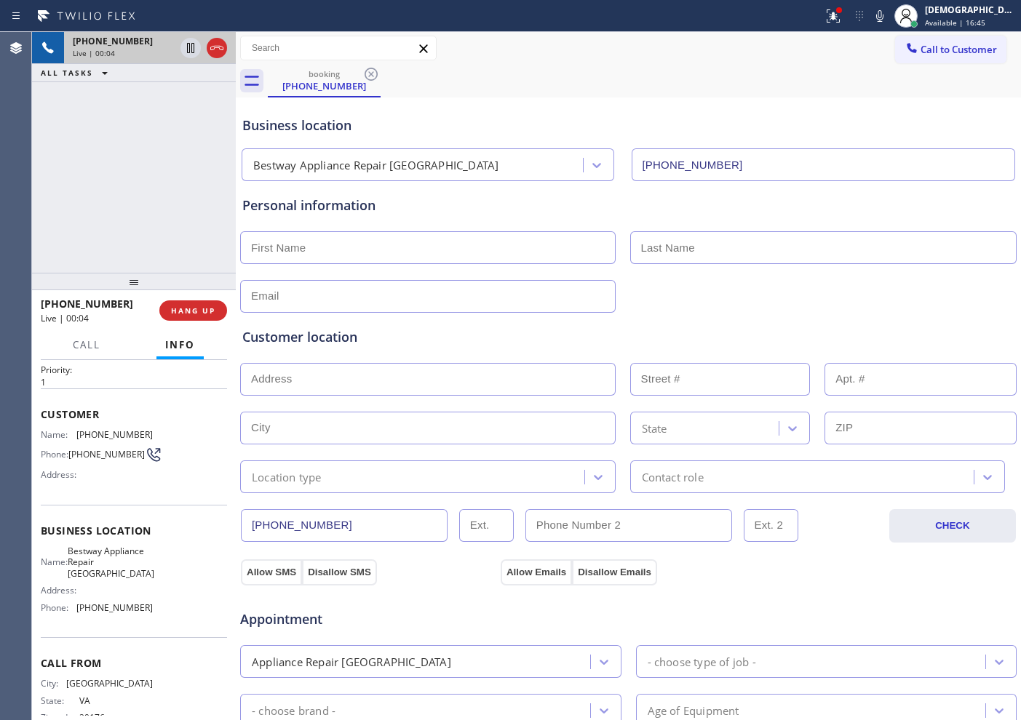
scroll to position [74, 0]
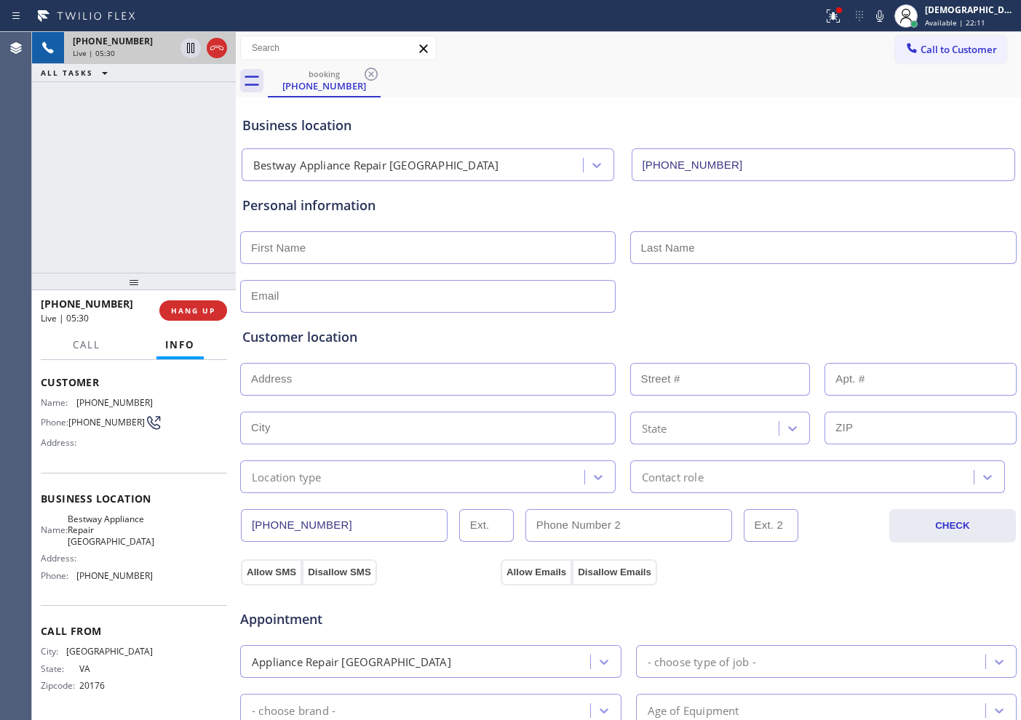
drag, startPoint x: 358, startPoint y: 523, endPoint x: 239, endPoint y: 521, distance: 119.4
click at [239, 521] on div "[PHONE_NUMBER] Live | 05:30 ALL TASKS ALL TASKS ACTIVE TASKS TASKS IN WRAP UP […" at bounding box center [526, 376] width 989 height 688
click at [220, 59] on div at bounding box center [204, 48] width 52 height 32
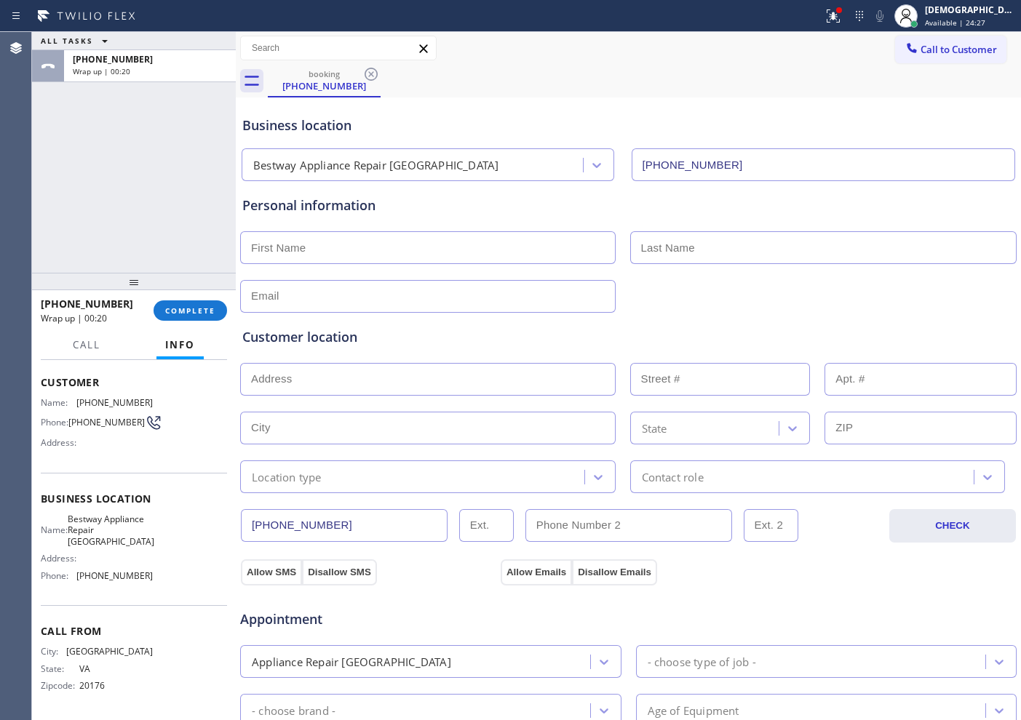
click at [327, 254] on input "text" at bounding box center [428, 247] width 376 height 33
paste input "[PERSON_NAME]"
type input "[PERSON_NAME]"
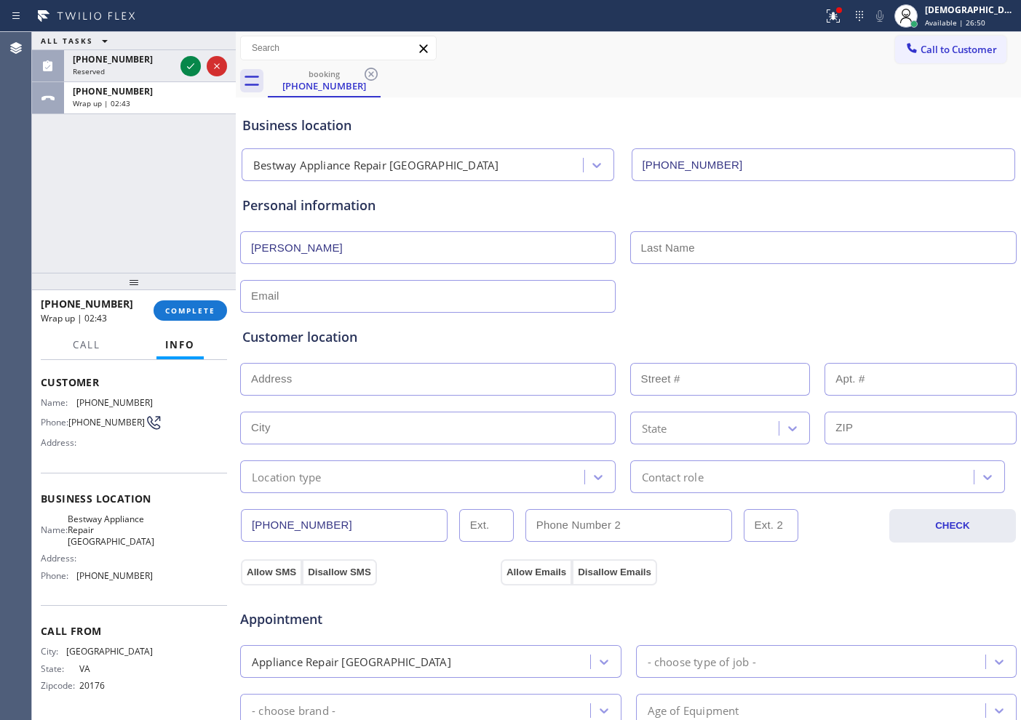
click at [376, 293] on input "text" at bounding box center [428, 296] width 376 height 33
paste input "[EMAIL_ADDRESS][DOMAIN_NAME]"
type input "[EMAIL_ADDRESS][DOMAIN_NAME]"
click at [478, 378] on input "text" at bounding box center [428, 379] width 376 height 33
paste input "[STREET_ADDRESS][PERSON_NAME]"
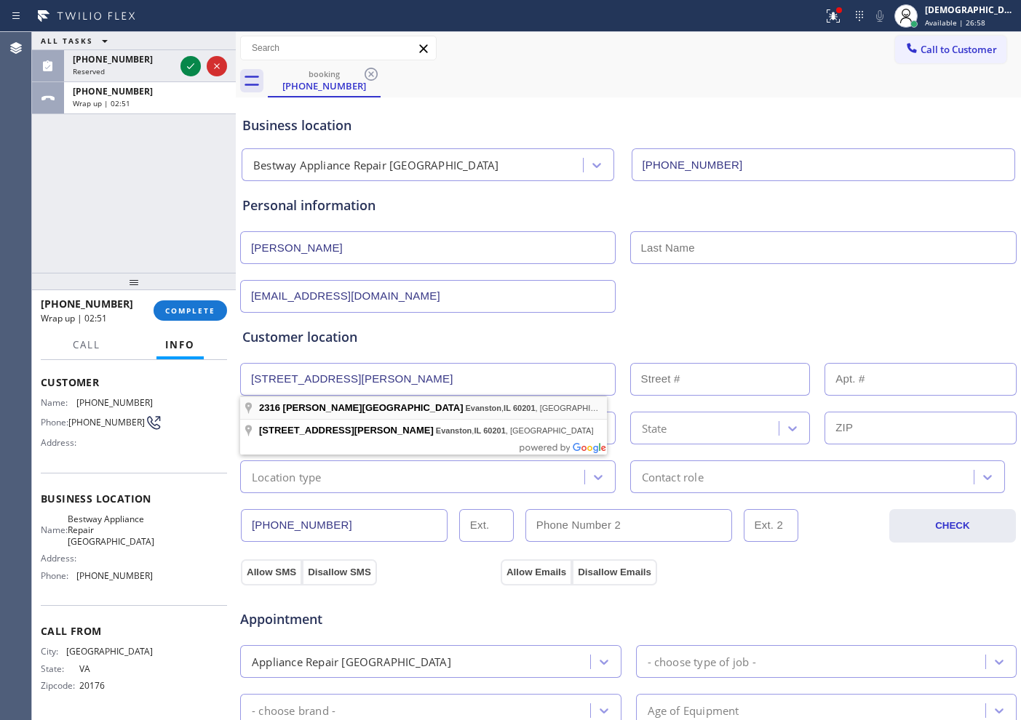
type input "[STREET_ADDRESS][PERSON_NAME]"
type input "2316"
type input "Evanston"
type input "60201"
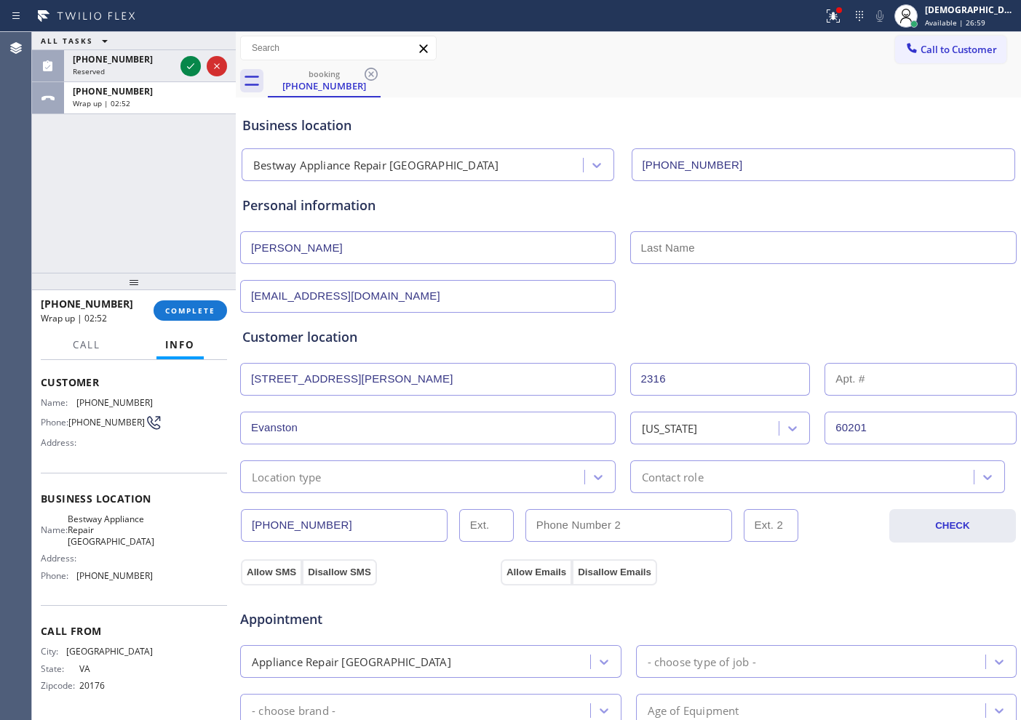
click at [407, 473] on div "Location type" at bounding box center [415, 476] width 340 height 25
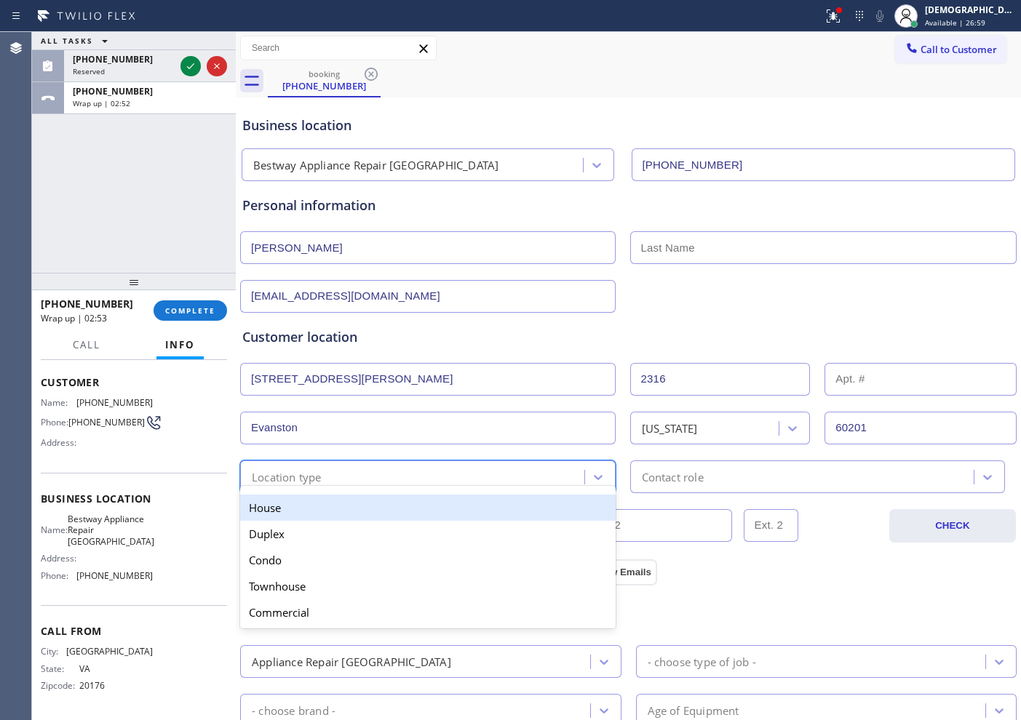
click at [373, 504] on div "House" at bounding box center [428, 508] width 376 height 26
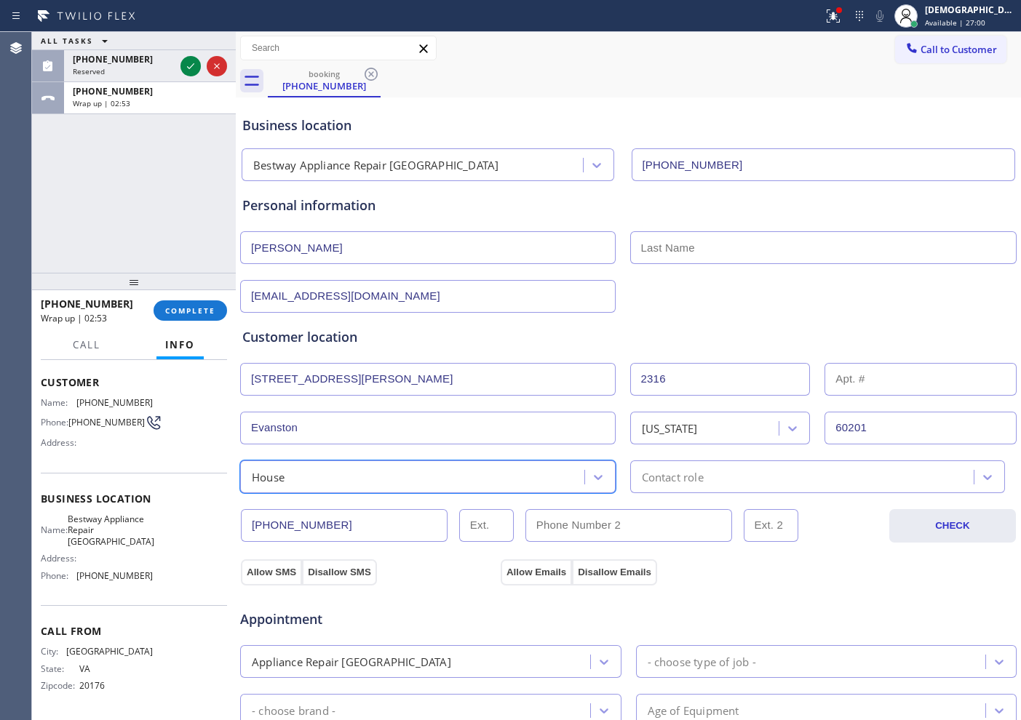
click at [684, 478] on div "Contact role" at bounding box center [673, 477] width 62 height 17
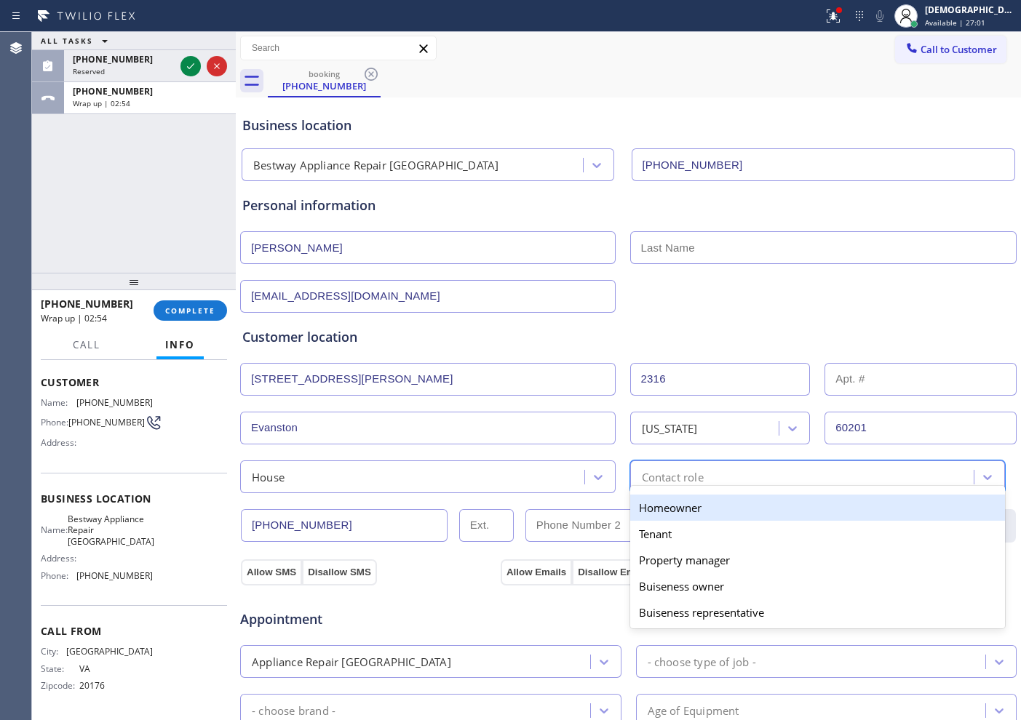
click at [668, 501] on div "Homeowner" at bounding box center [818, 508] width 376 height 26
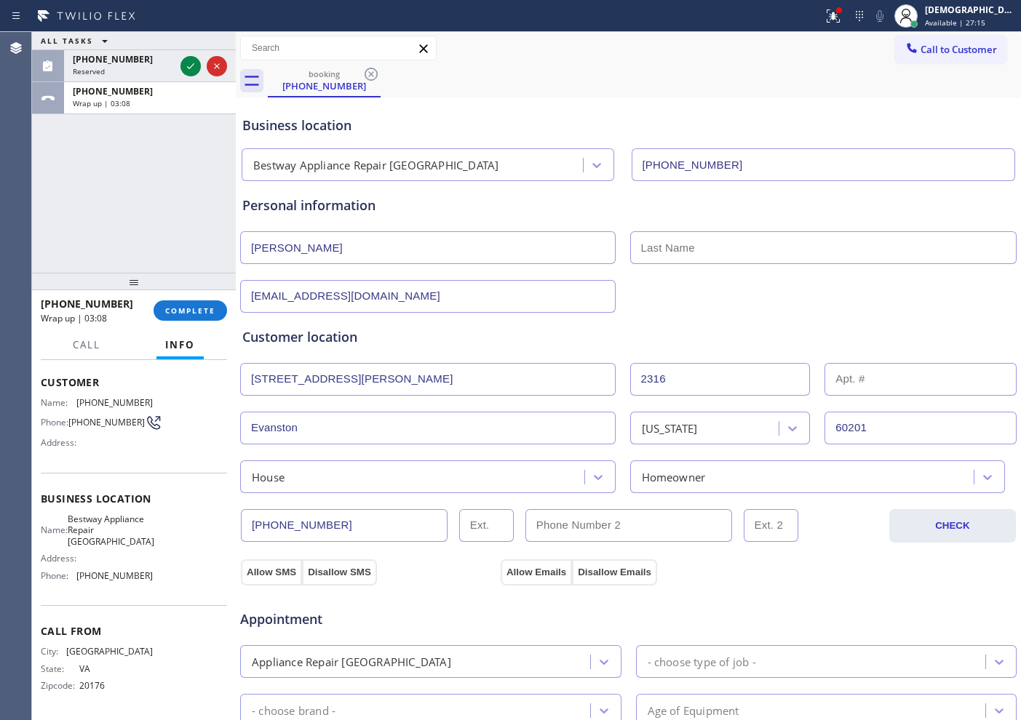
click at [286, 579] on div "Appointment Appliance Repair High End - choose type of job - - choose brand - A…" at bounding box center [628, 721] width 778 height 285
click at [280, 576] on button "Allow SMS" at bounding box center [271, 573] width 61 height 26
click at [547, 581] on div "Appointment Appliance Repair High End - choose type of job - - choose brand - A…" at bounding box center [628, 721] width 778 height 285
click at [287, 576] on button "Allow SMS" at bounding box center [271, 573] width 61 height 26
click at [255, 566] on button "Allow SMS" at bounding box center [271, 573] width 61 height 26
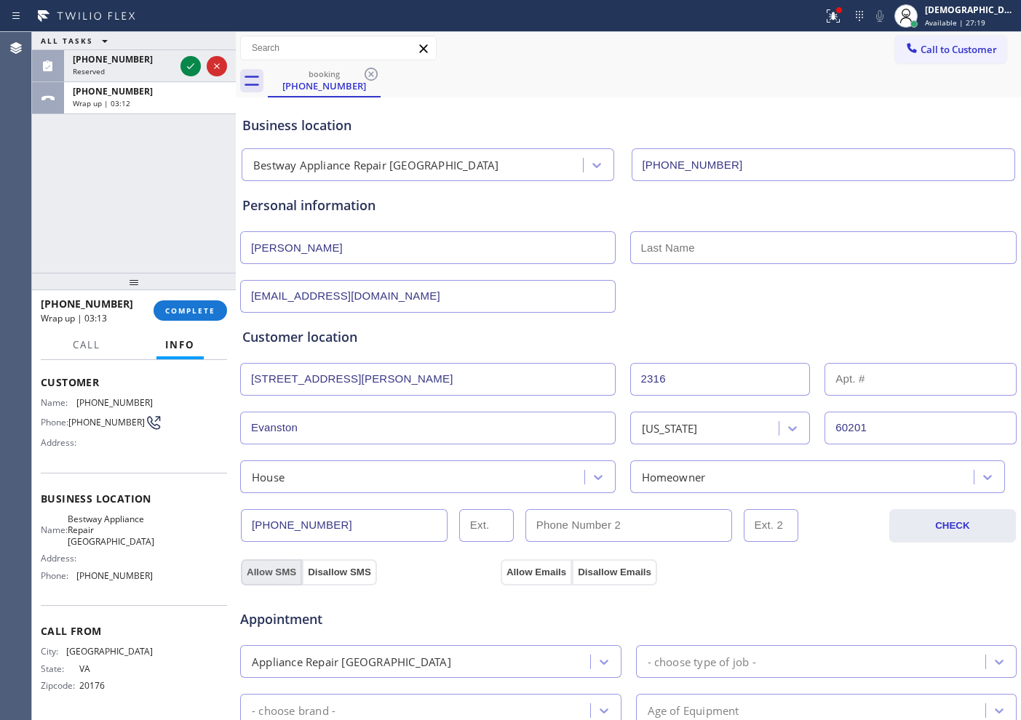
click at [255, 566] on button "Allow SMS" at bounding box center [271, 573] width 61 height 26
click at [526, 575] on button "Allow Emails" at bounding box center [536, 573] width 71 height 26
click at [258, 576] on button "Allow SMS" at bounding box center [271, 573] width 61 height 26
click at [501, 570] on button "Allow Emails" at bounding box center [536, 573] width 71 height 26
click at [266, 568] on button "Allow SMS" at bounding box center [271, 573] width 61 height 26
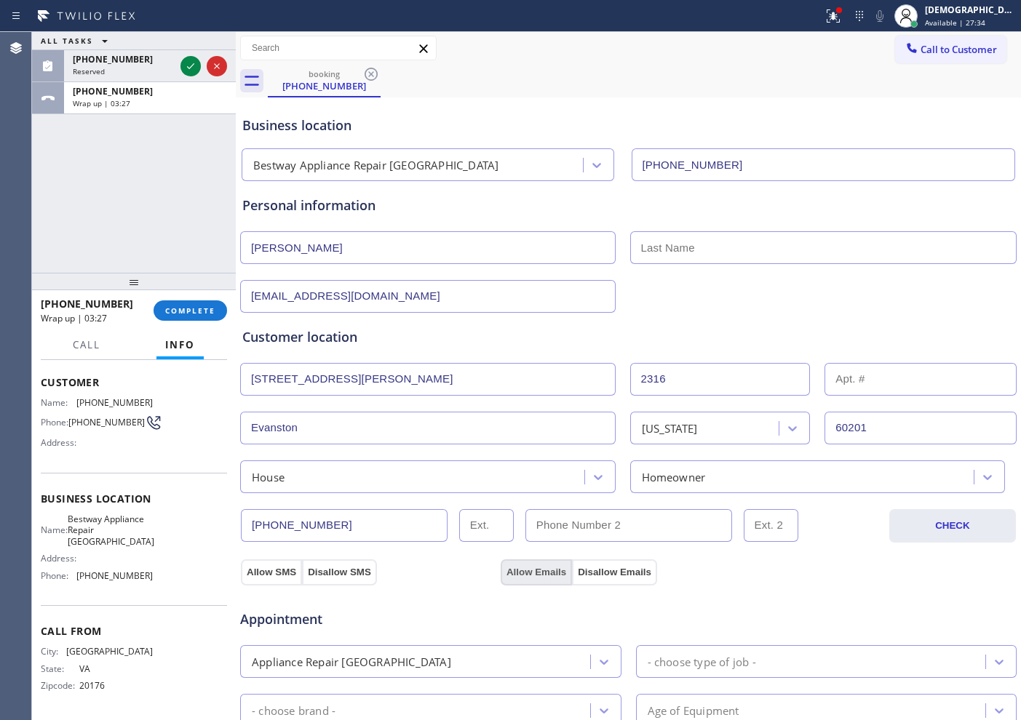
click at [501, 568] on button "Allow Emails" at bounding box center [536, 573] width 71 height 26
click at [260, 566] on button "Allow SMS" at bounding box center [271, 573] width 61 height 26
click at [517, 579] on div "Appointment Appliance Repair High End - choose type of job - - choose brand - A…" at bounding box center [628, 721] width 778 height 285
click at [283, 573] on button "Allow SMS" at bounding box center [271, 573] width 61 height 26
click at [528, 579] on div "Appointment Appliance Repair High End - choose type of job - - choose brand - A…" at bounding box center [628, 721] width 778 height 285
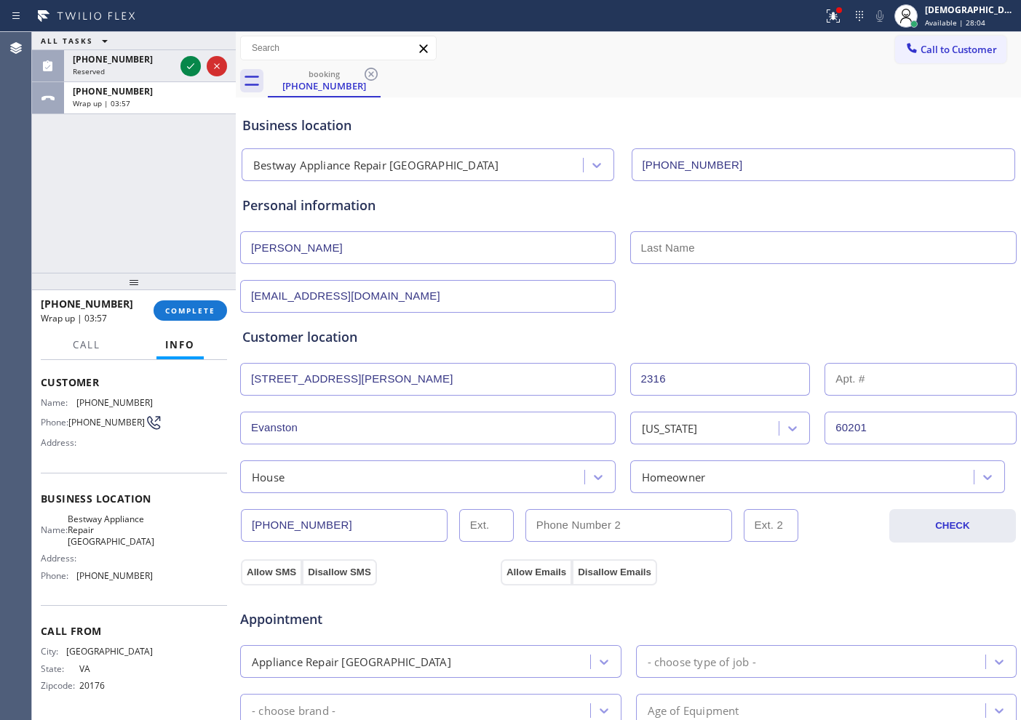
click at [528, 579] on div "Appointment Appliance Repair High End - choose type of job - - choose brand - A…" at bounding box center [628, 721] width 778 height 285
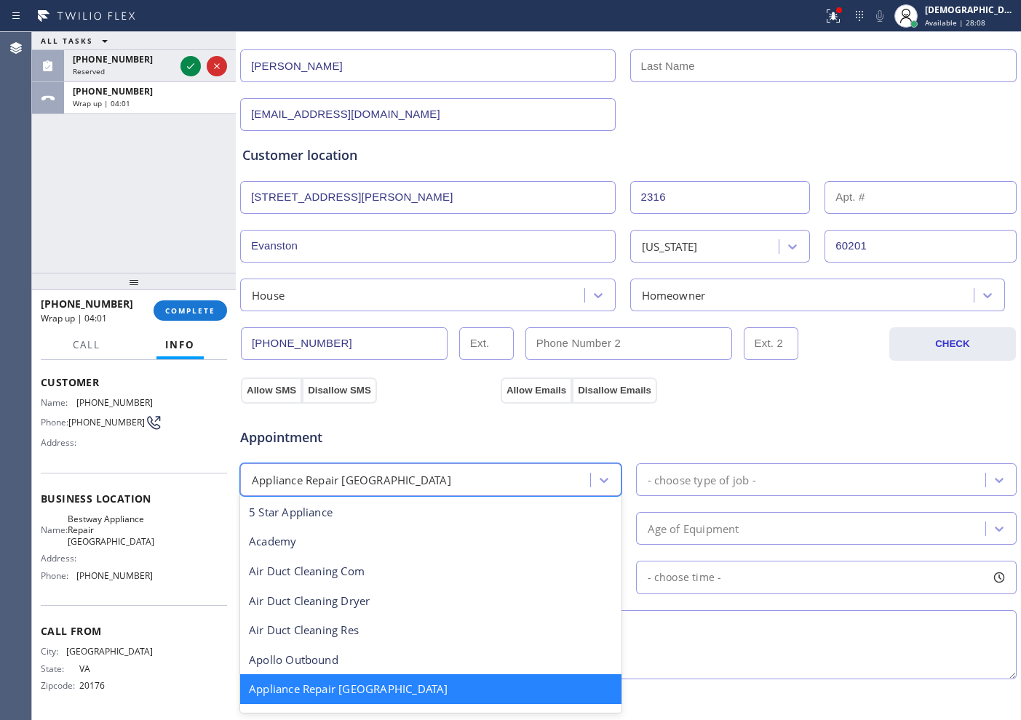
click at [466, 477] on div "Appliance Repair [GEOGRAPHIC_DATA]" at bounding box center [418, 479] width 346 height 25
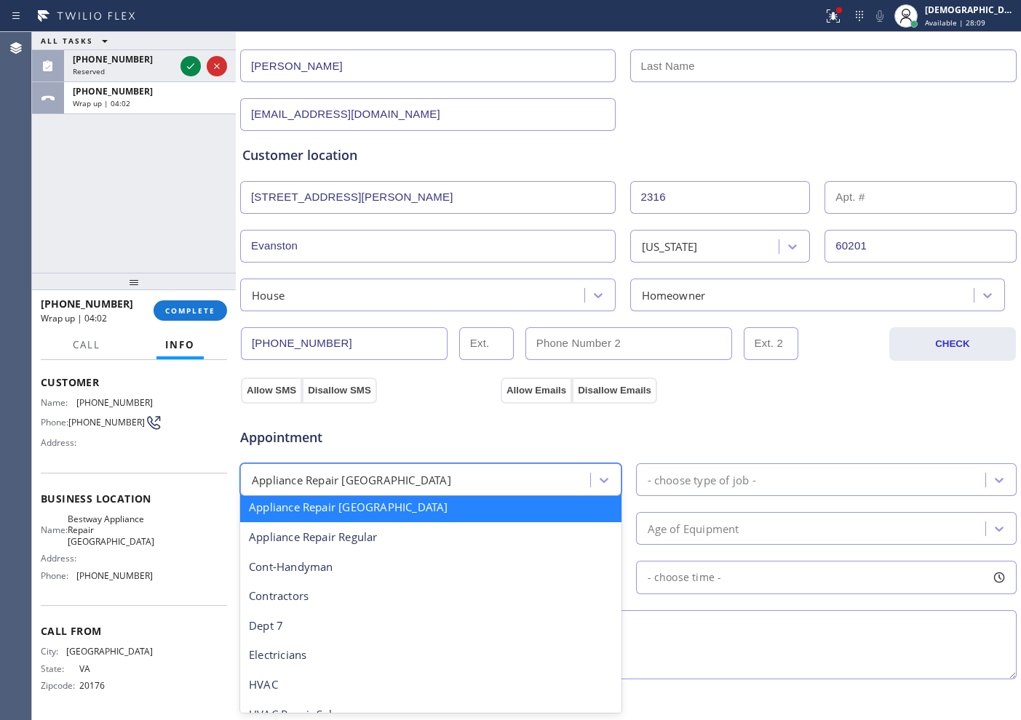
scroll to position [184, 0]
click at [417, 541] on div "Appliance Repair Regular" at bounding box center [430, 535] width 381 height 30
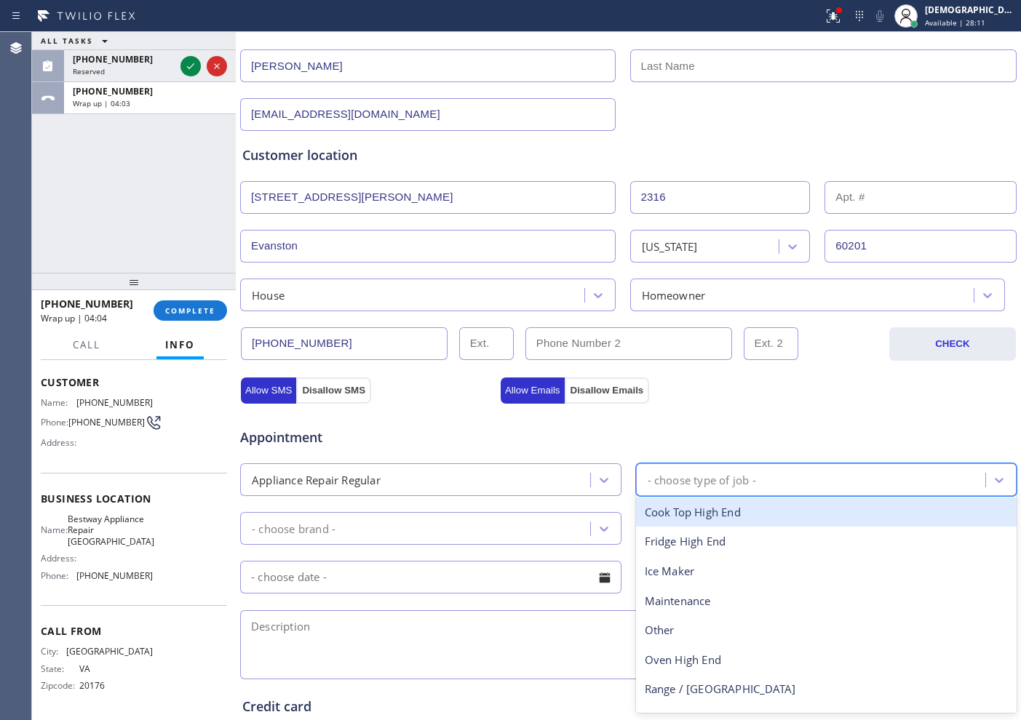
click at [648, 494] on div "- choose type of job -" at bounding box center [826, 480] width 381 height 33
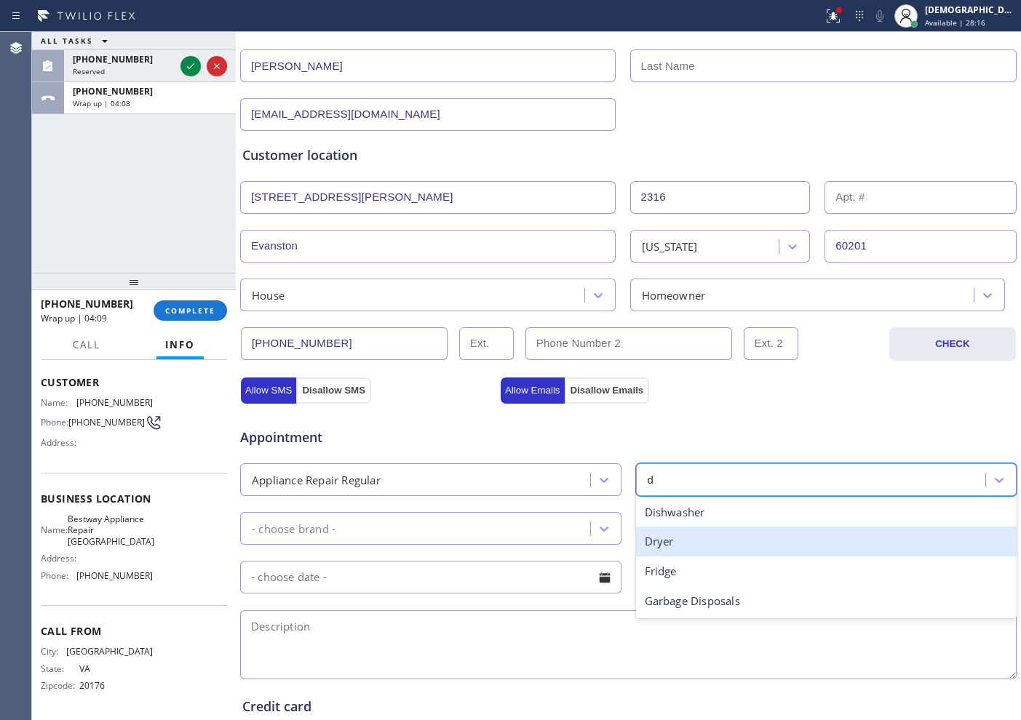
type input "dr"
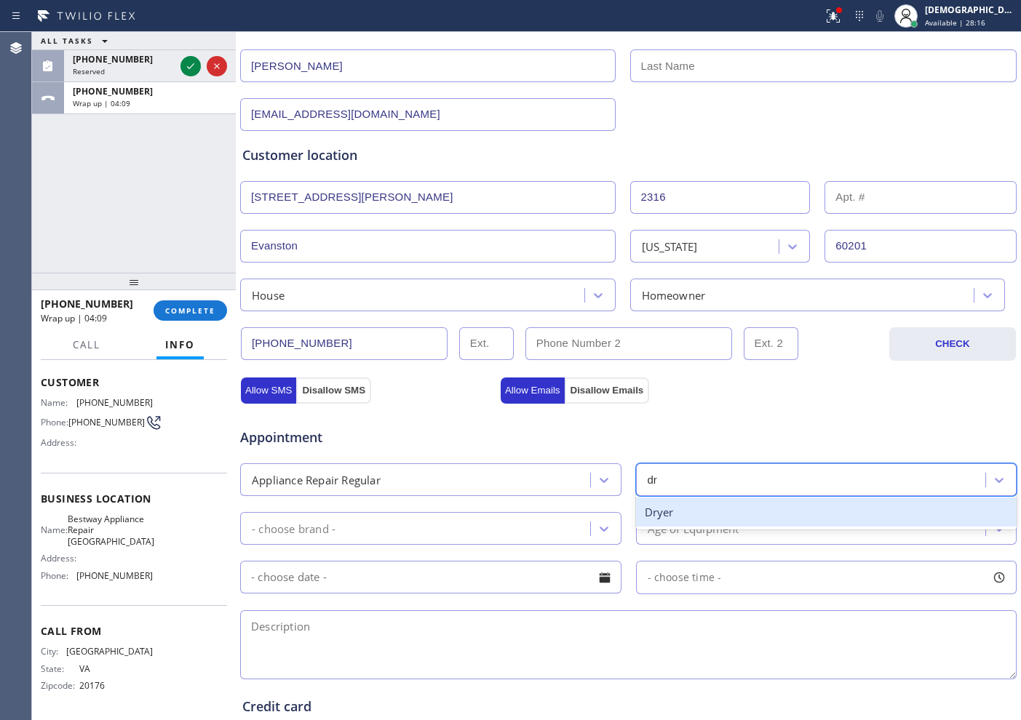
click at [691, 517] on div "Dryer" at bounding box center [826, 513] width 381 height 30
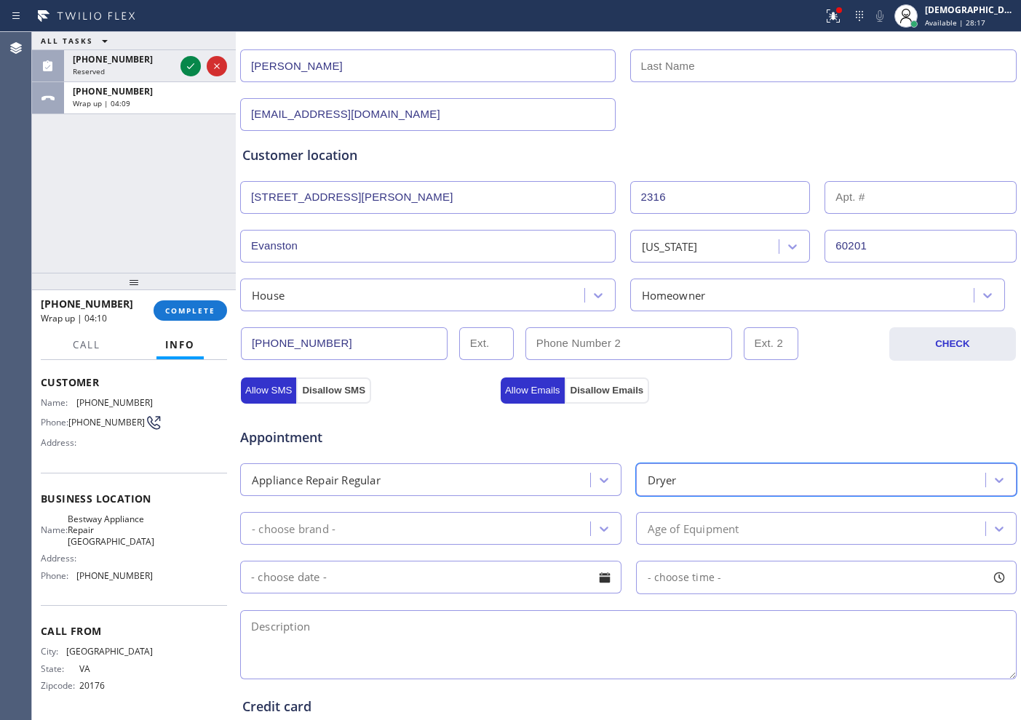
click at [468, 513] on div "- choose brand -" at bounding box center [430, 528] width 381 height 33
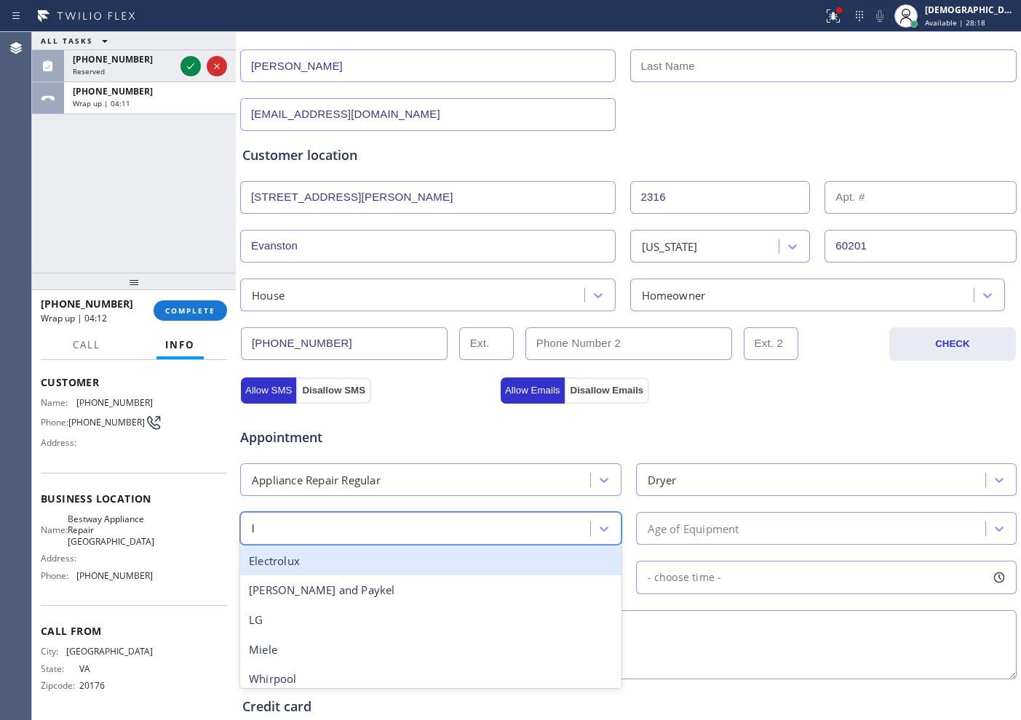
type input "lg"
click at [468, 573] on div "LG" at bounding box center [430, 562] width 381 height 30
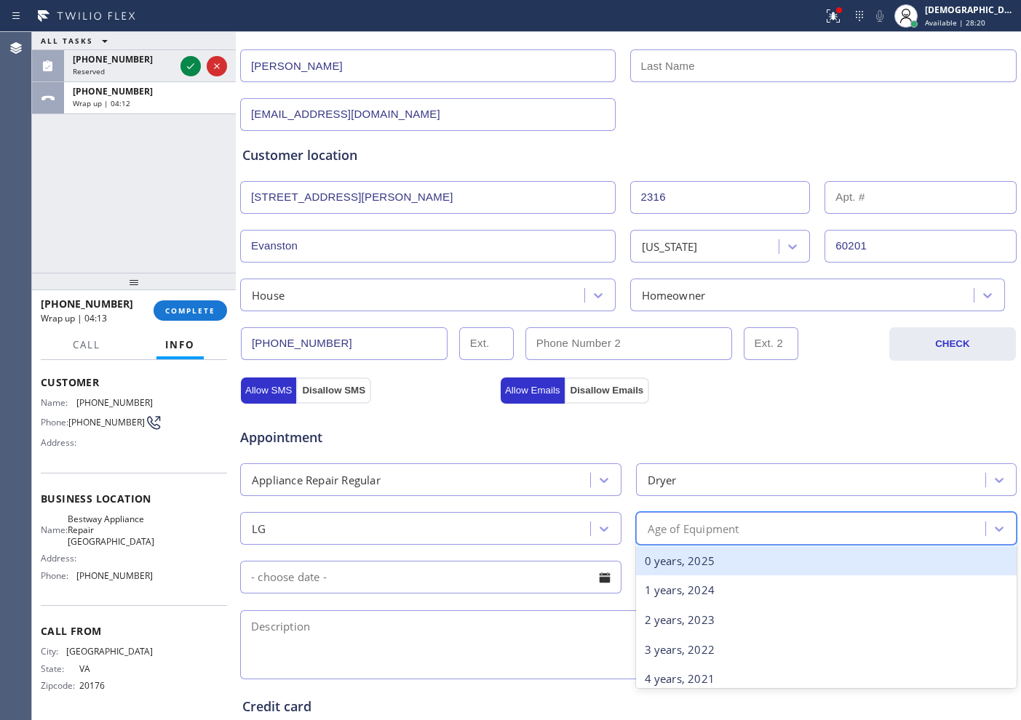
click at [666, 539] on div "Age of Equipment" at bounding box center [813, 528] width 346 height 25
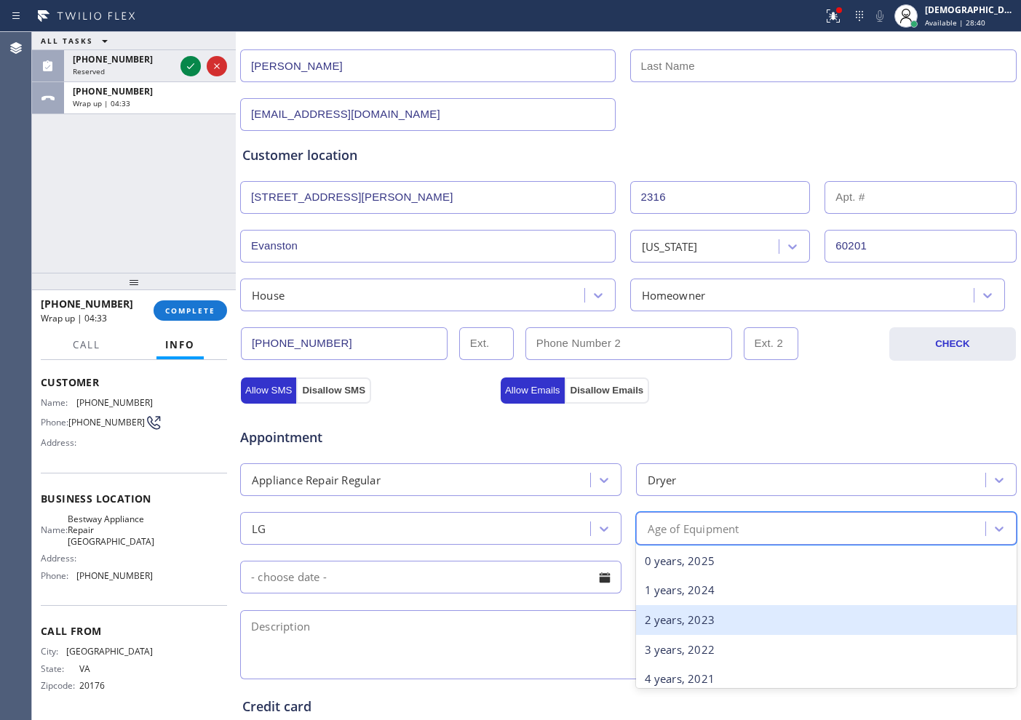
scroll to position [91, 0]
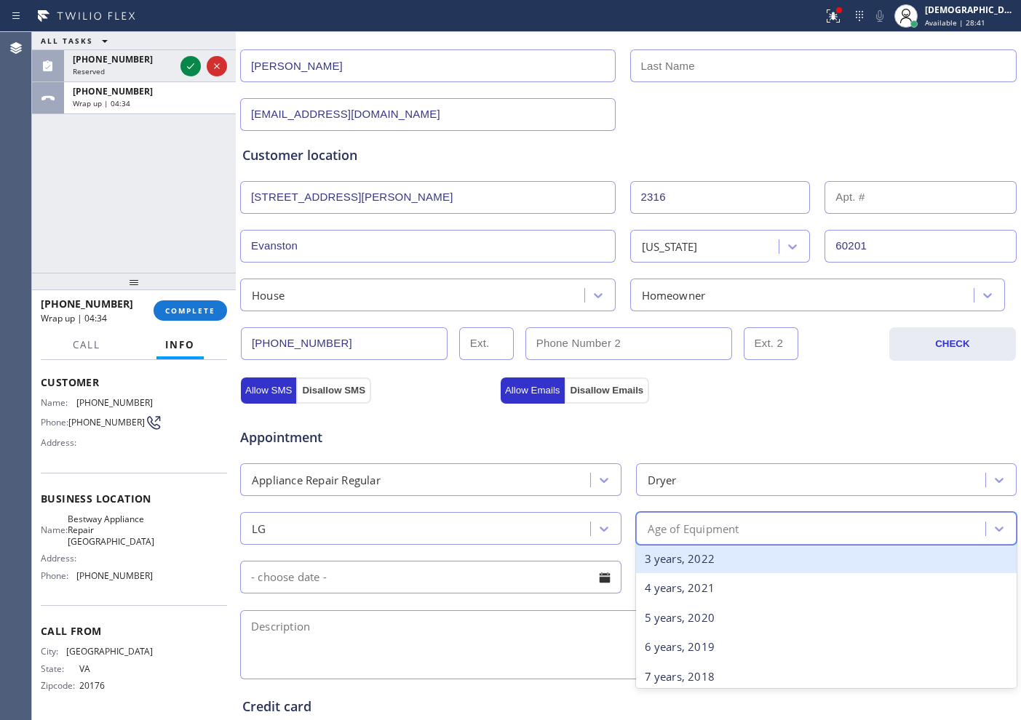
click at [684, 567] on div "3 years, 2022" at bounding box center [826, 559] width 381 height 30
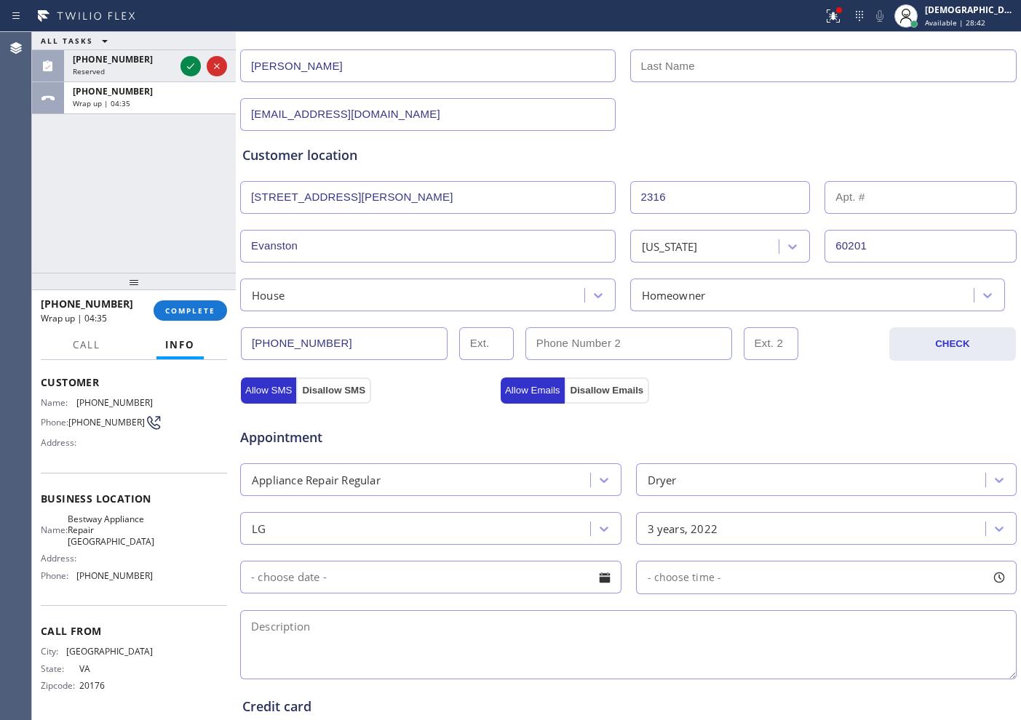
click at [362, 579] on input "text" at bounding box center [430, 577] width 381 height 33
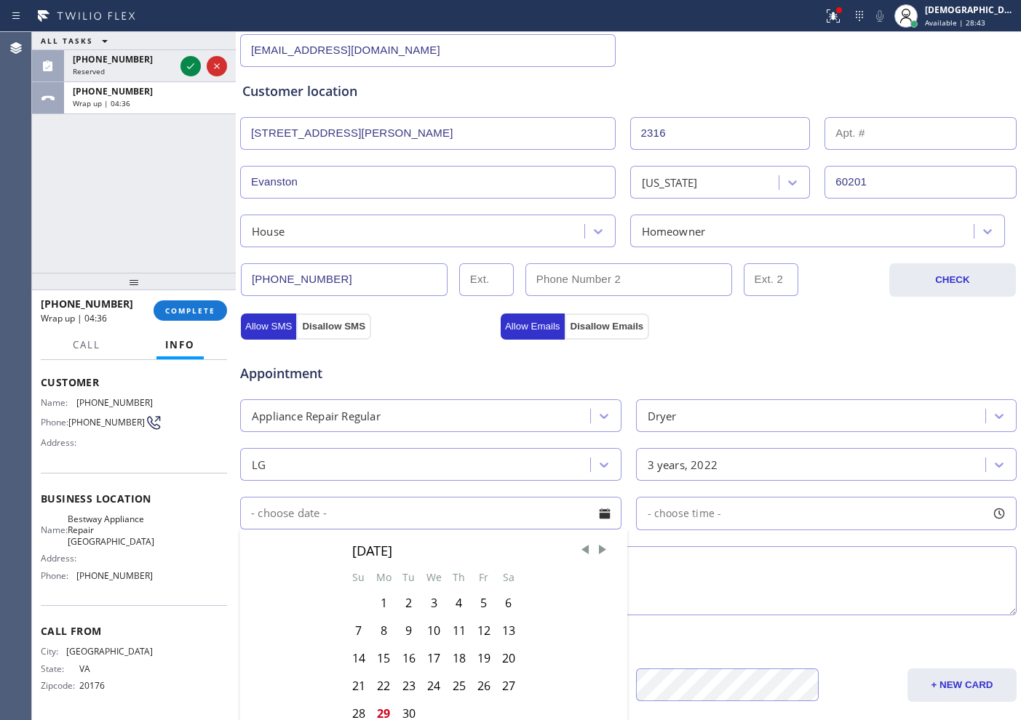
scroll to position [273, 0]
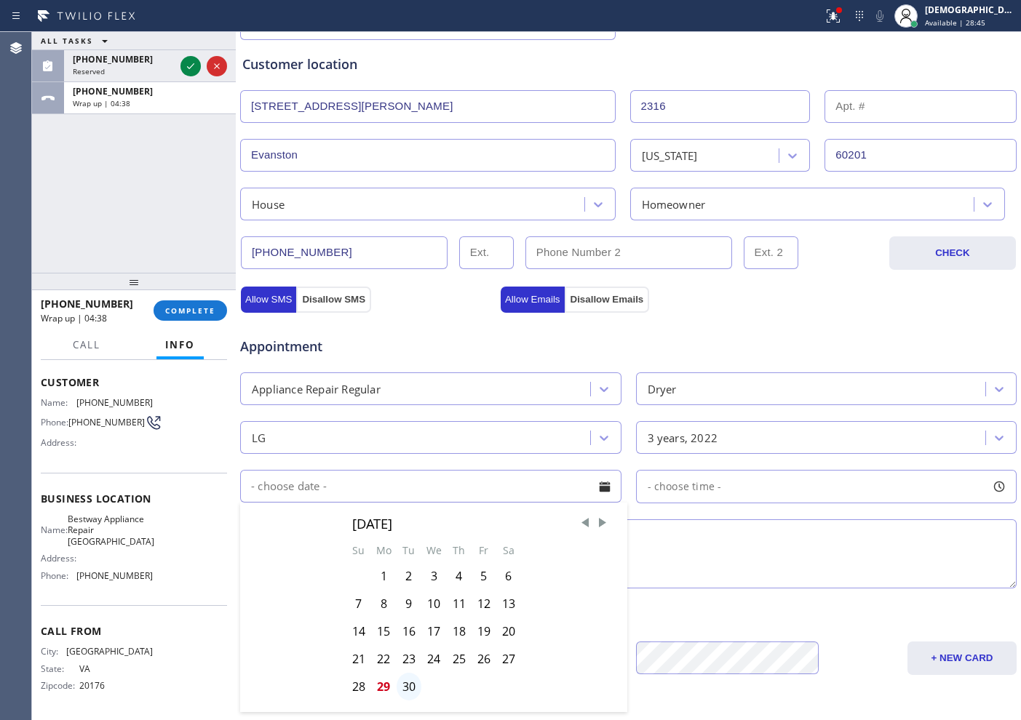
click at [413, 683] on div "30" at bounding box center [409, 687] width 25 height 28
type input "[DATE]"
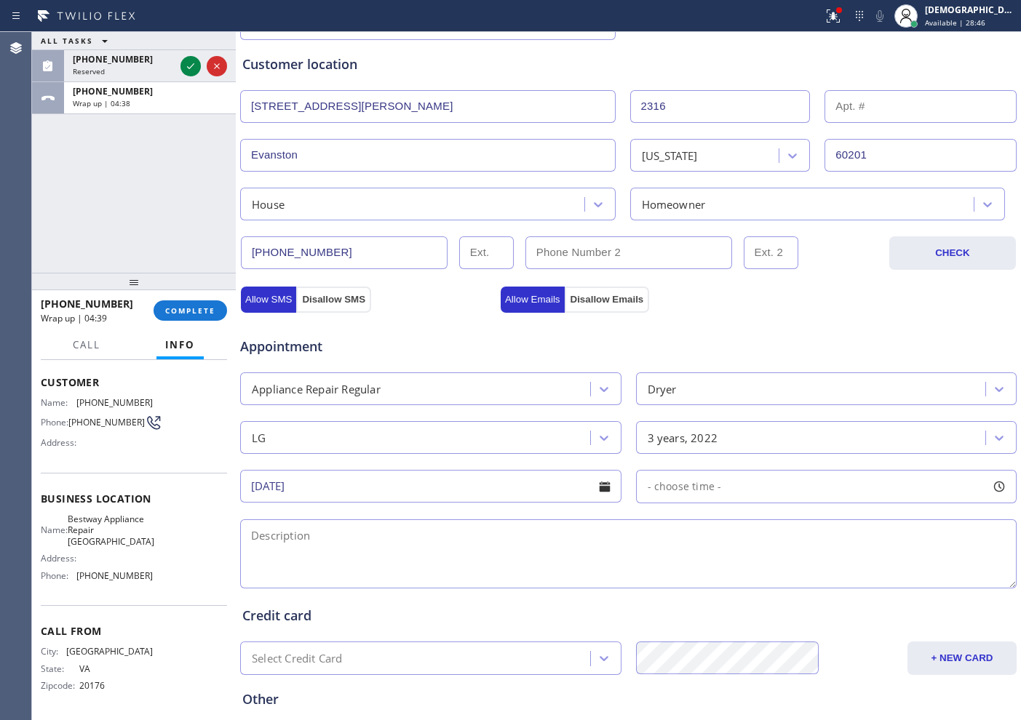
click at [663, 479] on div "- choose time -" at bounding box center [679, 487] width 85 height 17
drag, startPoint x: 645, startPoint y: 576, endPoint x: 908, endPoint y: 584, distance: 262.8
click at [913, 584] on div at bounding box center [921, 575] width 17 height 31
drag, startPoint x: 645, startPoint y: 572, endPoint x: 829, endPoint y: 573, distance: 184.1
click at [835, 571] on div at bounding box center [840, 575] width 17 height 31
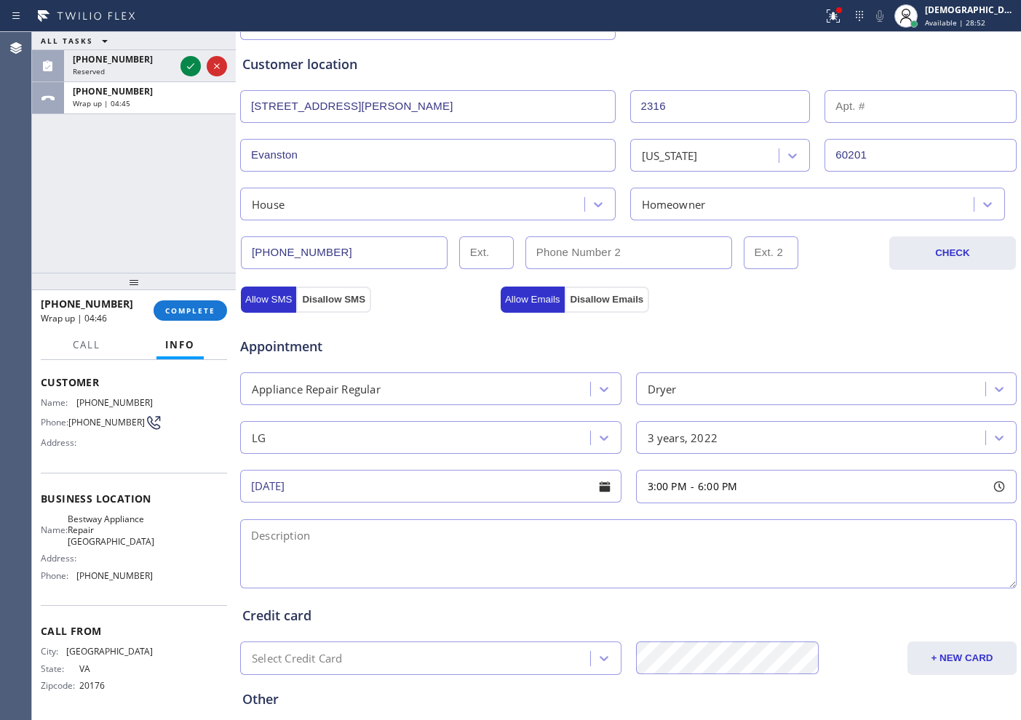
click at [515, 559] on textarea at bounding box center [628, 554] width 777 height 69
click at [467, 531] on textarea "3-6 / No SCF /" at bounding box center [628, 554] width 777 height 69
paste textarea "LG /Dryer / it works intermitenly / 3 years"
click at [573, 541] on textarea "3-6 / No SCF / LG /Dryer / it works intermittently / 3 years" at bounding box center [628, 554] width 777 height 69
click at [704, 539] on textarea "3-6 / No SCF / LG /Dryer / it works intermittently / 3 years / Apt HO /" at bounding box center [628, 554] width 777 height 69
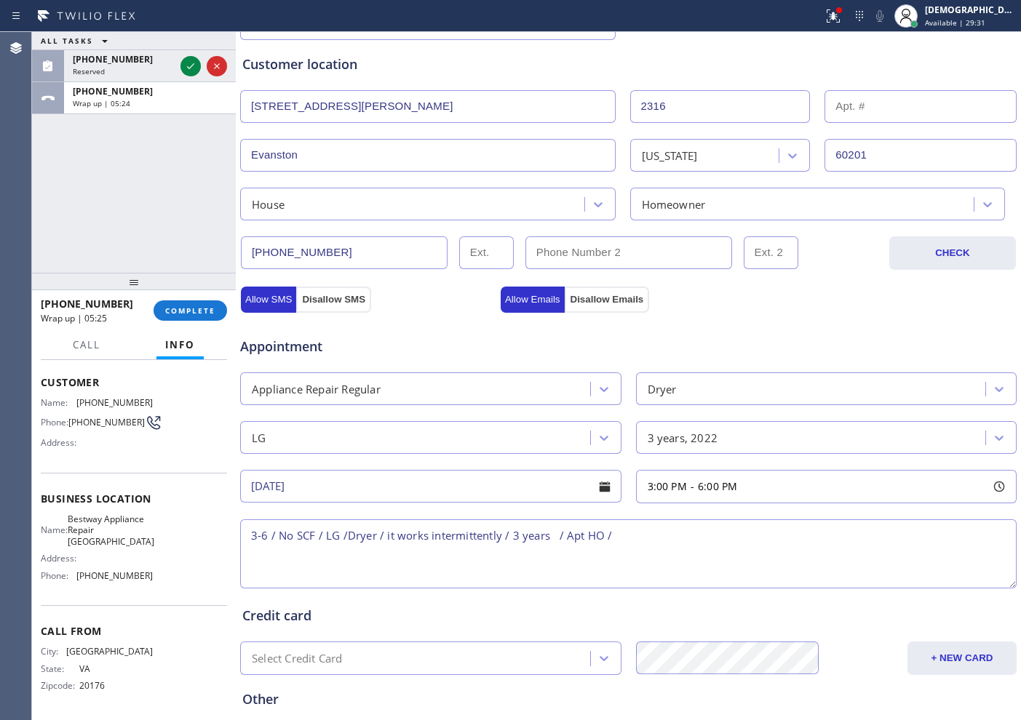
paste textarea "[STREET_ADDRESS][PERSON_NAME]"
click at [710, 537] on textarea "3-6 / No SCF / LG /Dryer / it works intermittently / 3 years / Apt HO / [STREET…" at bounding box center [628, 554] width 777 height 69
drag, startPoint x: 151, startPoint y: 540, endPoint x: 76, endPoint y: 516, distance: 79.4
click at [71, 516] on div "Name: Bestway Appliance Repair [GEOGRAPHIC_DATA] Address: Phone: [PHONE_NUMBER]" at bounding box center [134, 551] width 186 height 74
copy span "Bestway Appliance Repair [GEOGRAPHIC_DATA]"
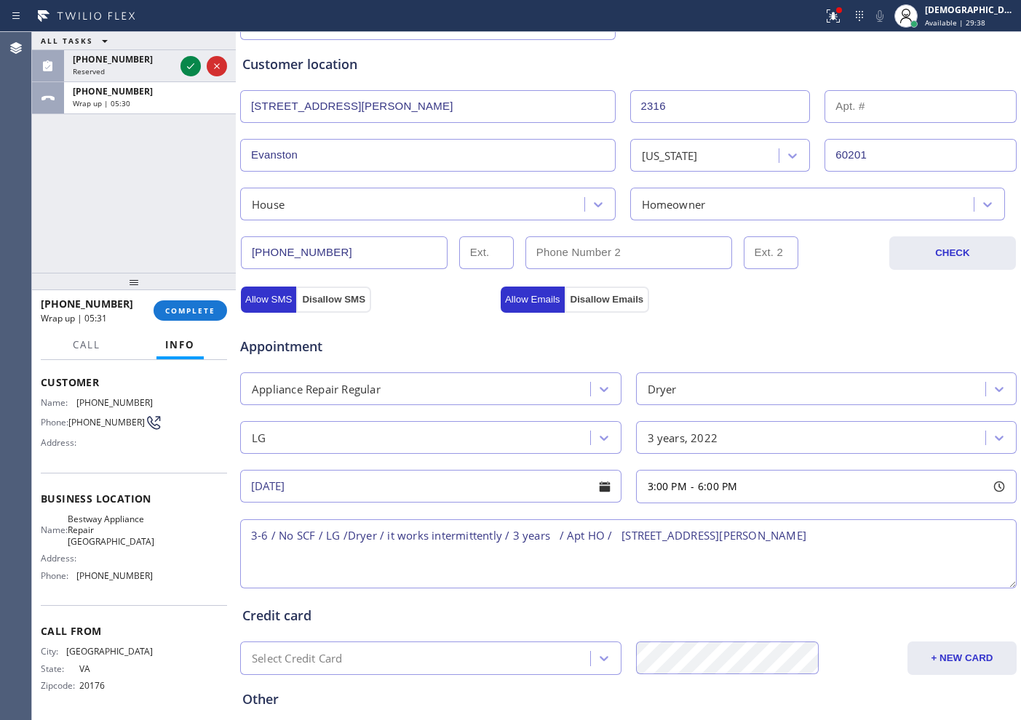
click at [889, 541] on textarea "3-6 / No SCF / LG /Dryer / it works intermittently / 3 years / Apt HO / [STREET…" at bounding box center [628, 554] width 777 height 69
paste textarea "Bestway Appliance Repair [GEOGRAPHIC_DATA]"
click at [378, 576] on textarea "3-6 / No SCF / LG /Dryer / it works intermittently / 3 years / Apt HO / [STREET…" at bounding box center [628, 554] width 777 height 69
click at [375, 561] on textarea "3-6 / No SCF / LG /Dryer / it works intermittently / 3 years / Apt HO / [STREET…" at bounding box center [628, 554] width 777 height 69
paste textarea "Please call customer 30 minutes prior to arrival"
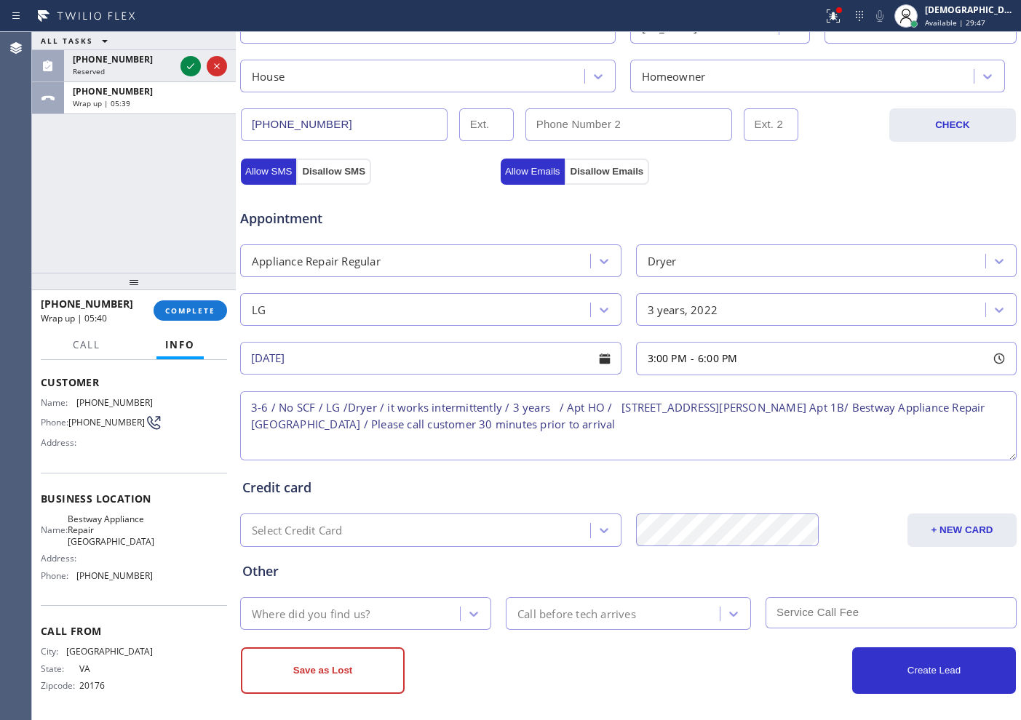
scroll to position [408, 0]
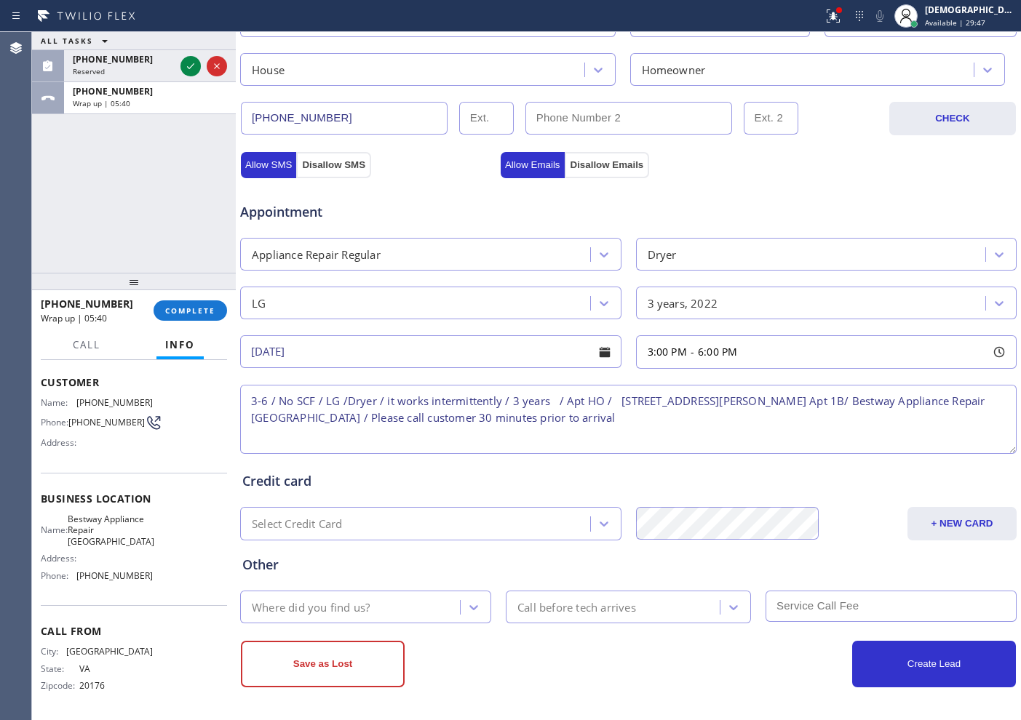
type textarea "3-6 / No SCF / LG /Dryer / it works intermittently / 3 years / Apt HO / [STREET…"
click at [413, 601] on div "Where did you find us?" at bounding box center [352, 607] width 215 height 25
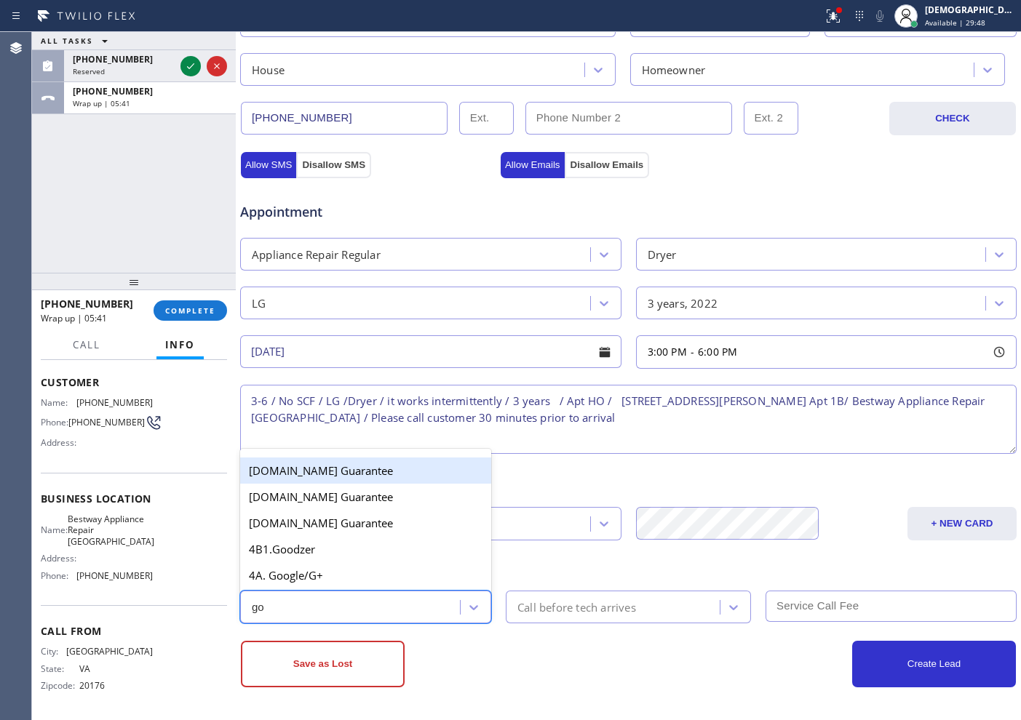
type input "goo"
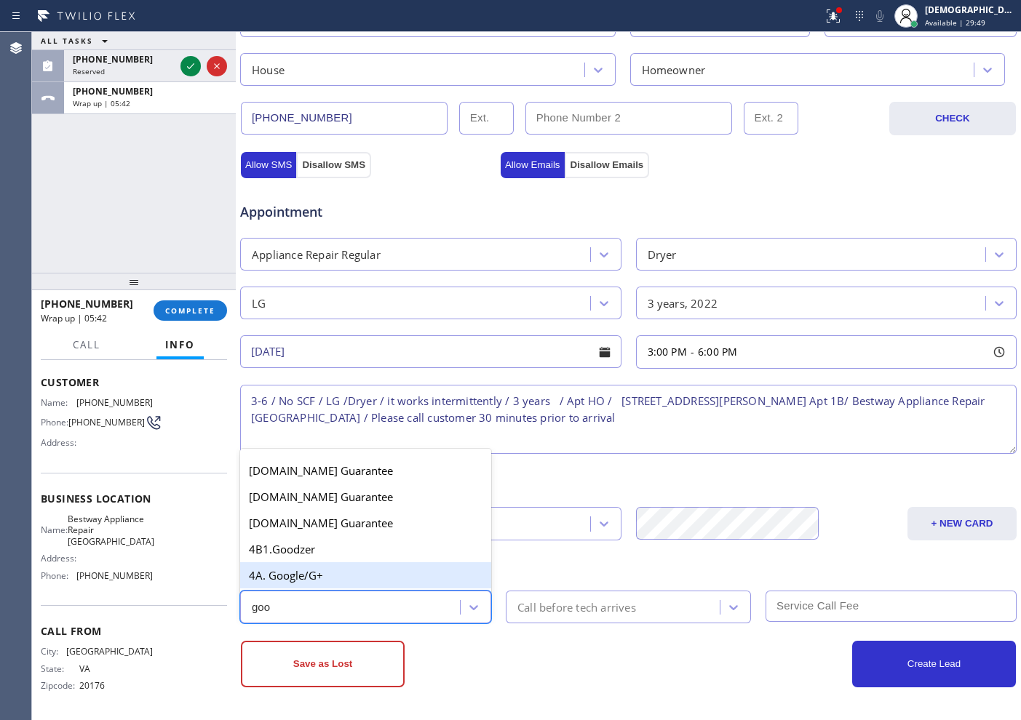
click at [353, 571] on div "4A. Google/G+" at bounding box center [365, 576] width 251 height 26
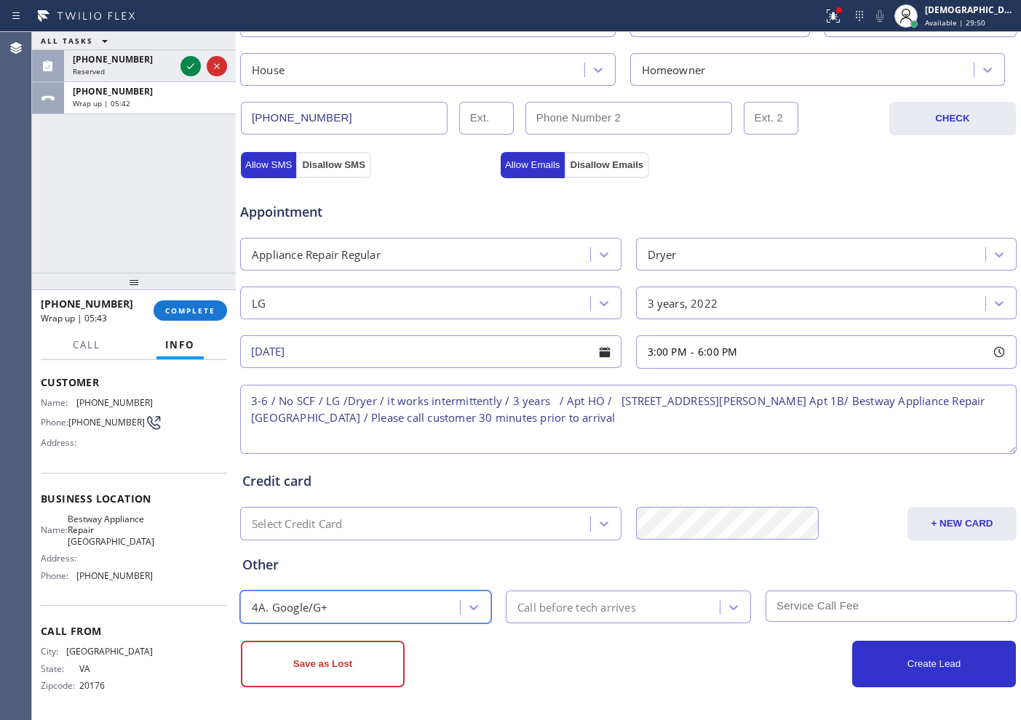
click at [578, 589] on div "option 4A. Google/G+, selected. 64 results available. Select is focused ,type t…" at bounding box center [628, 606] width 779 height 36
click at [584, 613] on div "Call before tech arrives" at bounding box center [576, 607] width 119 height 17
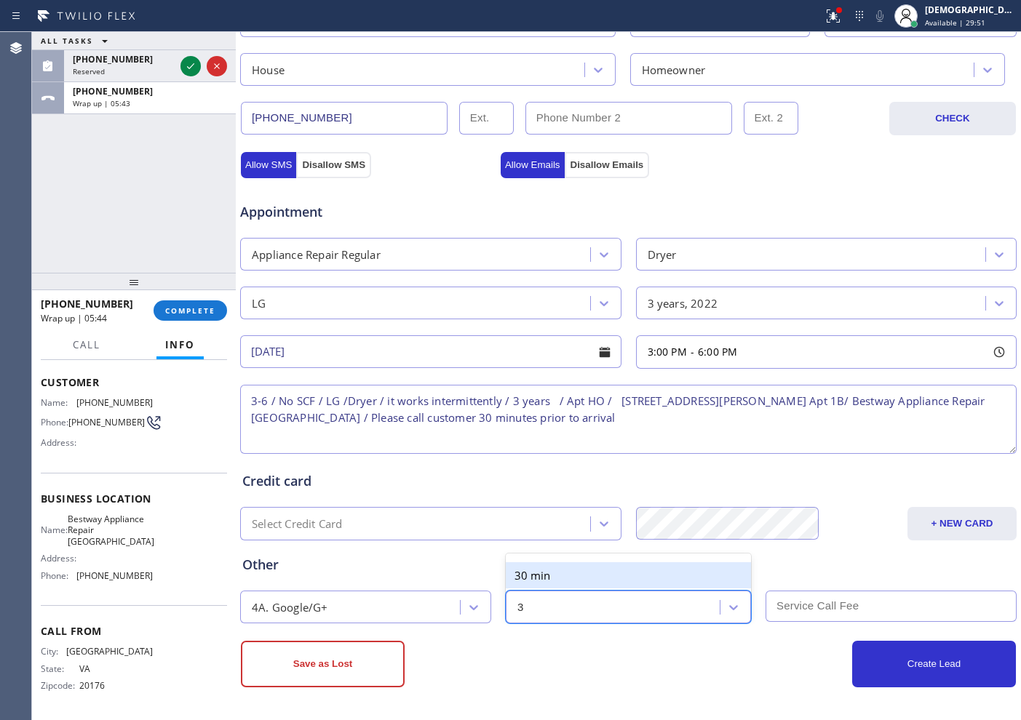
type input "30"
click at [587, 574] on div "30 min" at bounding box center [628, 576] width 245 height 26
click at [800, 610] on input "text" at bounding box center [891, 606] width 251 height 31
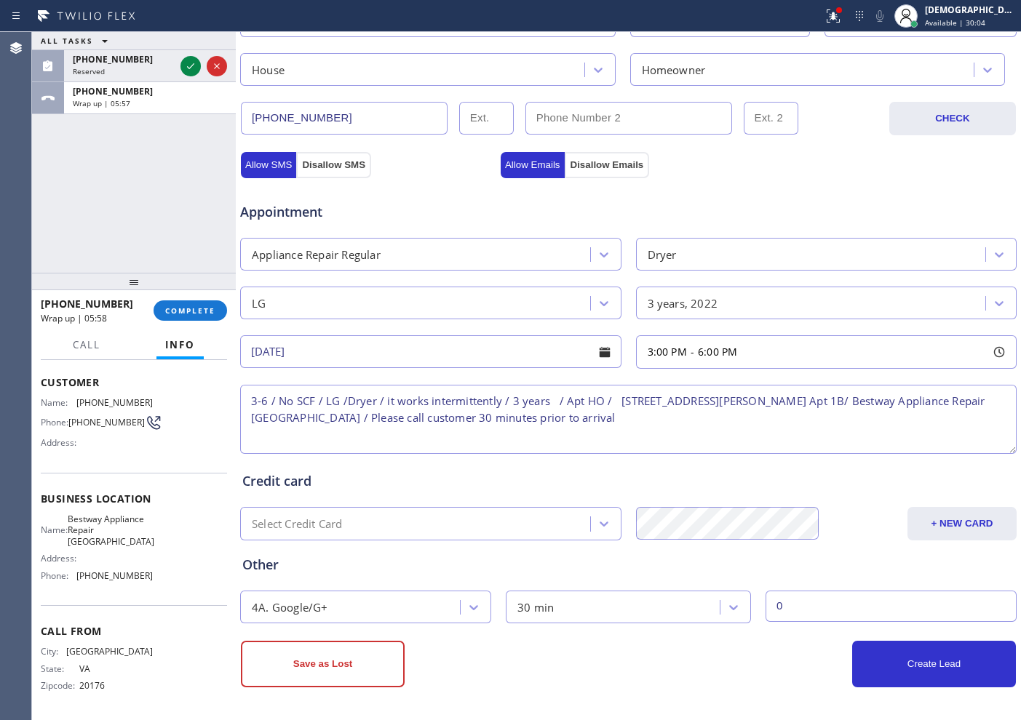
type input "0"
click at [551, 401] on textarea "3-6 / No SCF / LG /Dryer / it works intermittently / 3 years / Apt HO / [STREET…" at bounding box center [628, 419] width 777 height 69
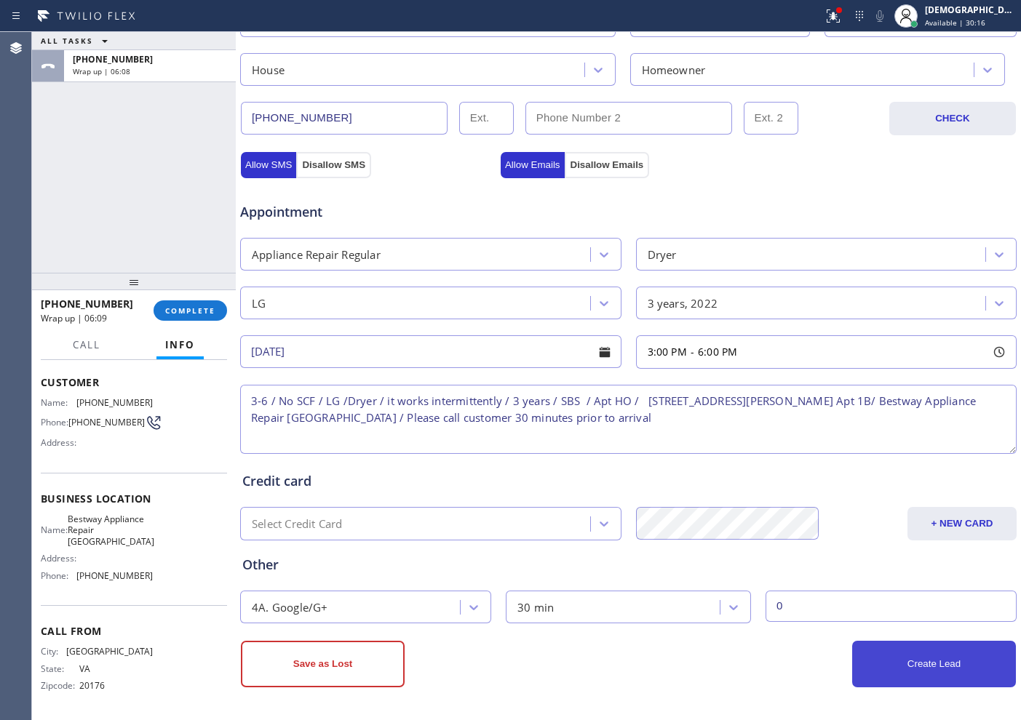
type textarea "3-6 / No SCF / LG /Dryer / it works intermittently / 3 years / SBS / Apt HO / […"
click at [878, 660] on button "Create Lead" at bounding box center [934, 664] width 164 height 47
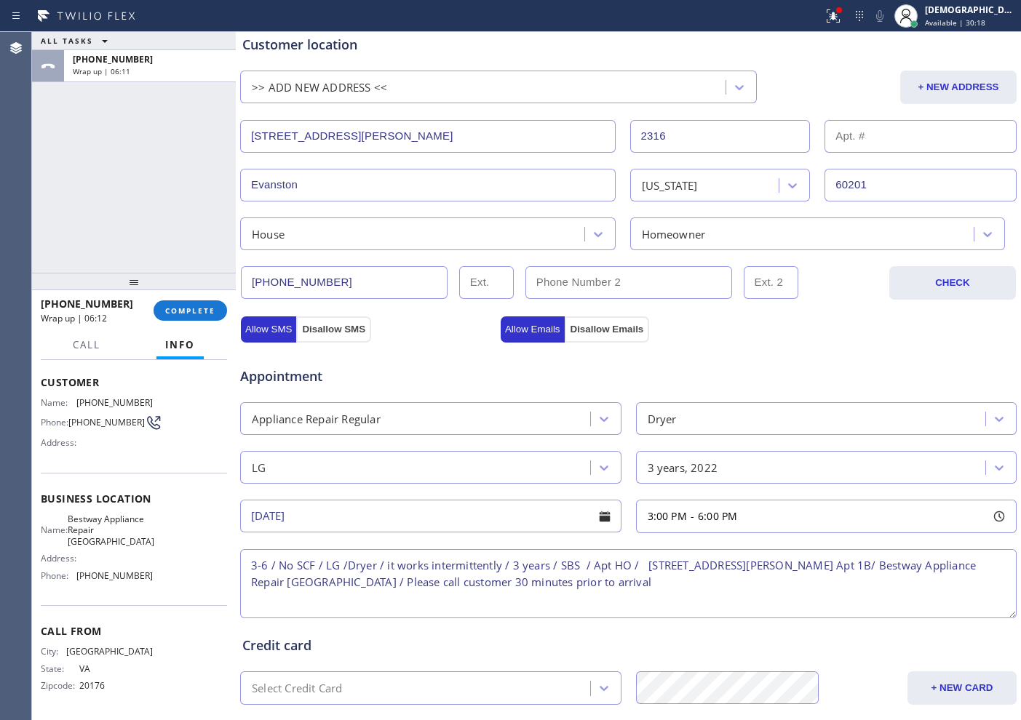
scroll to position [93, 0]
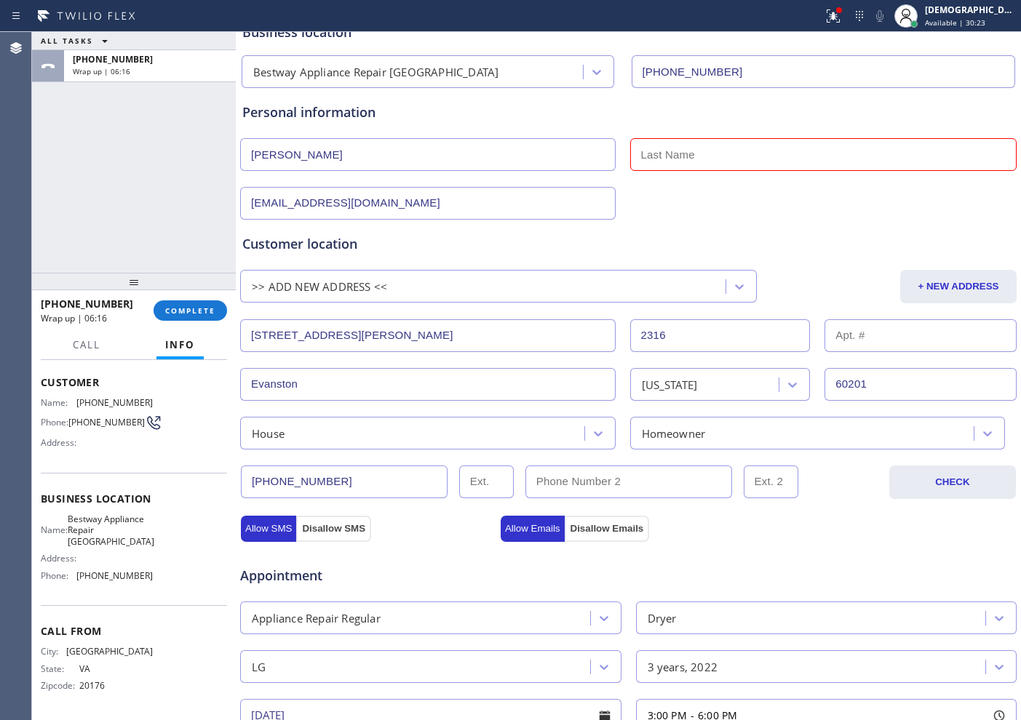
click at [702, 157] on input "text" at bounding box center [823, 154] width 387 height 33
paste input "[PERSON_NAME]"
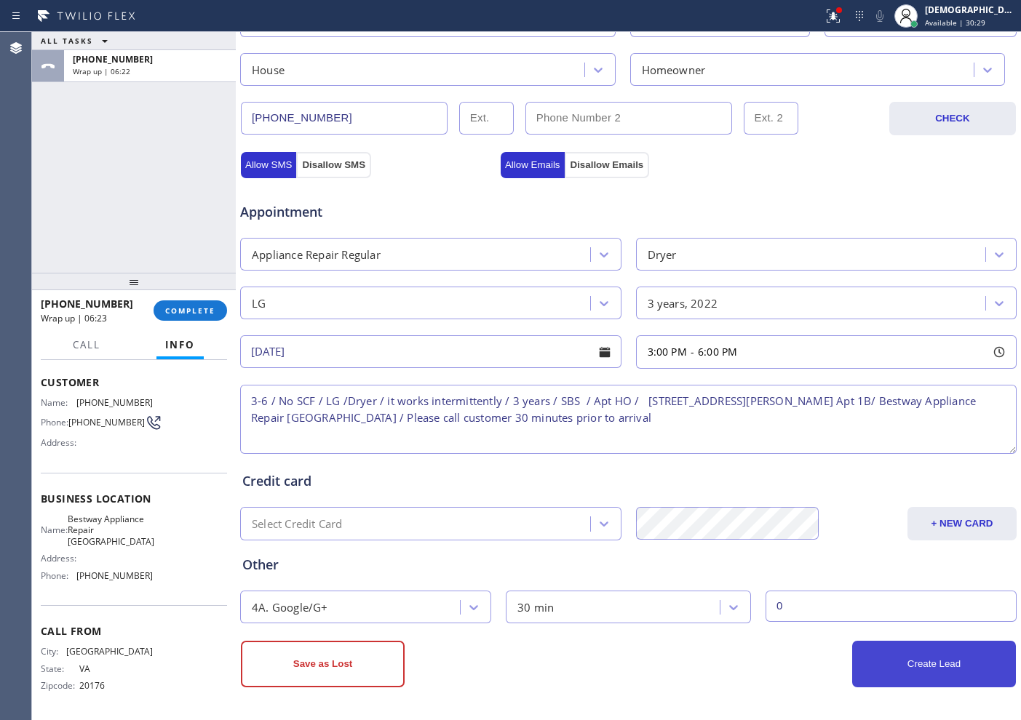
type input "[PERSON_NAME]"
click at [948, 671] on button "Create Lead" at bounding box center [934, 664] width 164 height 47
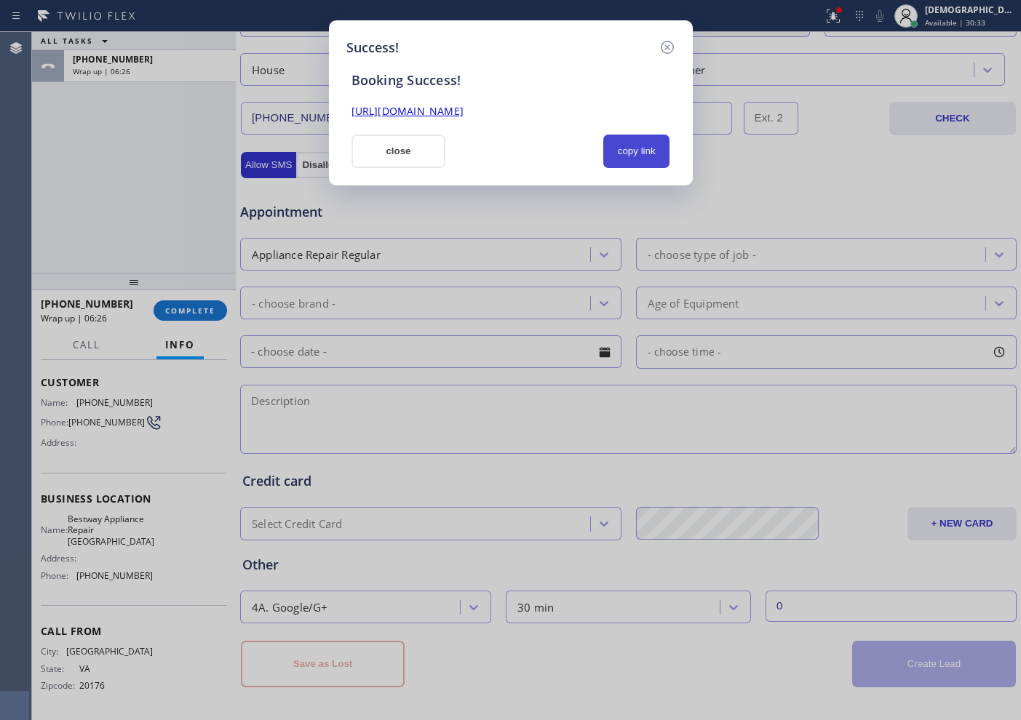
click at [630, 155] on button "copy link" at bounding box center [636, 151] width 67 height 33
click at [607, 126] on div "Booking Success! [URL][DOMAIN_NAME] close copied!" at bounding box center [510, 112] width 329 height 111
click at [464, 111] on link "[URL][DOMAIN_NAME]" at bounding box center [408, 111] width 112 height 14
click at [448, 163] on div "close" at bounding box center [399, 151] width 112 height 33
click at [418, 154] on button "close" at bounding box center [399, 151] width 95 height 33
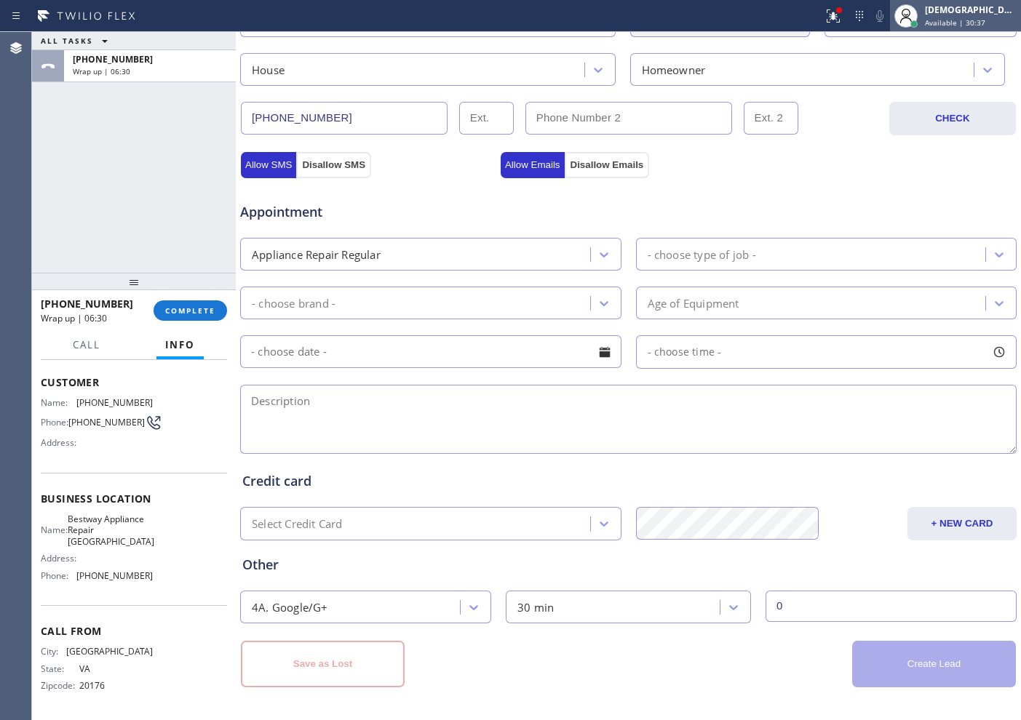
click at [969, 18] on span "Available | 30:37" at bounding box center [955, 22] width 60 height 10
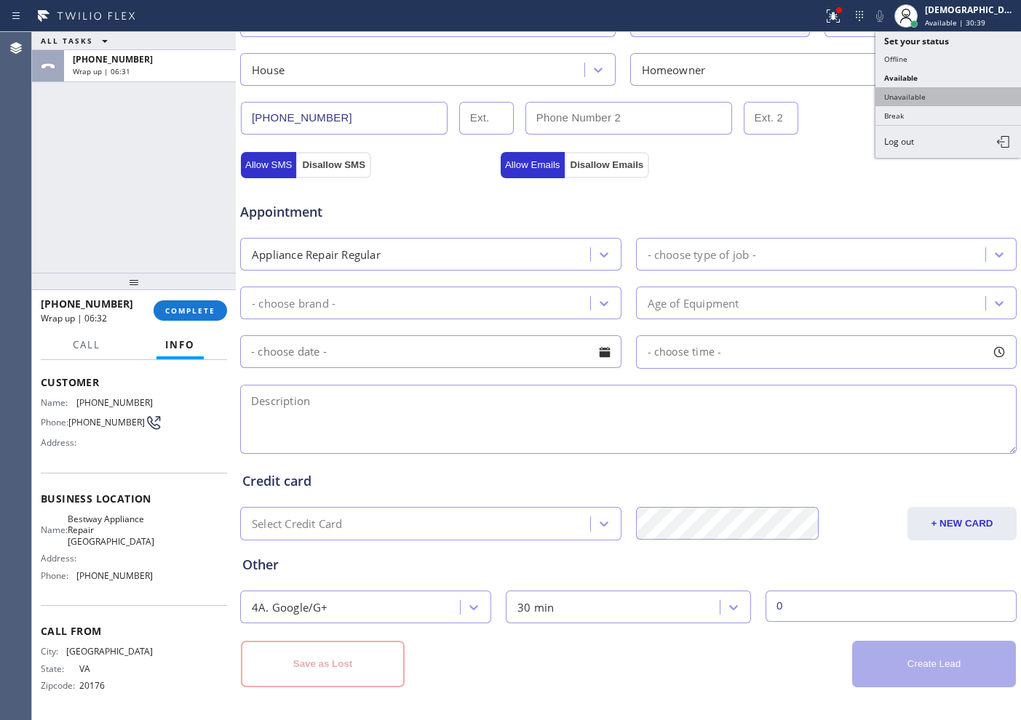
click at [914, 94] on button "Unavailable" at bounding box center [948, 96] width 146 height 19
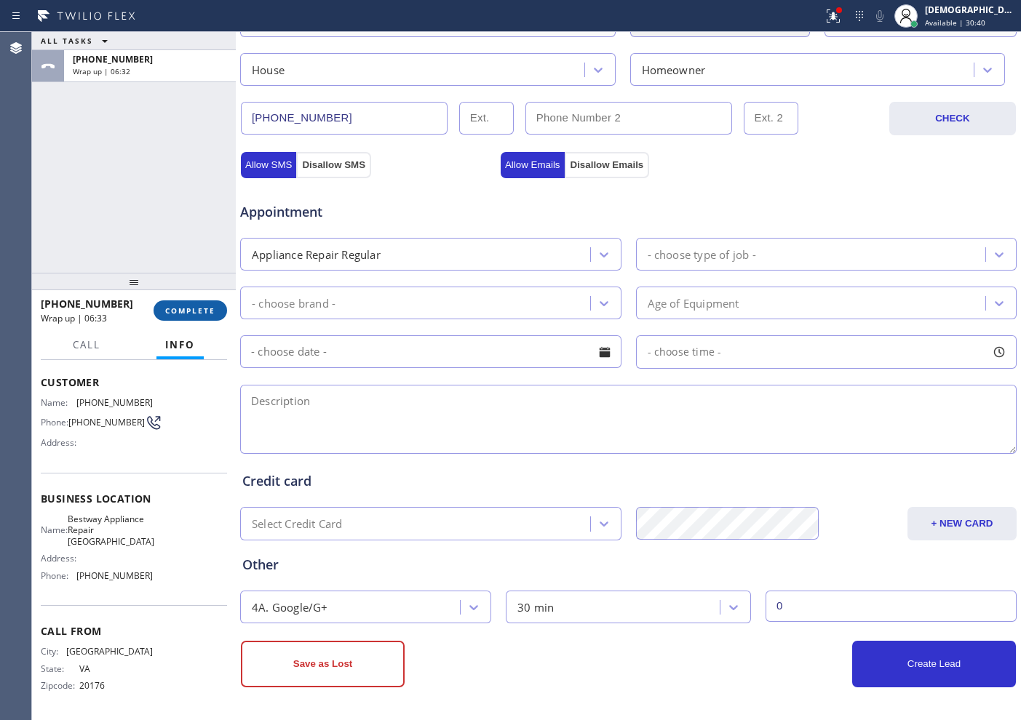
click at [202, 310] on span "COMPLETE" at bounding box center [190, 311] width 50 height 10
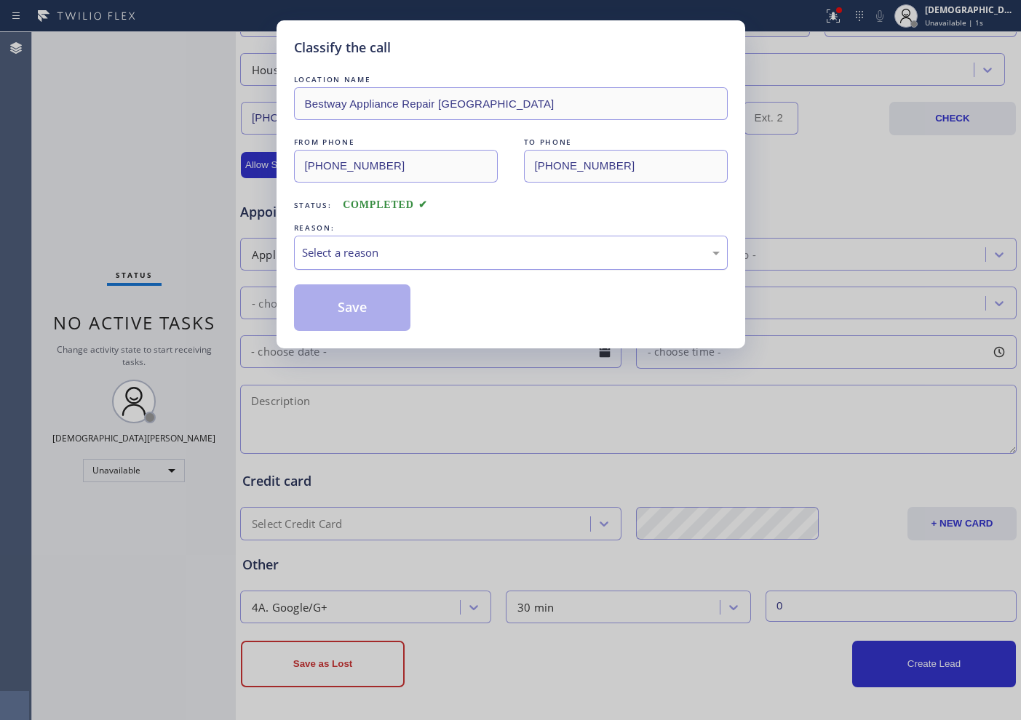
click at [355, 262] on div "Select a reason" at bounding box center [511, 253] width 434 height 34
click at [346, 308] on button "Save" at bounding box center [352, 308] width 117 height 47
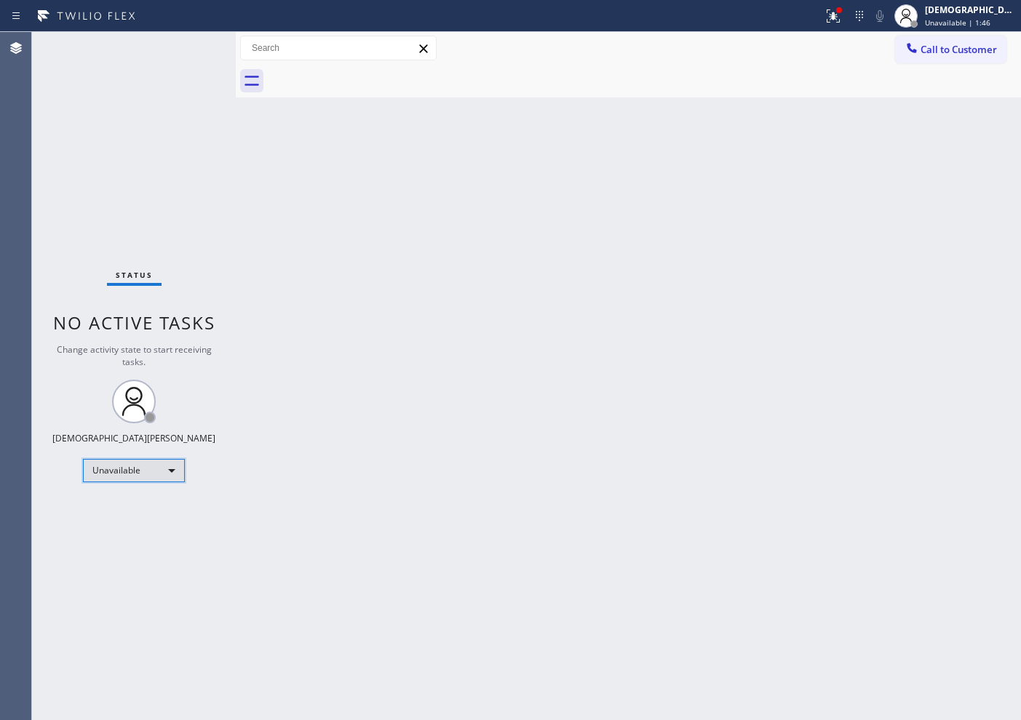
click at [159, 476] on div "Unavailable" at bounding box center [134, 470] width 102 height 23
click at [151, 507] on li "Available" at bounding box center [133, 509] width 99 height 17
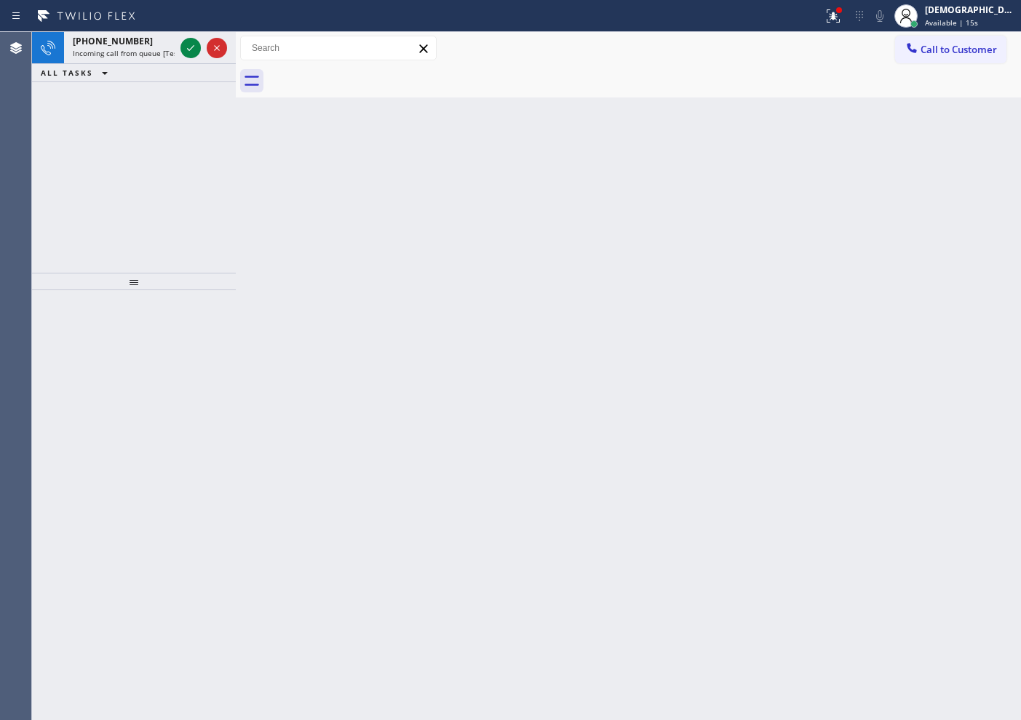
click at [122, 148] on div "[PHONE_NUMBER] Incoming call from queue [Test] All ALL TASKS ALL TASKS ACTIVE T…" at bounding box center [134, 152] width 204 height 241
click at [192, 44] on icon at bounding box center [190, 47] width 17 height 17
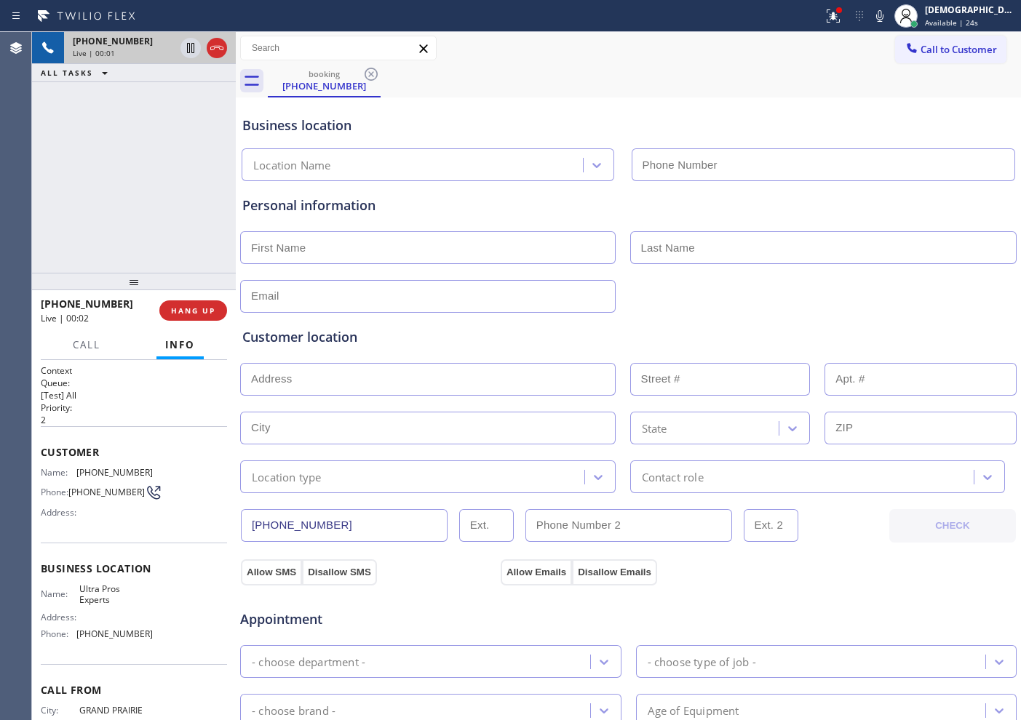
type input "[PHONE_NUMBER]"
click at [217, 54] on icon at bounding box center [216, 47] width 17 height 17
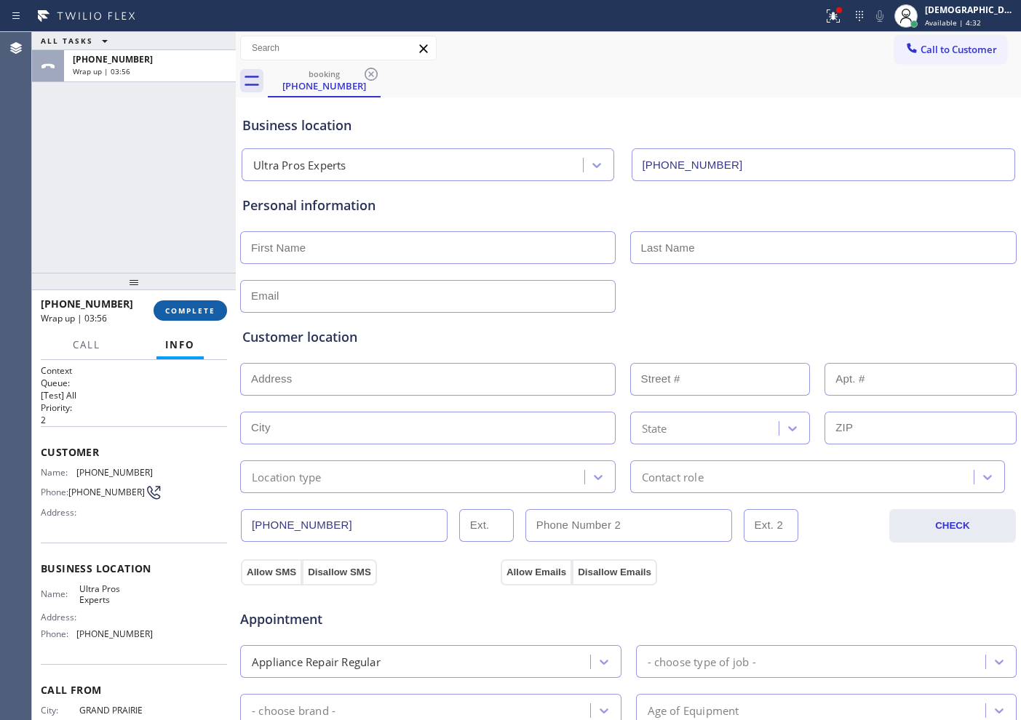
click at [175, 317] on button "COMPLETE" at bounding box center [191, 311] width 74 height 20
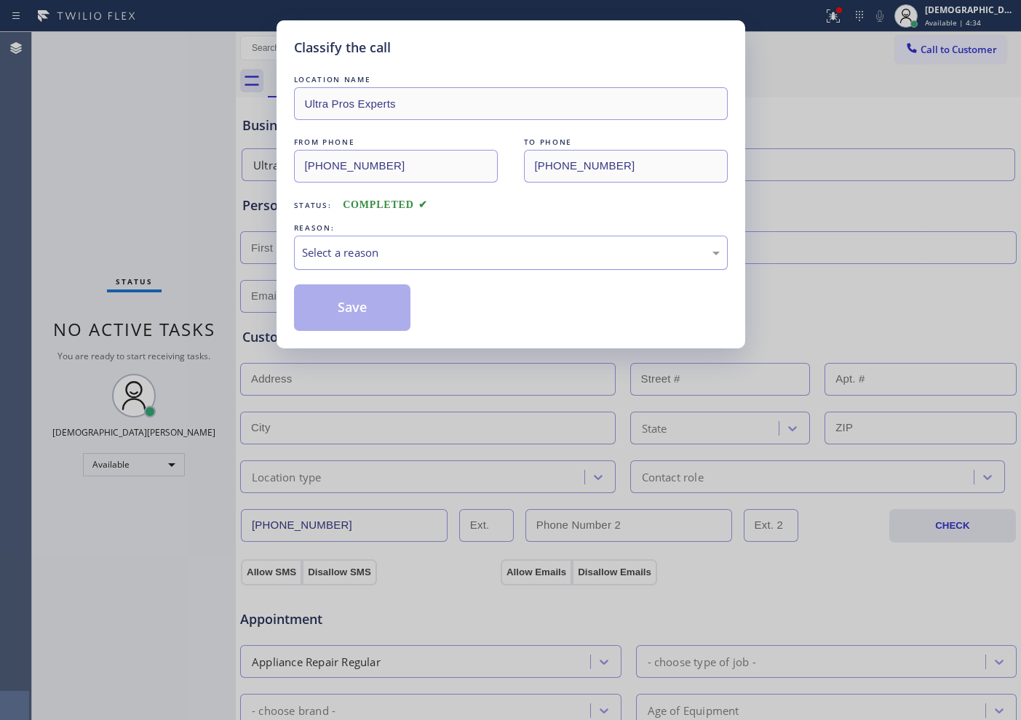
click at [389, 260] on div "Select a reason" at bounding box center [511, 253] width 418 height 17
click at [362, 304] on button "Save" at bounding box center [352, 308] width 117 height 47
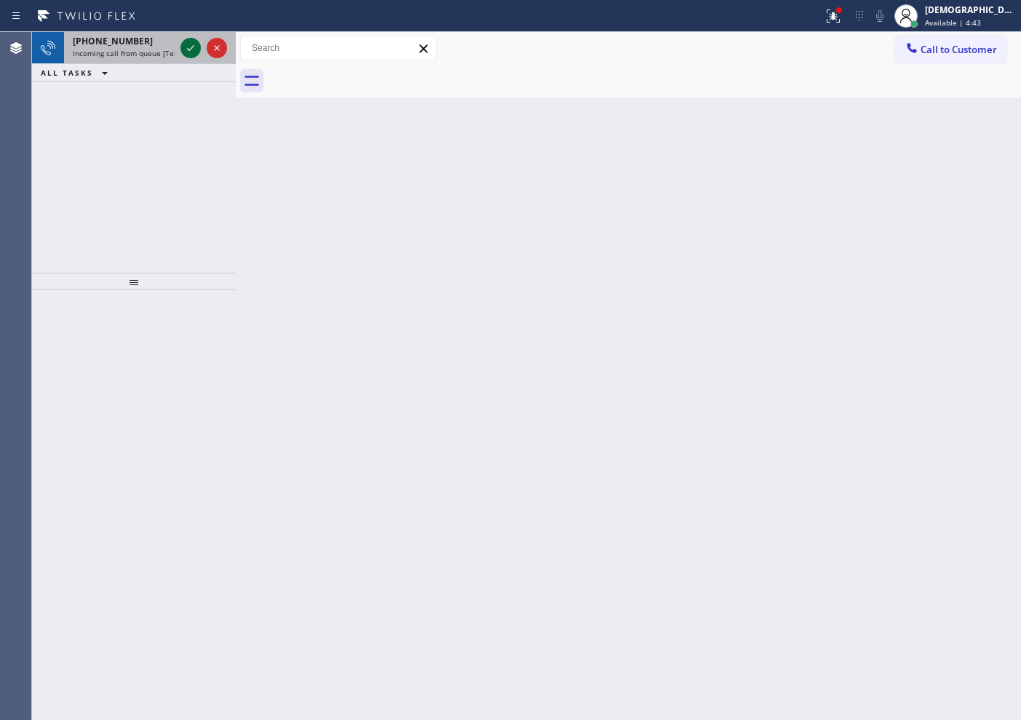
click at [188, 47] on icon at bounding box center [190, 47] width 17 height 17
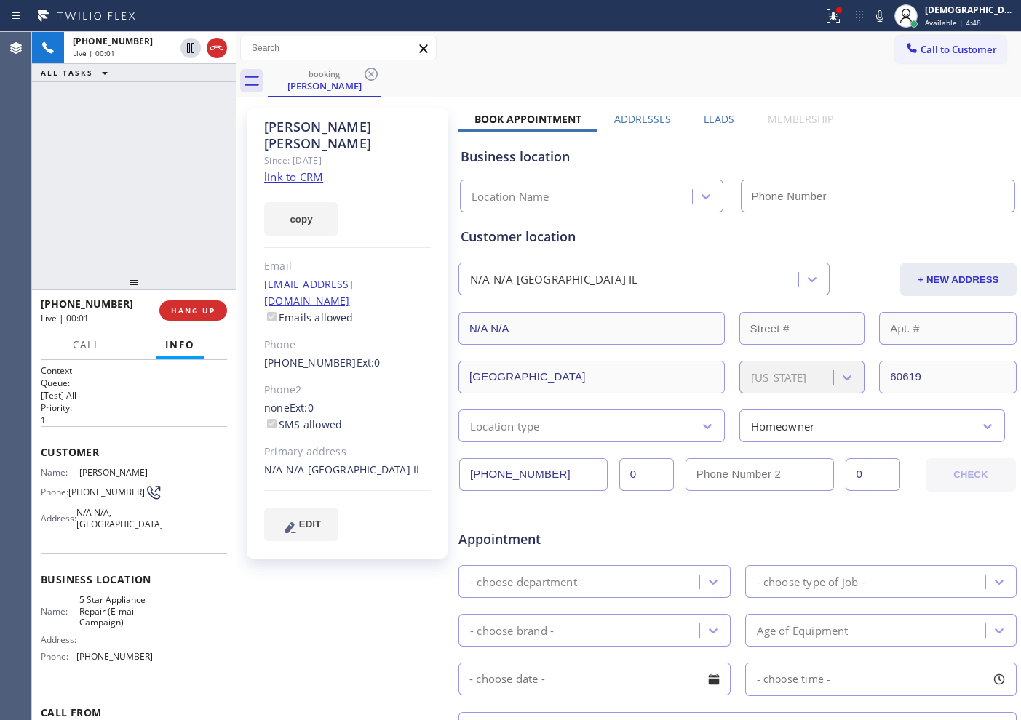
type input "[PHONE_NUMBER]"
drag, startPoint x: 223, startPoint y: 47, endPoint x: 533, endPoint y: 73, distance: 310.3
click at [531, 74] on div "[PHONE_NUMBER] Live | 00:06 ALL TASKS ALL TASKS ACTIVE TASKS TASKS IN WRAP UP […" at bounding box center [526, 376] width 989 height 688
click at [533, 73] on div "booking [PERSON_NAME]" at bounding box center [644, 81] width 753 height 33
click at [302, 170] on link "link to CRM" at bounding box center [293, 177] width 59 height 15
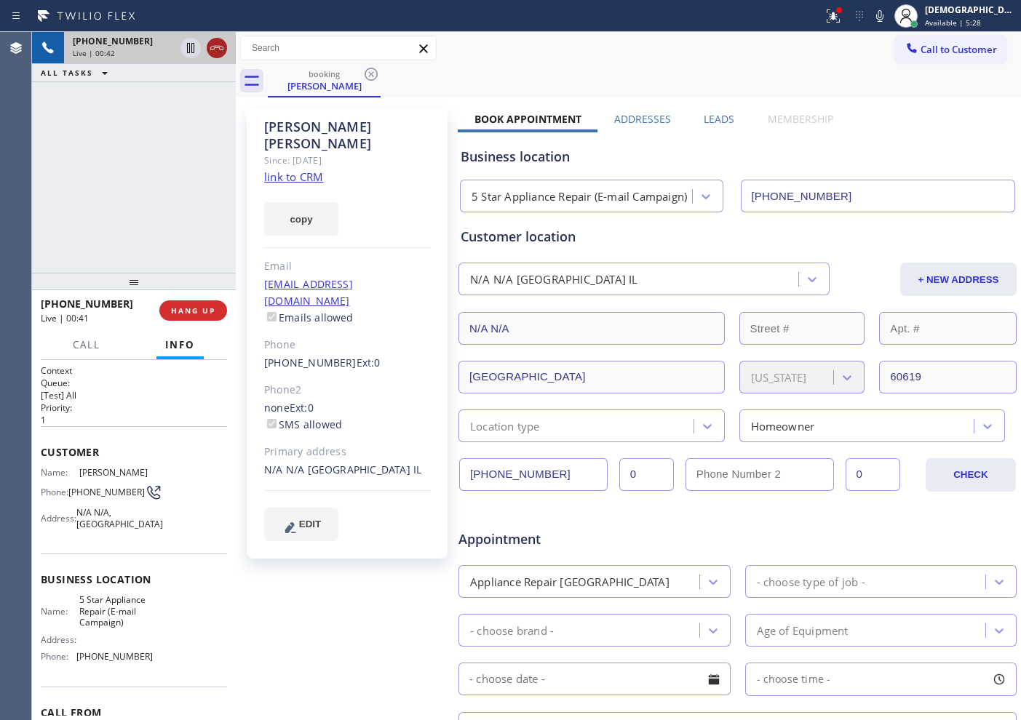
click at [226, 49] on div at bounding box center [217, 47] width 20 height 17
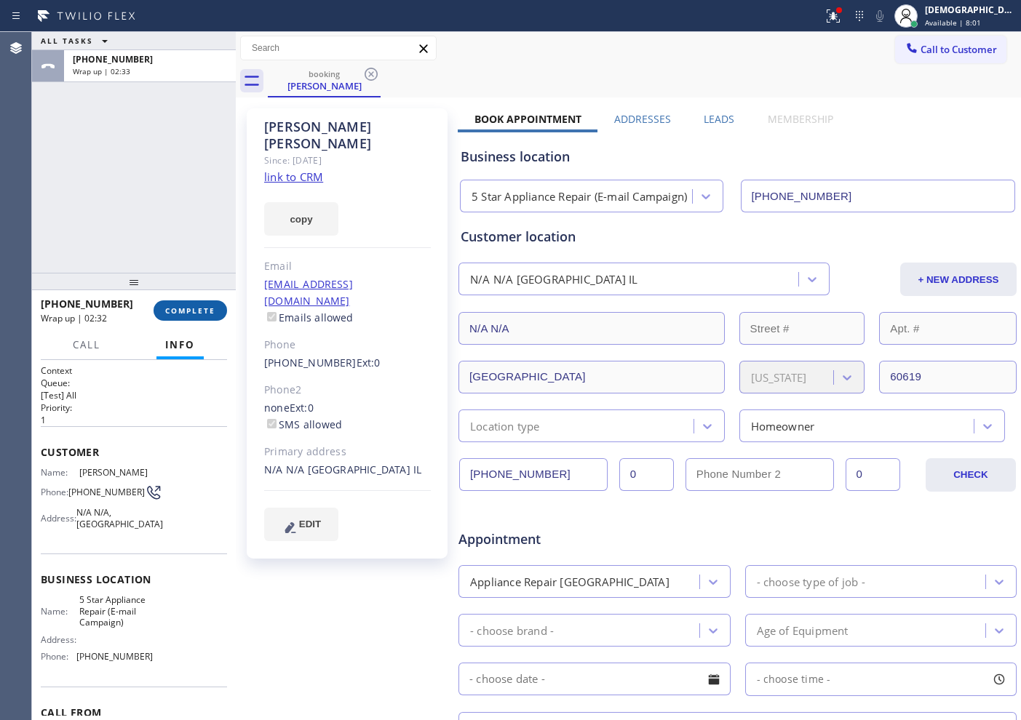
click at [205, 311] on span "COMPLETE" at bounding box center [190, 311] width 50 height 10
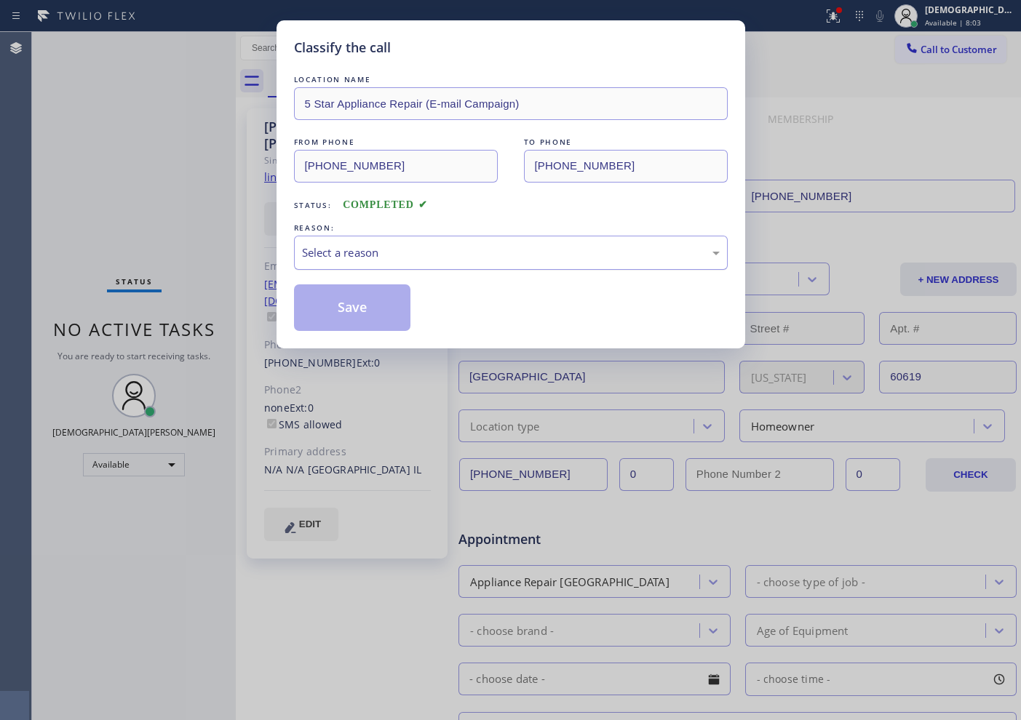
click at [359, 253] on div "Select a reason" at bounding box center [511, 253] width 418 height 17
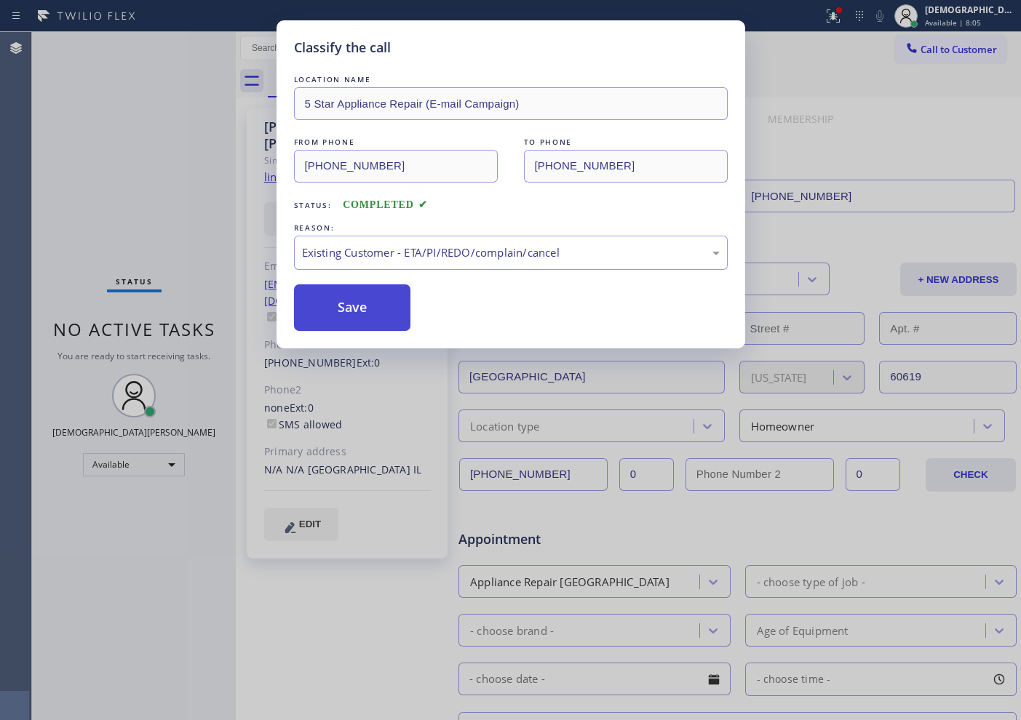
click at [352, 320] on button "Save" at bounding box center [352, 308] width 117 height 47
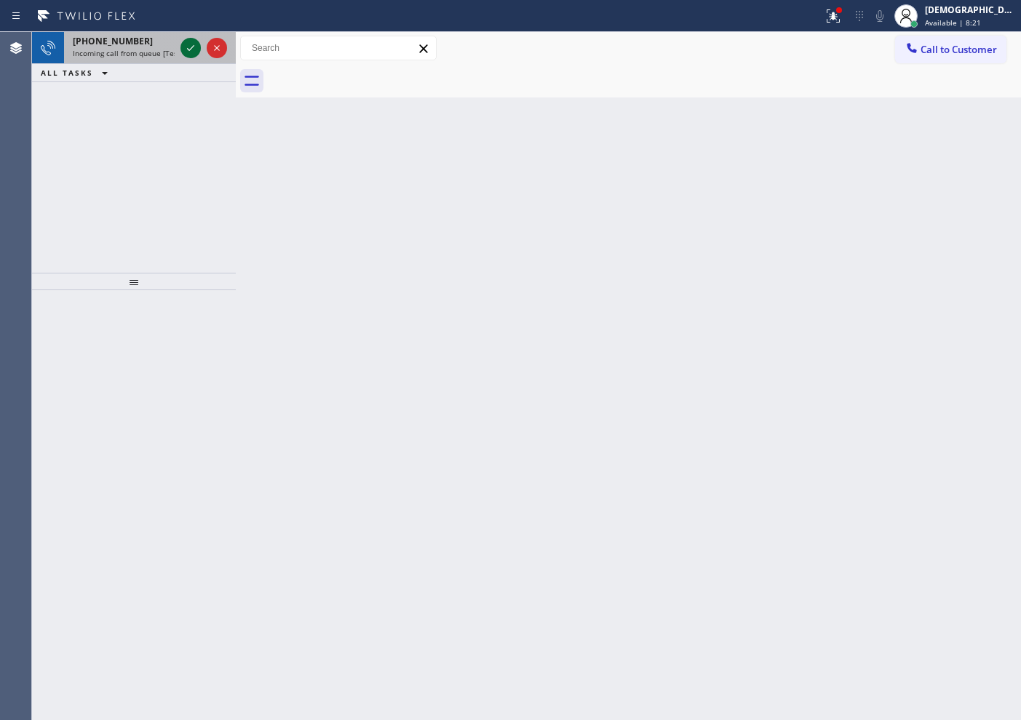
click at [189, 41] on icon at bounding box center [190, 47] width 17 height 17
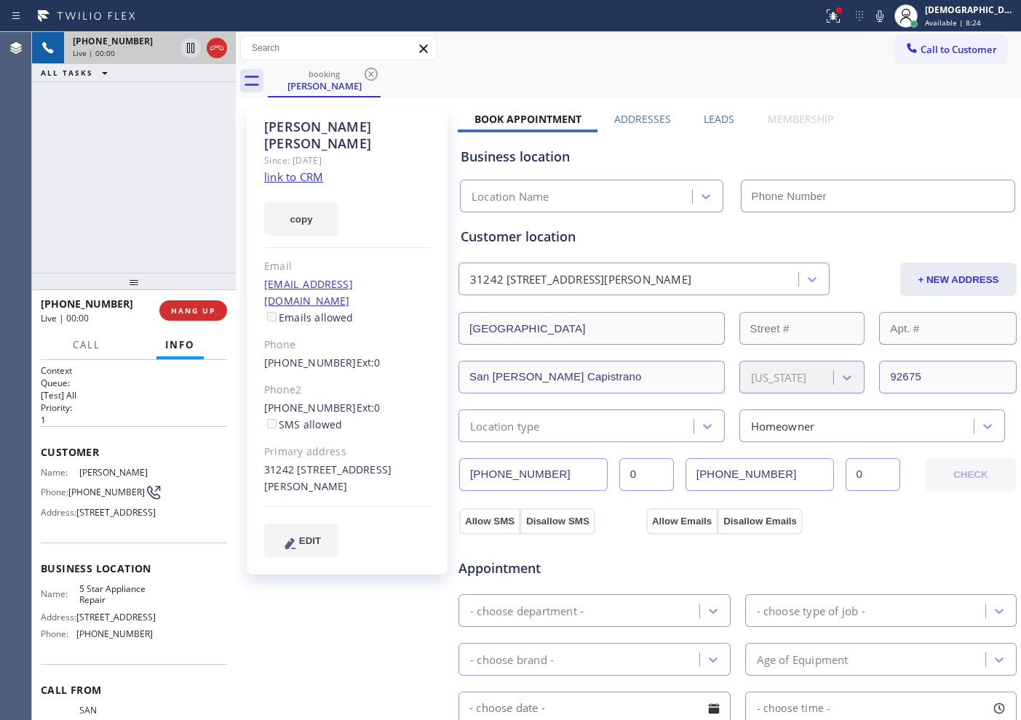
type input "[PHONE_NUMBER]"
click at [294, 170] on link "link to CRM" at bounding box center [293, 177] width 59 height 15
click at [187, 45] on icon at bounding box center [190, 48] width 7 height 10
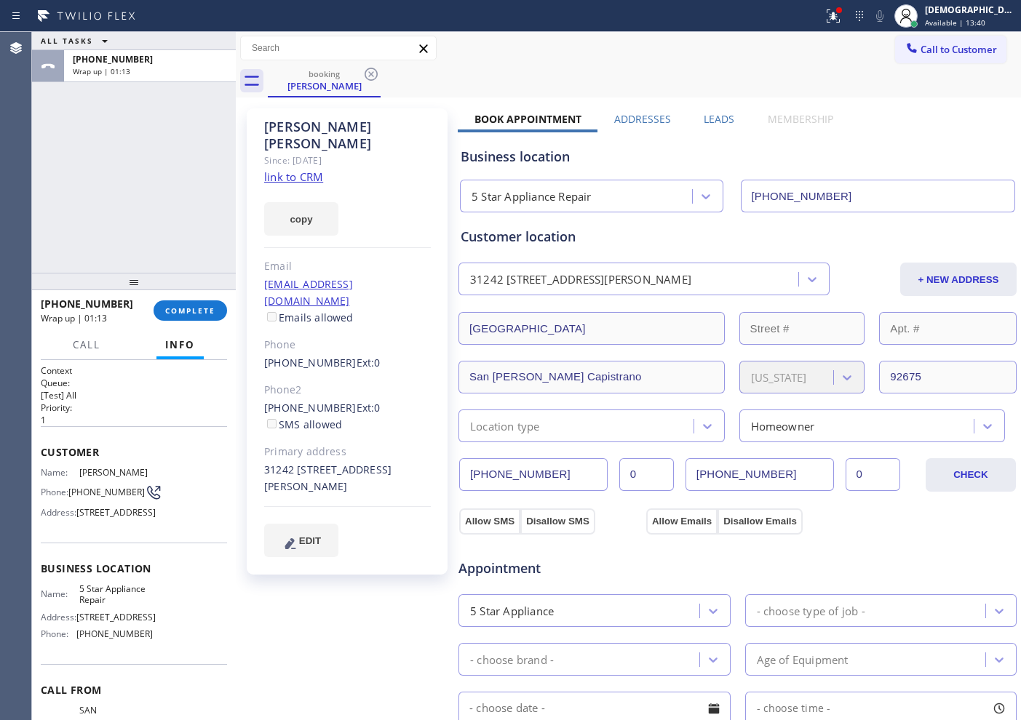
click at [86, 201] on div "ALL TASKS ALL TASKS ACTIVE TASKS TASKS IN WRAP UP [PHONE_NUMBER] Wrap up | 01:13" at bounding box center [134, 152] width 204 height 241
click at [214, 312] on span "COMPLETE" at bounding box center [190, 311] width 50 height 10
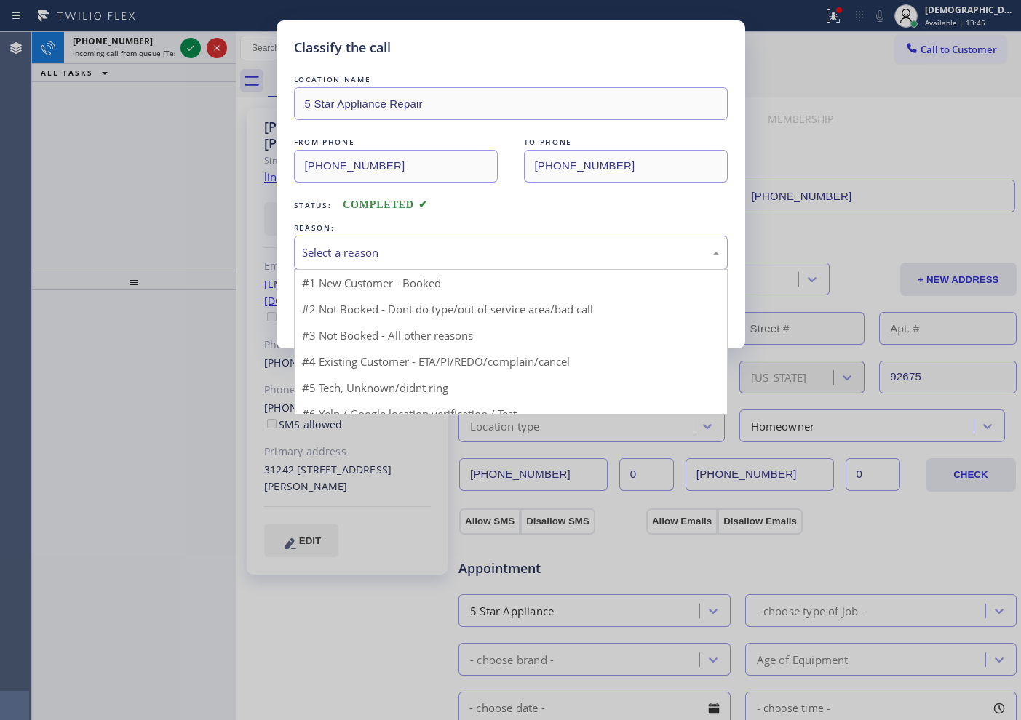
click at [364, 255] on div "Select a reason" at bounding box center [511, 253] width 418 height 17
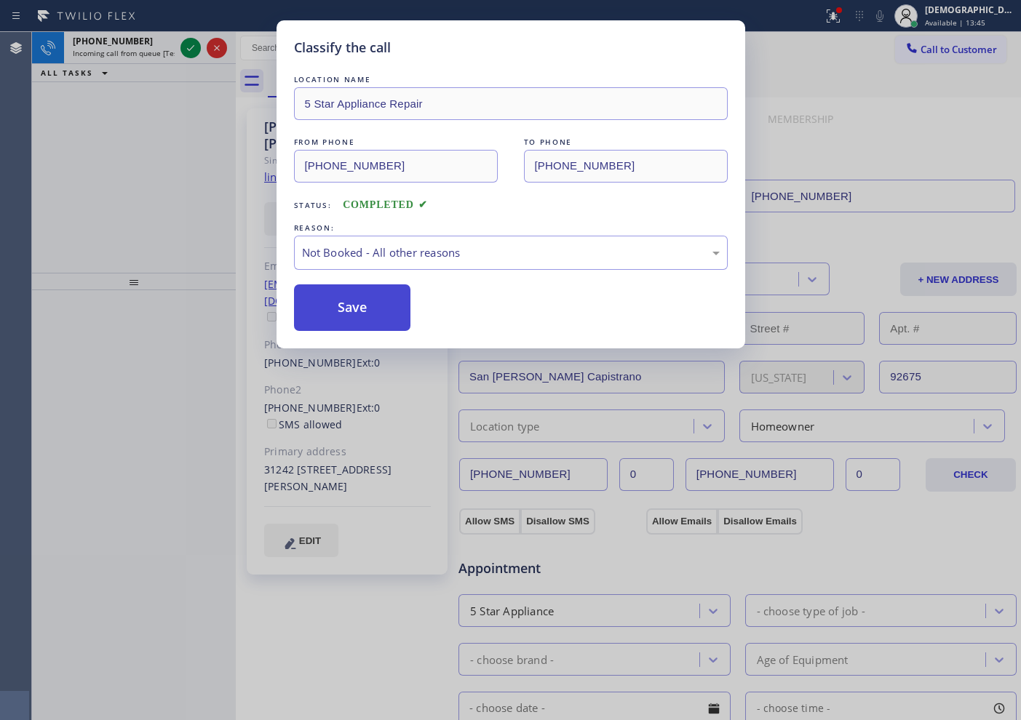
click at [367, 307] on button "Save" at bounding box center [352, 308] width 117 height 47
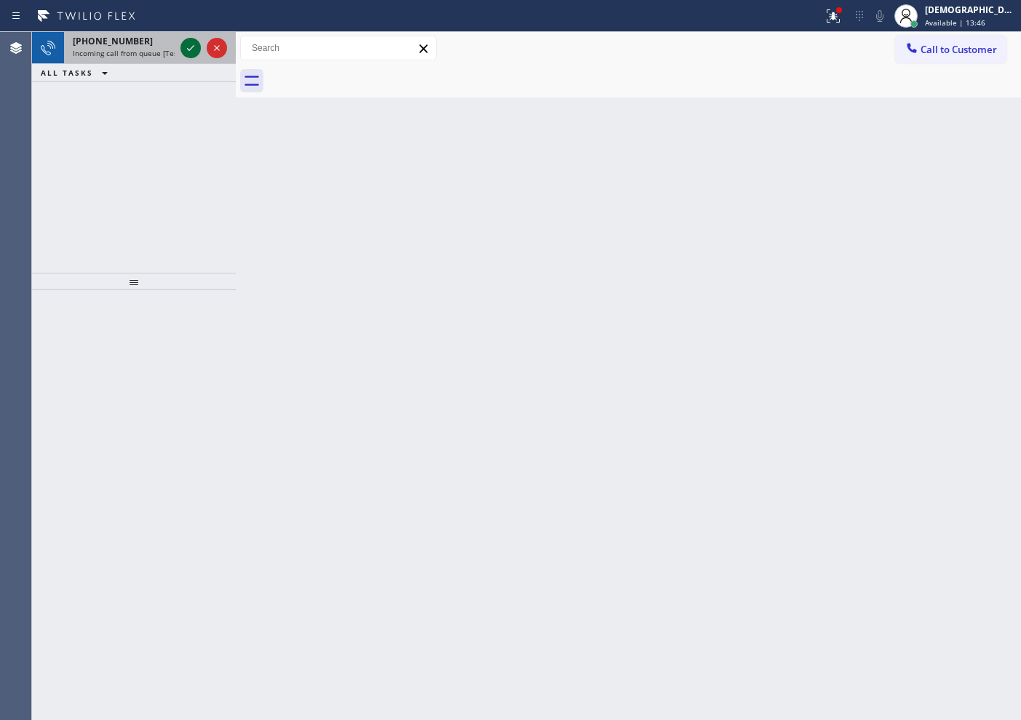
click at [194, 47] on icon at bounding box center [190, 47] width 17 height 17
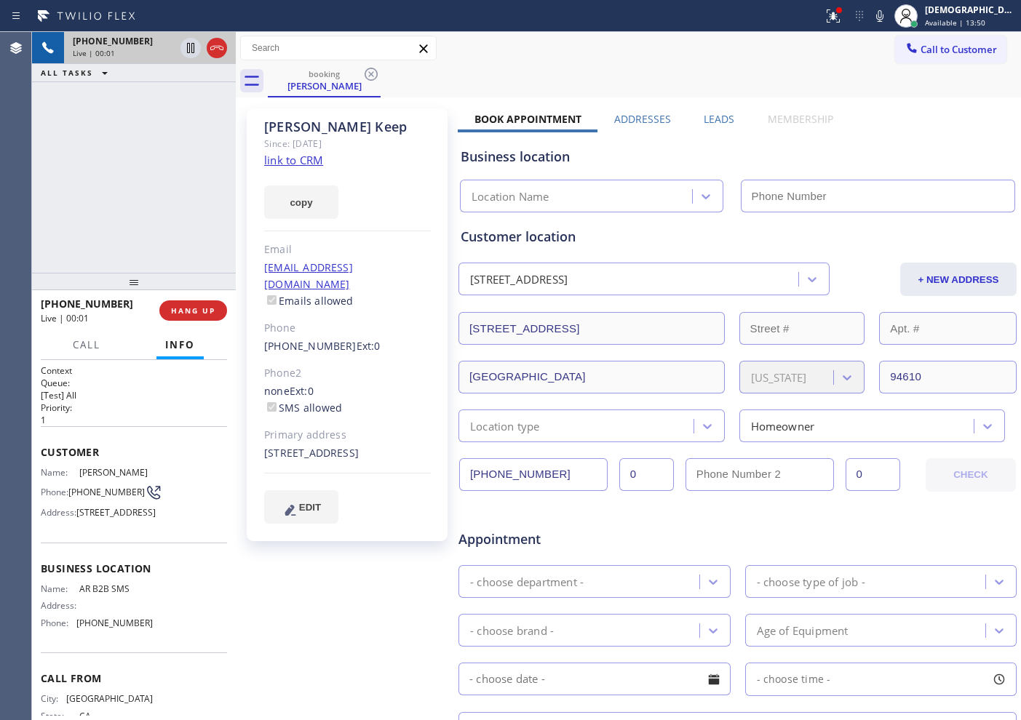
type input "[PHONE_NUMBER]"
click at [301, 159] on link "link to CRM" at bounding box center [293, 160] width 59 height 15
click at [188, 45] on icon at bounding box center [190, 48] width 7 height 10
click at [98, 345] on span "Call" at bounding box center [87, 344] width 28 height 13
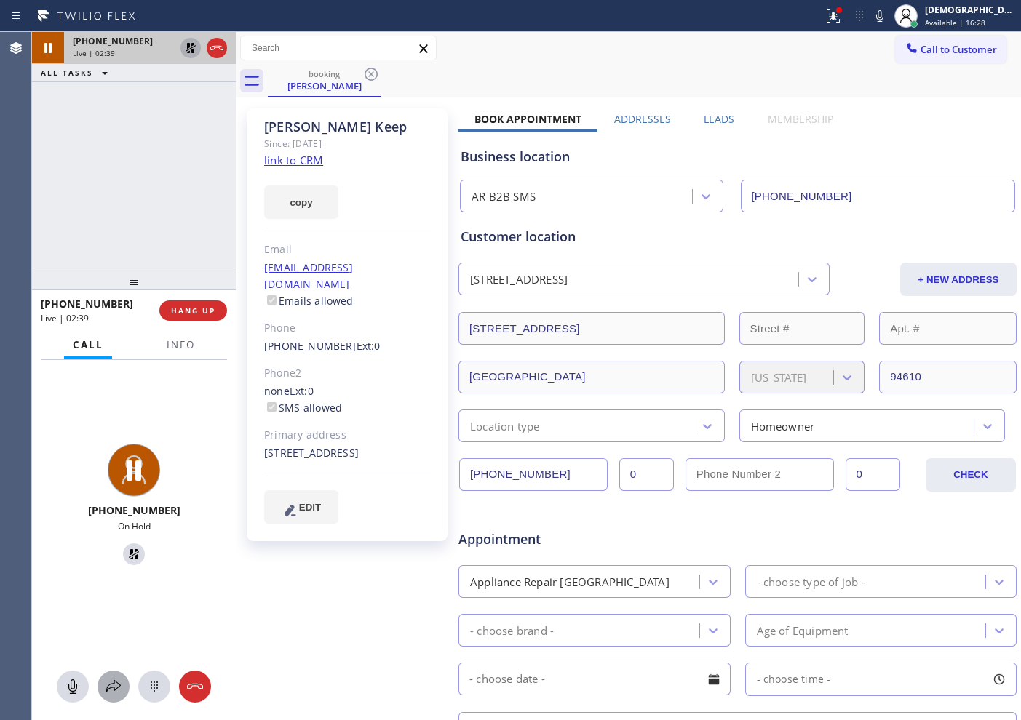
click at [102, 697] on button at bounding box center [114, 687] width 32 height 32
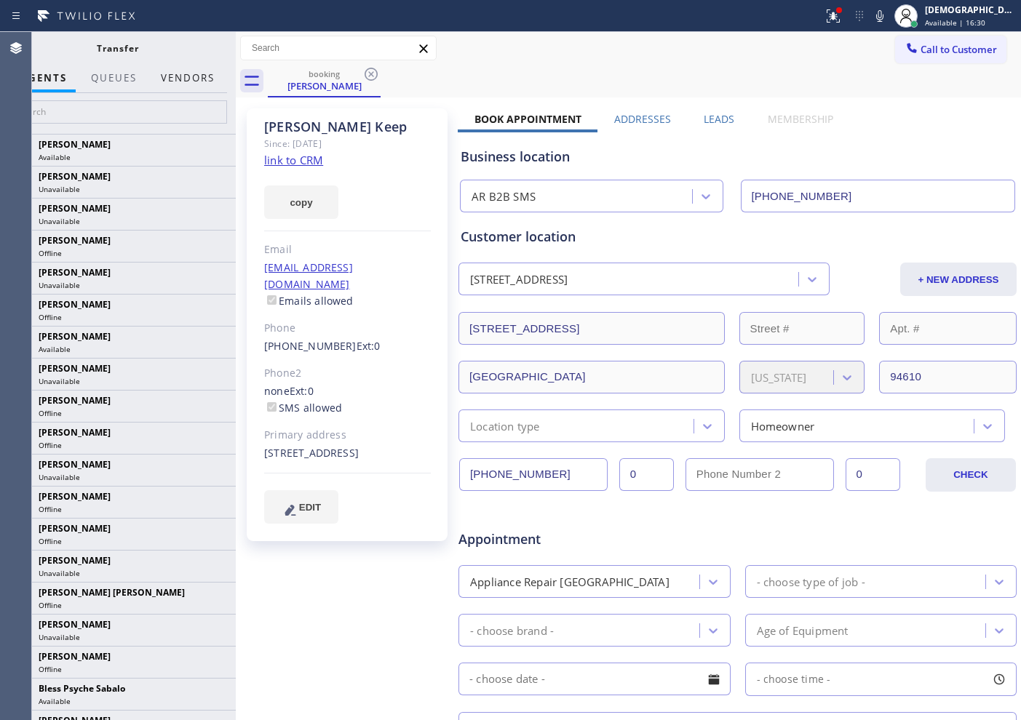
click at [193, 79] on button "Vendors" at bounding box center [187, 78] width 71 height 28
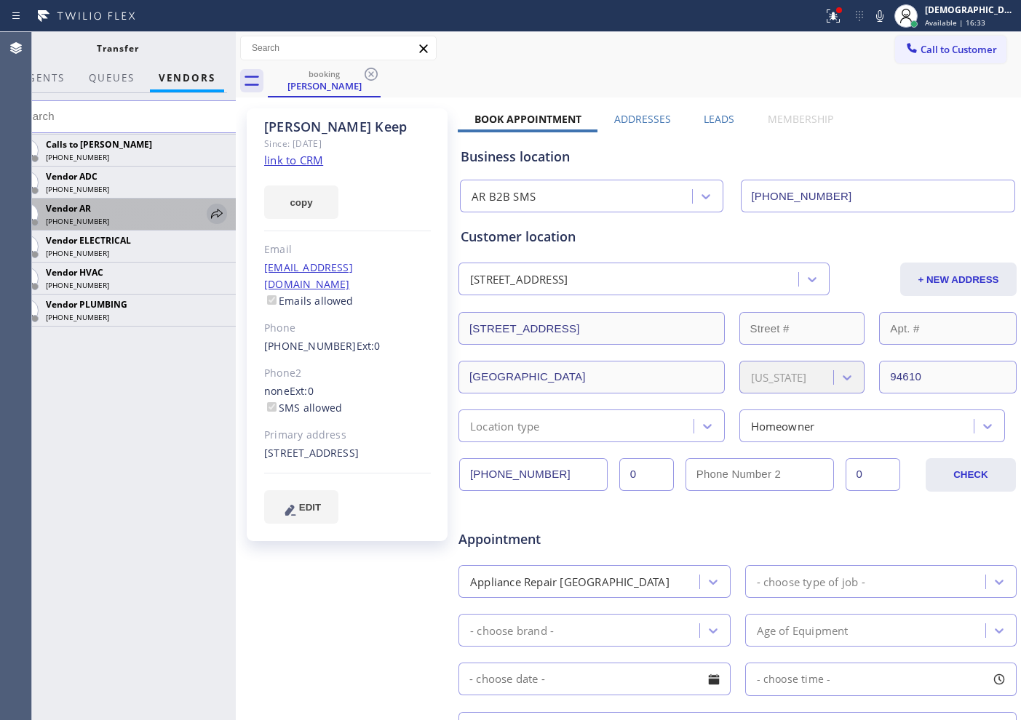
click at [215, 214] on icon at bounding box center [216, 213] width 17 height 17
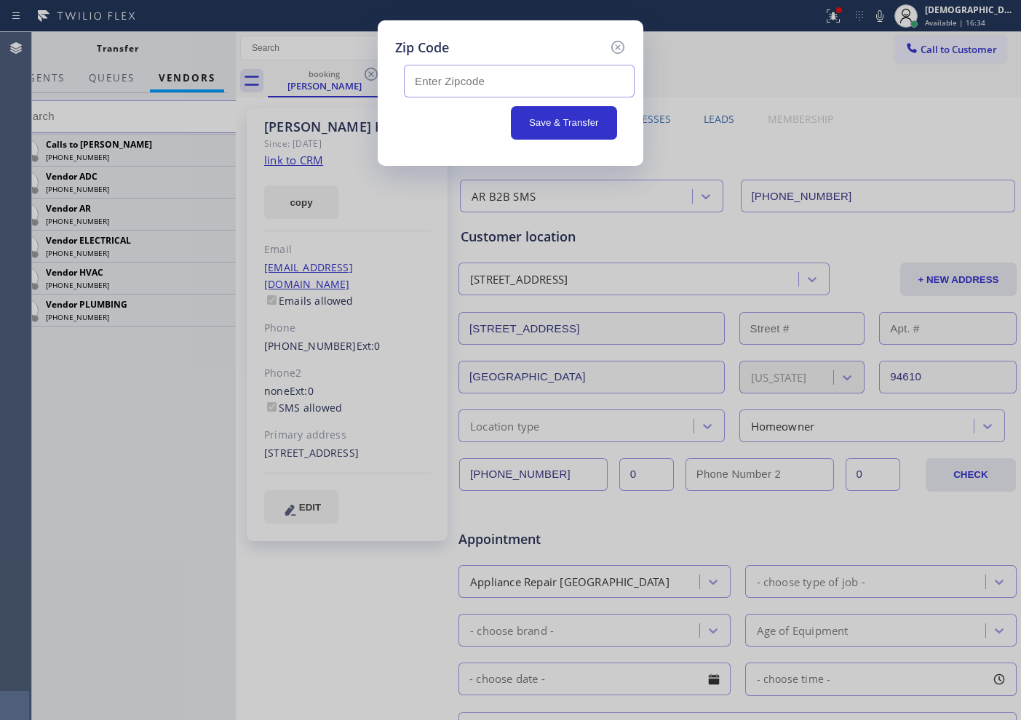
click at [474, 79] on input "text" at bounding box center [519, 81] width 231 height 33
paste input "94610"
type input "94610"
click at [572, 127] on button "Save & Transfer" at bounding box center [564, 122] width 107 height 33
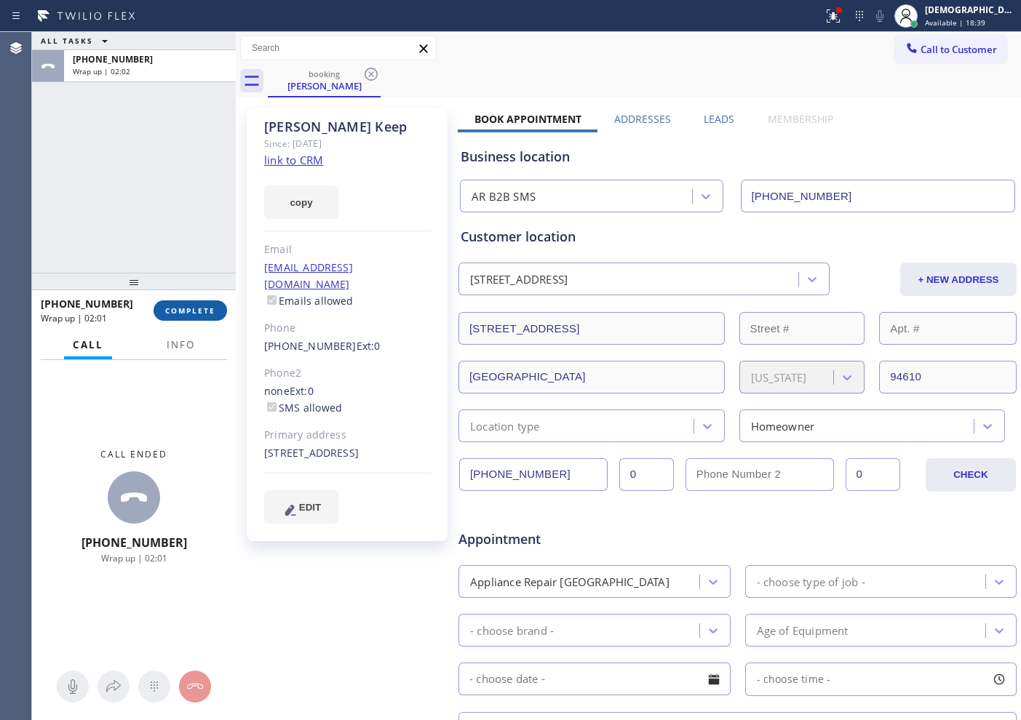
click at [199, 303] on button "COMPLETE" at bounding box center [191, 311] width 74 height 20
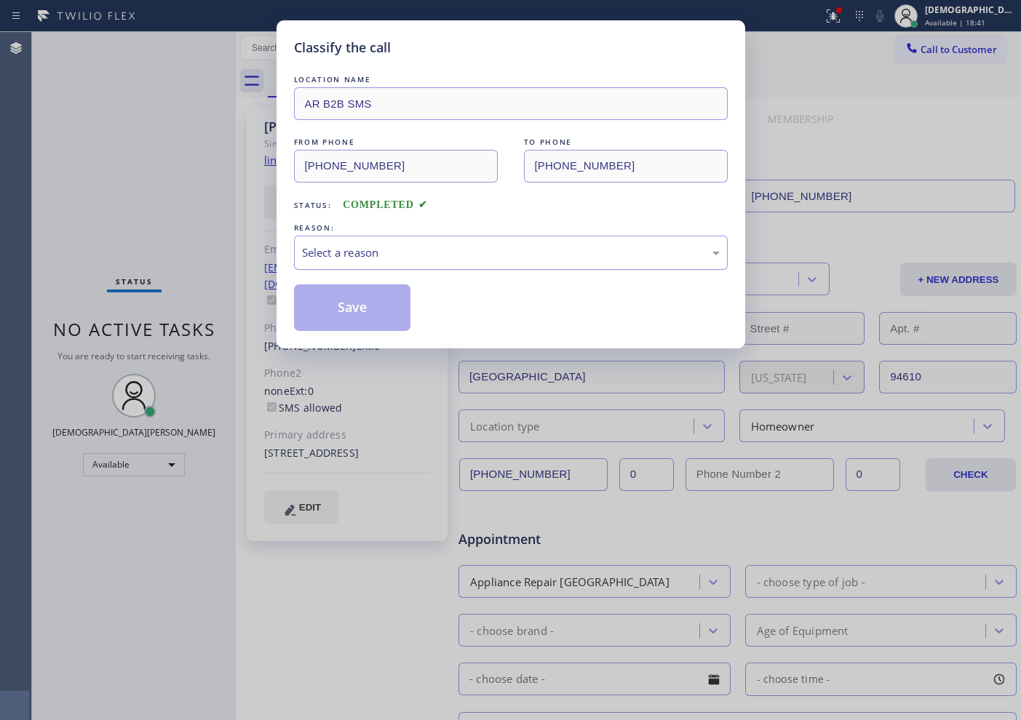
click at [571, 263] on div "Select a reason" at bounding box center [511, 253] width 434 height 34
click at [392, 234] on div "REASON:" at bounding box center [511, 228] width 434 height 15
click at [369, 311] on button "Save" at bounding box center [352, 308] width 117 height 47
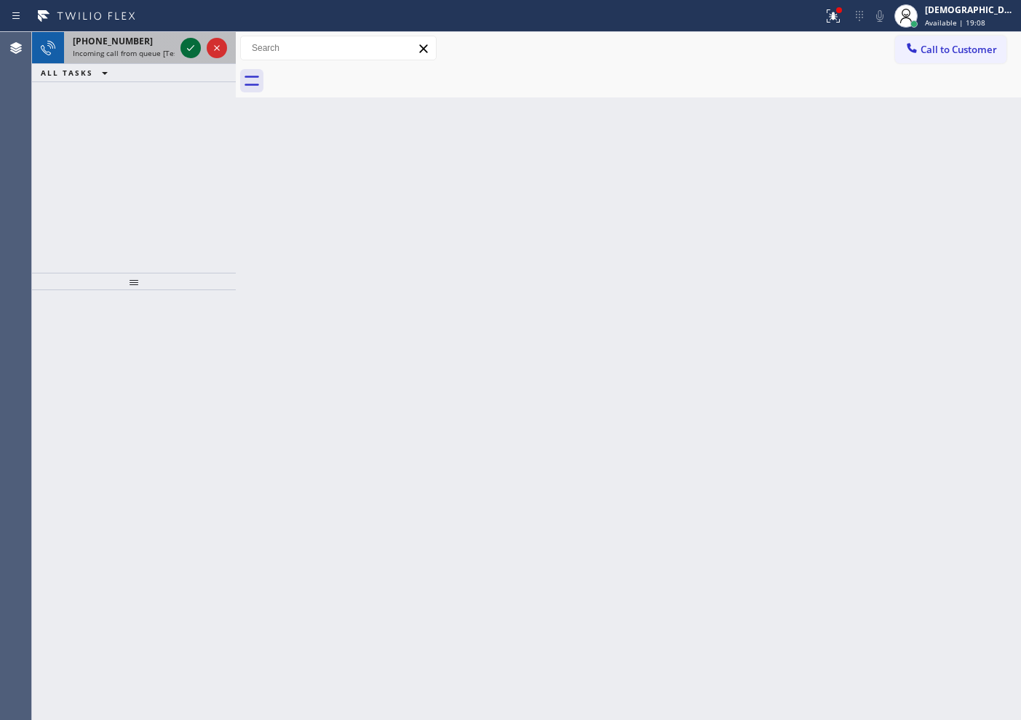
click at [182, 44] on icon at bounding box center [190, 47] width 17 height 17
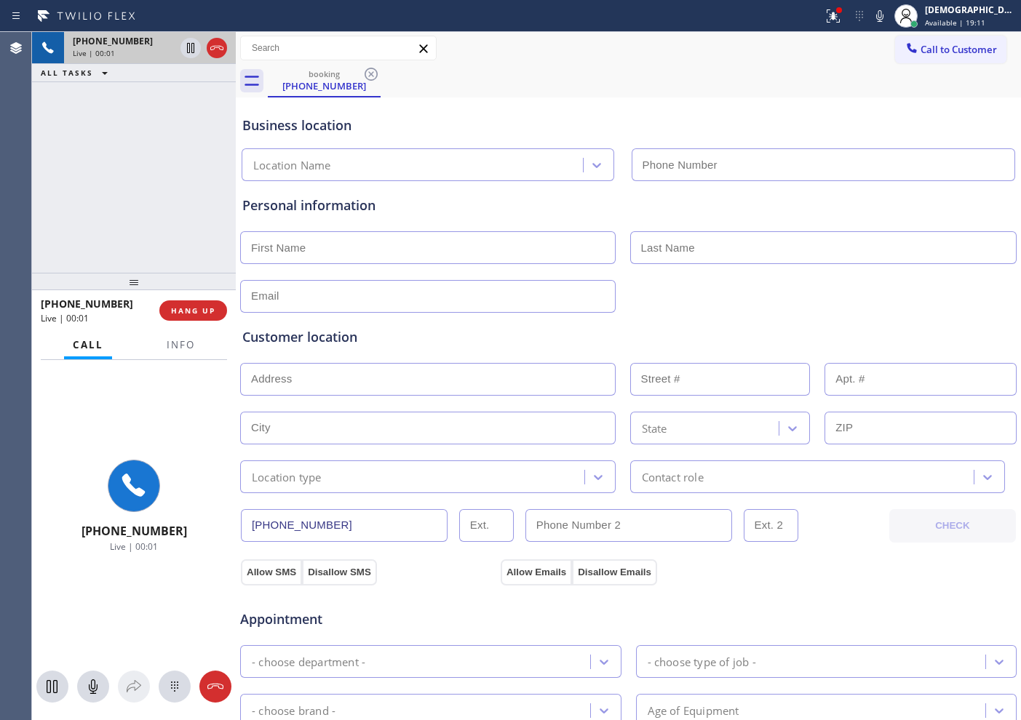
type input "[PHONE_NUMBER]"
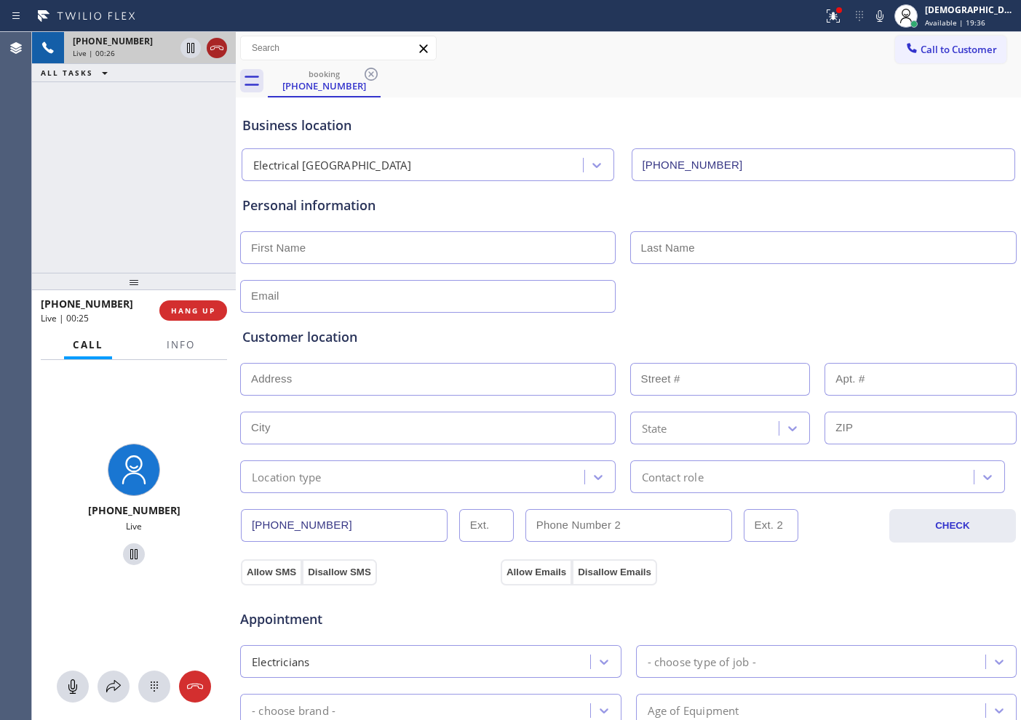
click at [221, 50] on icon at bounding box center [216, 47] width 17 height 17
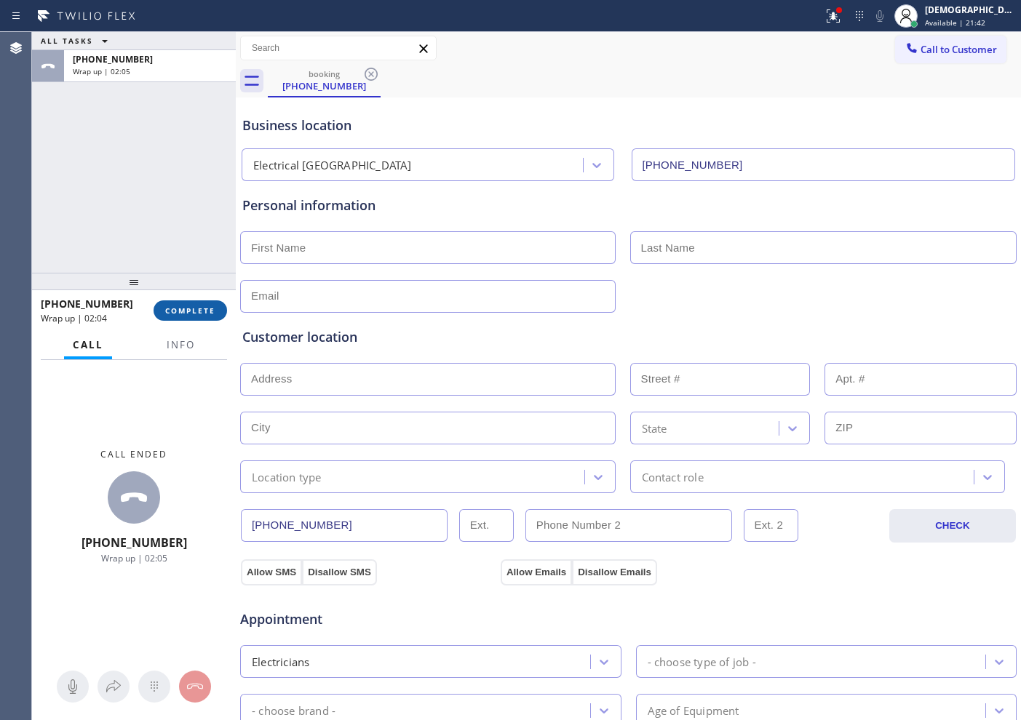
click at [205, 308] on span "COMPLETE" at bounding box center [190, 311] width 50 height 10
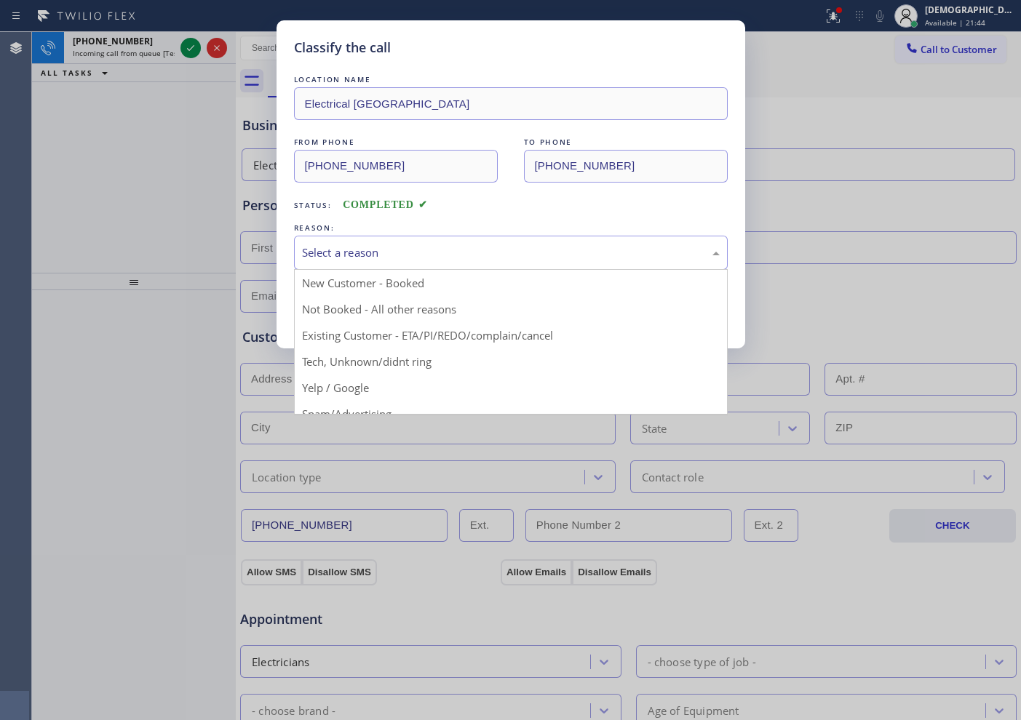
click at [502, 261] on div "Select a reason" at bounding box center [511, 253] width 418 height 17
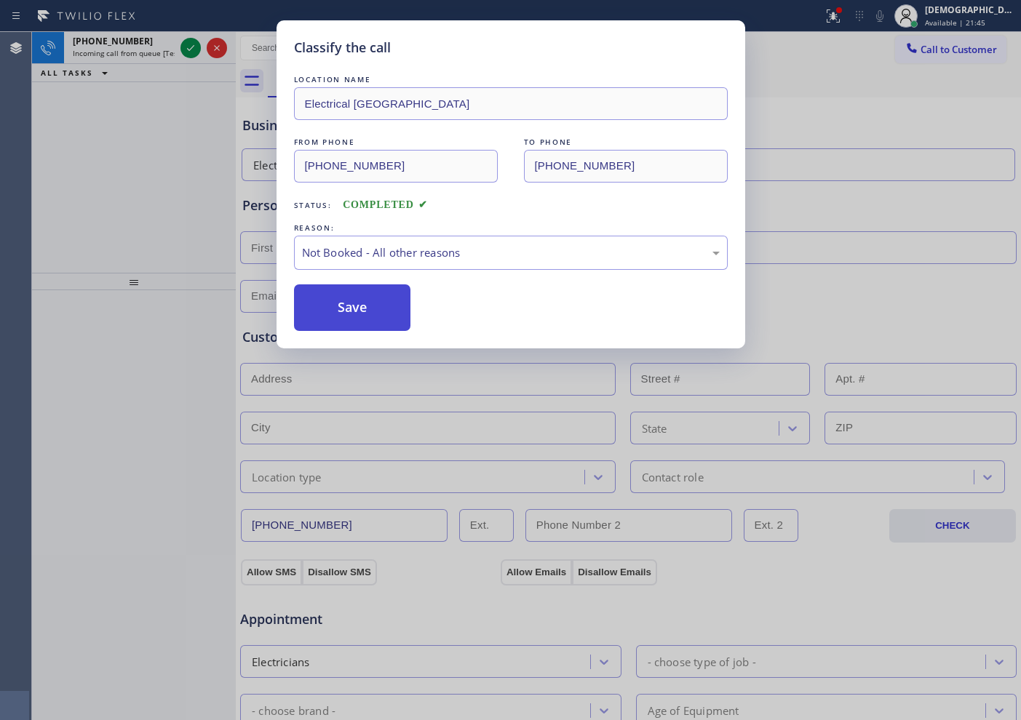
click at [362, 303] on button "Save" at bounding box center [352, 308] width 117 height 47
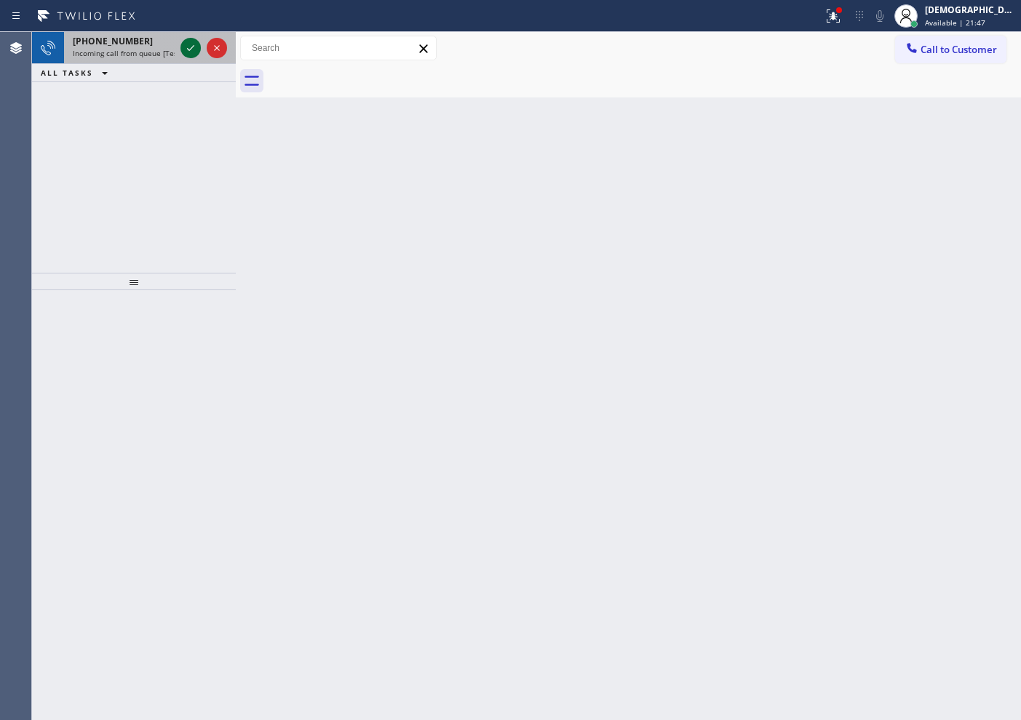
click at [188, 46] on icon at bounding box center [190, 47] width 17 height 17
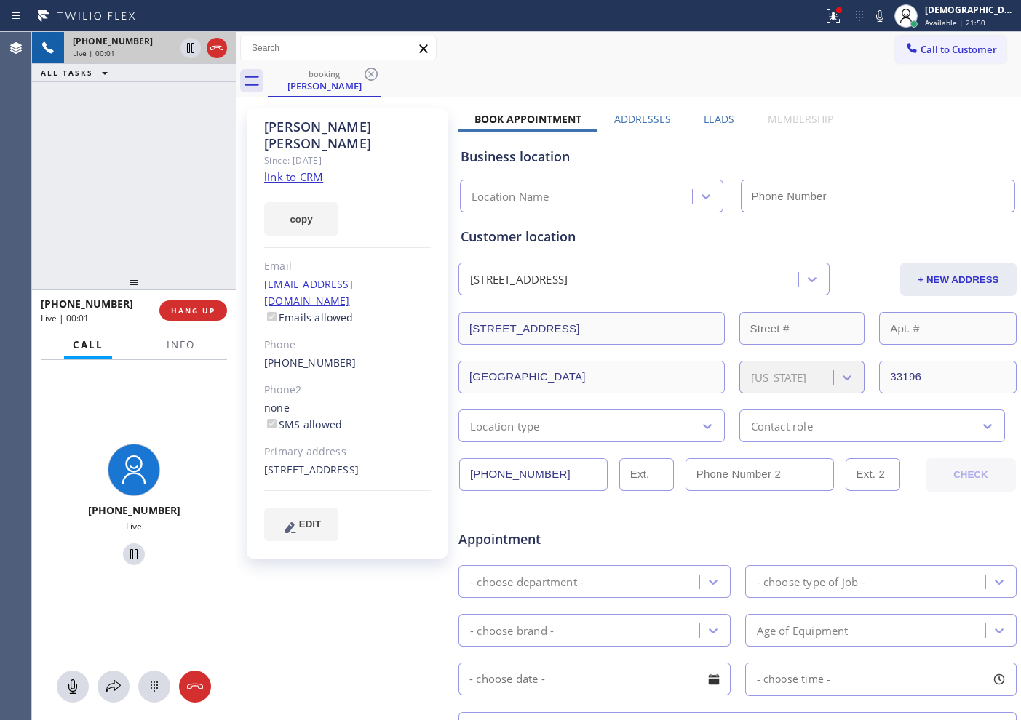
type input "[PHONE_NUMBER]"
click at [295, 170] on link "link to CRM" at bounding box center [293, 177] width 59 height 15
click at [226, 43] on div at bounding box center [217, 47] width 20 height 17
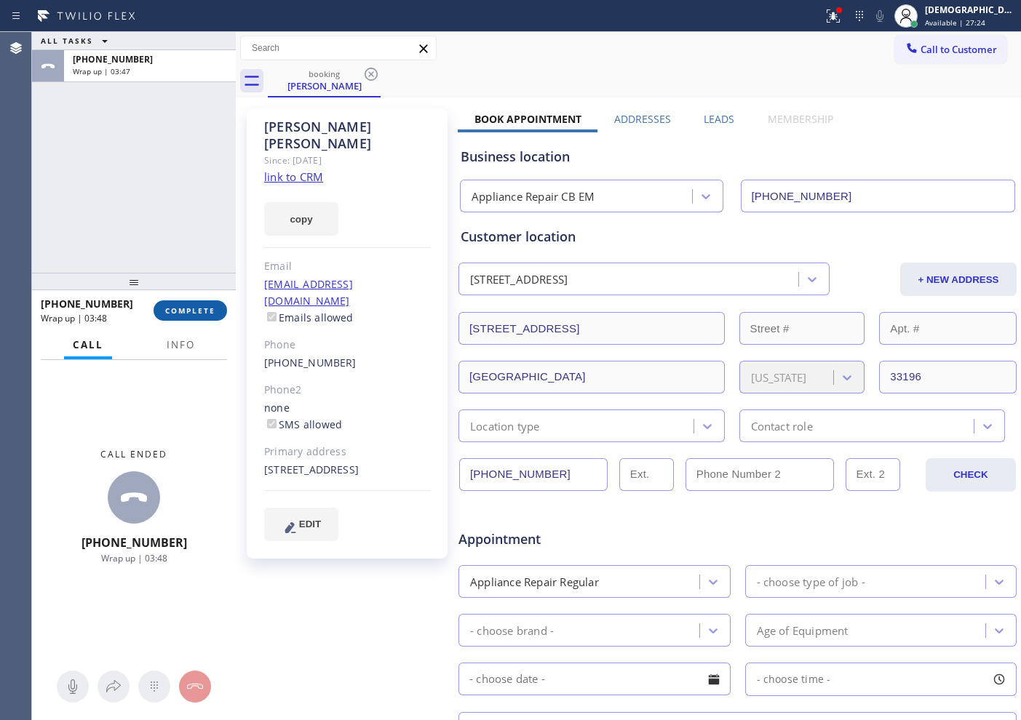
click at [199, 306] on span "COMPLETE" at bounding box center [190, 311] width 50 height 10
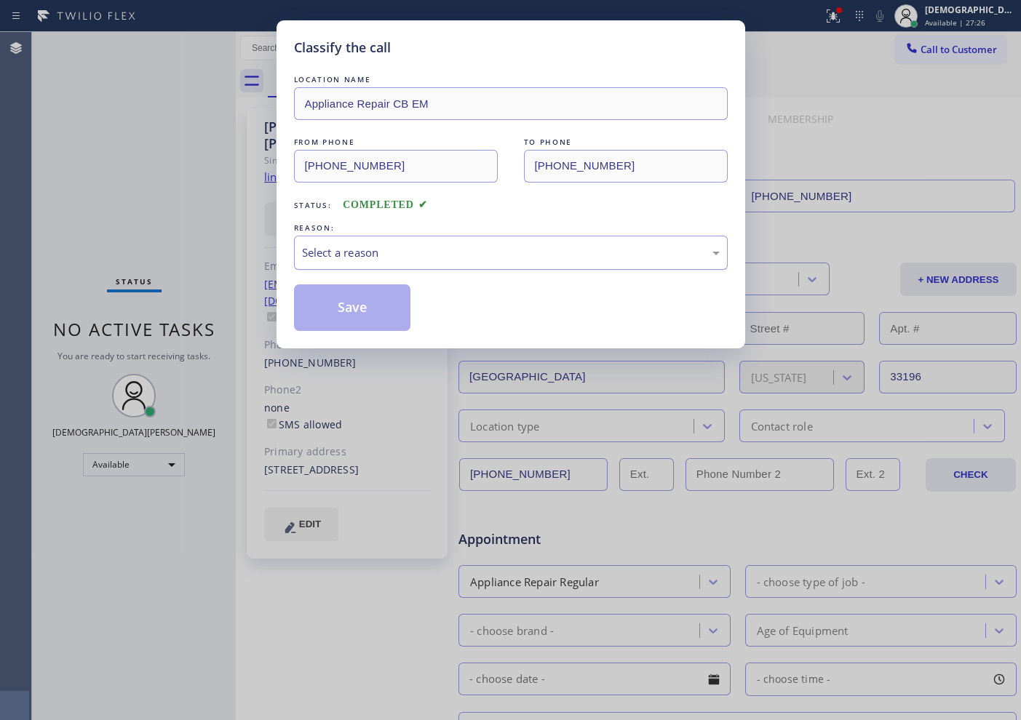
click at [473, 252] on div "Select a reason" at bounding box center [511, 253] width 418 height 17
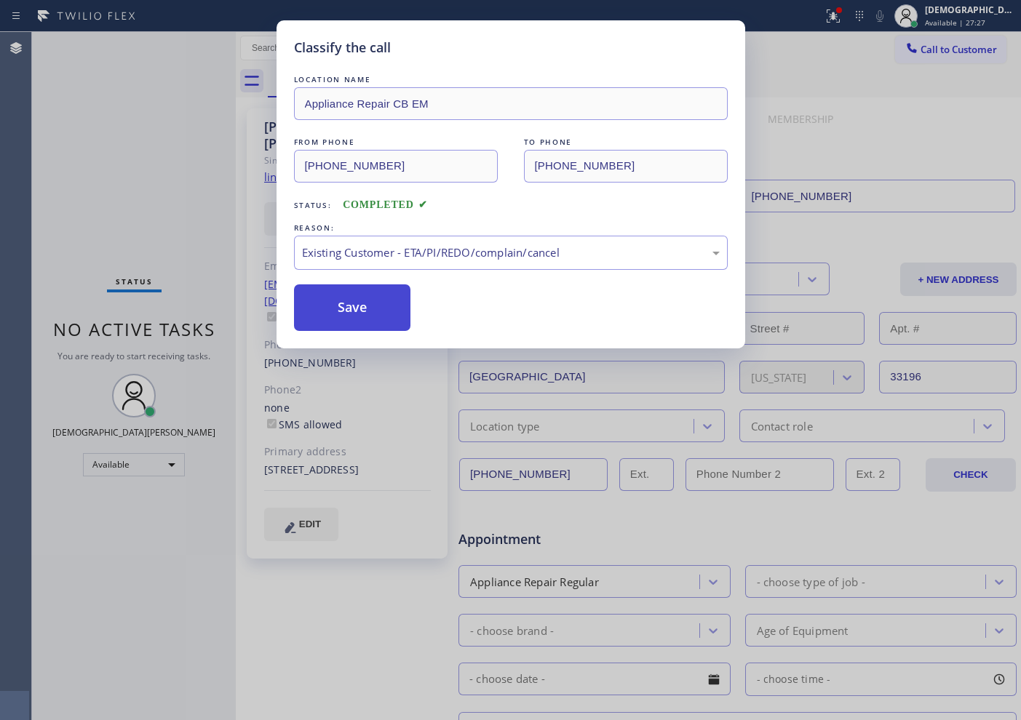
click at [379, 314] on button "Save" at bounding box center [352, 308] width 117 height 47
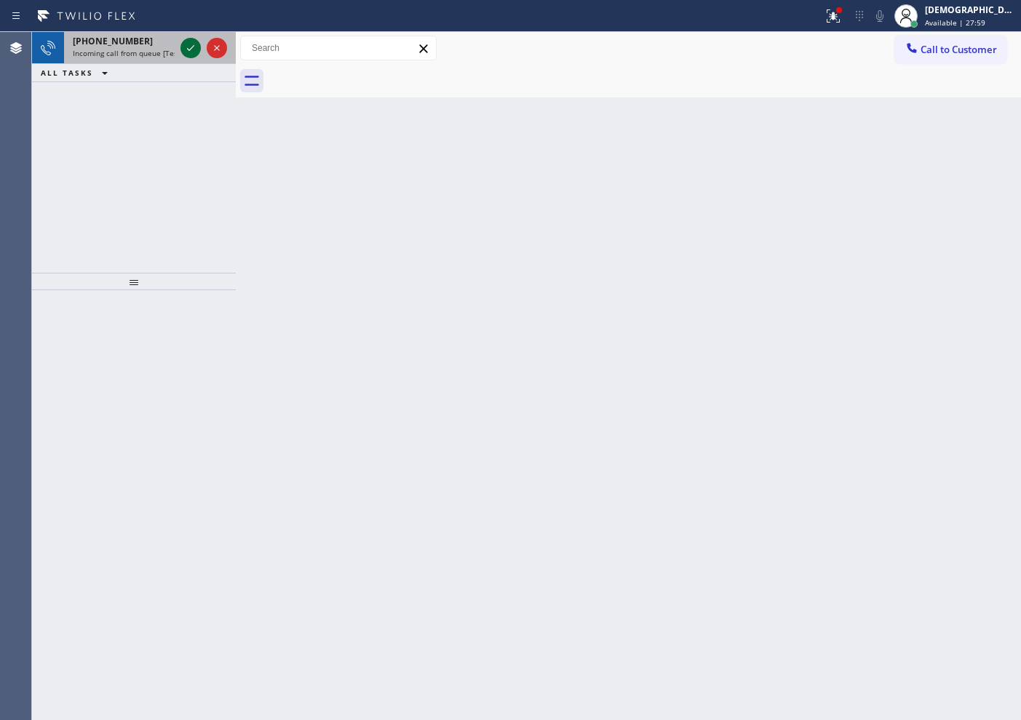
click at [187, 46] on icon at bounding box center [190, 47] width 17 height 17
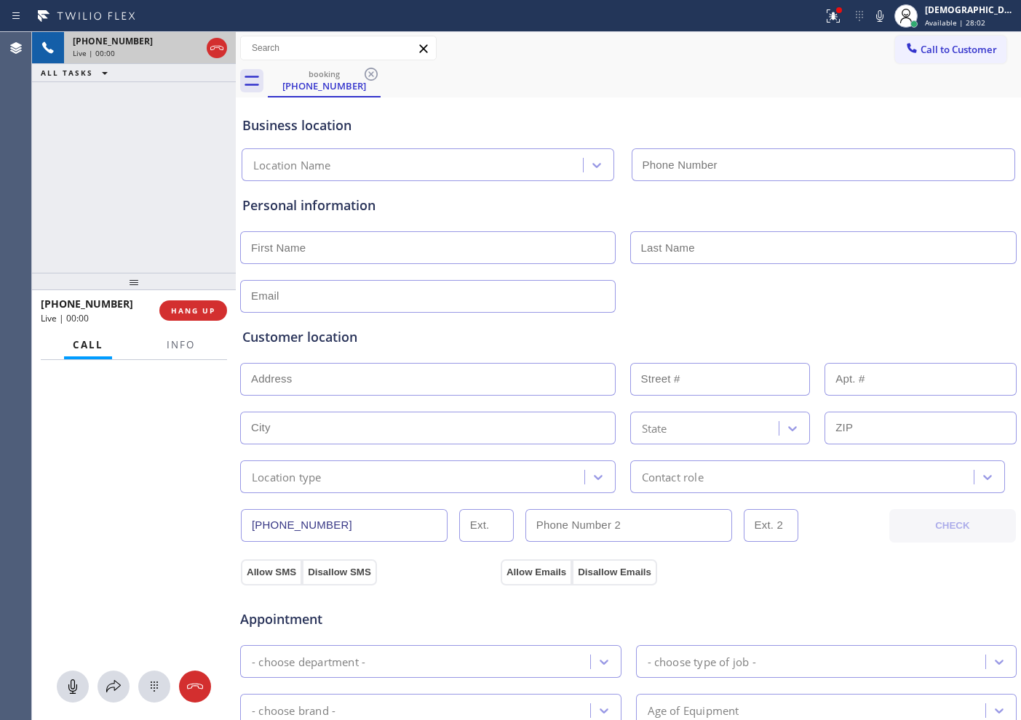
type input "[PHONE_NUMBER]"
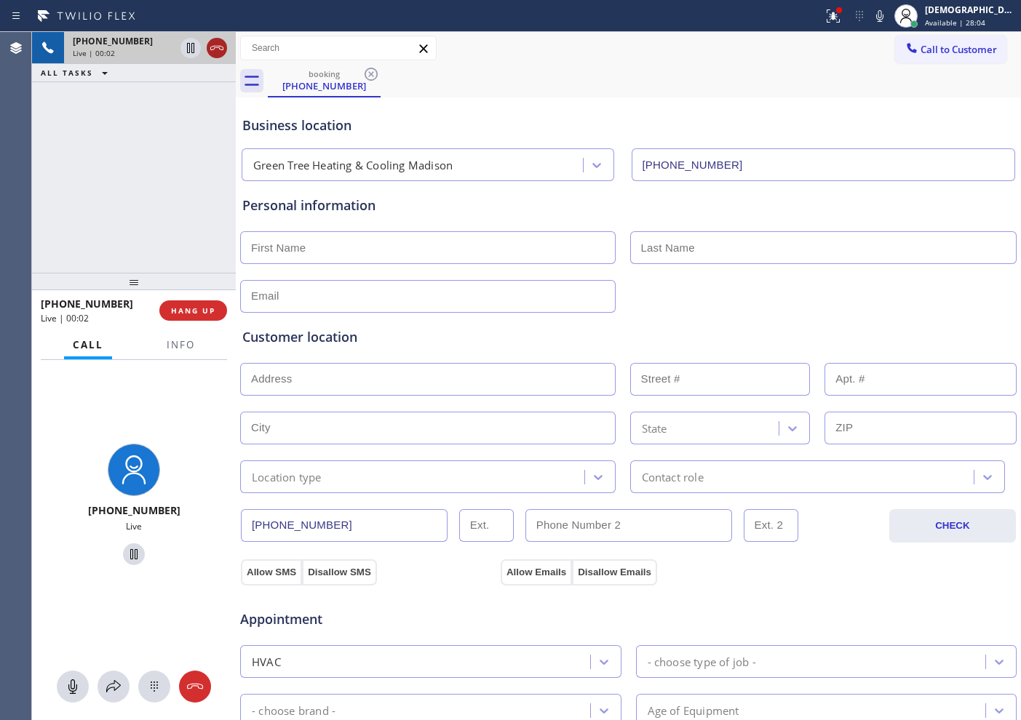
click at [221, 48] on icon at bounding box center [216, 47] width 17 height 17
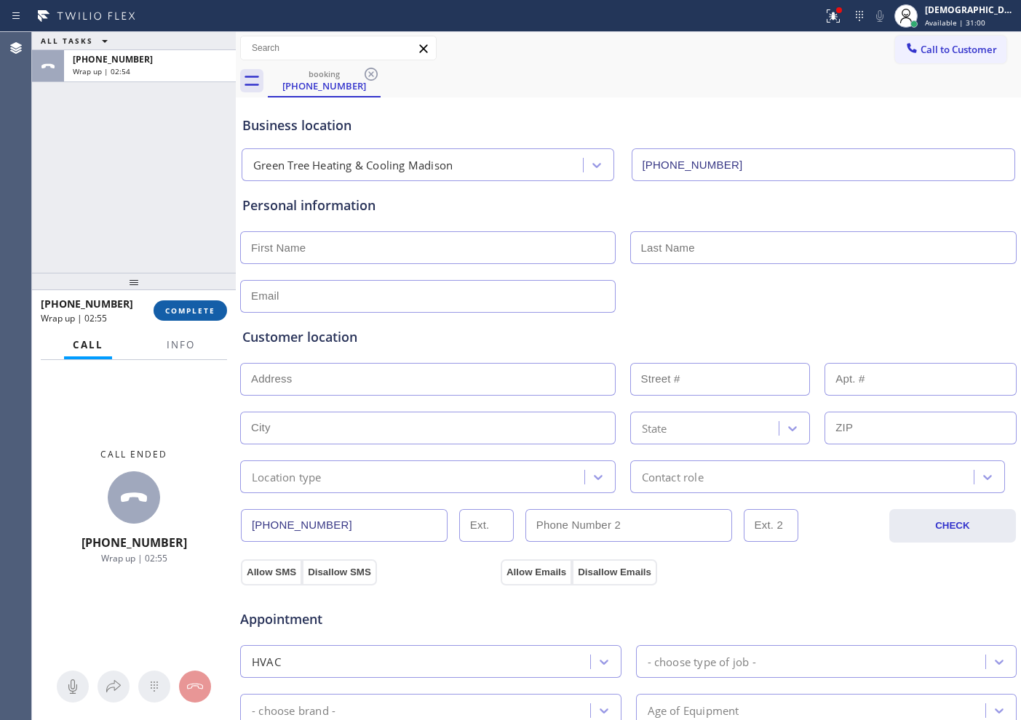
click at [207, 308] on span "COMPLETE" at bounding box center [190, 311] width 50 height 10
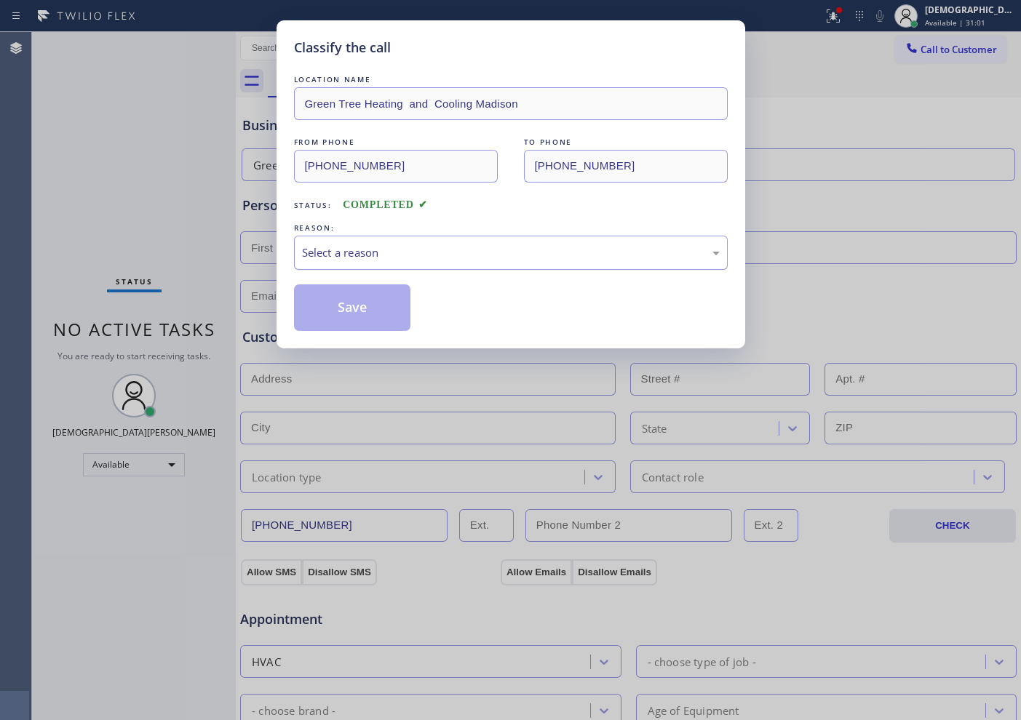
click at [425, 257] on div "Select a reason" at bounding box center [511, 253] width 418 height 17
click at [383, 297] on button "Save" at bounding box center [352, 308] width 117 height 47
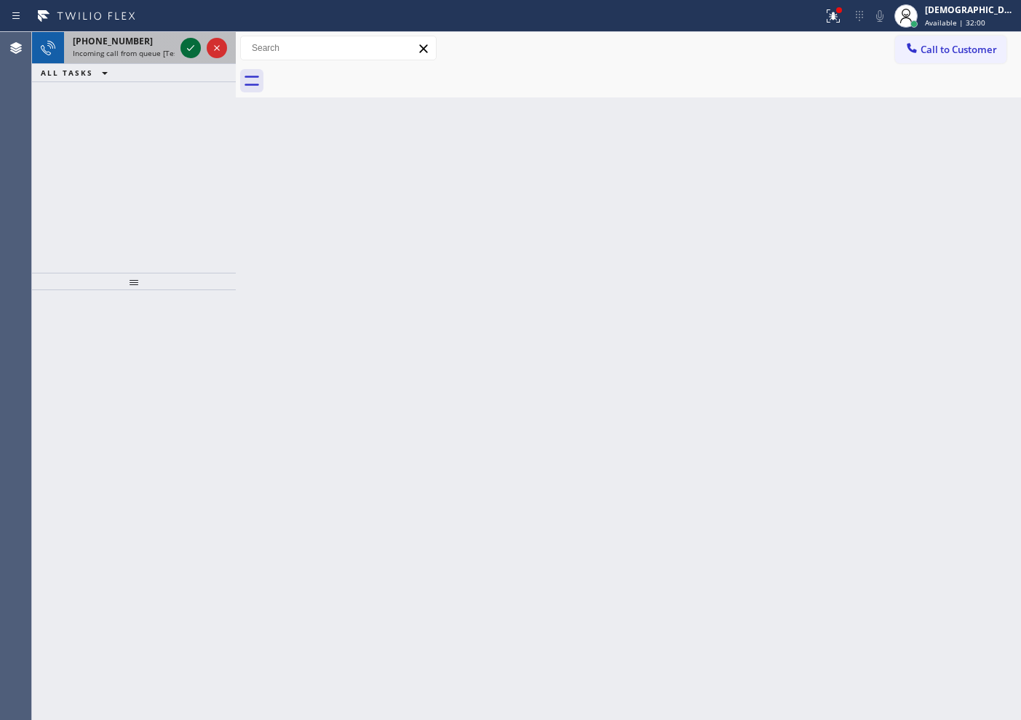
click at [189, 49] on icon at bounding box center [190, 48] width 7 height 6
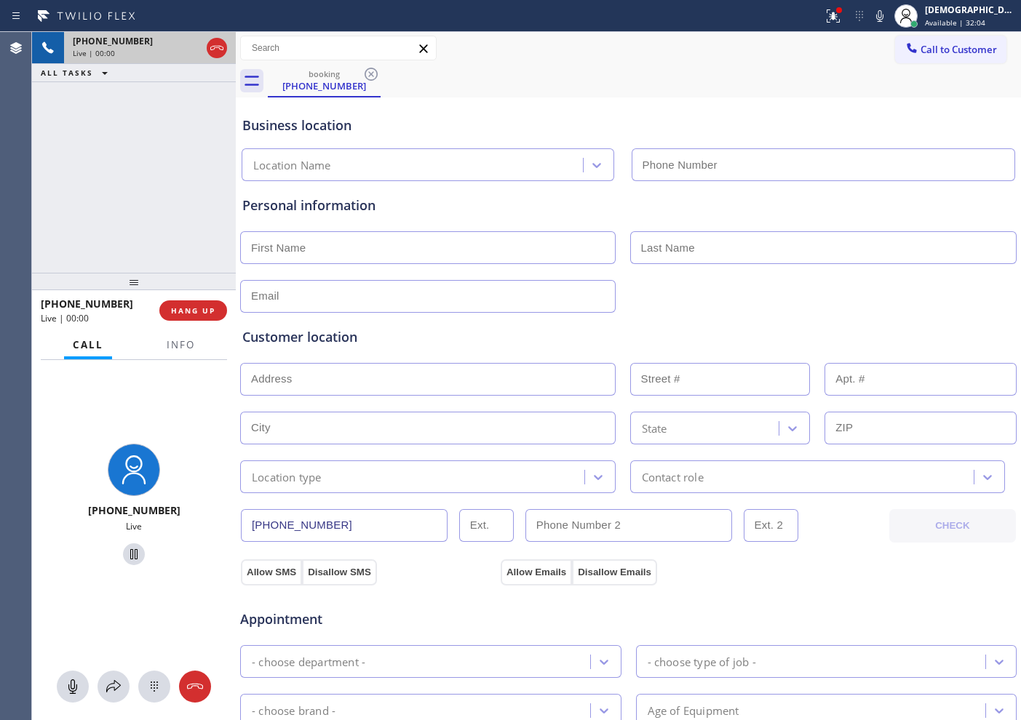
type input "[PHONE_NUMBER]"
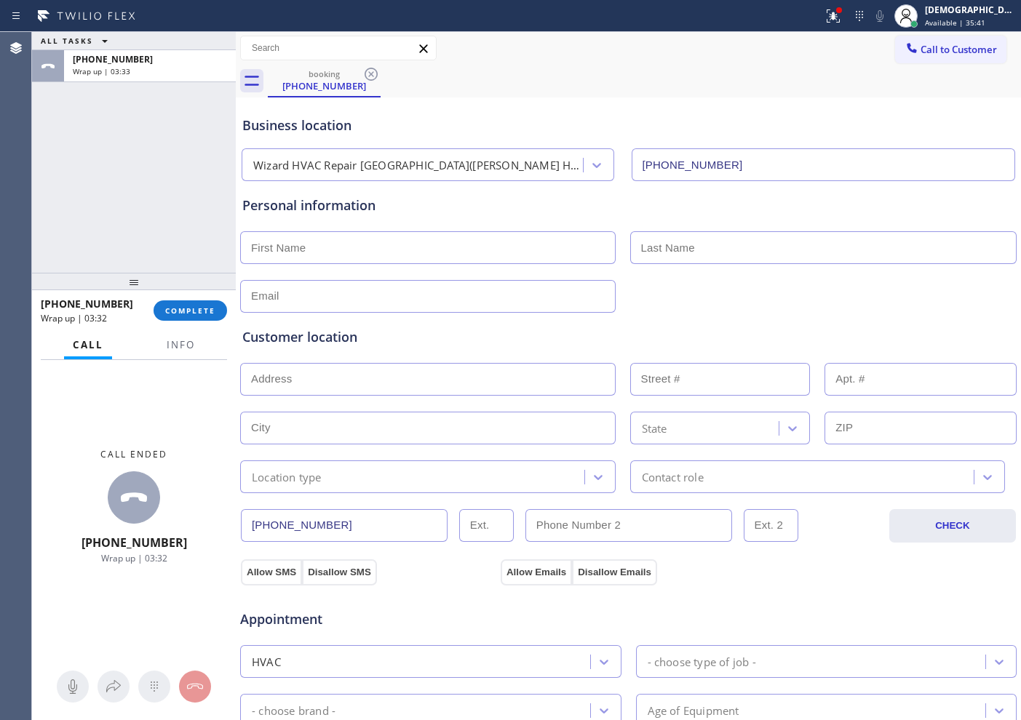
click at [186, 321] on div "[PHONE_NUMBER] Wrap up | 03:32 COMPLETE" at bounding box center [134, 311] width 186 height 38
click at [224, 314] on button "COMPLETE" at bounding box center [191, 311] width 74 height 20
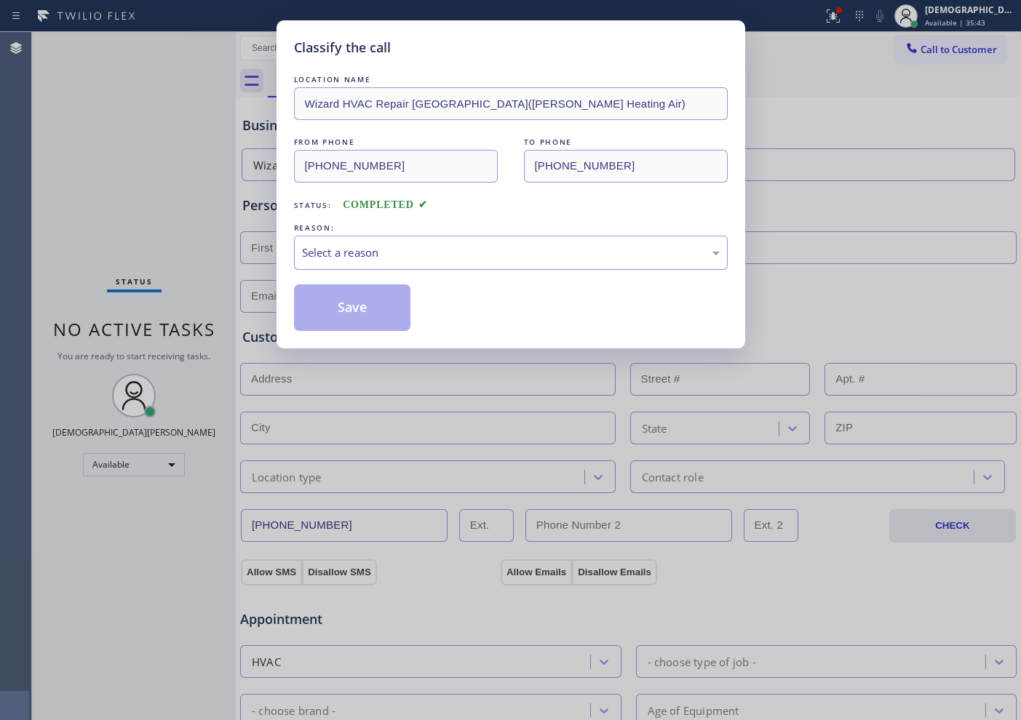
click at [394, 263] on div "Select a reason" at bounding box center [511, 253] width 434 height 34
click at [365, 298] on button "Save" at bounding box center [352, 308] width 117 height 47
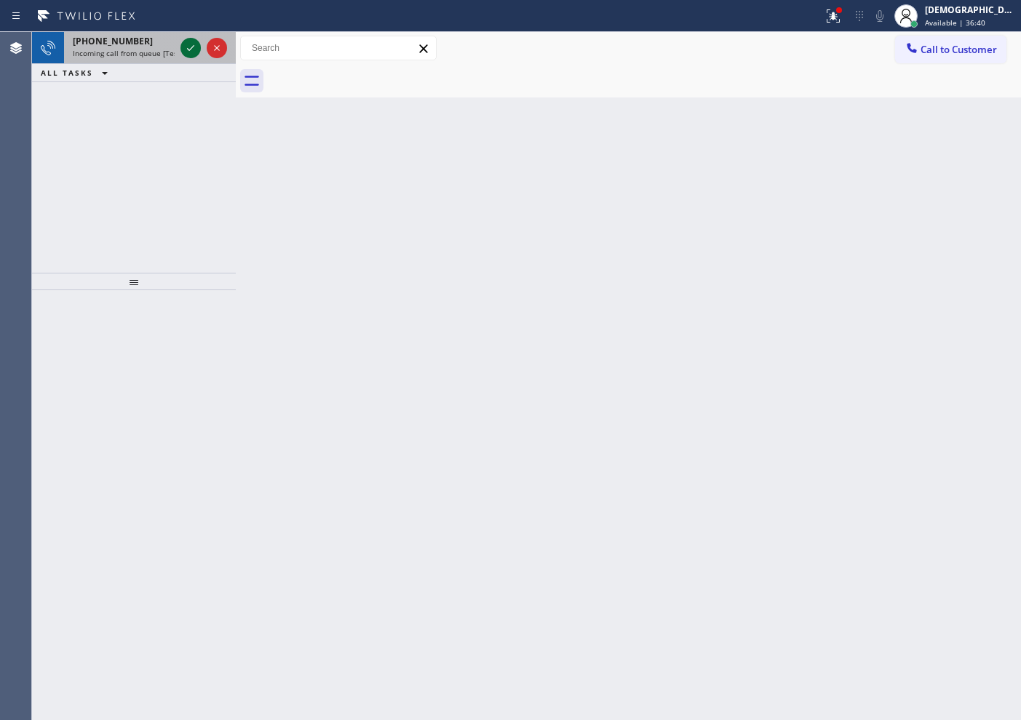
click at [186, 46] on icon at bounding box center [190, 47] width 17 height 17
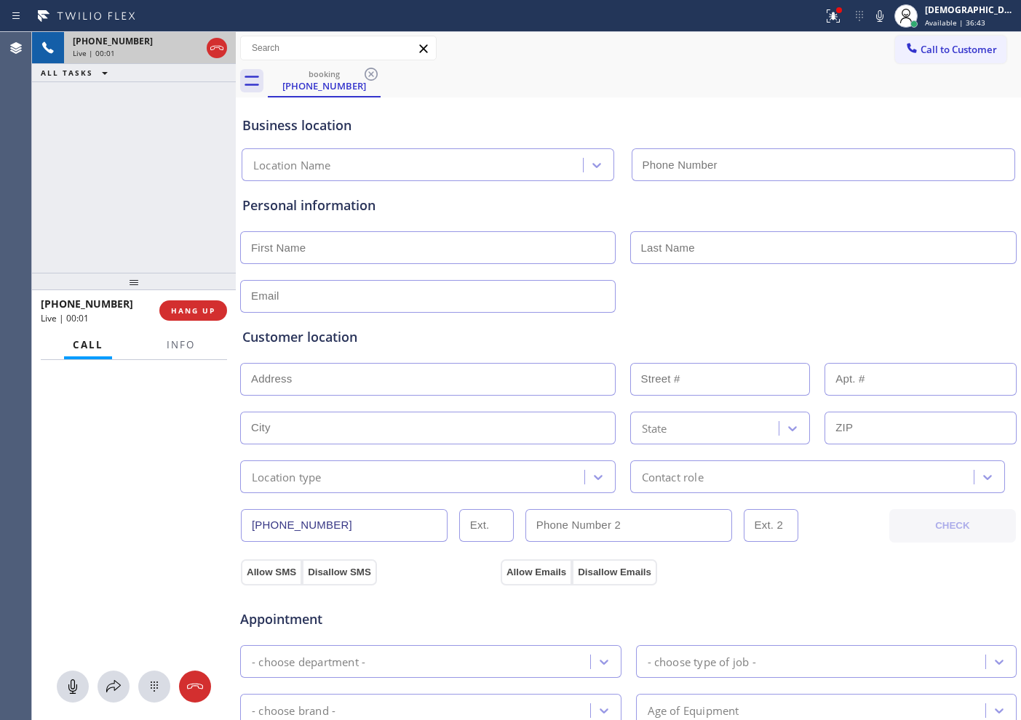
type input "[PHONE_NUMBER]"
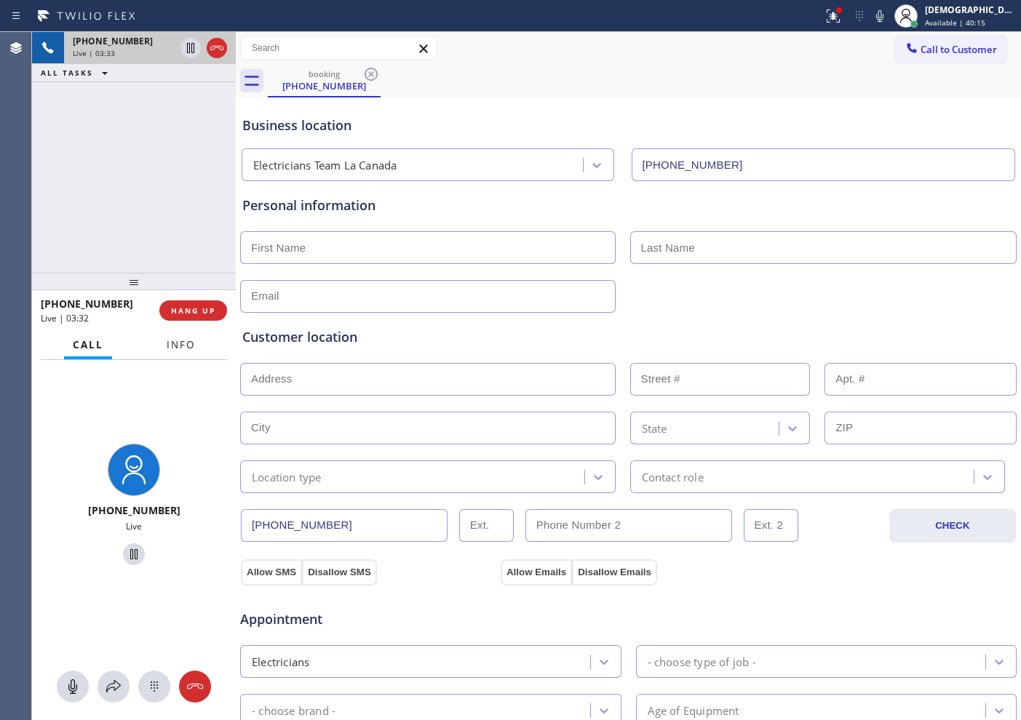
click at [172, 344] on span "Info" at bounding box center [181, 344] width 28 height 13
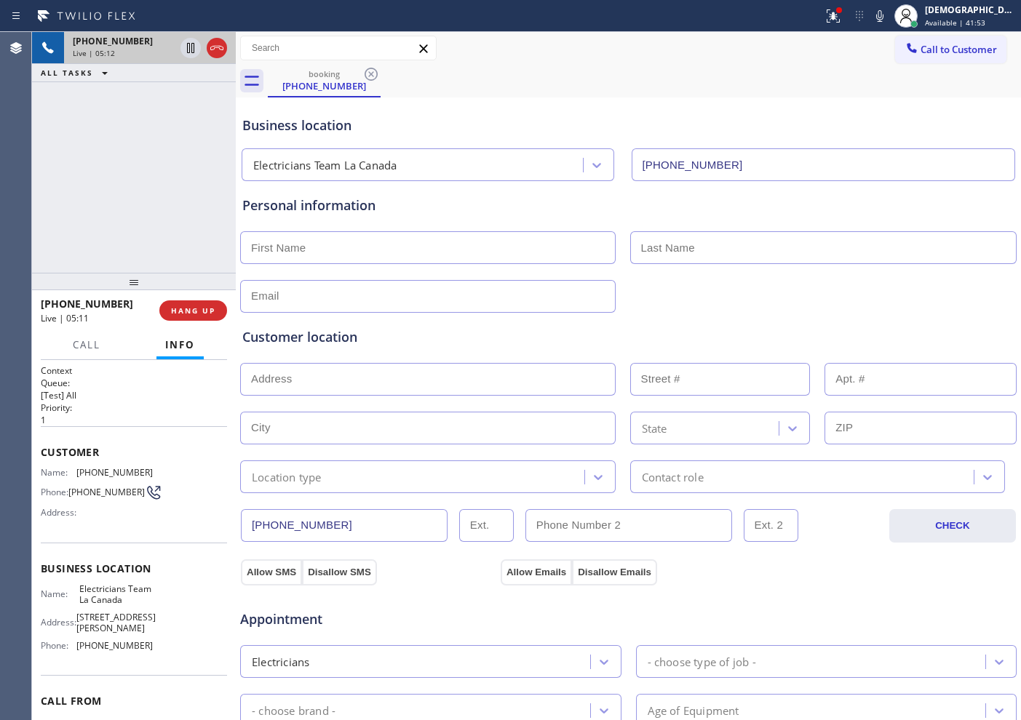
drag, startPoint x: 372, startPoint y: 523, endPoint x: 229, endPoint y: 528, distance: 143.5
click at [229, 528] on div "[PHONE_NUMBER] Live | 05:12 ALL TASKS ALL TASKS ACTIVE TASKS TASKS IN WRAP UP […" at bounding box center [526, 376] width 989 height 688
click at [223, 51] on icon at bounding box center [216, 47] width 17 height 17
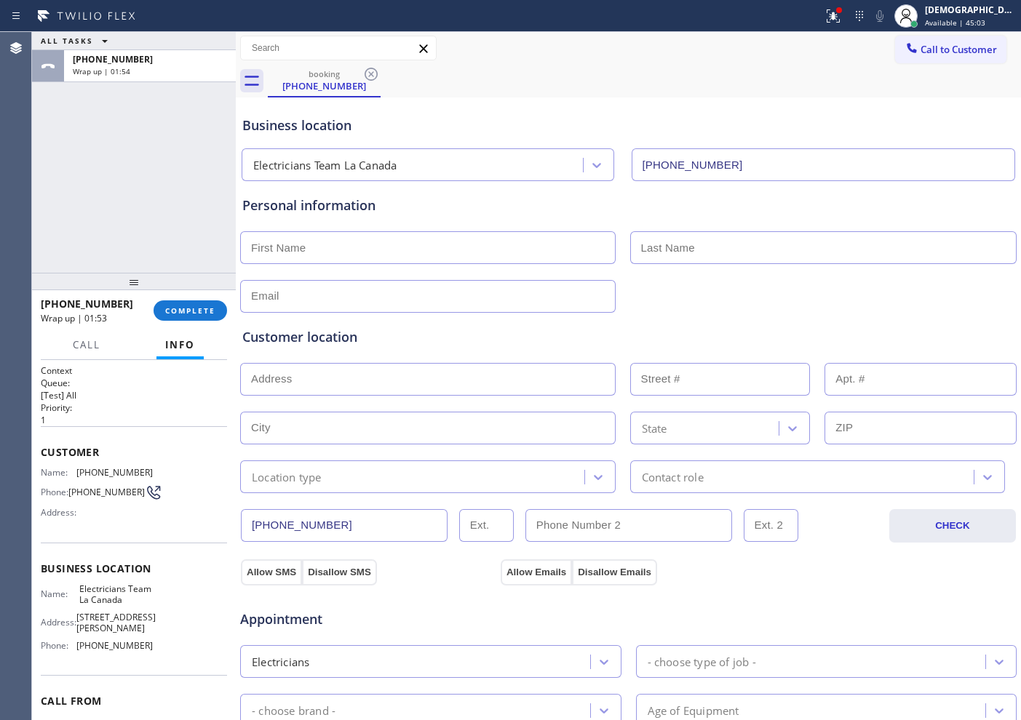
click at [321, 249] on input "text" at bounding box center [428, 247] width 376 height 33
paste input "[PERSON_NAME]"
type input "[PERSON_NAME]"
click at [680, 242] on input "text" at bounding box center [823, 247] width 387 height 33
paste input "[PERSON_NAME]"
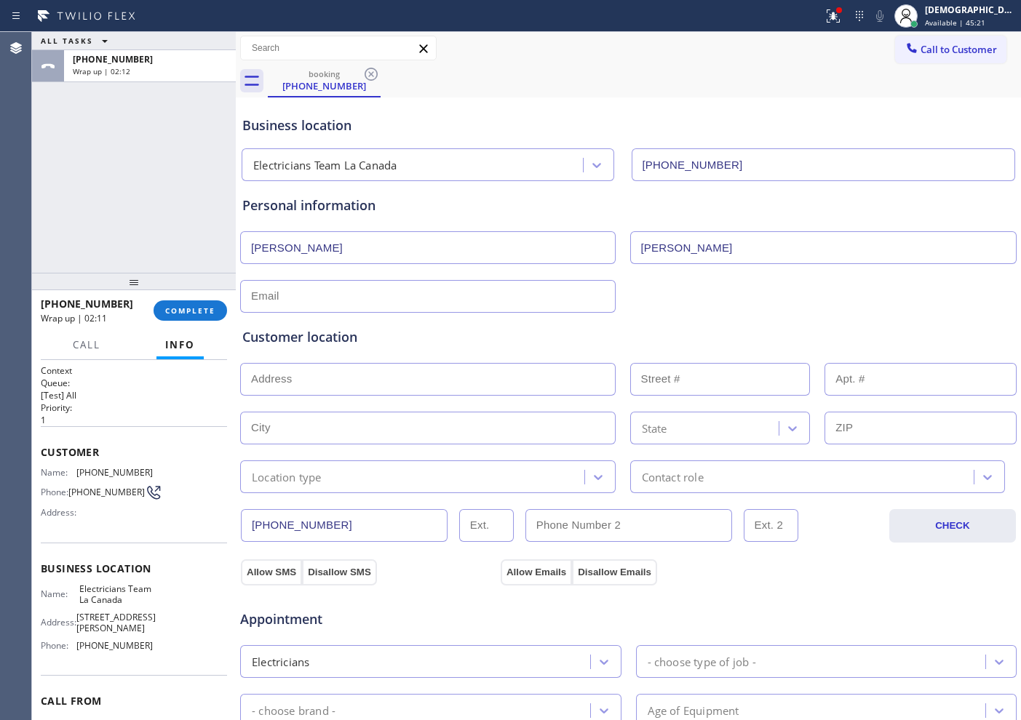
type input "[PERSON_NAME]"
click at [347, 296] on input "text" at bounding box center [428, 296] width 376 height 33
paste input "[EMAIL_ADDRESS][DOMAIN_NAME]"
type input "[EMAIL_ADDRESS][DOMAIN_NAME]"
click at [335, 370] on input "text" at bounding box center [428, 379] width 376 height 33
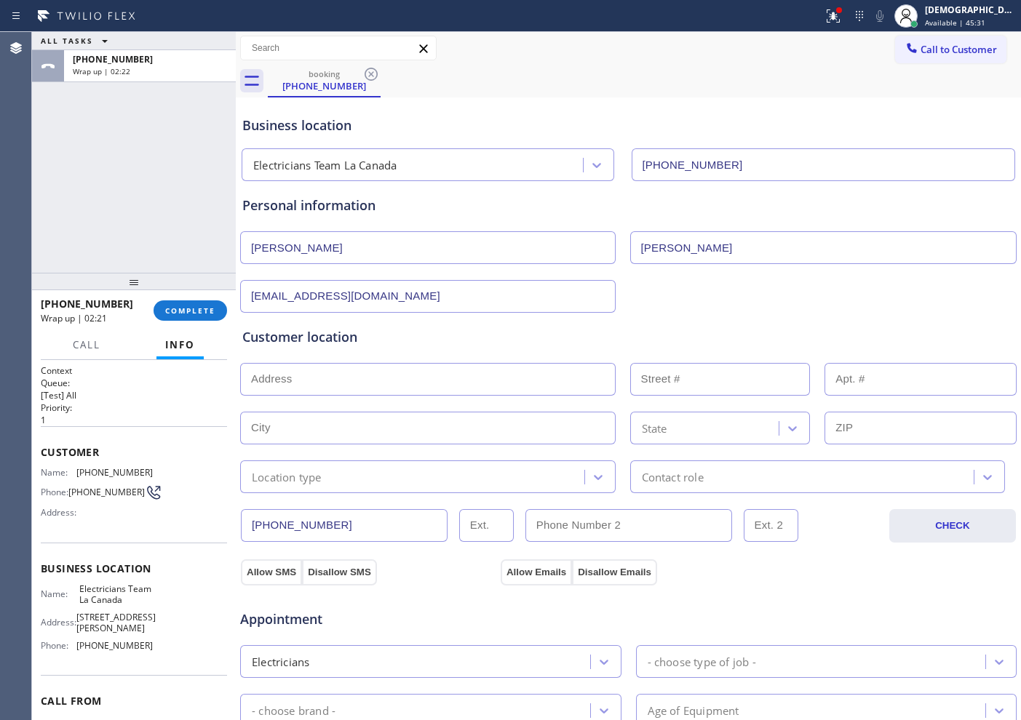
paste input "[STREET_ADDRESS][PERSON_NAME]"
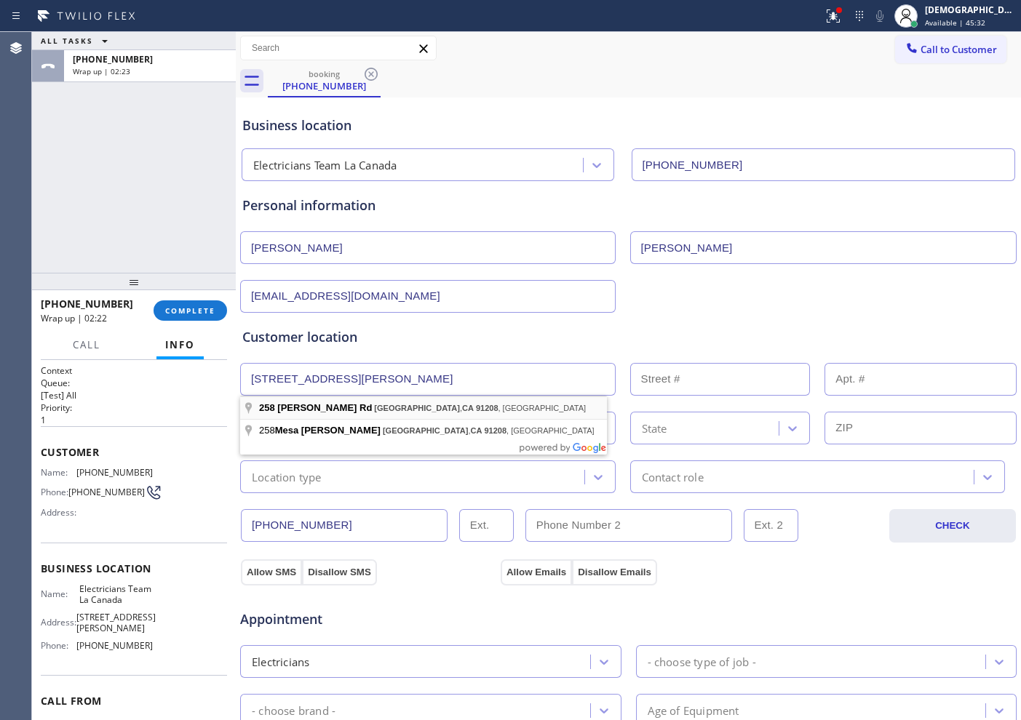
type input "[STREET_ADDRESS][PERSON_NAME]"
type input "258"
type input "[GEOGRAPHIC_DATA]"
type input "91208"
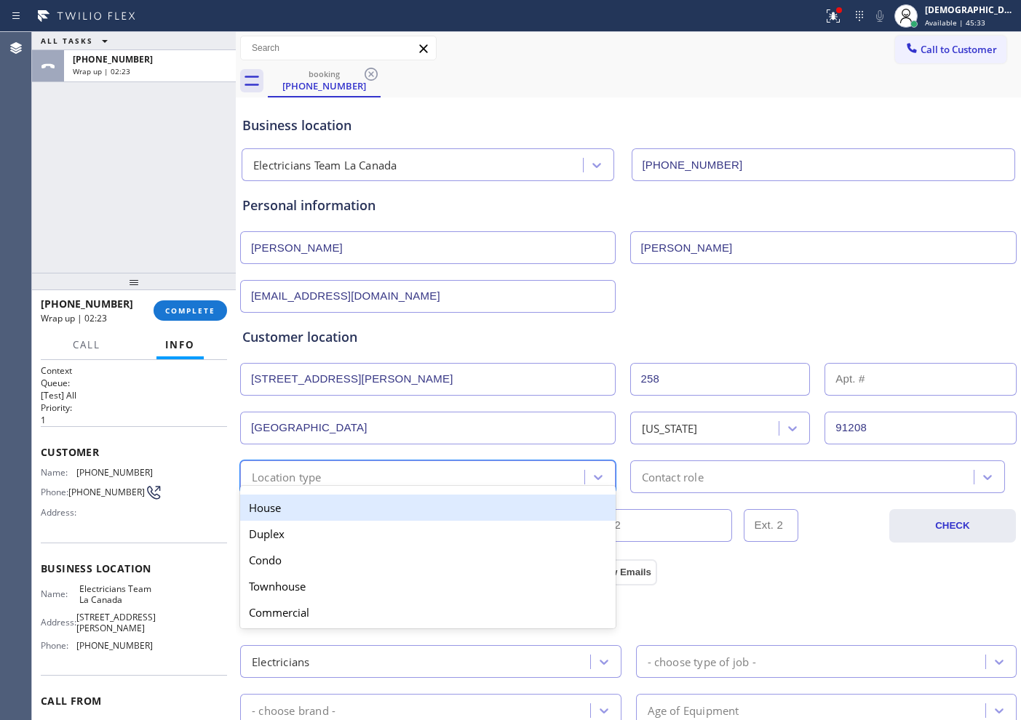
click at [344, 475] on div "Location type" at bounding box center [415, 476] width 340 height 25
click at [345, 495] on div "House" at bounding box center [428, 508] width 376 height 26
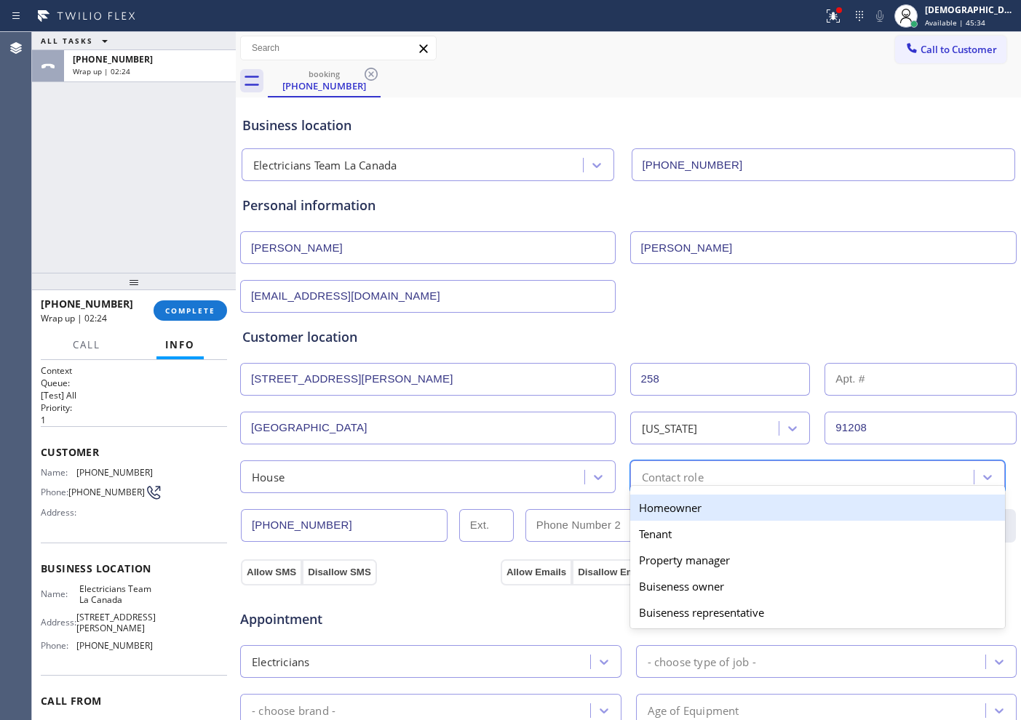
click at [675, 486] on div "option Homeowner focused, 1 of 5. 5 results available. Use Up and Down to choos…" at bounding box center [818, 477] width 376 height 33
click at [664, 512] on div "Homeowner" at bounding box center [818, 508] width 376 height 26
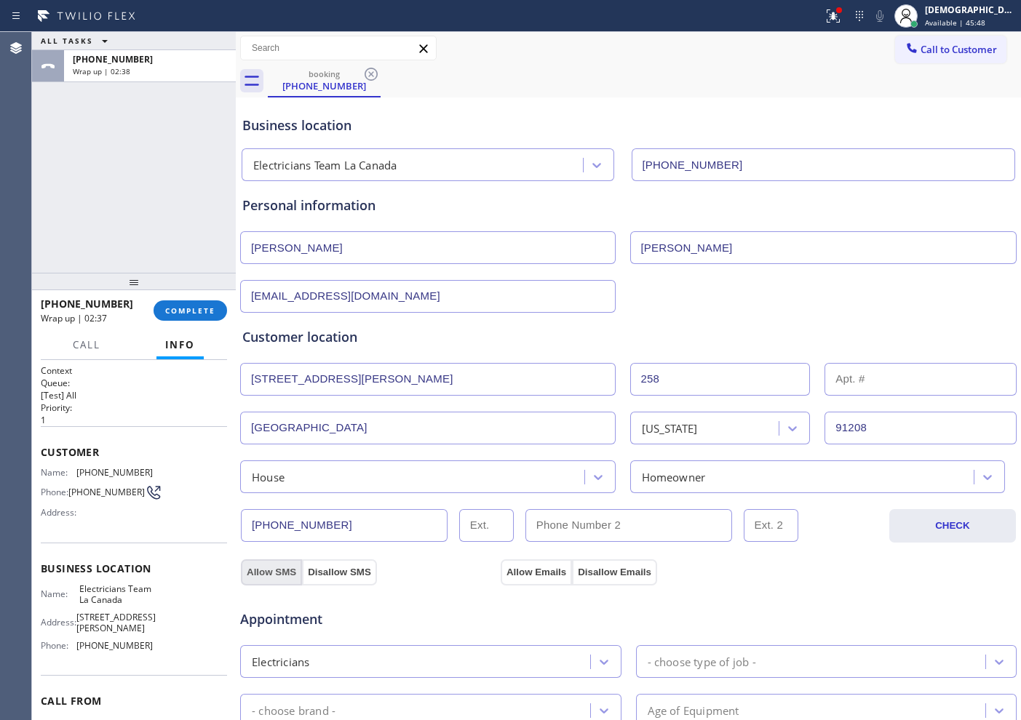
click at [285, 568] on button "Allow SMS" at bounding box center [271, 573] width 61 height 26
click at [532, 579] on div "Appointment Electricians - choose type of job - - choose brand - Age of Equipme…" at bounding box center [628, 721] width 778 height 285
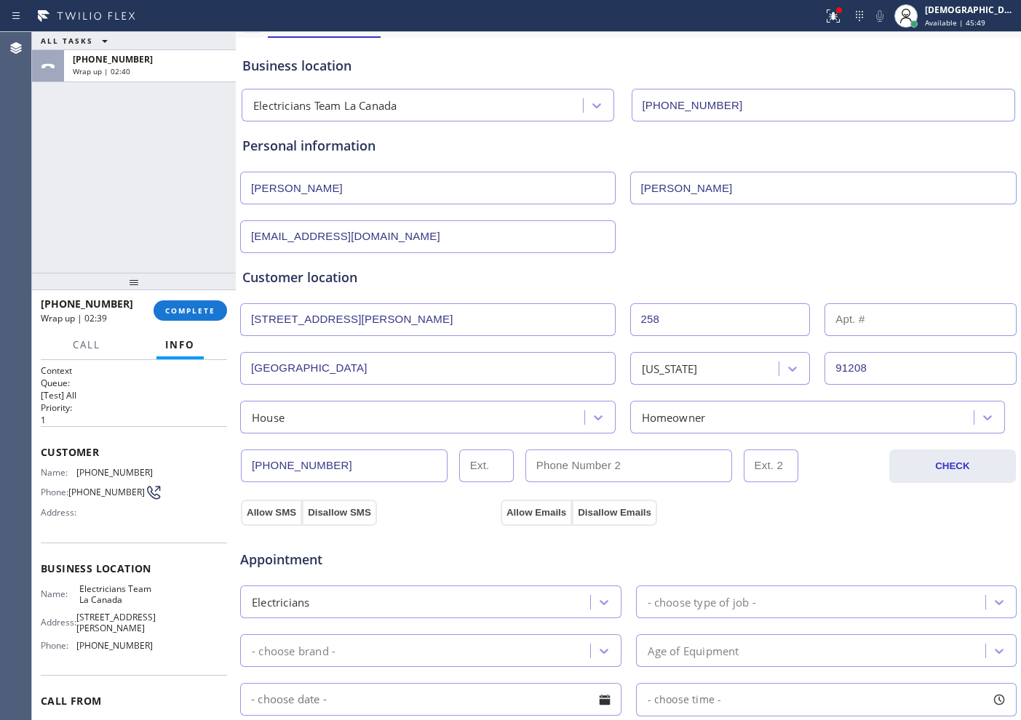
scroll to position [182, 0]
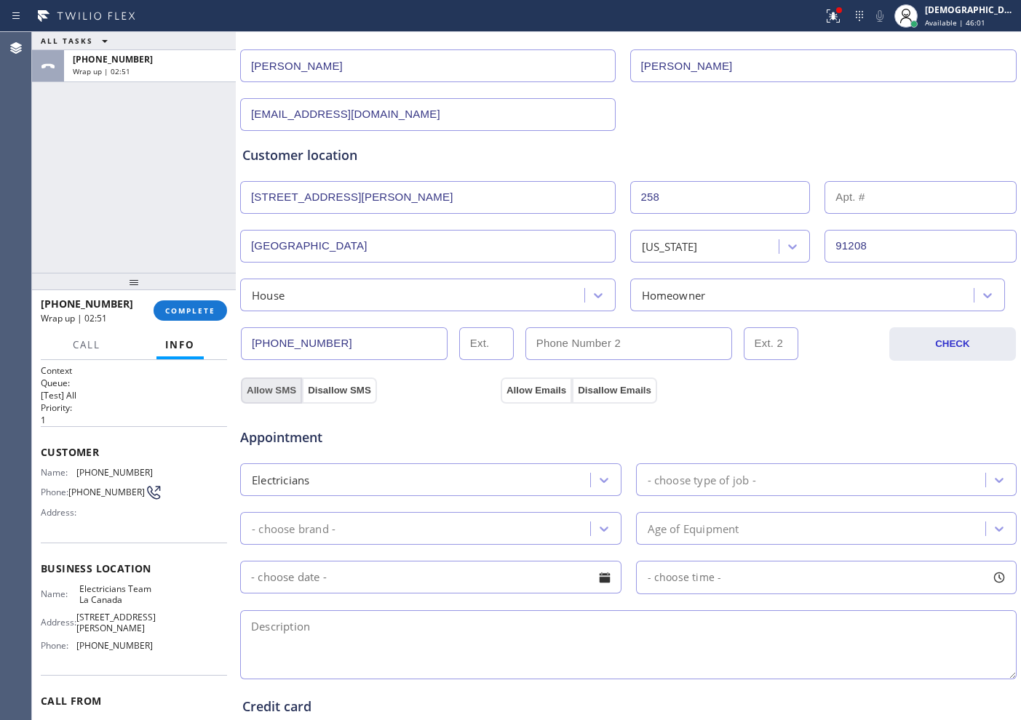
click at [266, 387] on button "Allow SMS" at bounding box center [271, 391] width 61 height 26
click at [531, 389] on button "Allow Emails" at bounding box center [536, 391] width 71 height 26
click at [541, 477] on div "Electricians" at bounding box center [418, 479] width 346 height 25
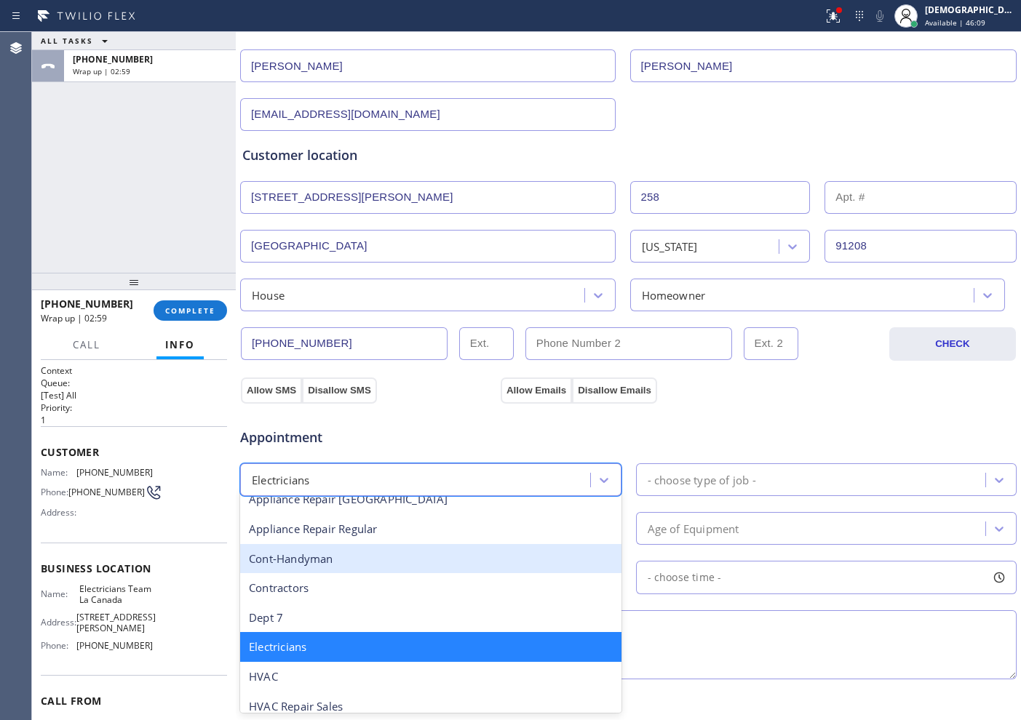
scroll to position [150, 0]
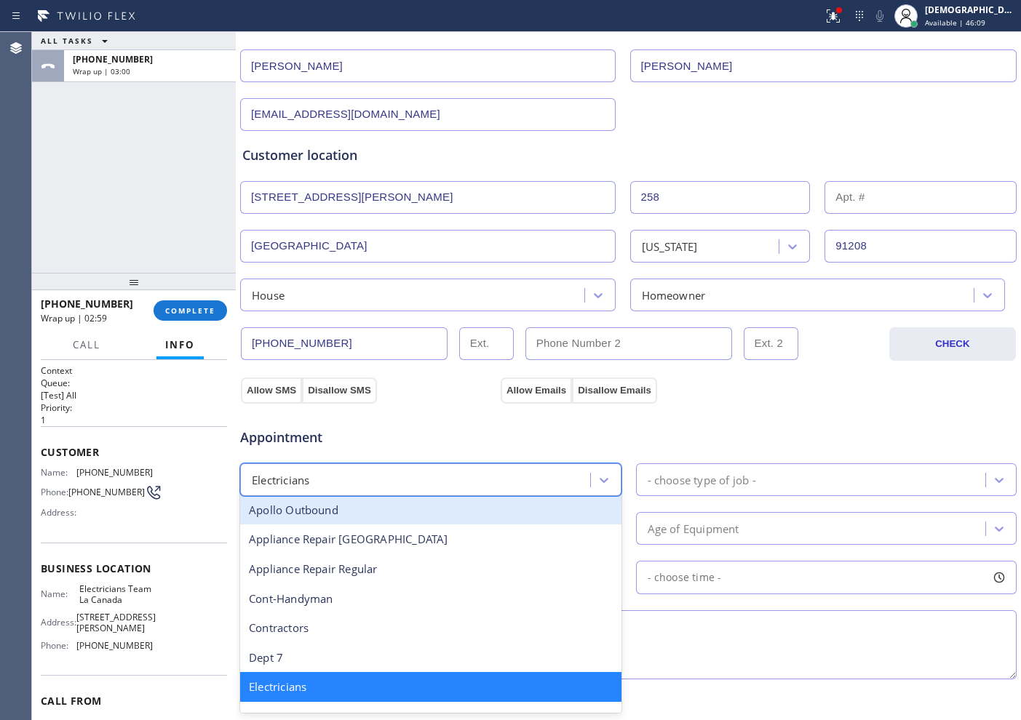
click at [745, 391] on div "Allow Emails Disallow Emails" at bounding box center [629, 390] width 260 height 26
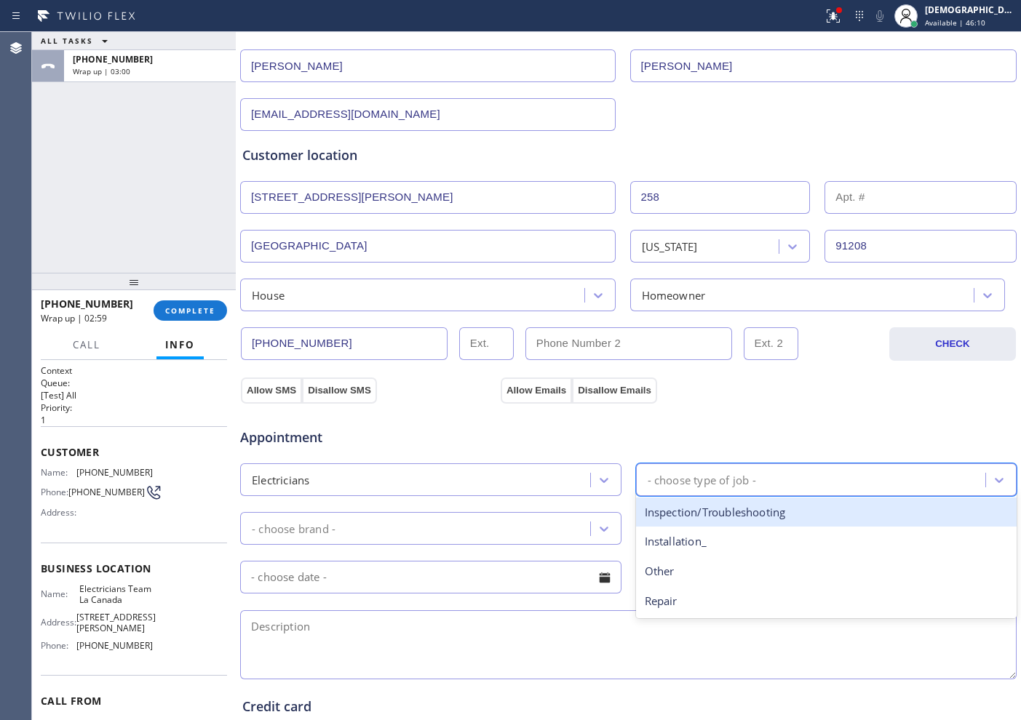
click at [710, 467] on div "- choose type of job -" at bounding box center [813, 479] width 346 height 25
type input "ou"
click at [730, 440] on div "Appointment" at bounding box center [628, 428] width 779 height 37
click at [672, 466] on div "- choose type of job -" at bounding box center [826, 480] width 381 height 33
type input "r"
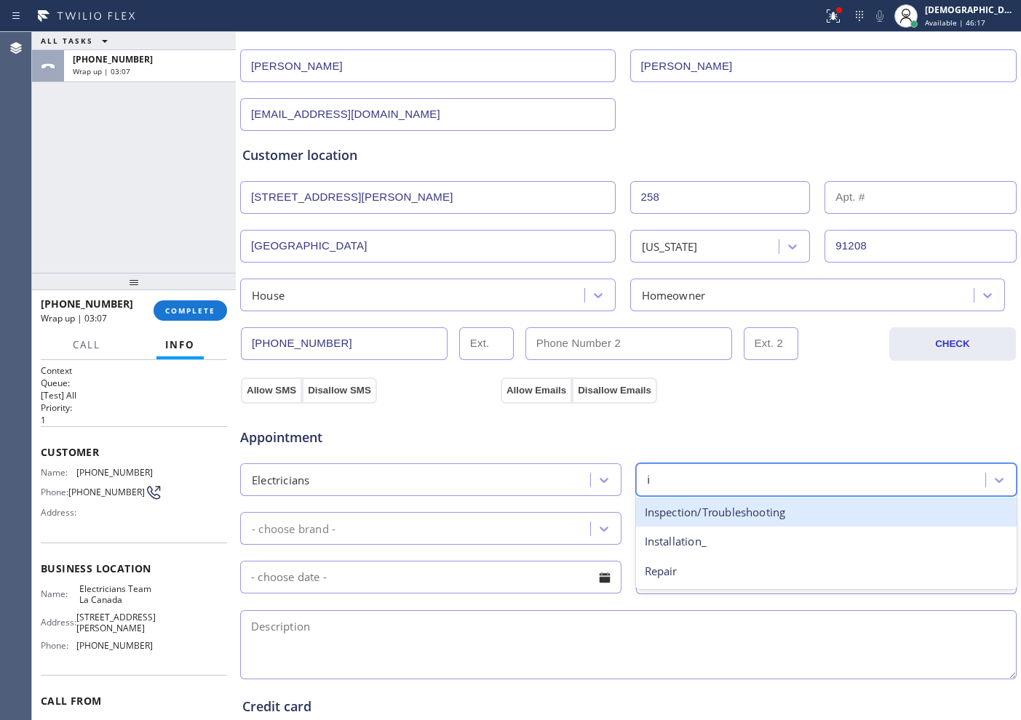
type input "in"
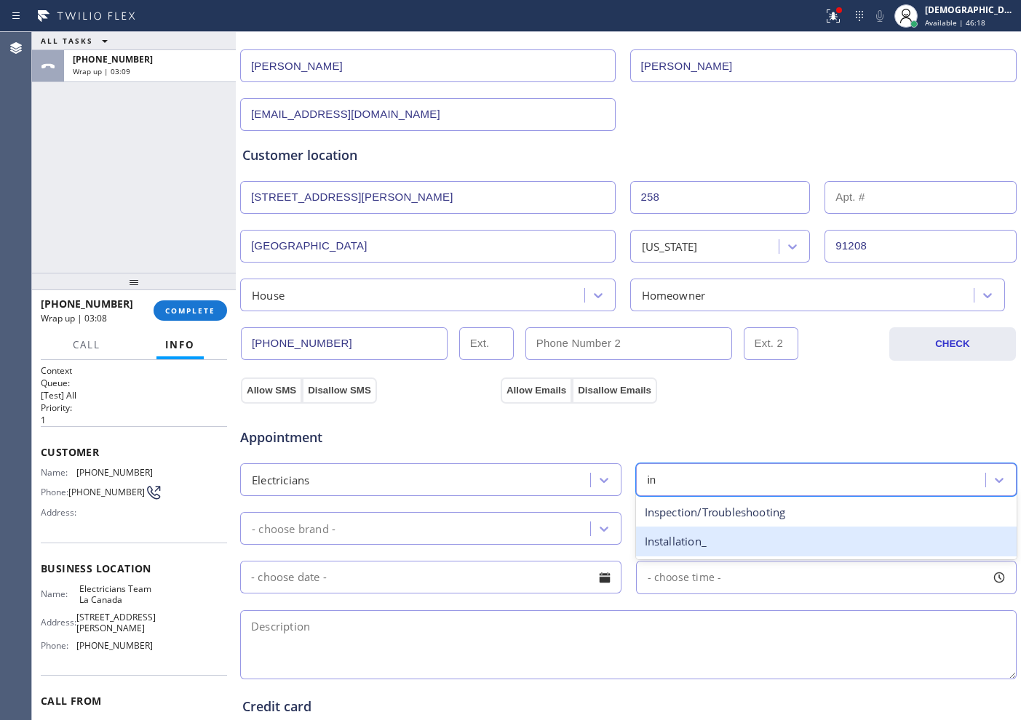
drag, startPoint x: 668, startPoint y: 544, endPoint x: 562, endPoint y: 527, distance: 107.6
click at [667, 544] on div "Installation_" at bounding box center [826, 542] width 381 height 30
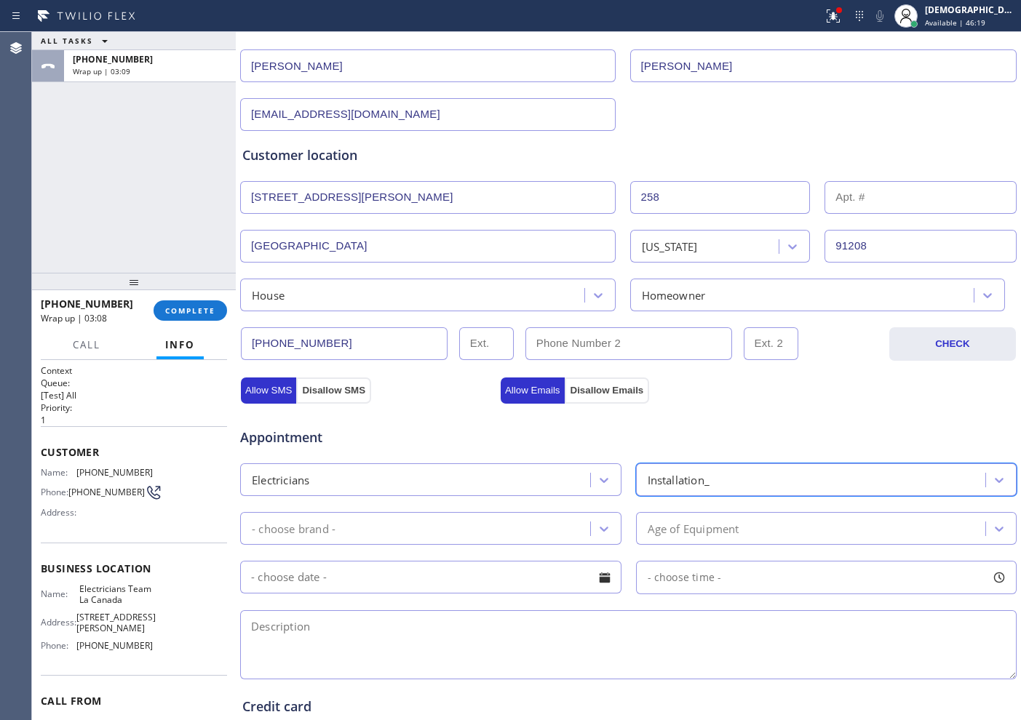
click at [538, 522] on div "- choose brand -" at bounding box center [418, 528] width 346 height 25
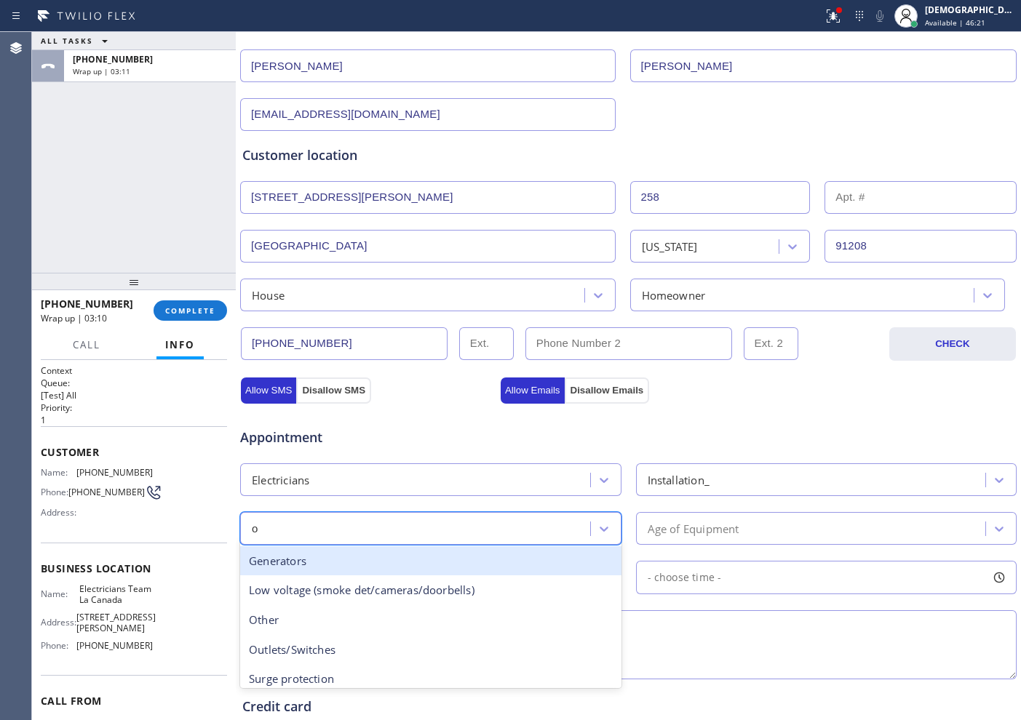
type input "ou"
click at [520, 549] on div "Outlets/Switches" at bounding box center [430, 562] width 381 height 30
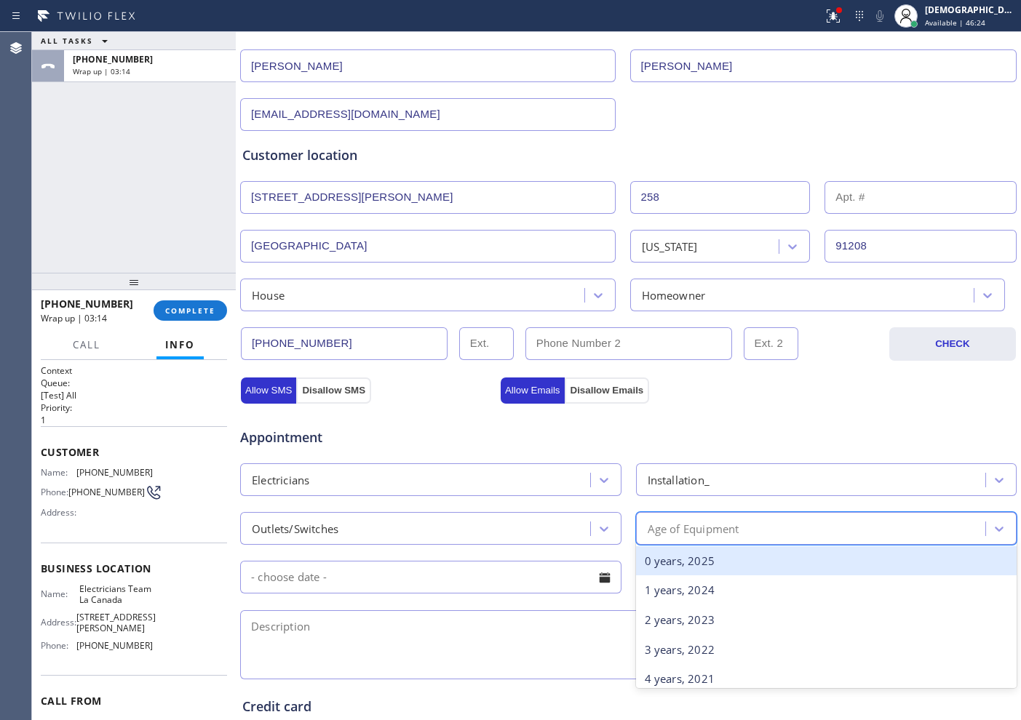
click at [712, 528] on div "Age of Equipment" at bounding box center [694, 528] width 92 height 17
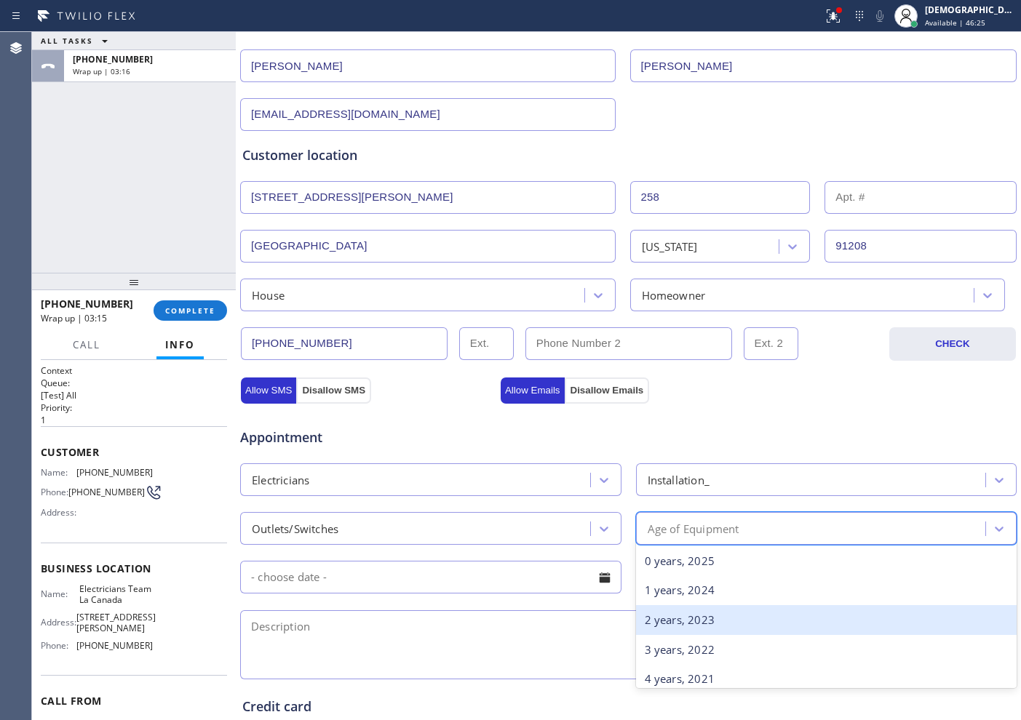
click at [694, 631] on div "2 years, 2023" at bounding box center [826, 620] width 381 height 30
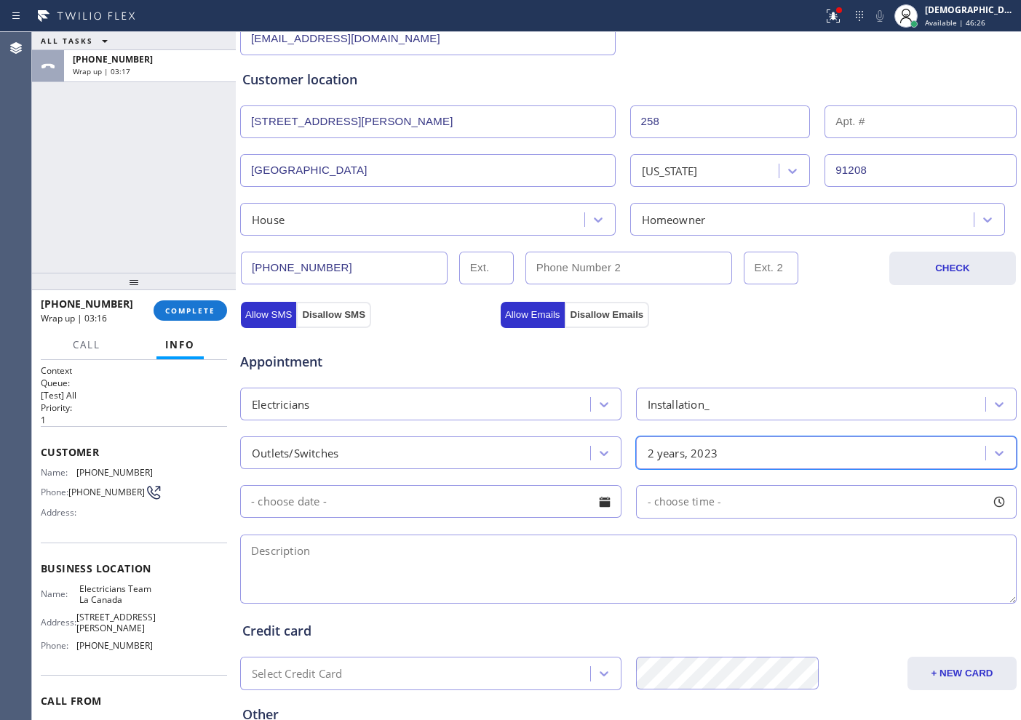
scroll to position [364, 0]
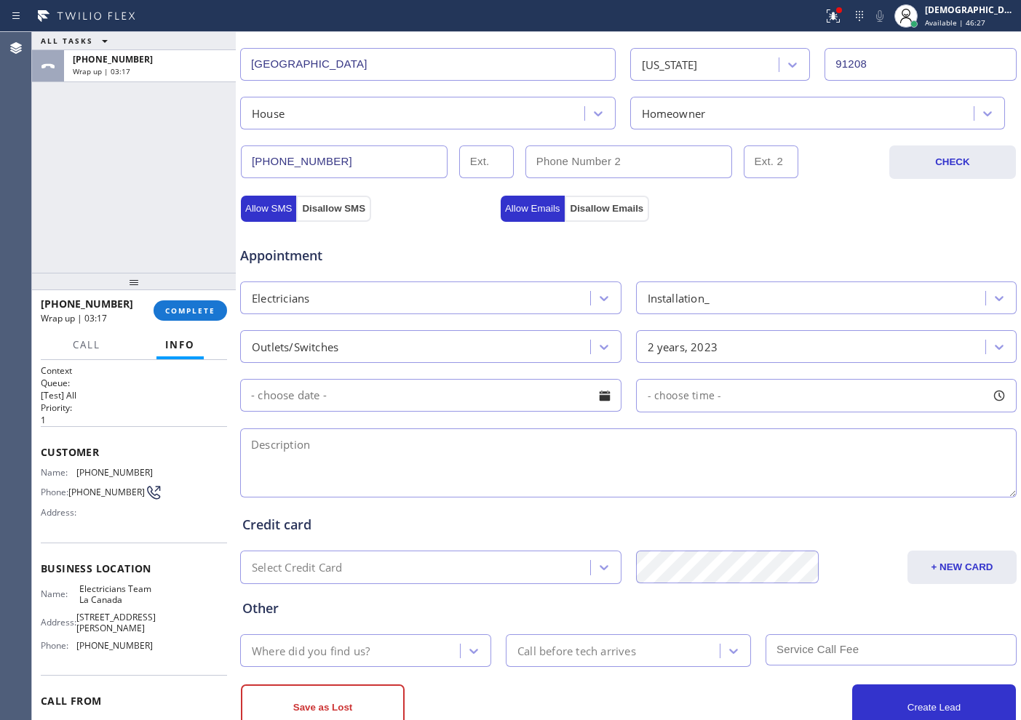
click at [488, 404] on input "text" at bounding box center [430, 395] width 381 height 33
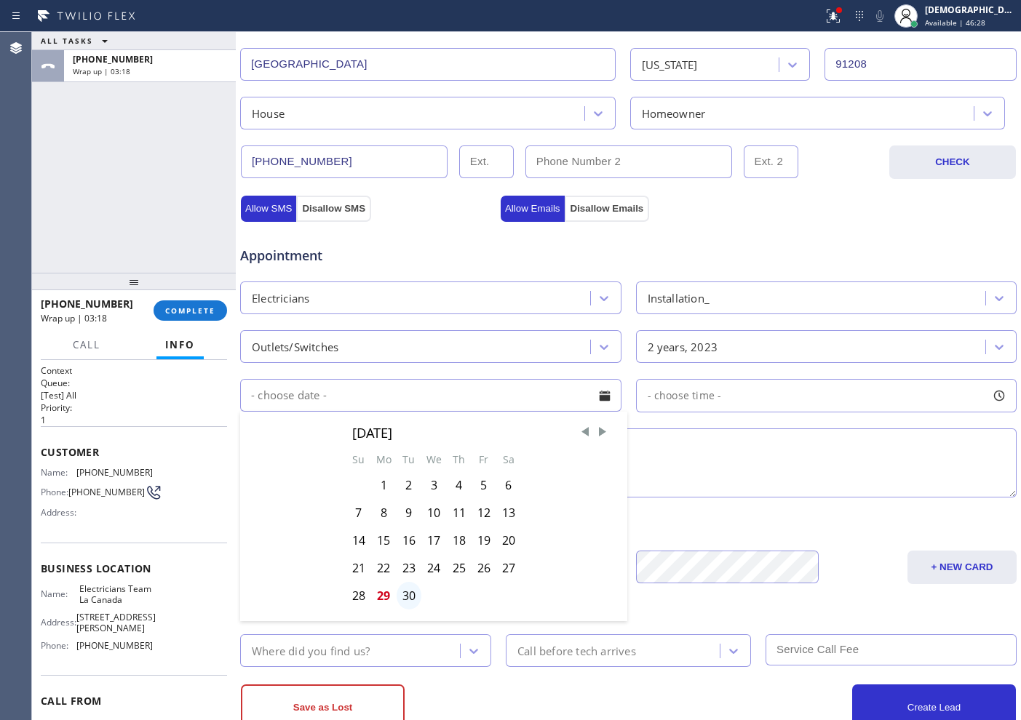
click at [402, 595] on div "30" at bounding box center [409, 596] width 25 height 28
type input "[DATE]"
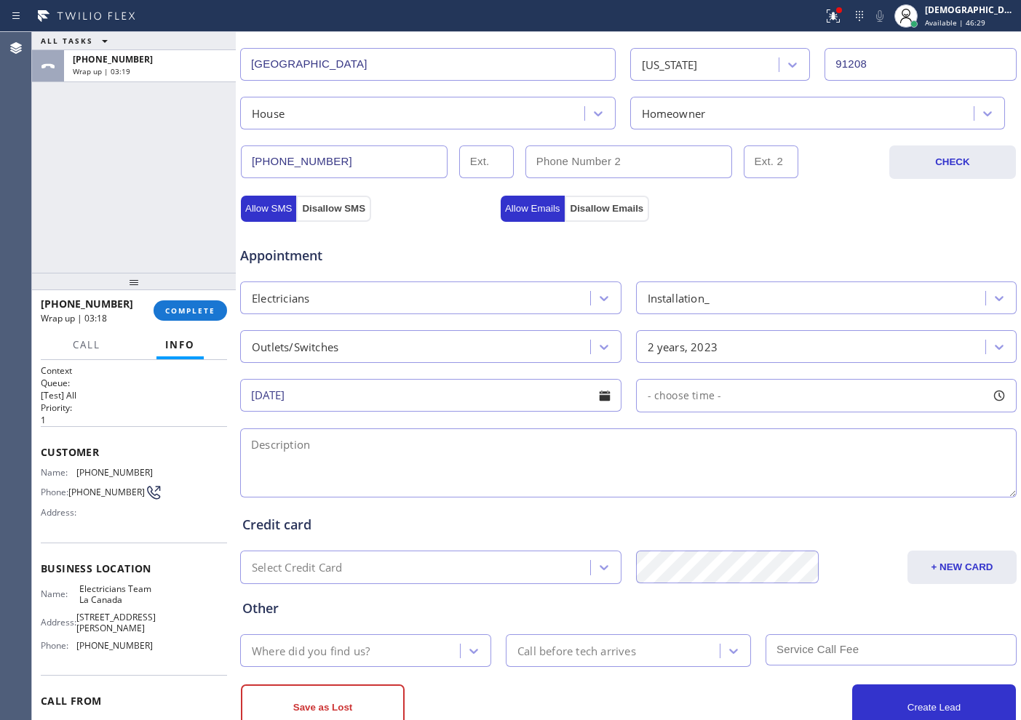
click at [705, 400] on span "- choose time -" at bounding box center [685, 396] width 74 height 14
drag, startPoint x: 771, startPoint y: 493, endPoint x: 745, endPoint y: 497, distance: 26.6
click at [750, 497] on div at bounding box center [758, 484] width 17 height 31
drag, startPoint x: 651, startPoint y: 487, endPoint x: 666, endPoint y: 491, distance: 15.0
click at [669, 491] on div at bounding box center [677, 484] width 17 height 31
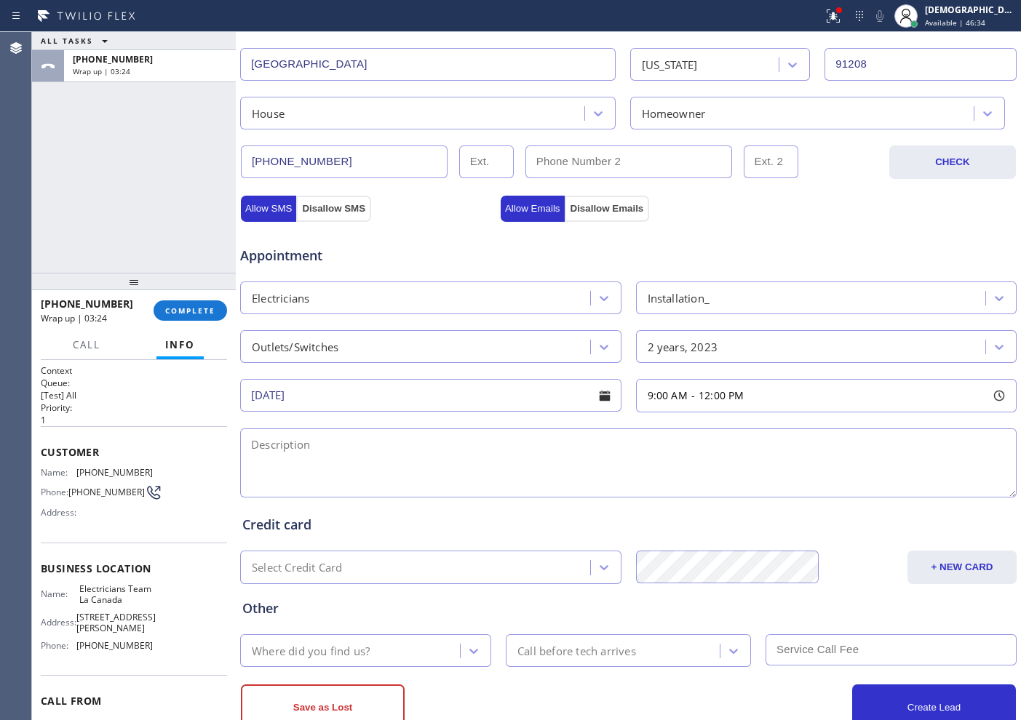
click at [688, 234] on div "Appointment" at bounding box center [628, 247] width 779 height 37
click at [685, 459] on textarea at bounding box center [628, 463] width 777 height 69
click at [585, 465] on textarea "9-12 / $60 /" at bounding box center [628, 463] width 777 height 69
click at [507, 441] on textarea "9-12 / $60 /" at bounding box center [628, 463] width 777 height 69
paste textarea "new outlet instalation / gfci / 1 / its for hot tub/"
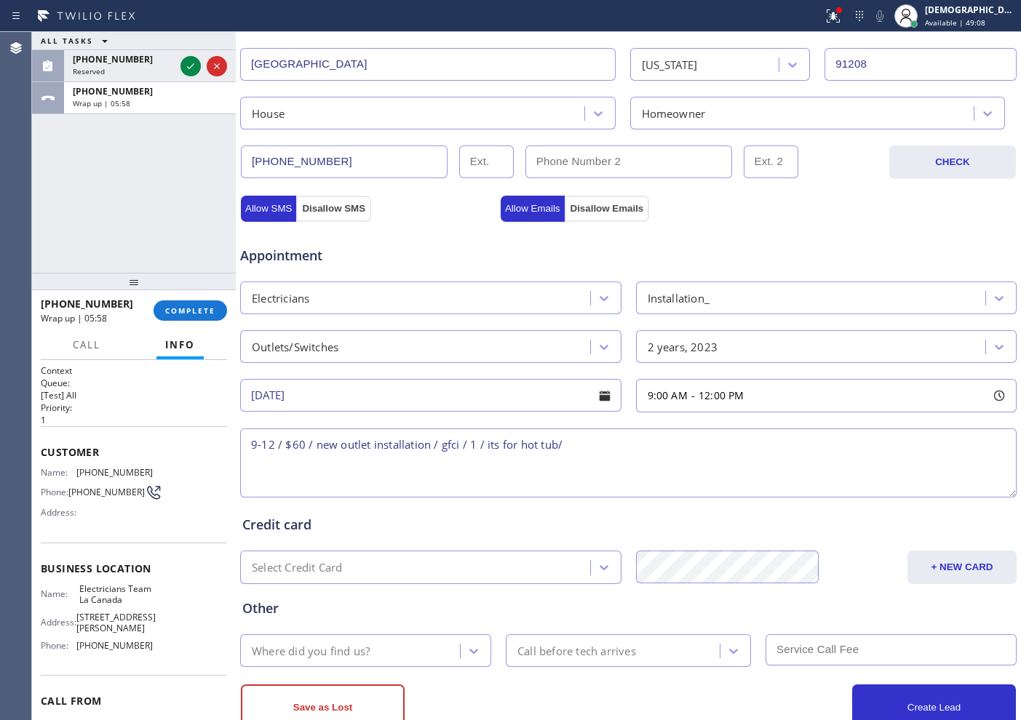
click at [621, 455] on textarea "9-12 / $60 / new outlet installation / gfci / 1 / its for hot tub/" at bounding box center [628, 463] width 777 height 69
paste textarea "[STREET_ADDRESS][PERSON_NAME]"
click at [869, 442] on textarea "9-12 / $60 / new outlet installation / gfci / 1 / its for hot tub/ House ho / […" at bounding box center [628, 463] width 777 height 69
paste textarea "Please call customer 30 minutes prior to arrival"
drag, startPoint x: 158, startPoint y: 603, endPoint x: 78, endPoint y: 596, distance: 80.4
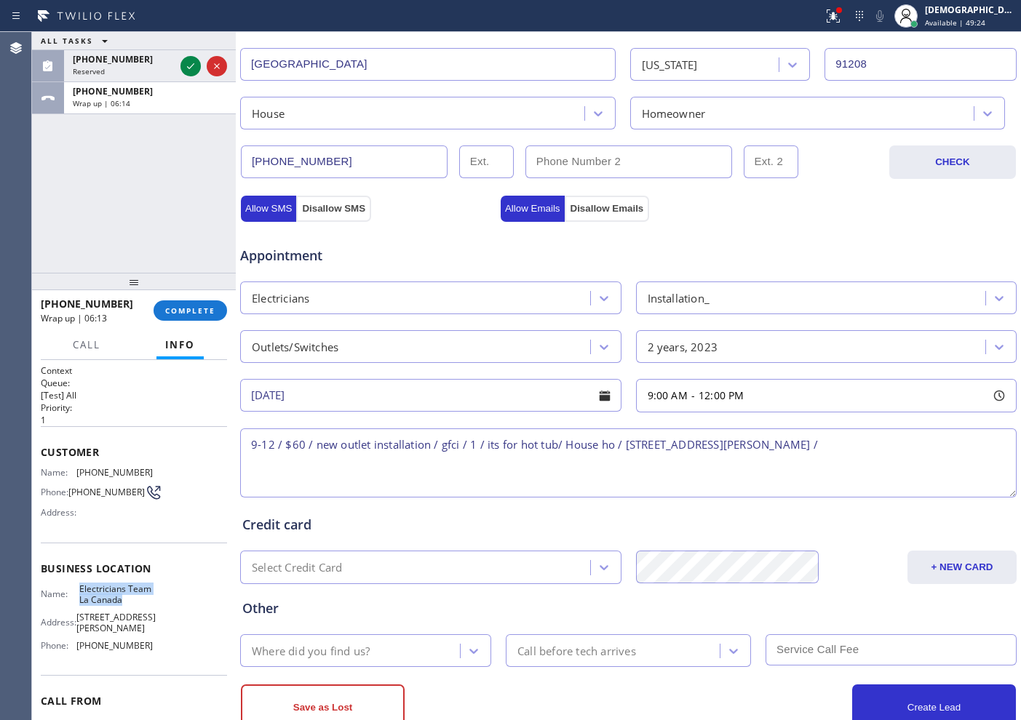
click at [78, 596] on div "Name: Electricians Team La Canada Address: [STREET_ADDRESS][PERSON_NAME] Phone:…" at bounding box center [134, 621] width 186 height 74
copy span "Electricians Team La Canada"
click at [886, 452] on textarea "9-12 / $60 / new outlet installation / gfci / 1 / its for hot tub/ House ho / […" at bounding box center [628, 463] width 777 height 69
paste textarea "Electricians Team La Canada"
click at [990, 445] on textarea "9-12 / $60 / new outlet installation / gfci / 1 / its for hot tub/ House ho / […" at bounding box center [628, 463] width 777 height 69
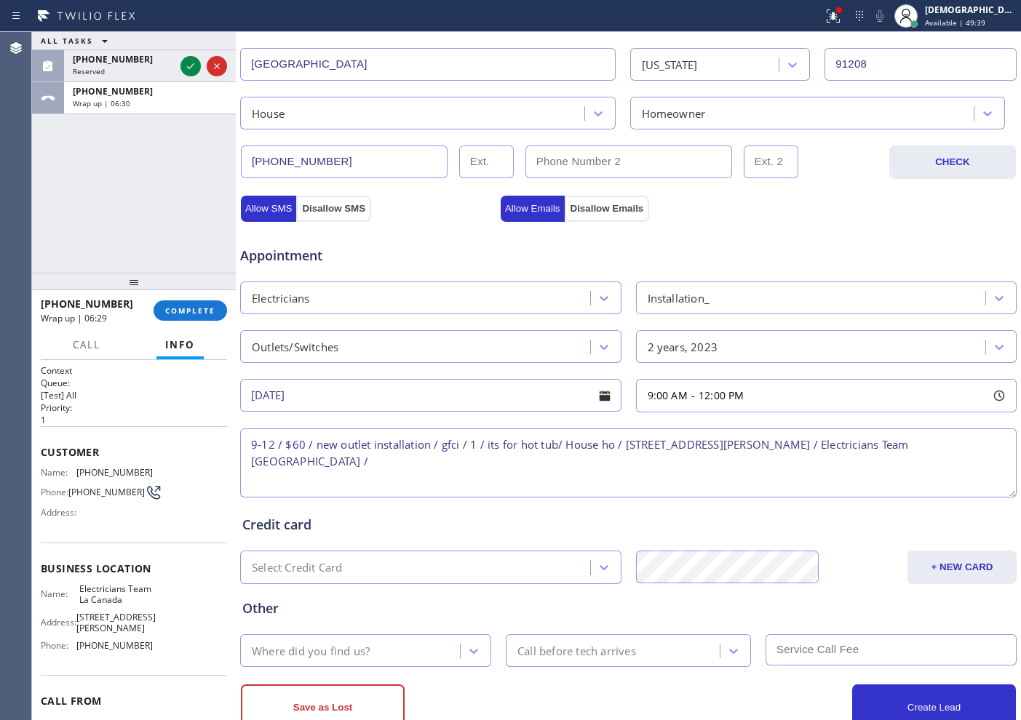
paste textarea "Please call customer 30 minutes prior to arrival"
click at [656, 451] on textarea "9-12 / $60 / new outlet installation / gfci / 1 / its for hot tub/ House ho / […" at bounding box center [628, 463] width 777 height 69
click at [726, 463] on textarea "9-12 / $60 / new outlet installation / gfci / 1 / its for hot tub/ House ho / […" at bounding box center [628, 463] width 777 height 69
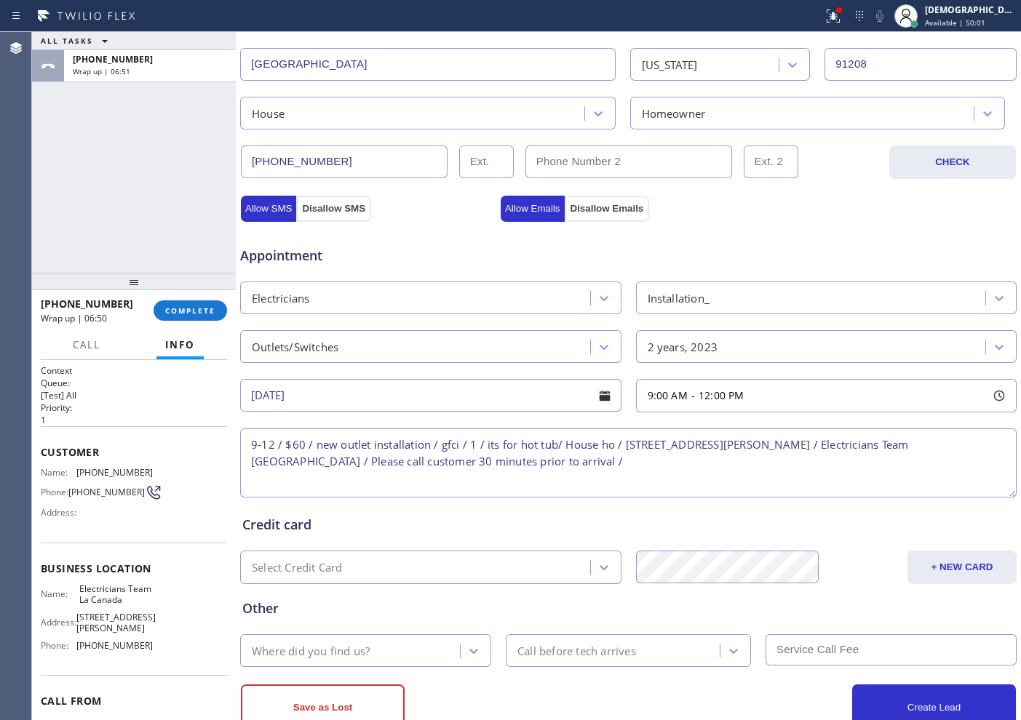
type textarea "9-12 / $60 / new outlet installation / gfci / 1 / its for hot tub/ House ho / […"
click at [398, 651] on div "Where did you find us?" at bounding box center [352, 650] width 215 height 25
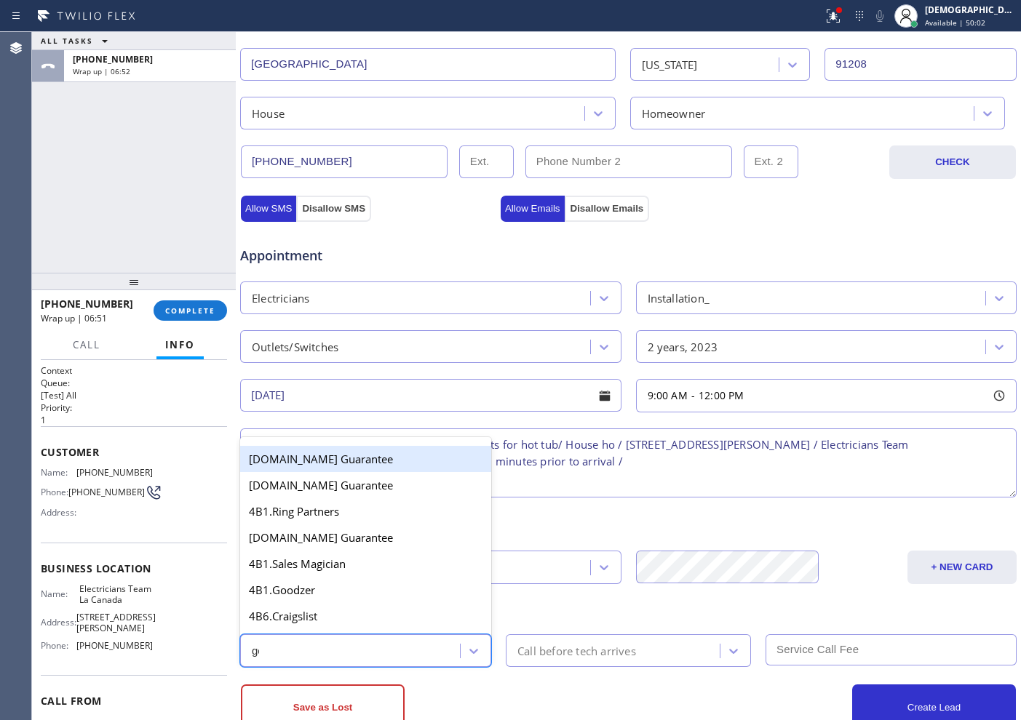
type input "goo"
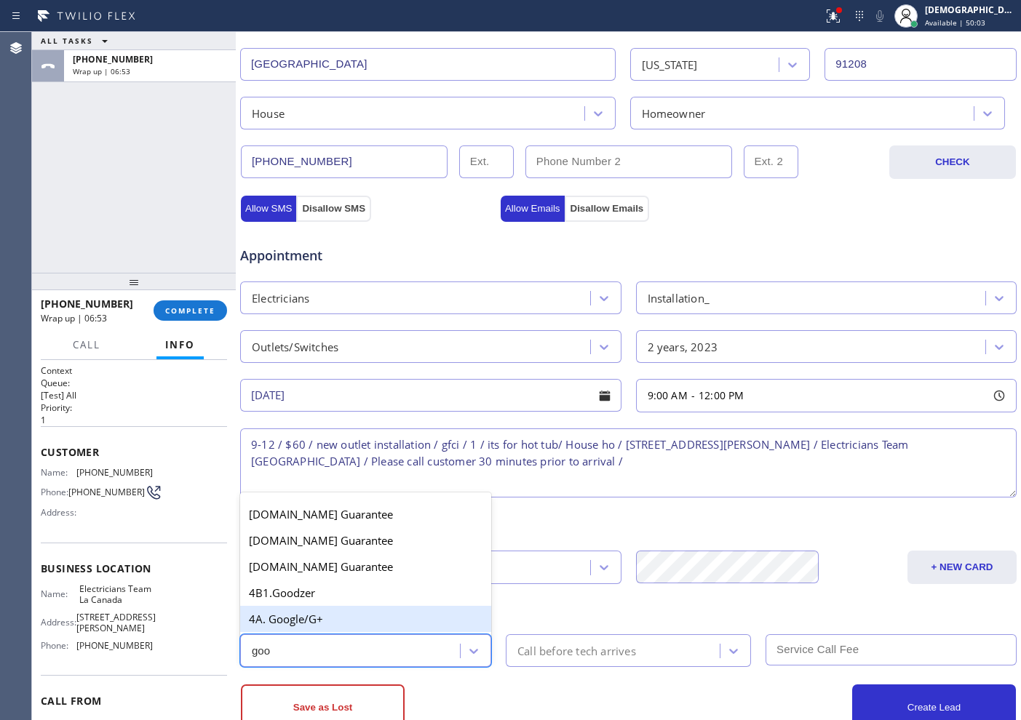
drag, startPoint x: 350, startPoint y: 620, endPoint x: 492, endPoint y: 629, distance: 142.2
click at [350, 619] on div "4A. Google/G+" at bounding box center [365, 619] width 251 height 26
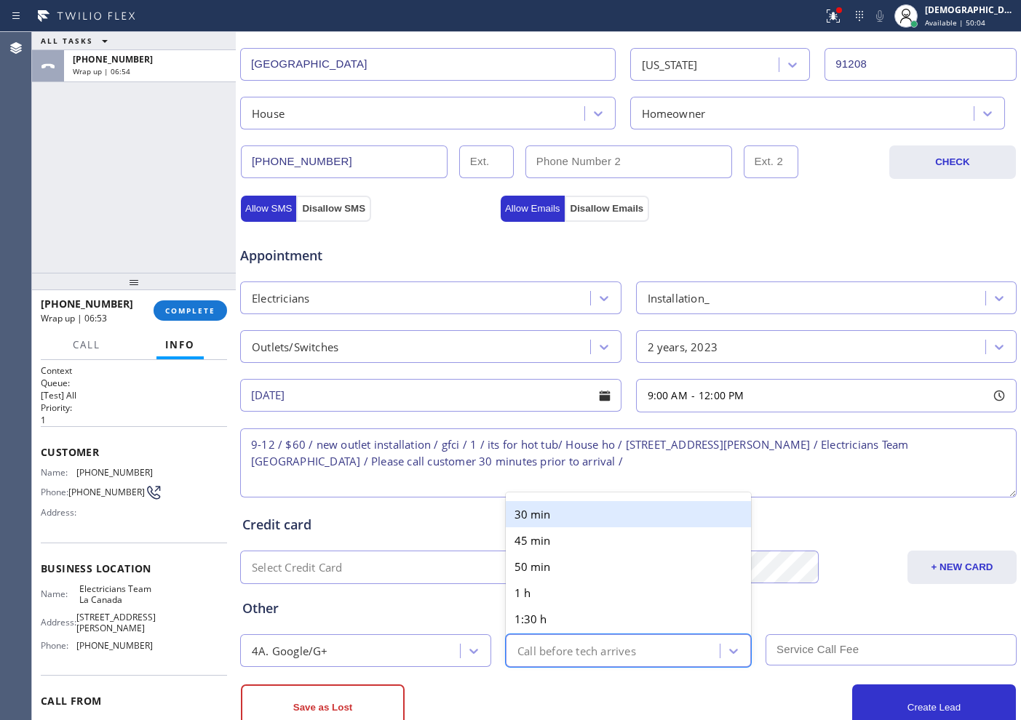
click at [555, 643] on div "Call before tech arrives" at bounding box center [576, 651] width 119 height 17
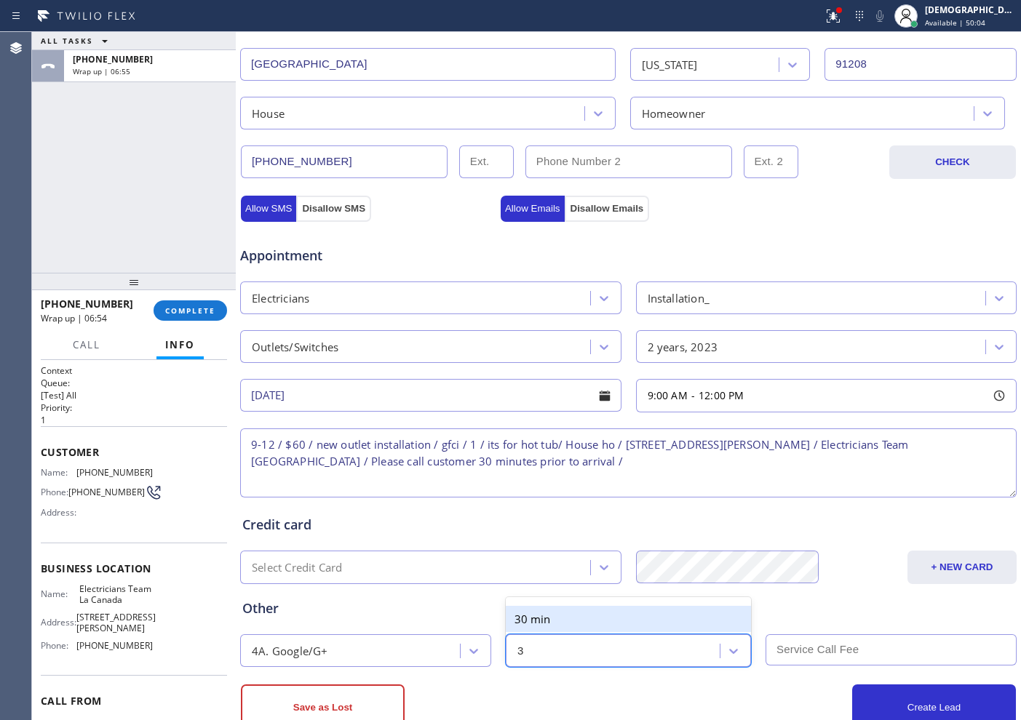
type input "30"
click at [607, 617] on div "30 min" at bounding box center [628, 619] width 245 height 26
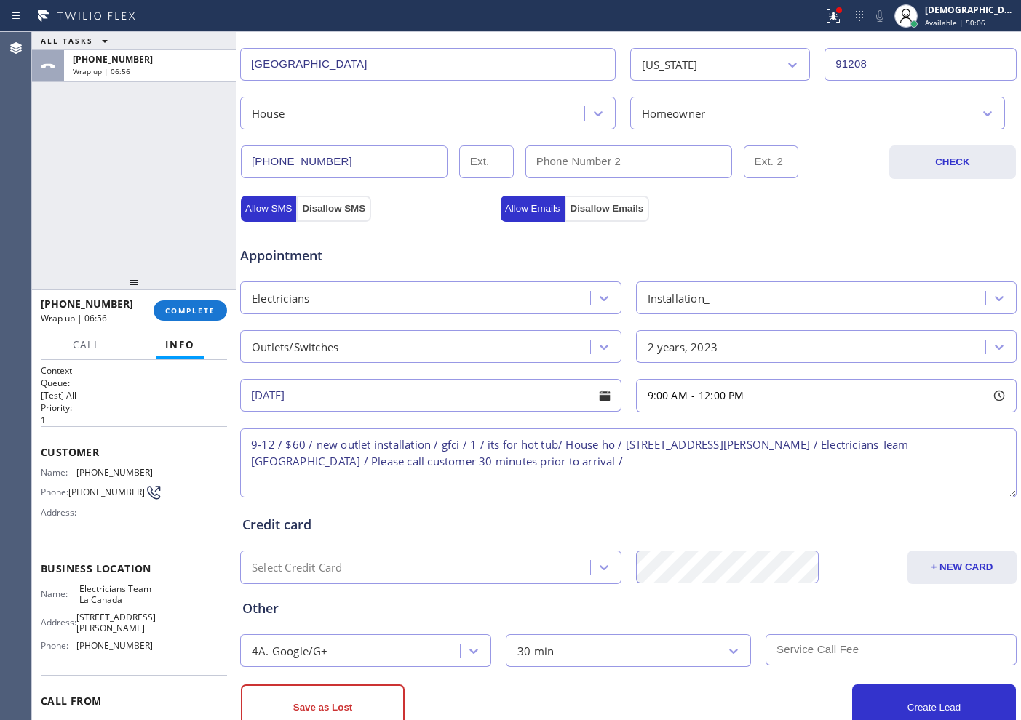
click at [786, 654] on input "text" at bounding box center [891, 650] width 251 height 31
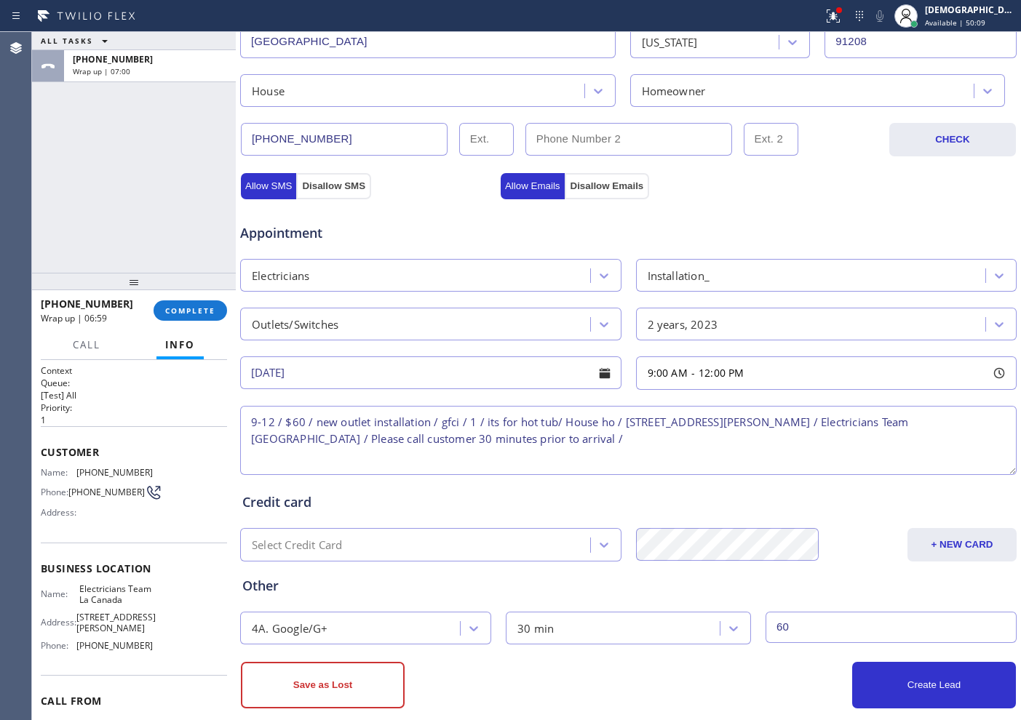
scroll to position [408, 0]
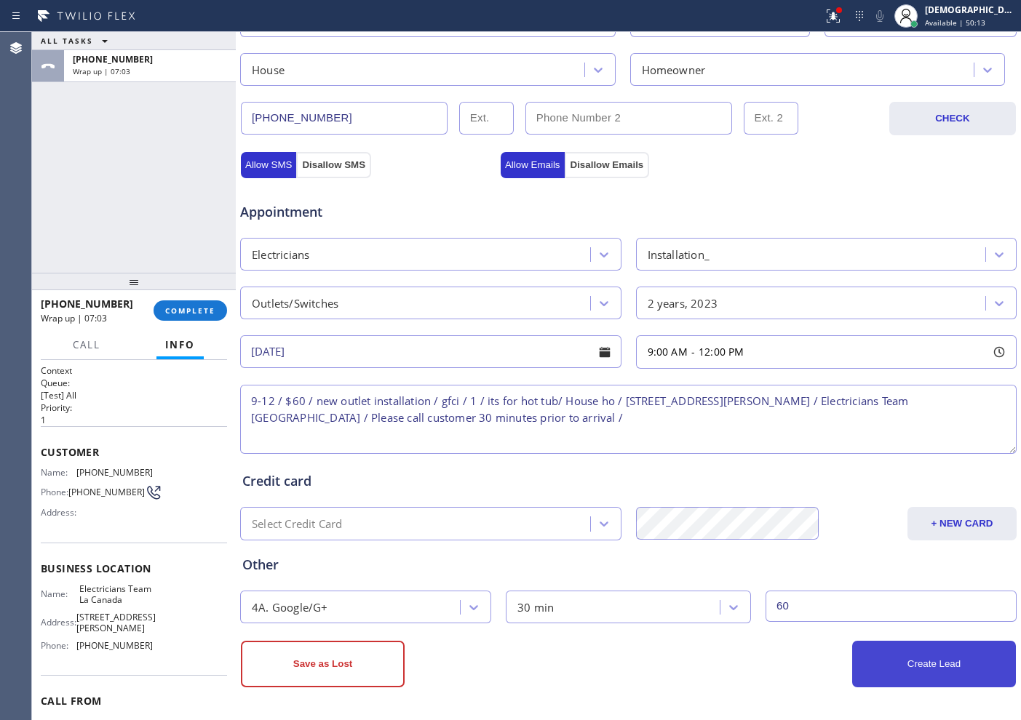
type input "60"
click at [881, 681] on button "Create Lead" at bounding box center [934, 664] width 164 height 47
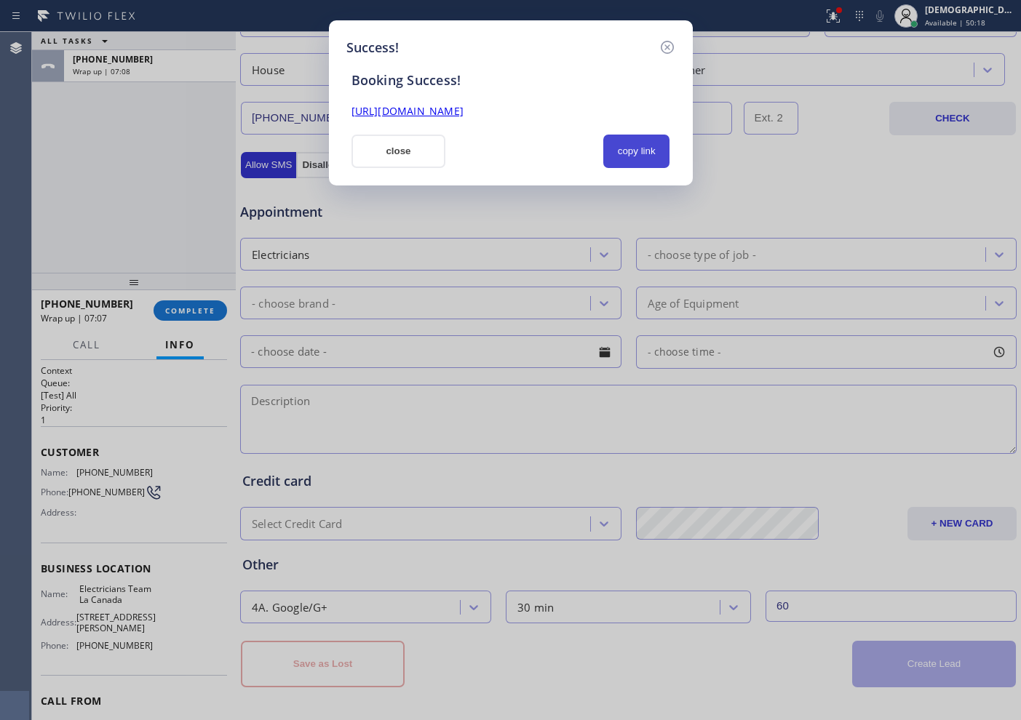
click at [635, 154] on button "copy link" at bounding box center [636, 151] width 67 height 33
click at [464, 116] on link "[URL][DOMAIN_NAME]" at bounding box center [408, 111] width 112 height 14
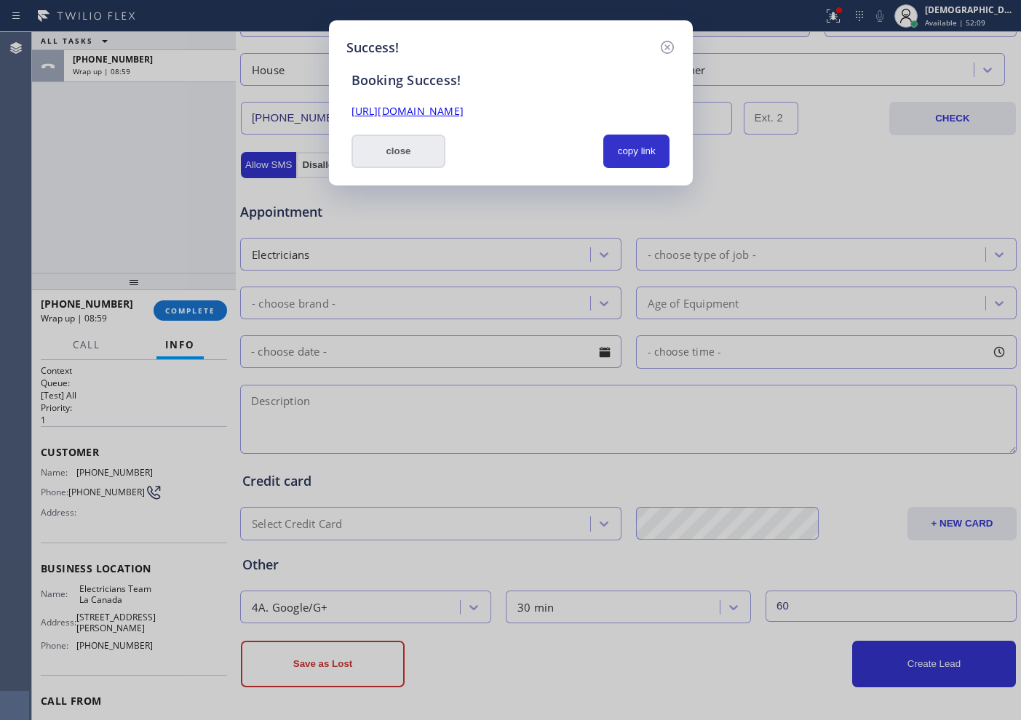
click at [378, 148] on button "close" at bounding box center [399, 151] width 95 height 33
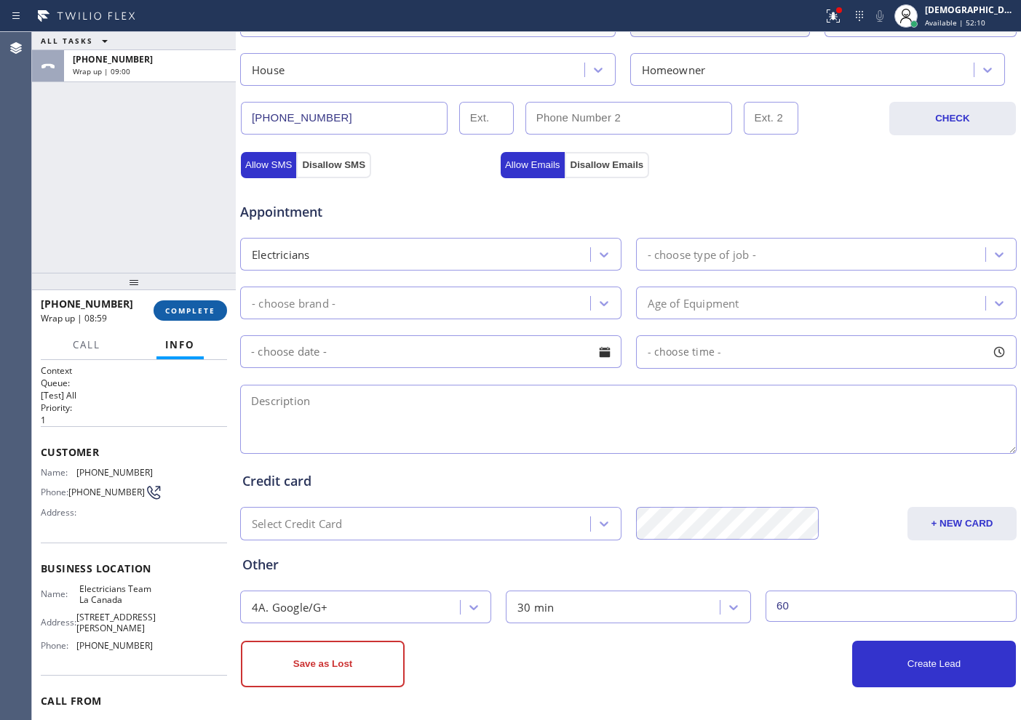
click at [205, 317] on button "COMPLETE" at bounding box center [191, 311] width 74 height 20
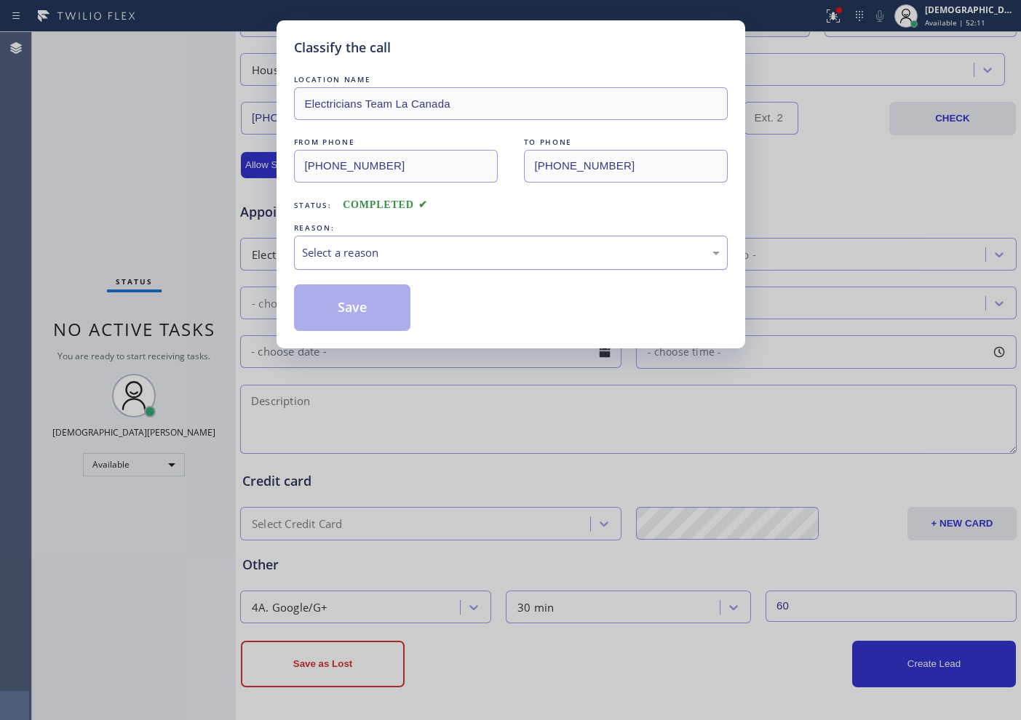
click at [334, 254] on div "Select a reason" at bounding box center [511, 253] width 418 height 17
click at [335, 303] on button "Save" at bounding box center [352, 308] width 117 height 47
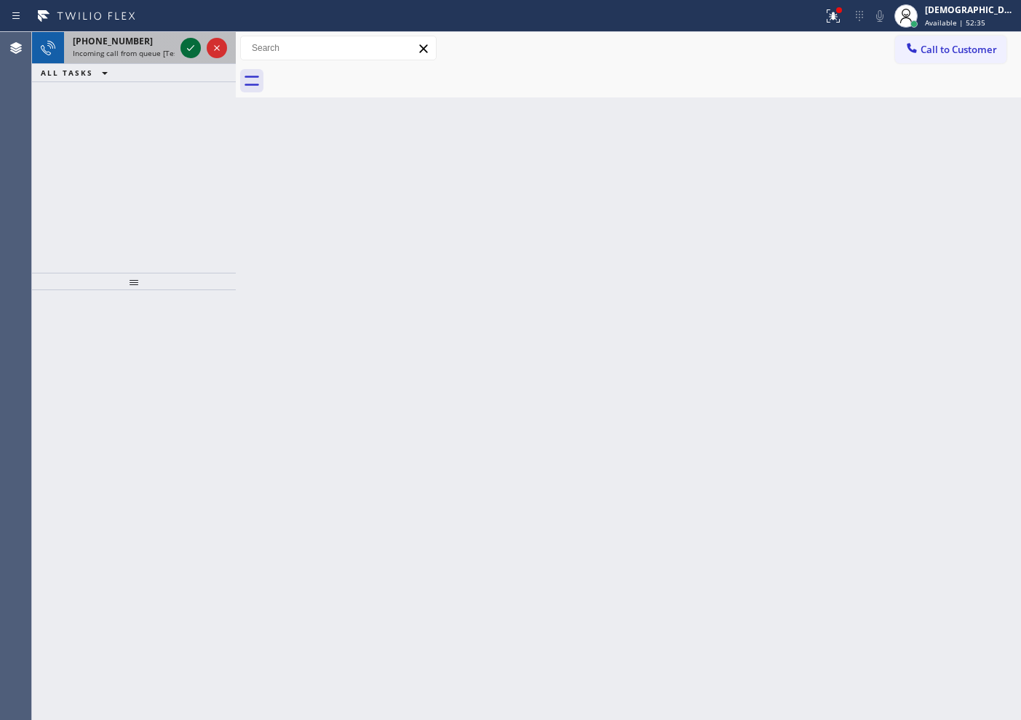
click at [190, 55] on icon at bounding box center [190, 47] width 17 height 17
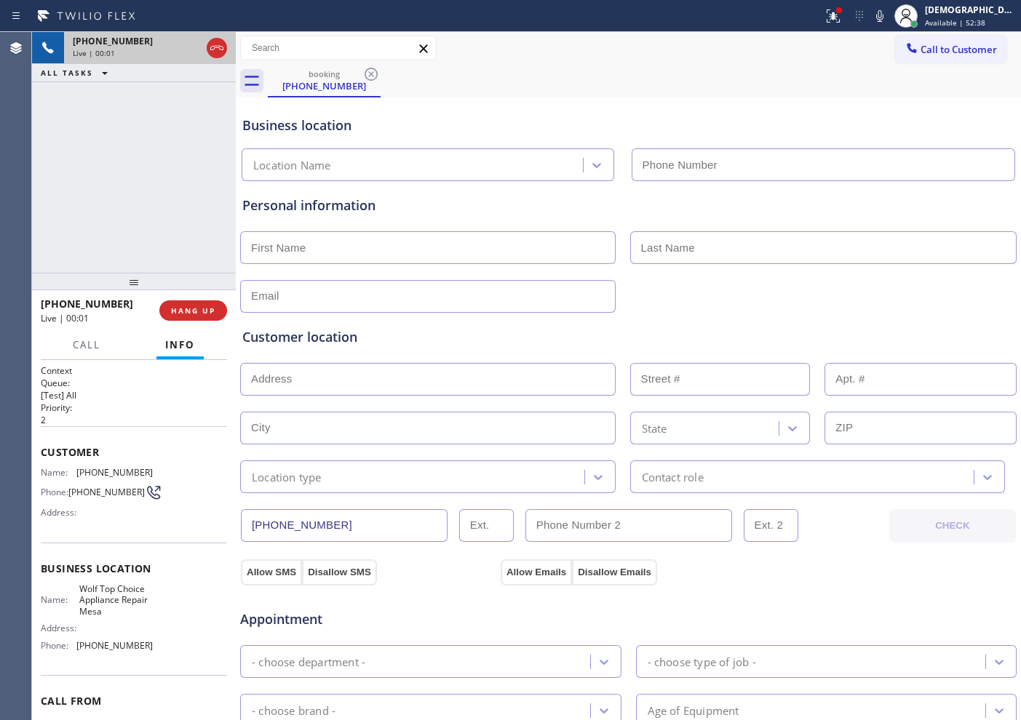
type input "[PHONE_NUMBER]"
click at [229, 50] on div at bounding box center [204, 48] width 52 height 32
click at [223, 46] on icon at bounding box center [216, 47] width 17 height 17
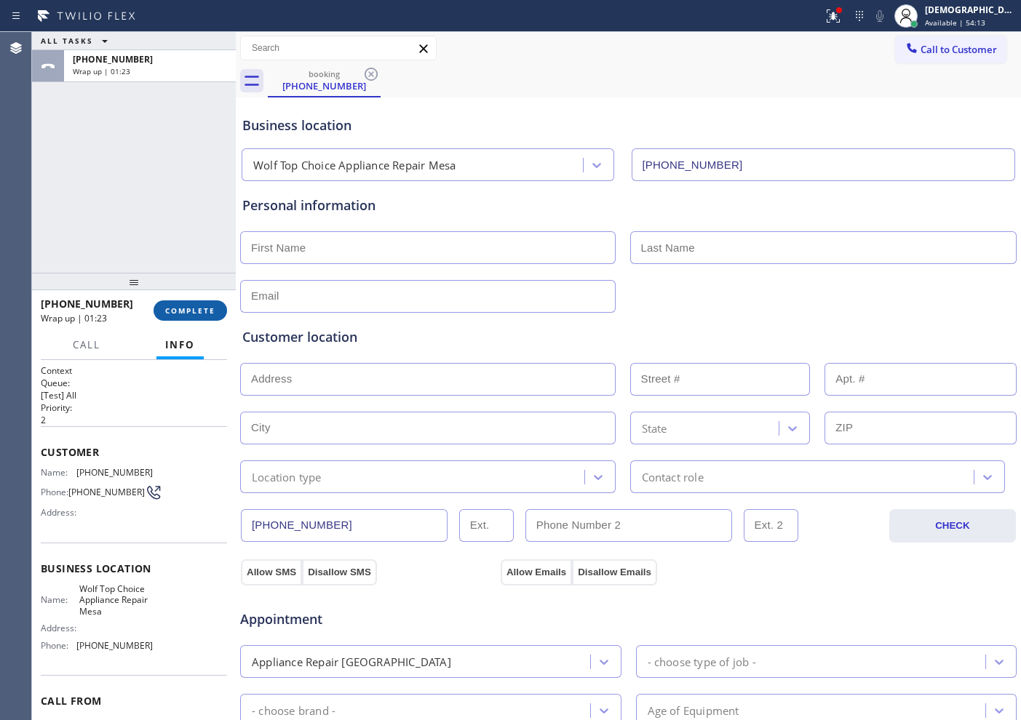
click at [168, 318] on button "COMPLETE" at bounding box center [191, 311] width 74 height 20
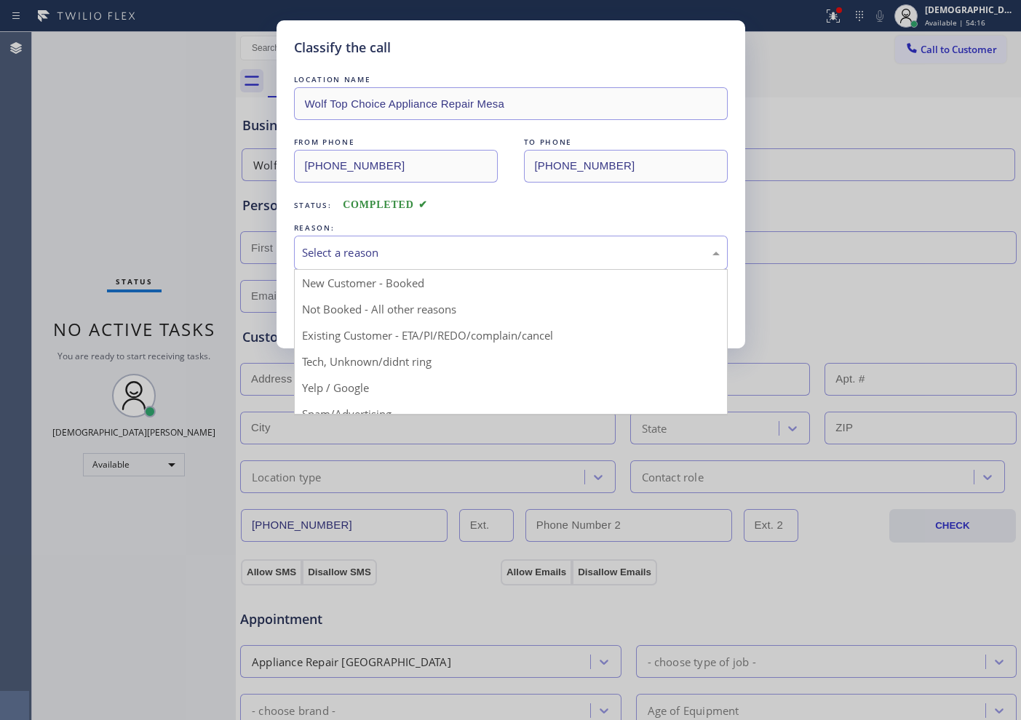
click at [325, 248] on div "Select a reason" at bounding box center [511, 253] width 418 height 17
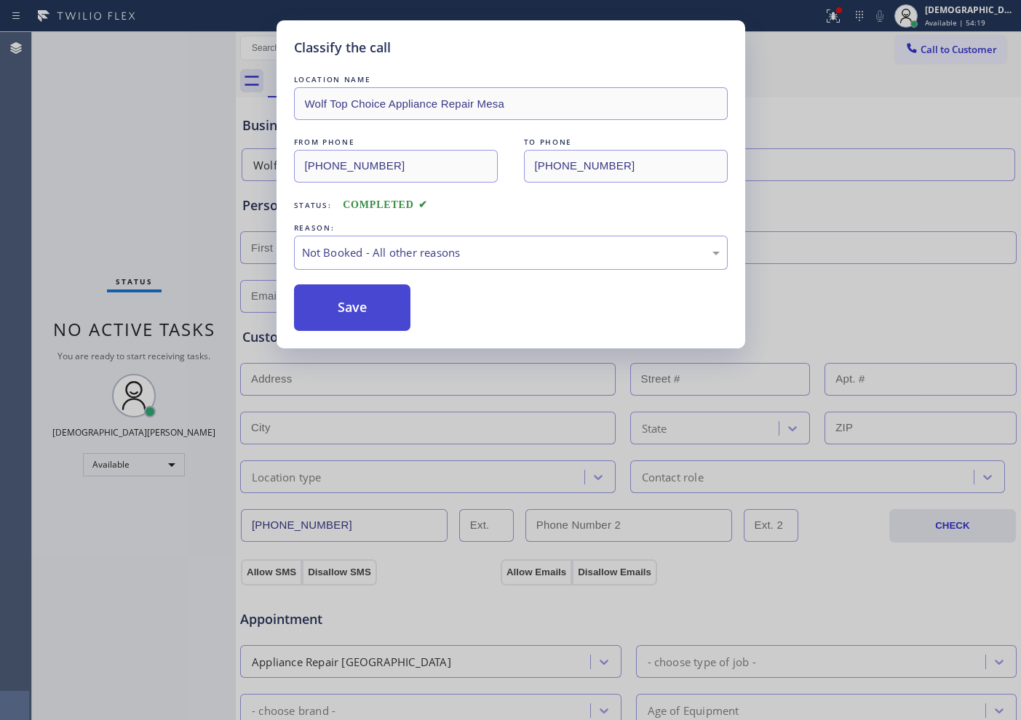
click at [332, 301] on button "Save" at bounding box center [352, 308] width 117 height 47
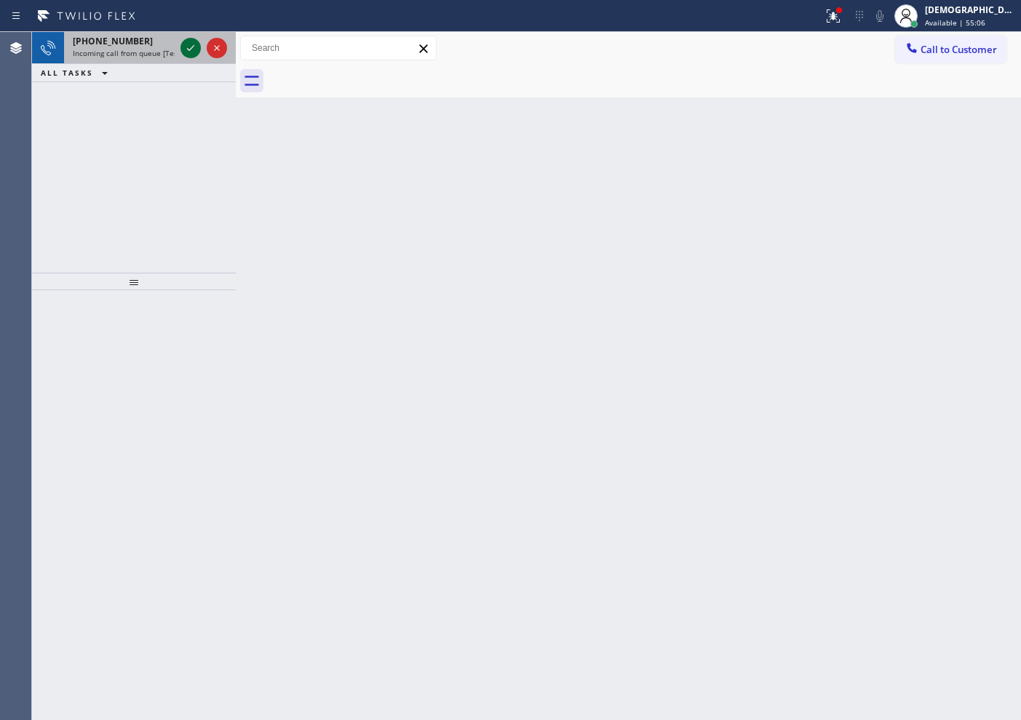
click at [182, 46] on icon at bounding box center [190, 47] width 17 height 17
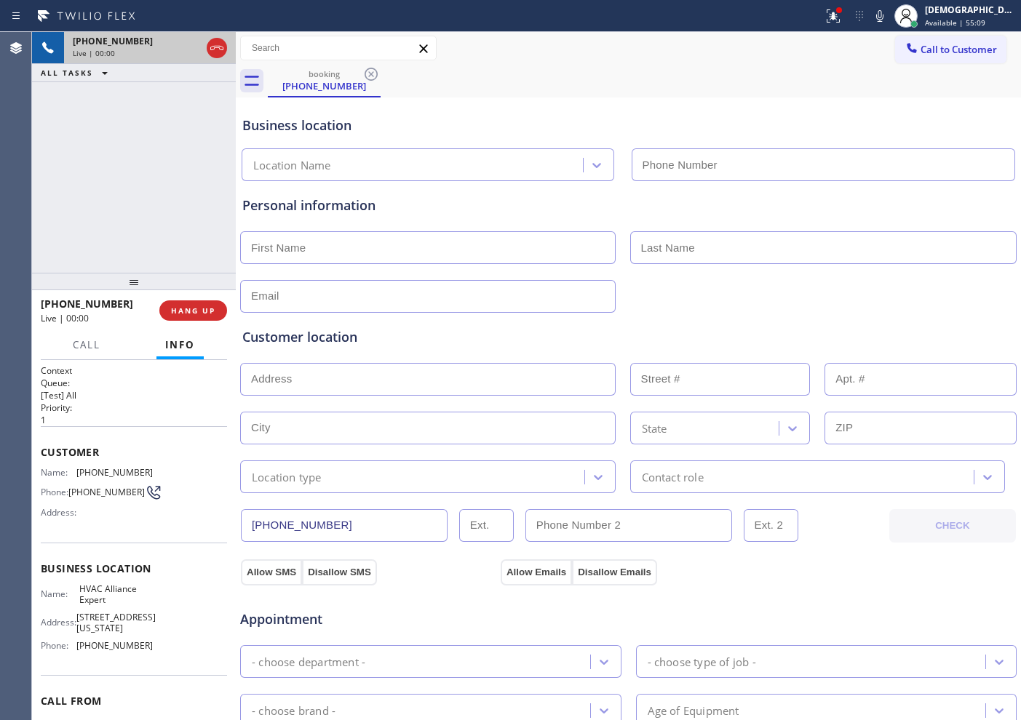
type input "[PHONE_NUMBER]"
click at [213, 50] on icon at bounding box center [216, 47] width 17 height 17
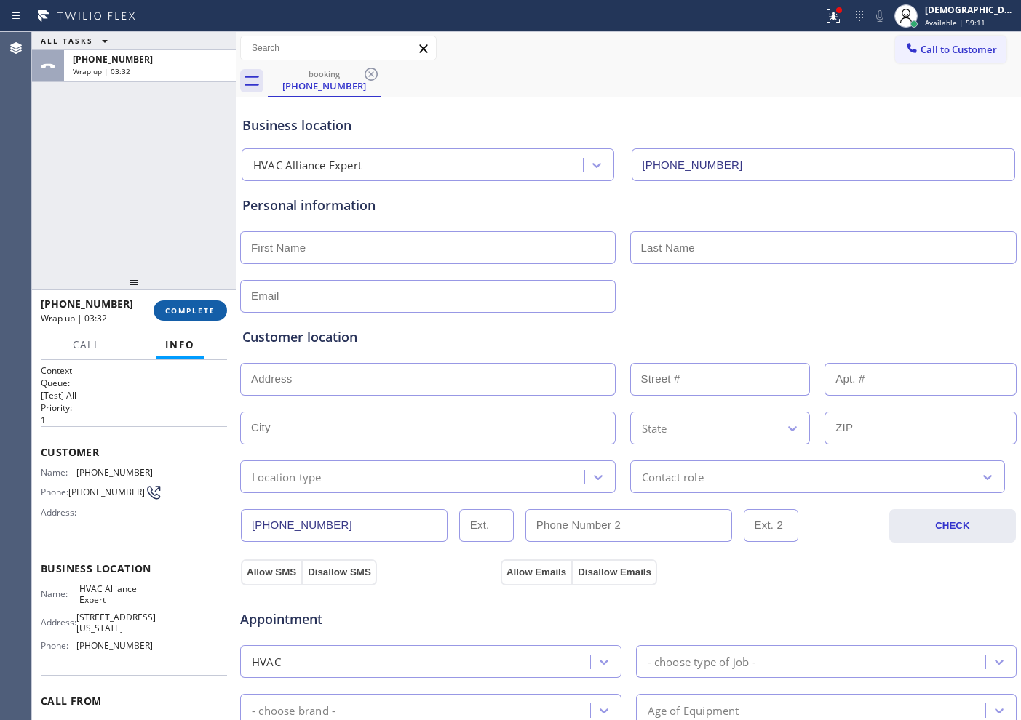
click at [168, 314] on span "COMPLETE" at bounding box center [190, 311] width 50 height 10
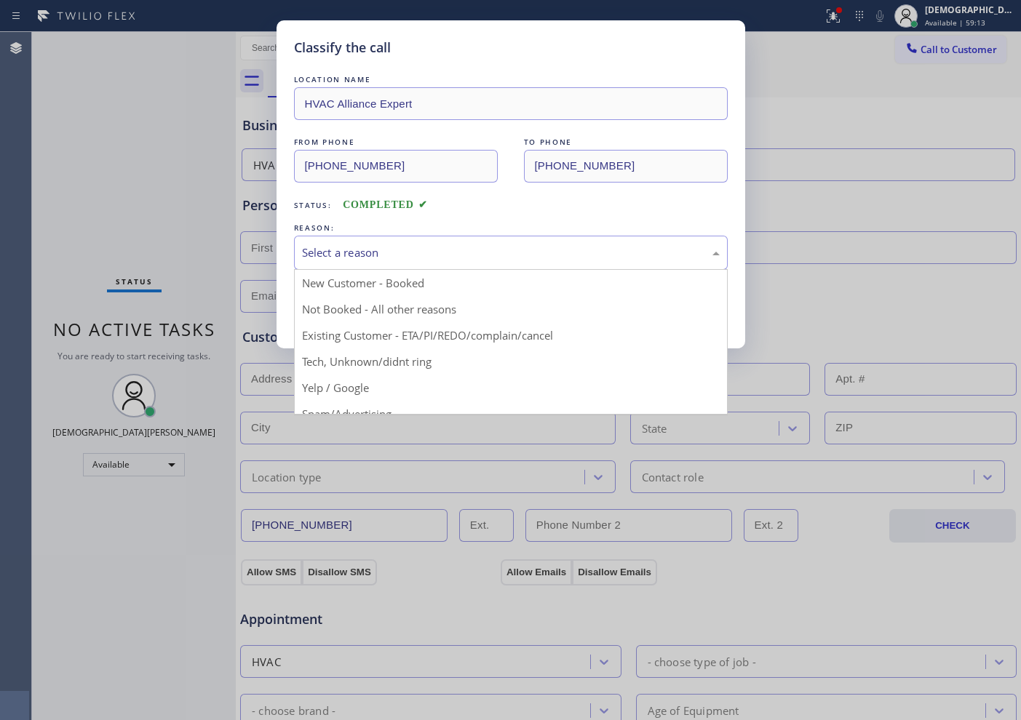
click at [389, 258] on div "Select a reason" at bounding box center [511, 253] width 418 height 17
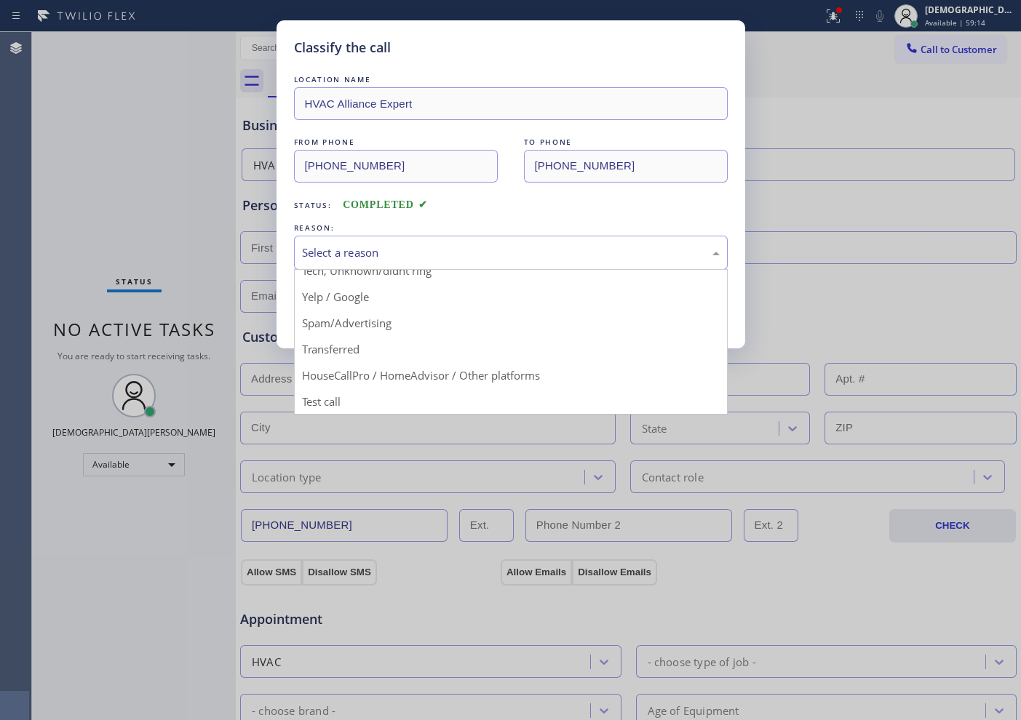
scroll to position [92, 0]
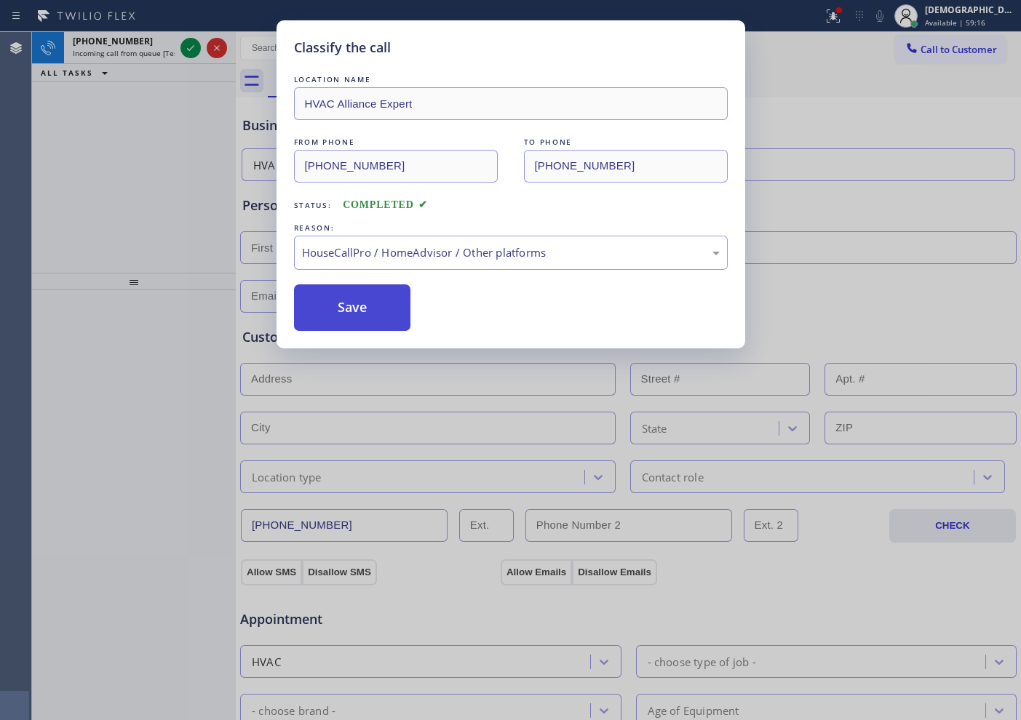
click at [350, 317] on button "Save" at bounding box center [352, 308] width 117 height 47
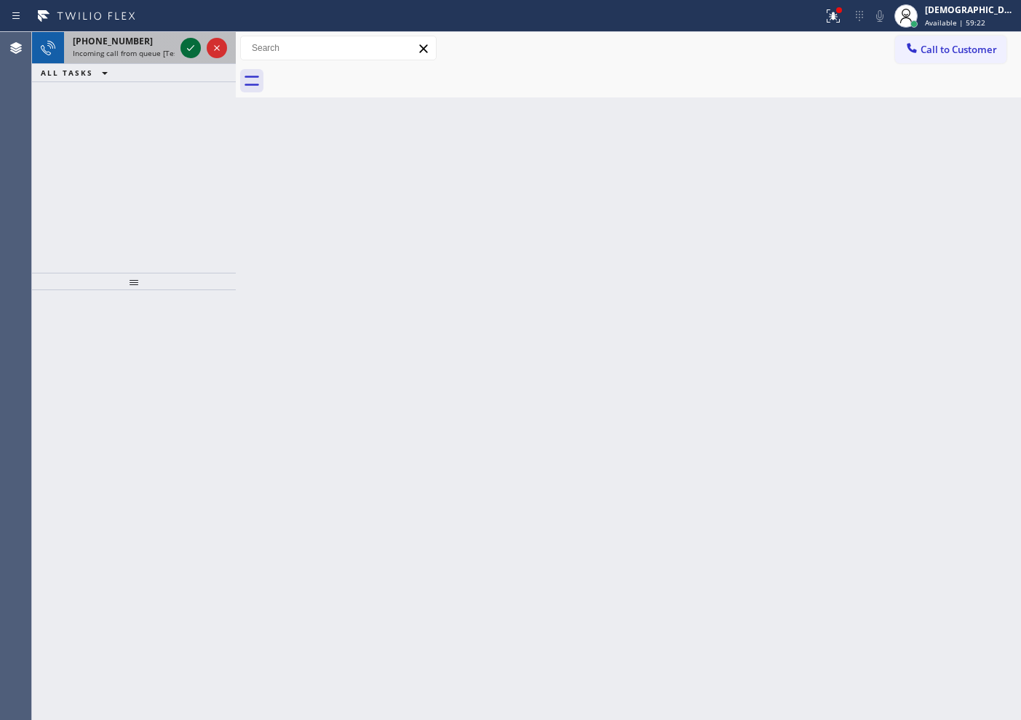
click at [198, 41] on icon at bounding box center [190, 47] width 17 height 17
click at [194, 44] on icon at bounding box center [190, 47] width 17 height 17
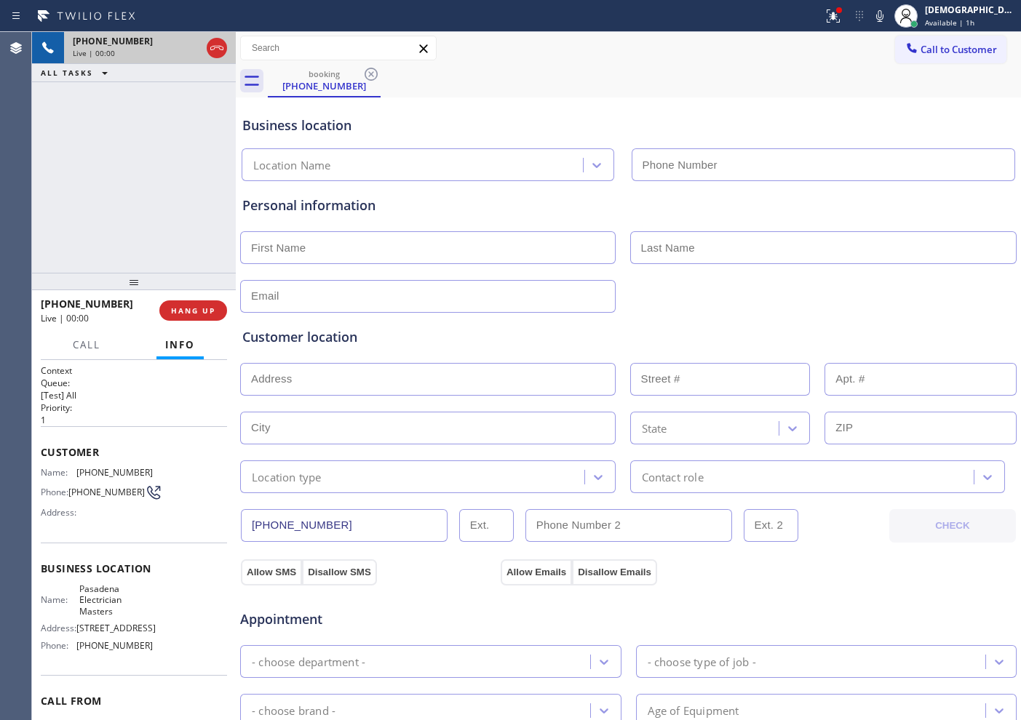
type input "[PHONE_NUMBER]"
click at [189, 47] on icon at bounding box center [190, 48] width 7 height 10
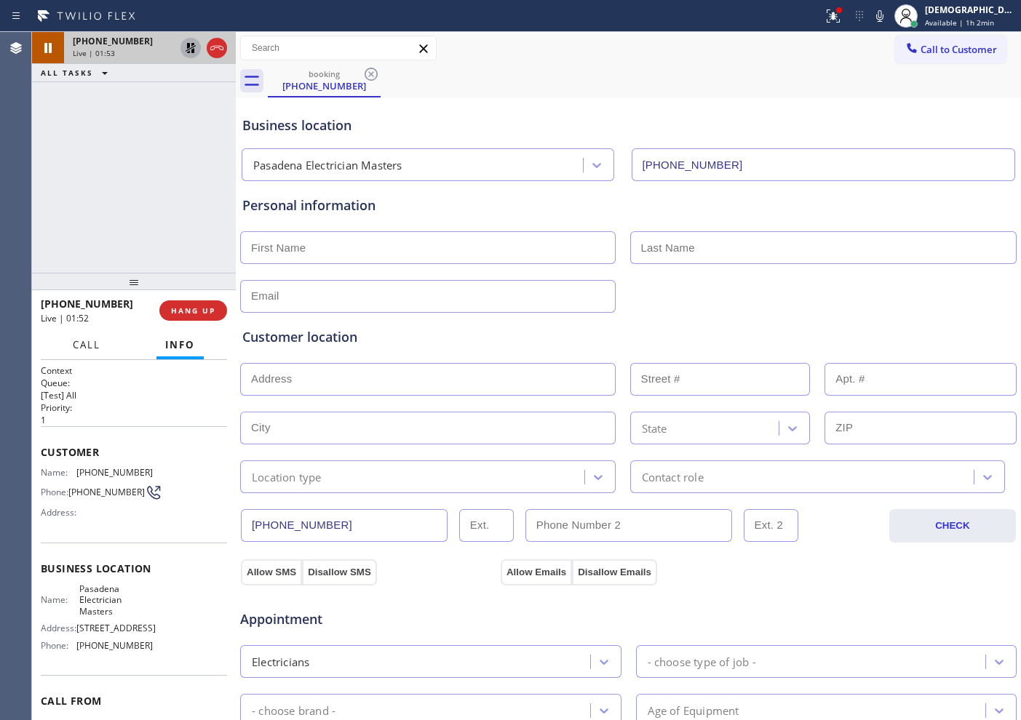
click at [69, 331] on button "Call" at bounding box center [86, 345] width 45 height 28
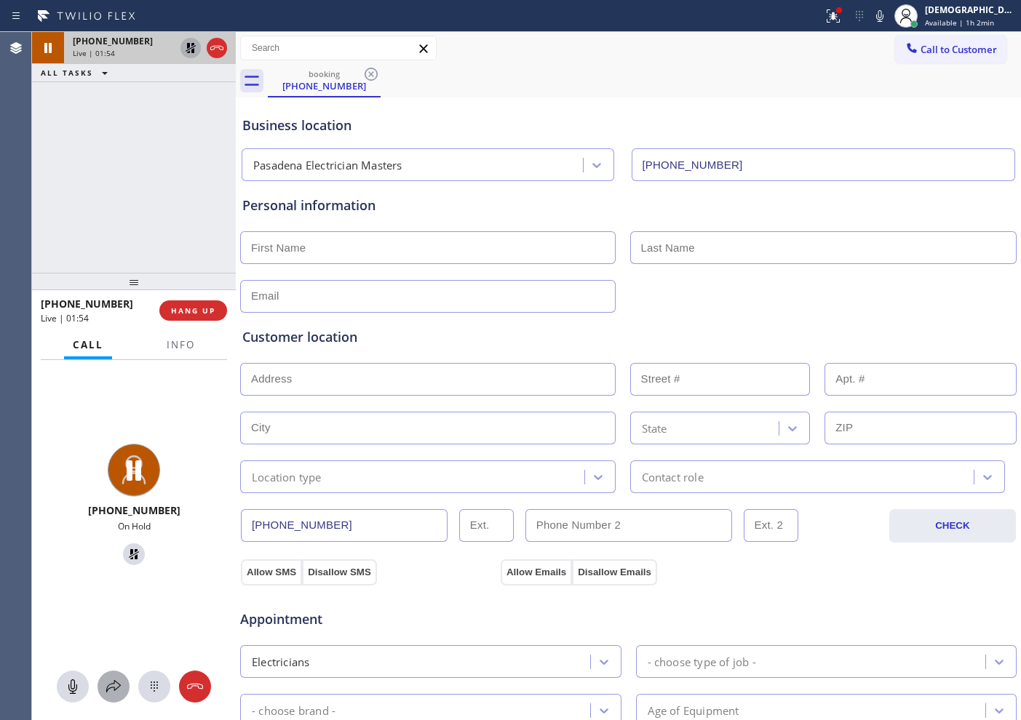
click at [114, 690] on icon at bounding box center [113, 686] width 17 height 17
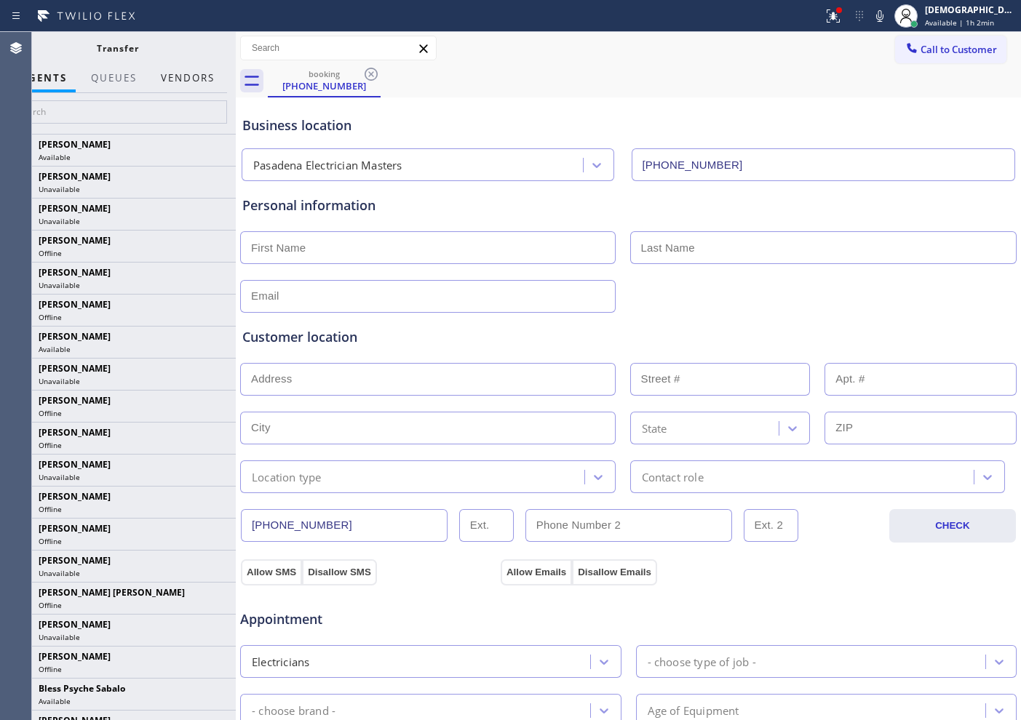
click at [175, 74] on button "Vendors" at bounding box center [187, 78] width 71 height 28
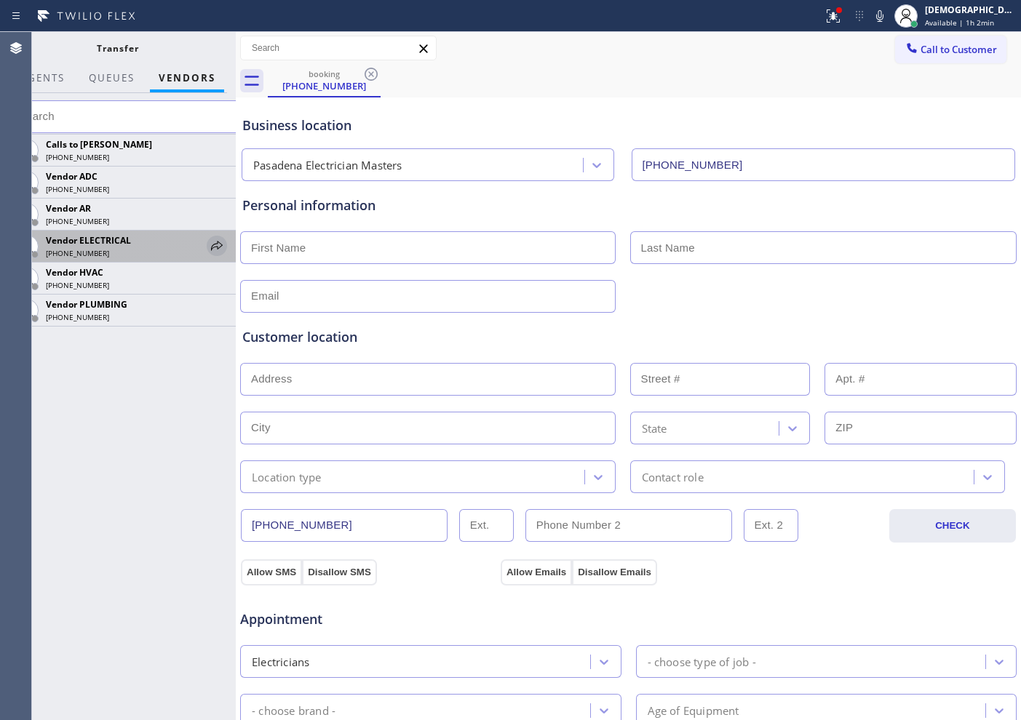
click at [216, 242] on icon at bounding box center [216, 245] width 17 height 17
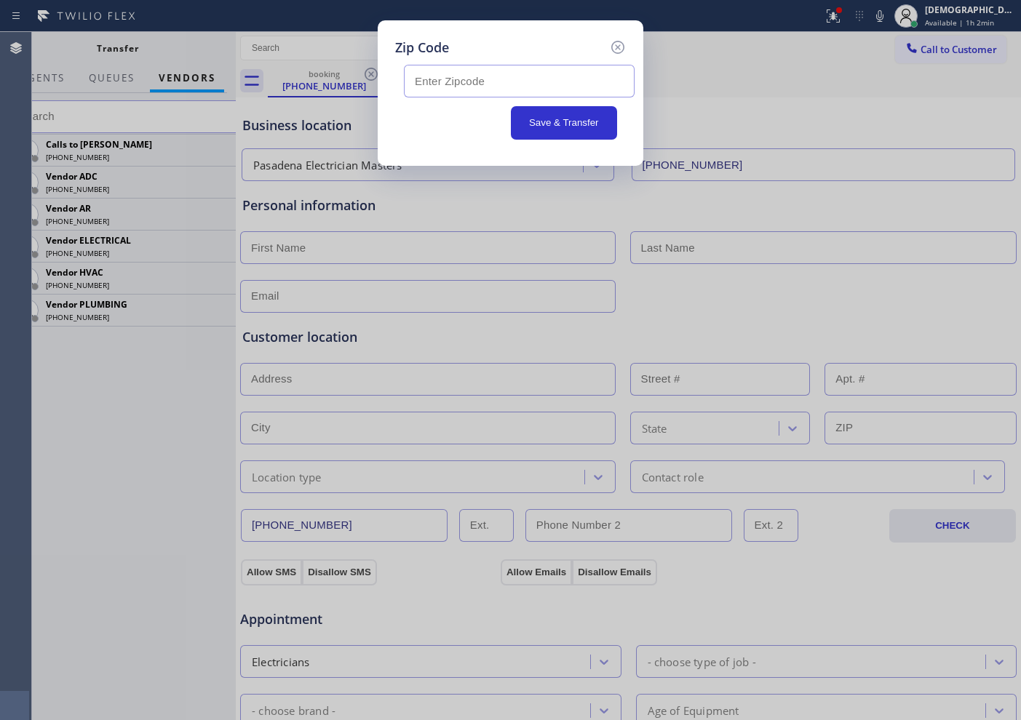
click at [467, 83] on input "text" at bounding box center [519, 81] width 231 height 33
paste input "91107"
type input "91107"
click at [544, 129] on button "Save & Transfer" at bounding box center [564, 122] width 107 height 33
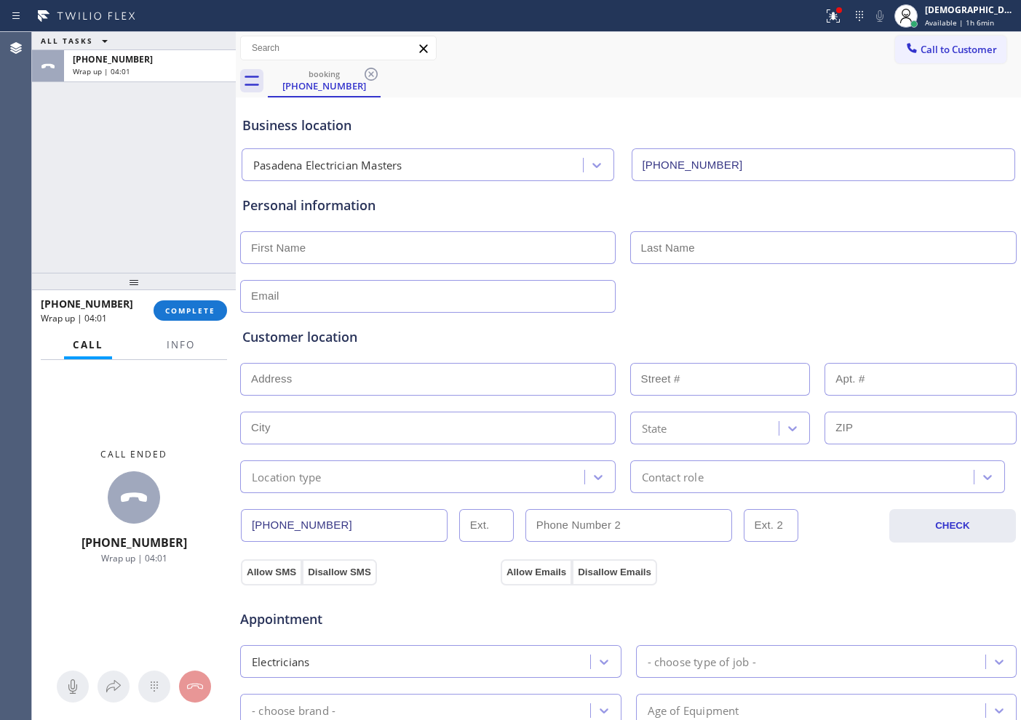
click at [68, 234] on div "ALL TASKS ALL TASKS ACTIVE TASKS TASKS IN WRAP UP [PHONE_NUMBER] Wrap up | 04:01" at bounding box center [134, 152] width 204 height 241
click at [191, 315] on span "COMPLETE" at bounding box center [190, 311] width 50 height 10
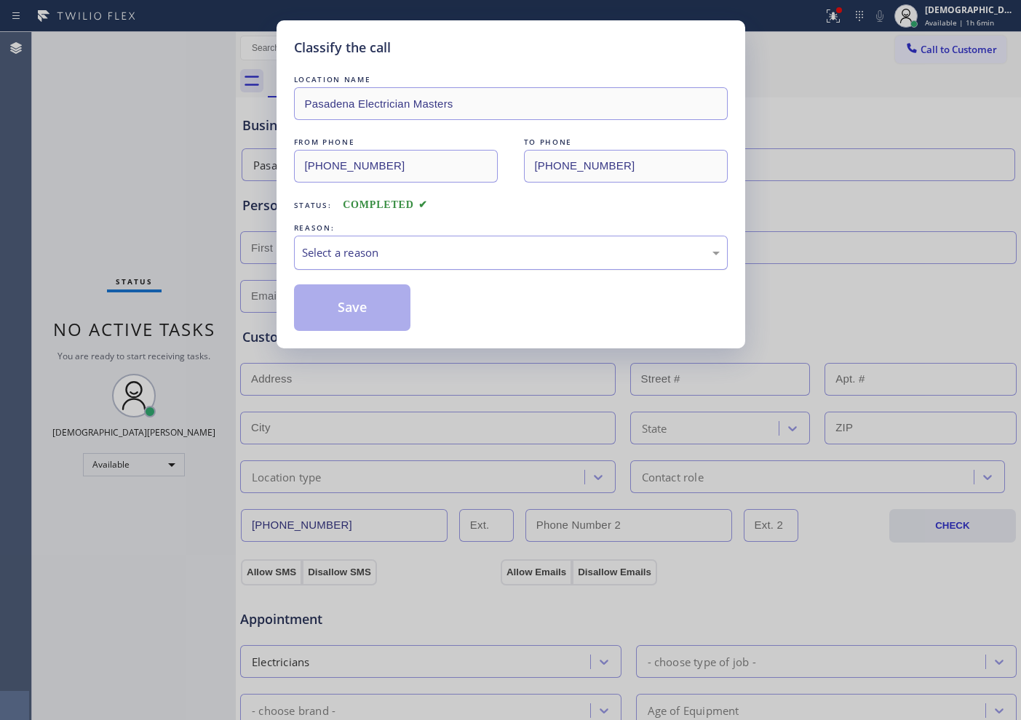
click at [416, 266] on div "Select a reason" at bounding box center [511, 253] width 434 height 34
click at [373, 317] on button "Save" at bounding box center [352, 308] width 117 height 47
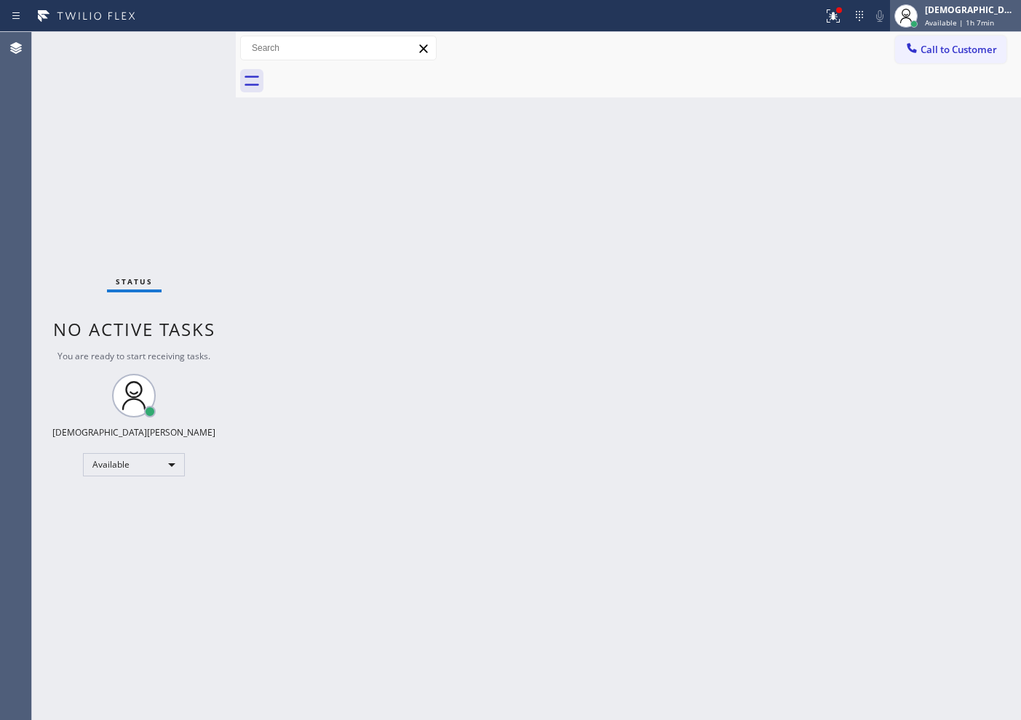
click at [977, 15] on div "[DEMOGRAPHIC_DATA][PERSON_NAME]" at bounding box center [971, 10] width 92 height 12
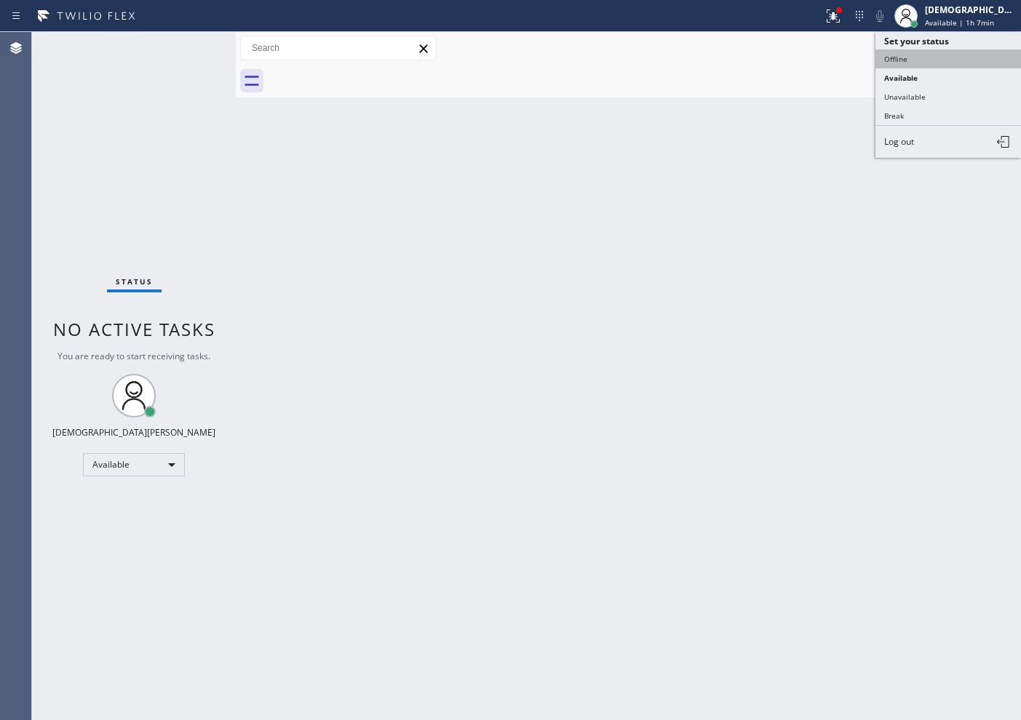
click at [934, 60] on button "Offline" at bounding box center [948, 58] width 146 height 19
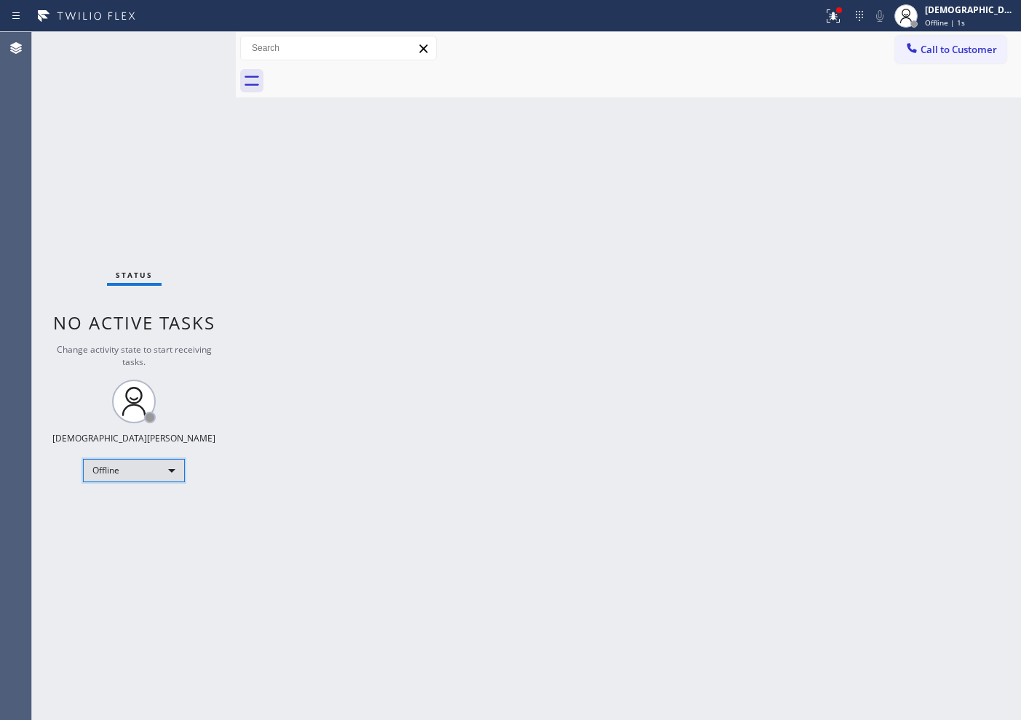
click at [138, 467] on div "Offline" at bounding box center [134, 470] width 102 height 23
click at [373, 327] on div at bounding box center [510, 360] width 1021 height 720
click at [994, 12] on div "[DEMOGRAPHIC_DATA][PERSON_NAME]" at bounding box center [971, 10] width 92 height 12
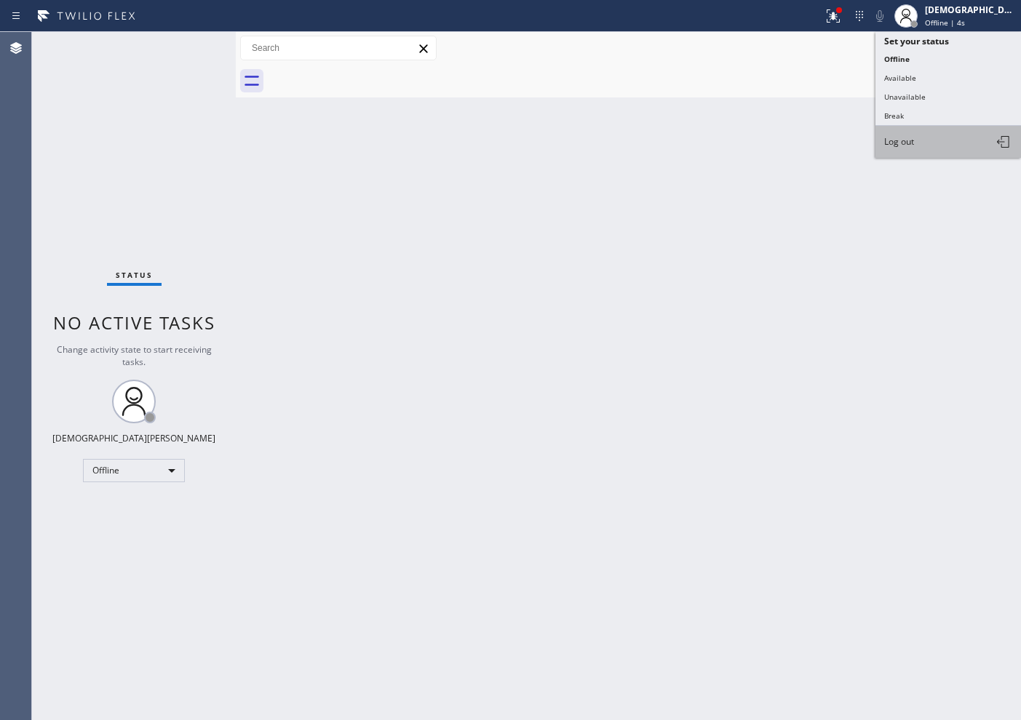
click at [937, 140] on button "Log out" at bounding box center [948, 142] width 146 height 32
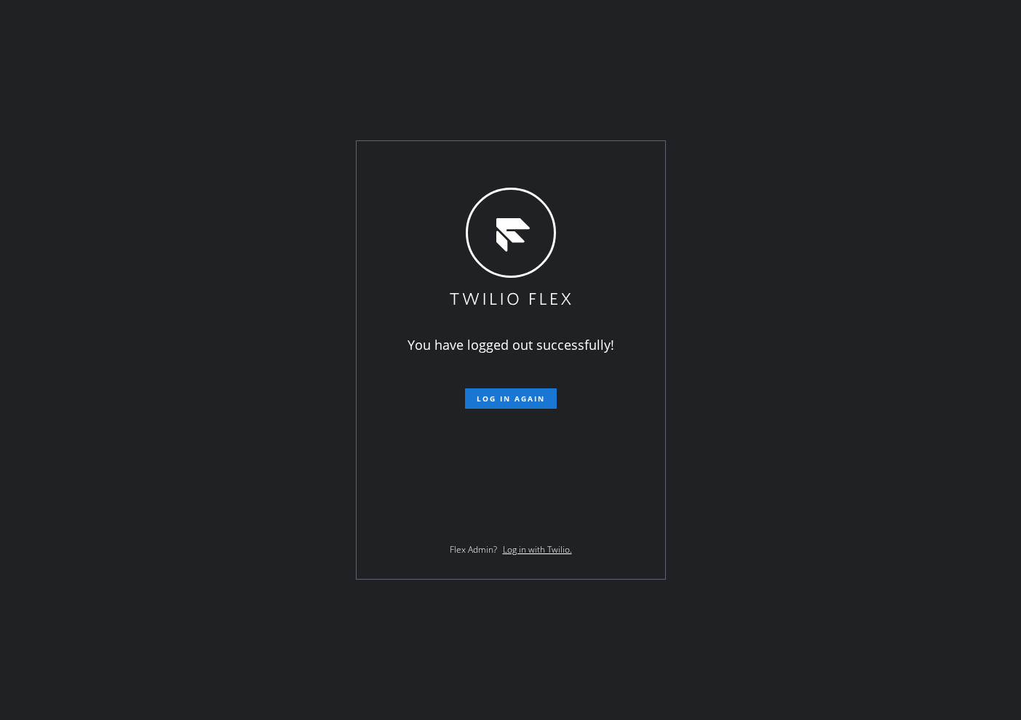
click at [71, 178] on div "You have logged out successfully! Log in again Flex Admin? Log in with Twilio." at bounding box center [510, 360] width 1021 height 720
click at [155, 157] on div "You have logged out successfully! Log in again Flex Admin? Log in with Twilio." at bounding box center [510, 360] width 1021 height 720
